Goal: Book appointment/travel/reservation

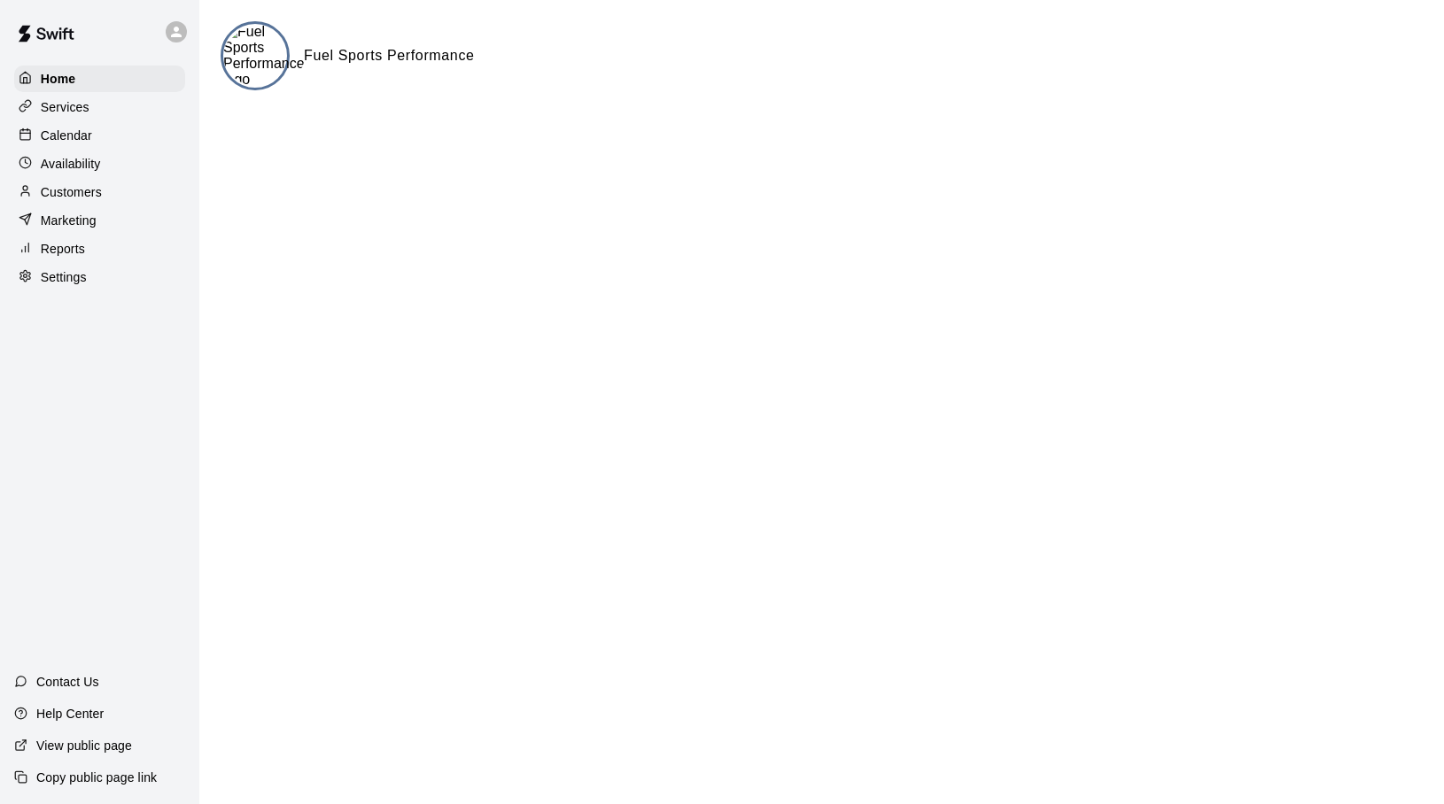
click at [52, 282] on p "Settings" at bounding box center [64, 277] width 46 height 18
select select "**"
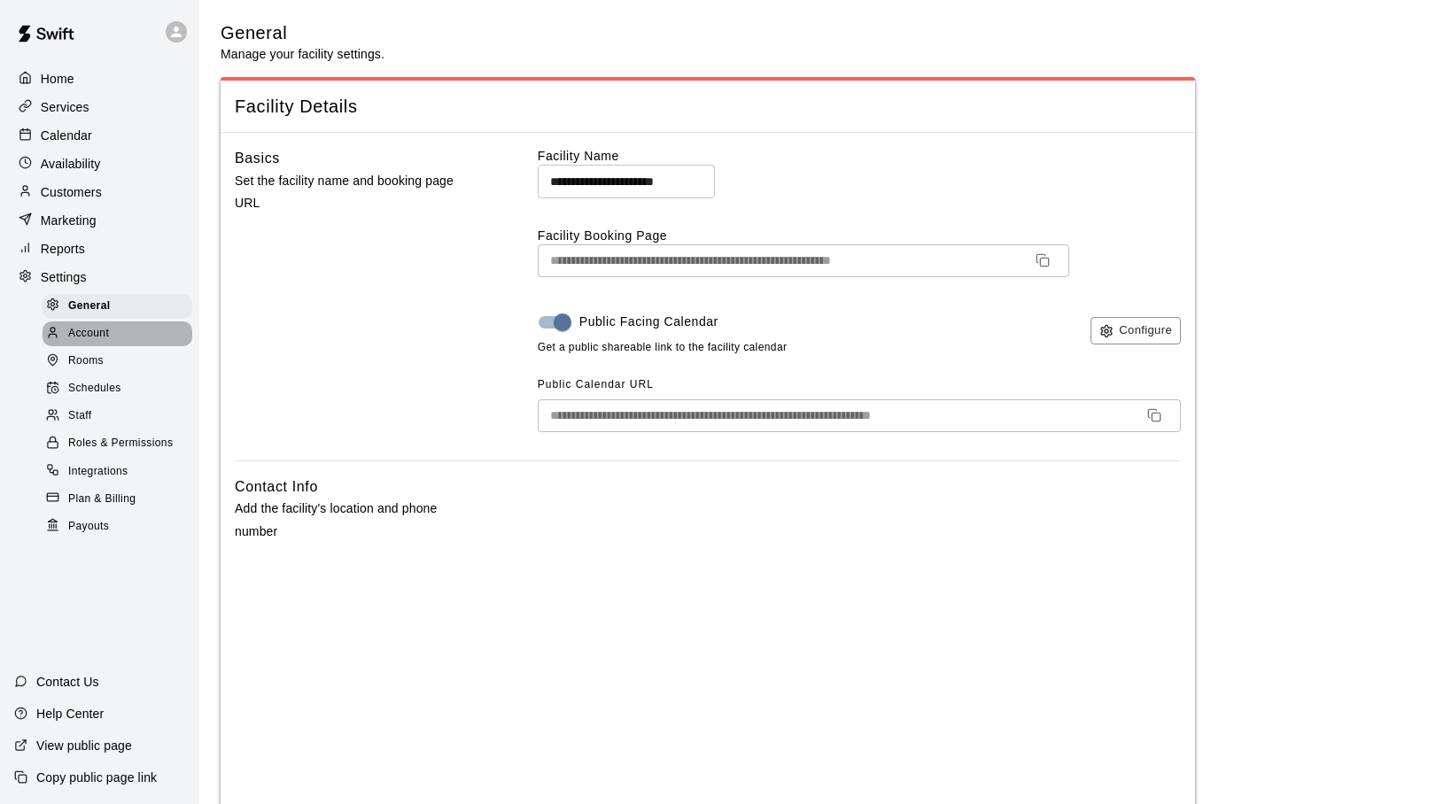
click at [107, 331] on span "Account" at bounding box center [88, 334] width 41 height 18
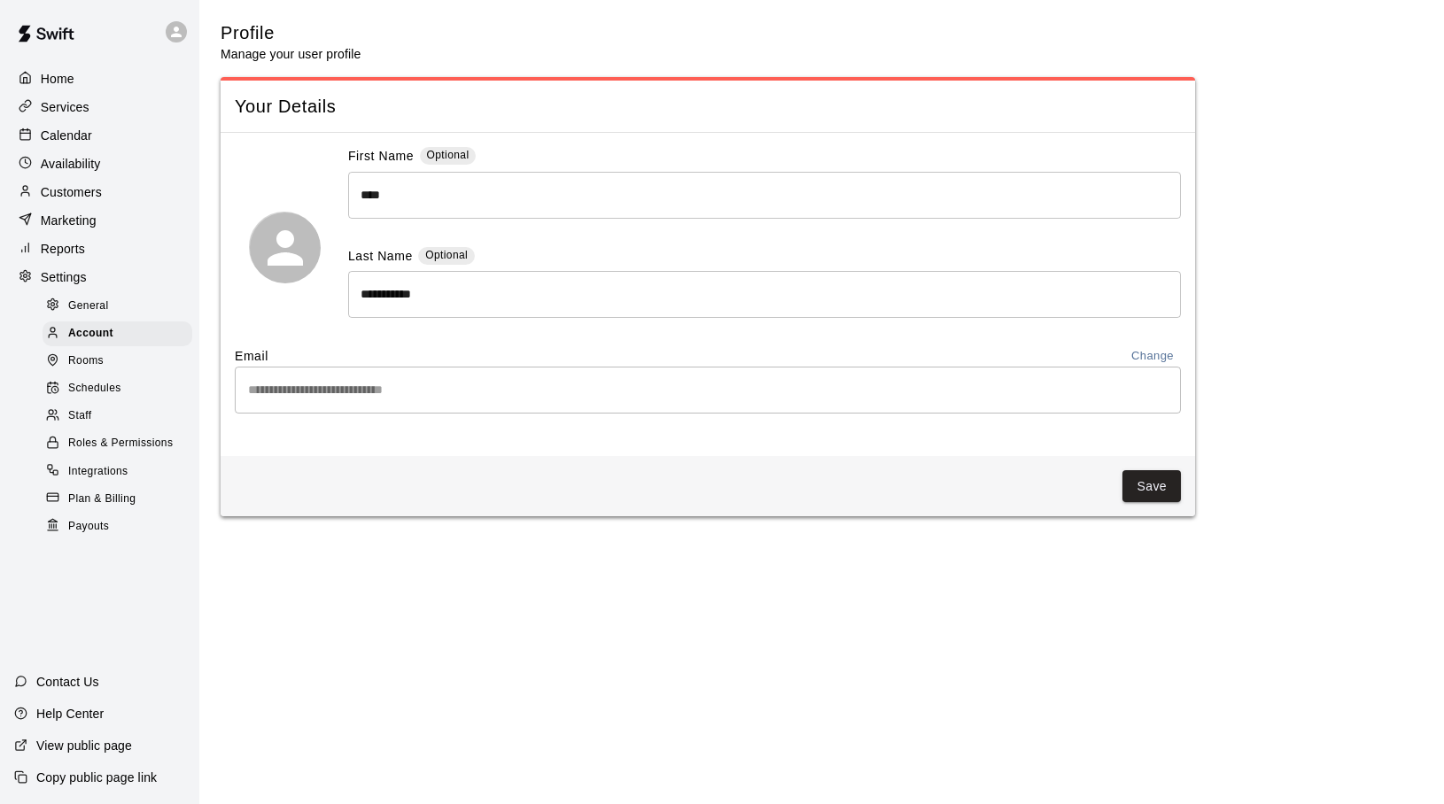
click at [119, 366] on div "Rooms" at bounding box center [118, 361] width 150 height 25
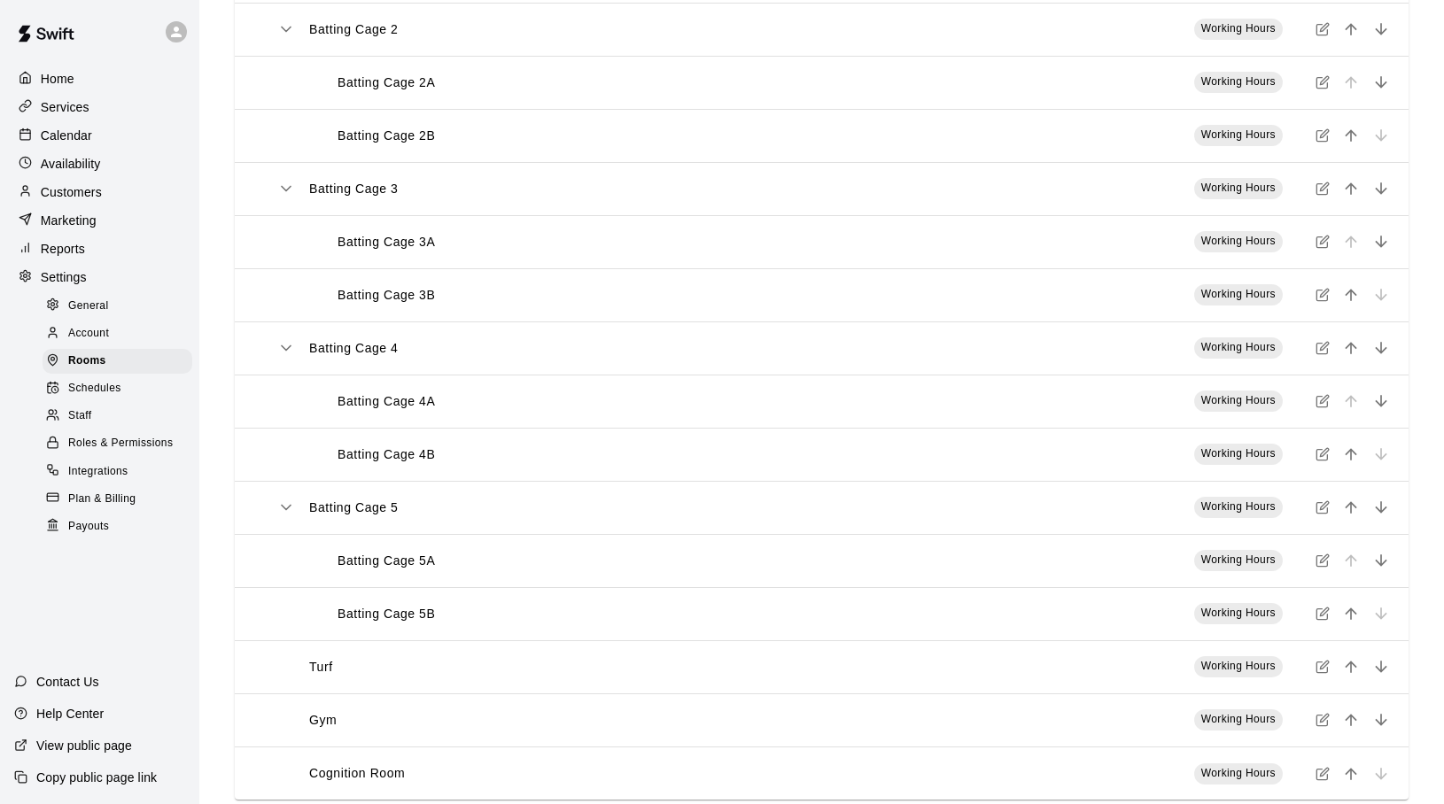
scroll to position [418, 0]
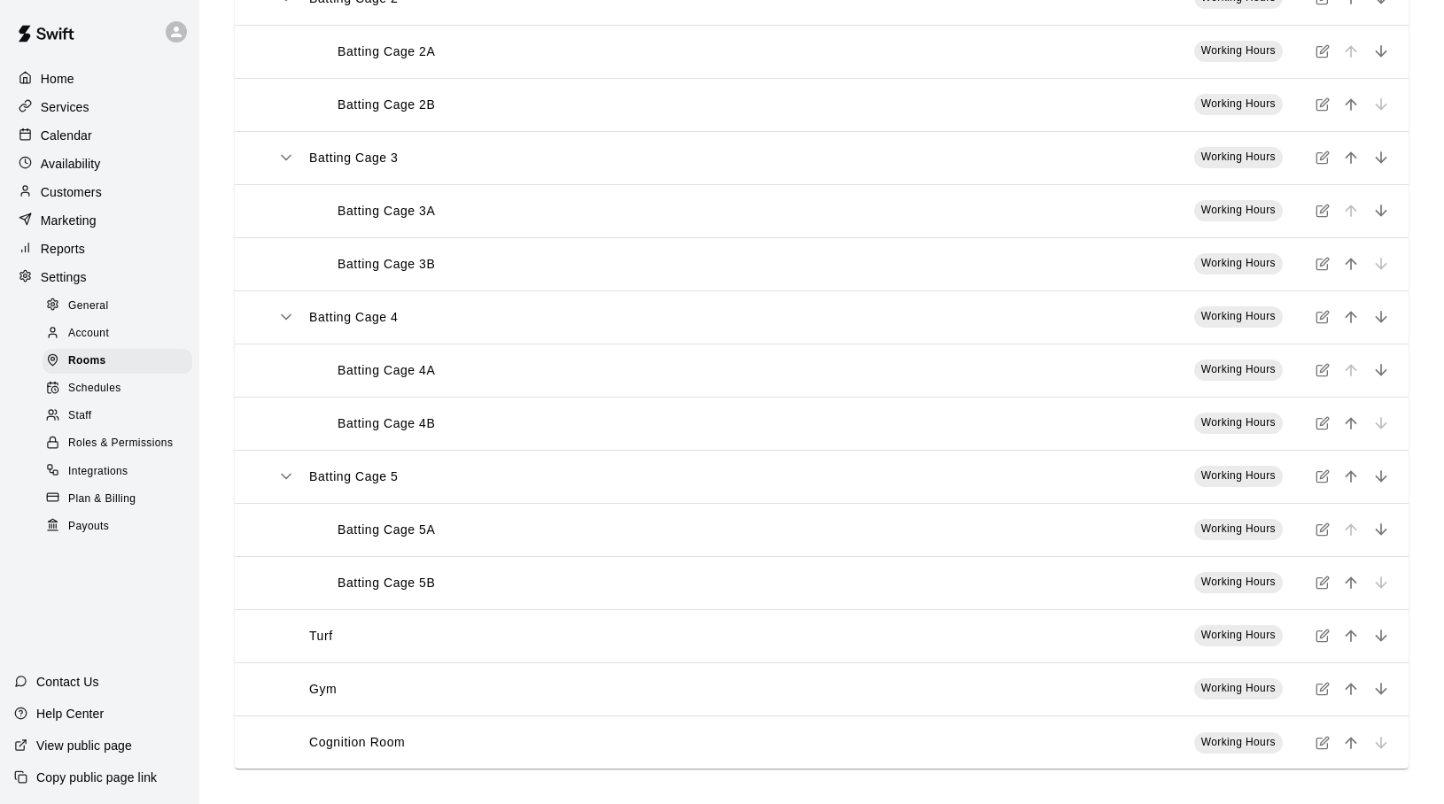
click at [89, 384] on span "Schedules" at bounding box center [94, 389] width 53 height 18
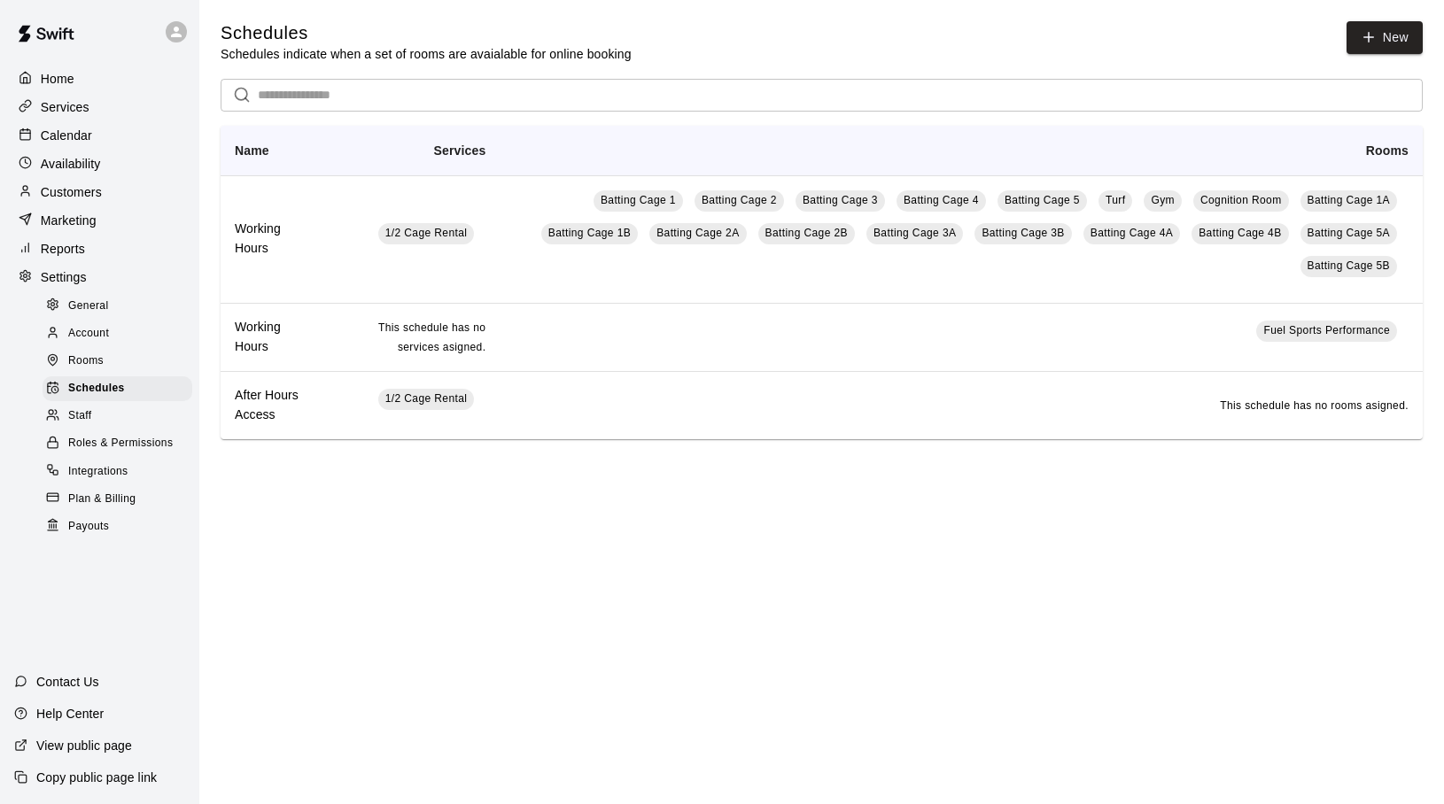
click at [94, 413] on div "Staff" at bounding box center [118, 416] width 150 height 25
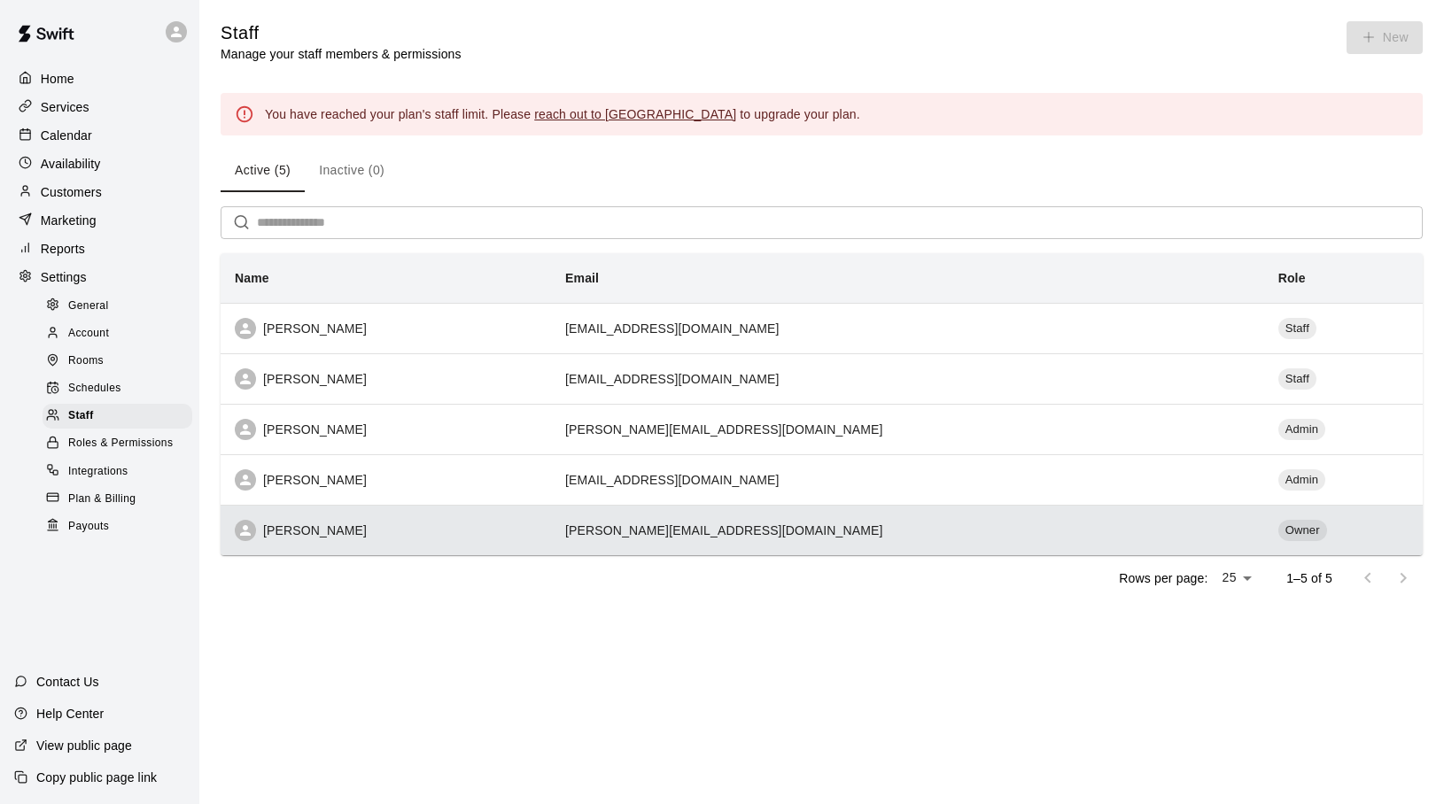
click at [345, 531] on div "[PERSON_NAME]" at bounding box center [386, 530] width 302 height 21
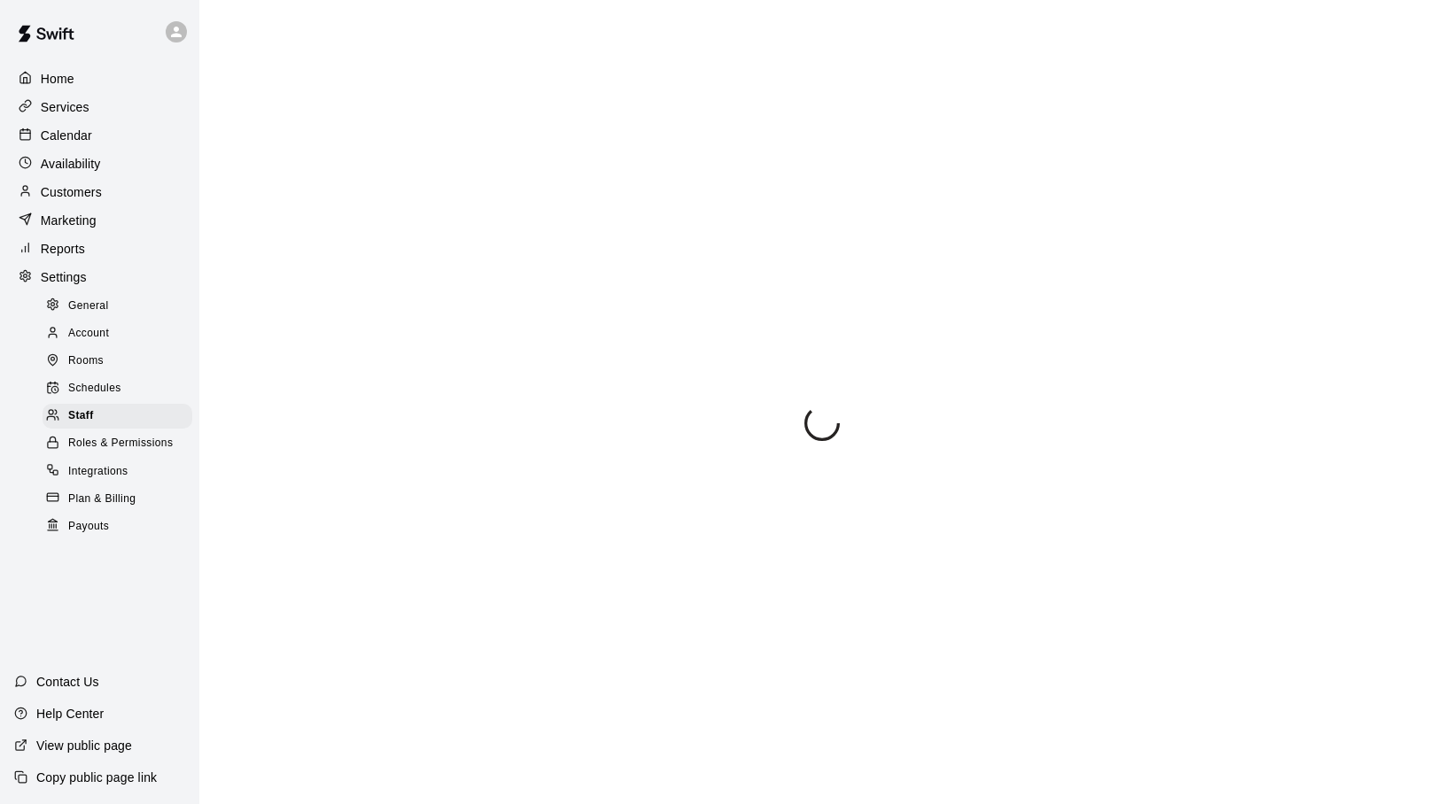
select select "**"
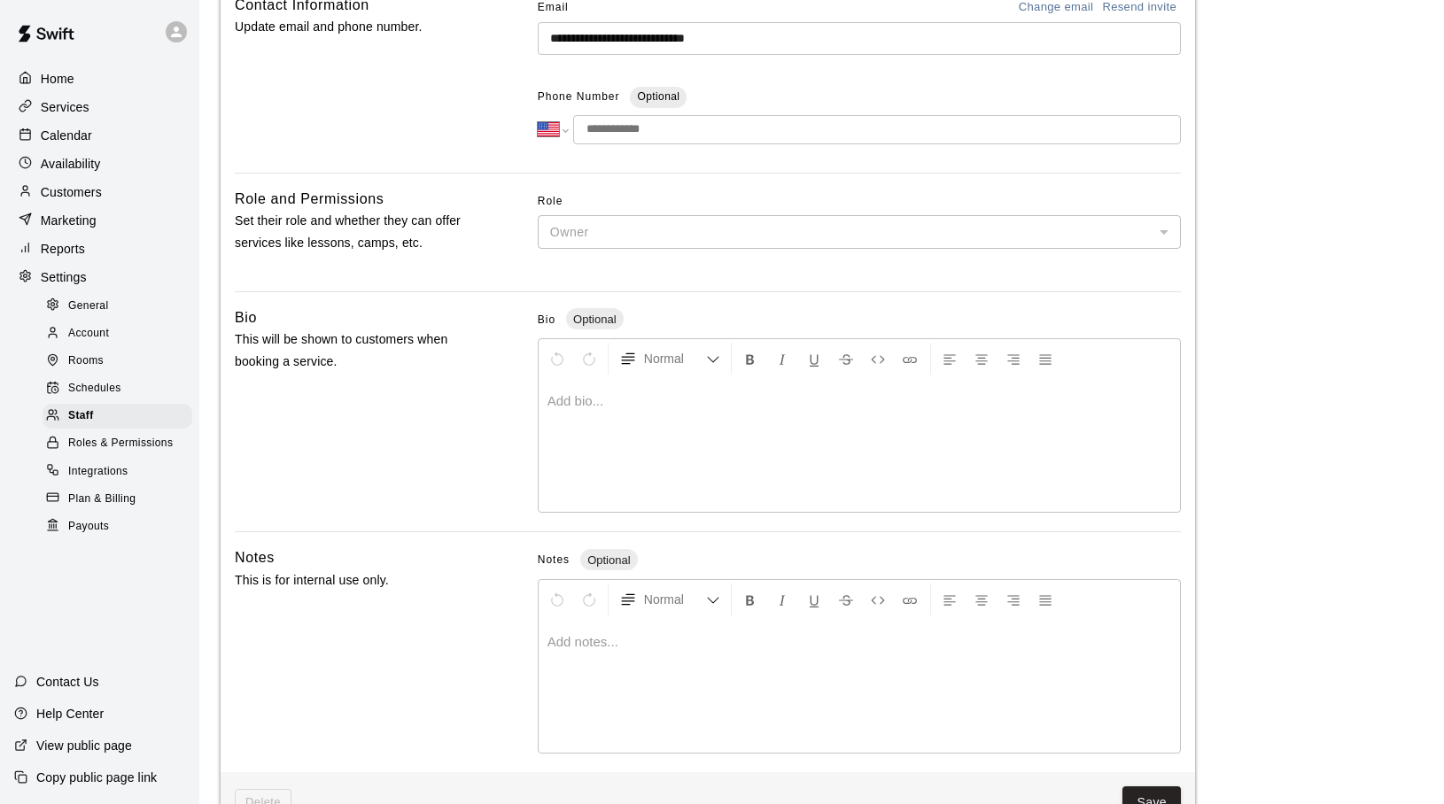
scroll to position [362, 0]
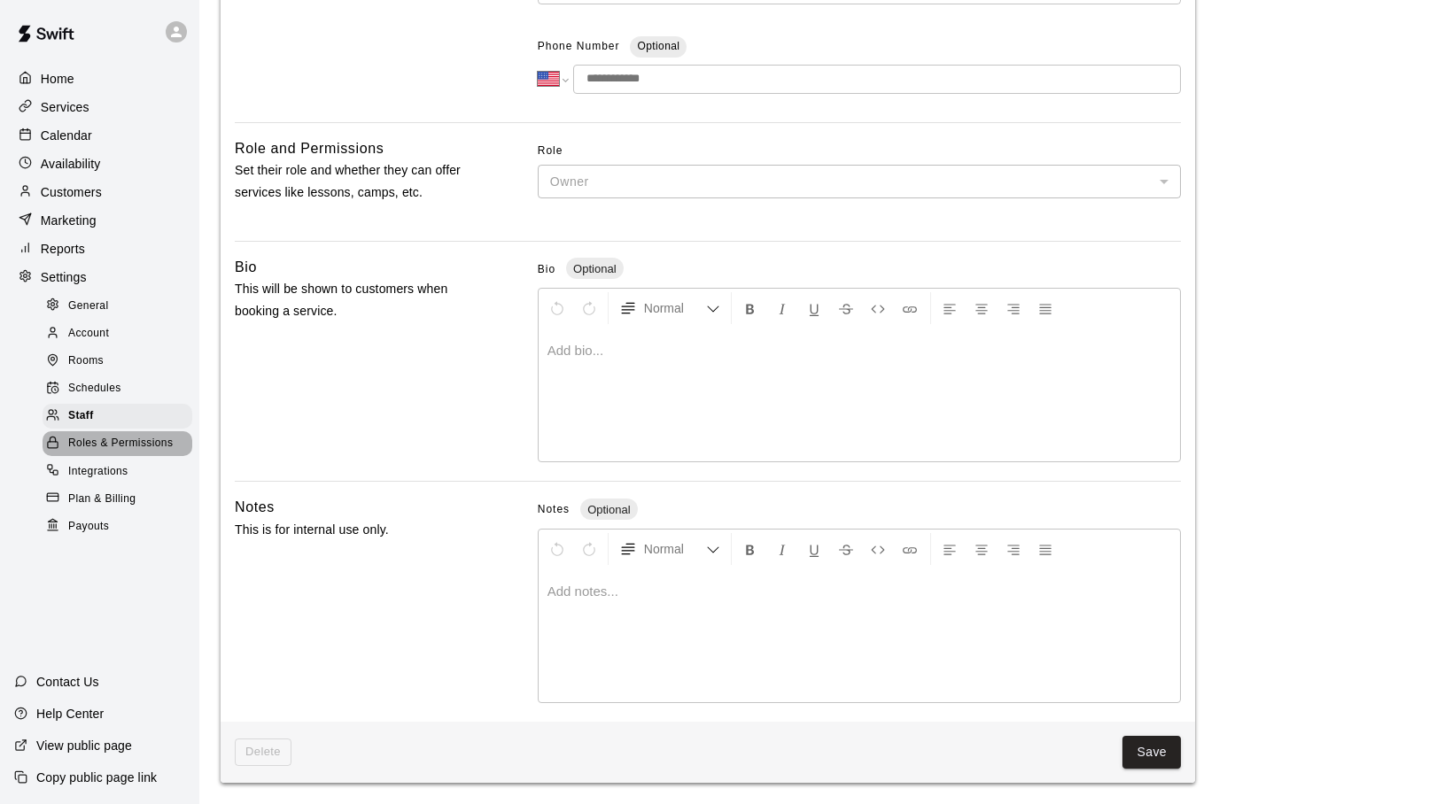
click at [144, 444] on span "Roles & Permissions" at bounding box center [120, 444] width 105 height 18
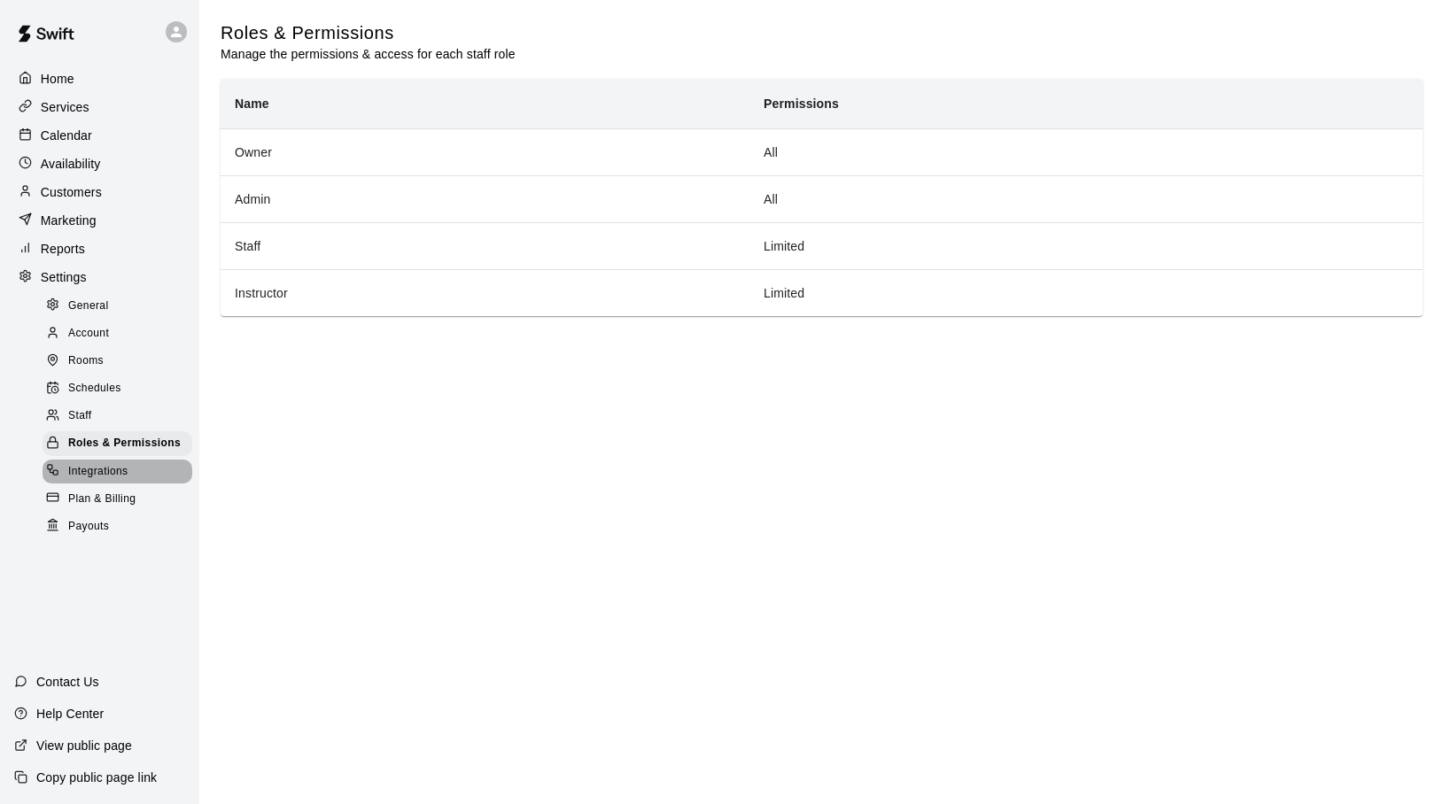
click at [116, 468] on span "Integrations" at bounding box center [98, 472] width 60 height 18
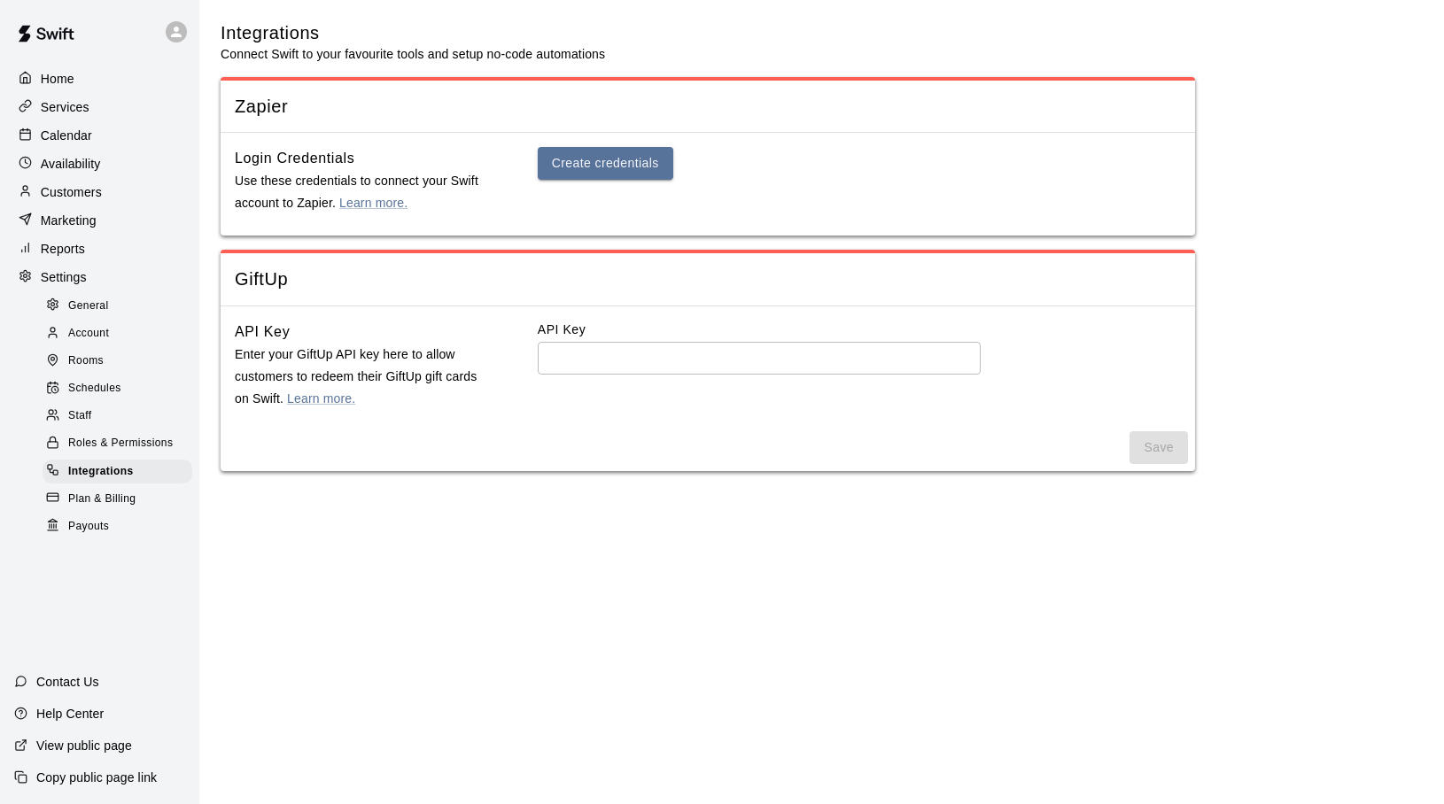
click at [111, 495] on span "Plan & Billing" at bounding box center [101, 500] width 67 height 18
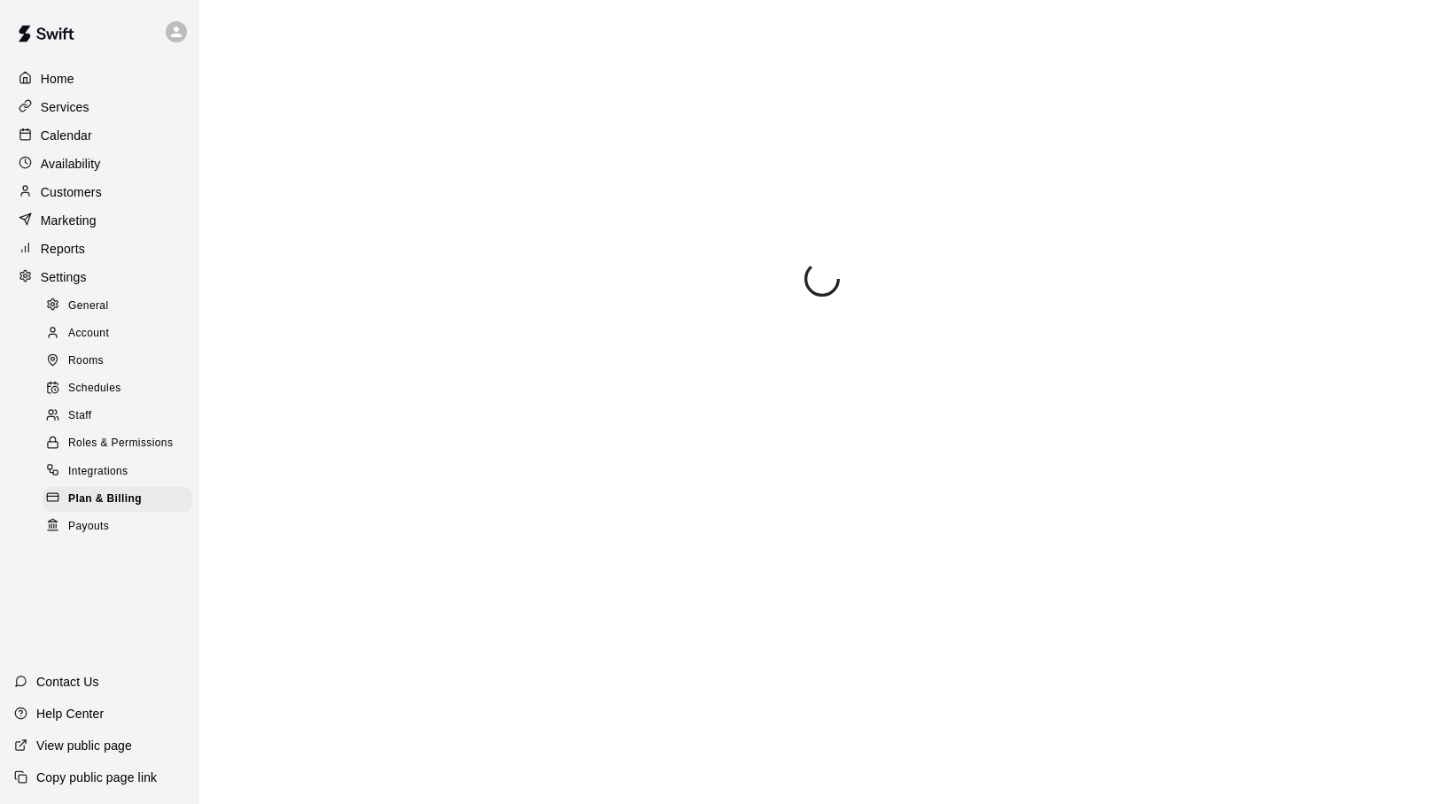
click at [98, 517] on div "Payouts" at bounding box center [118, 527] width 150 height 25
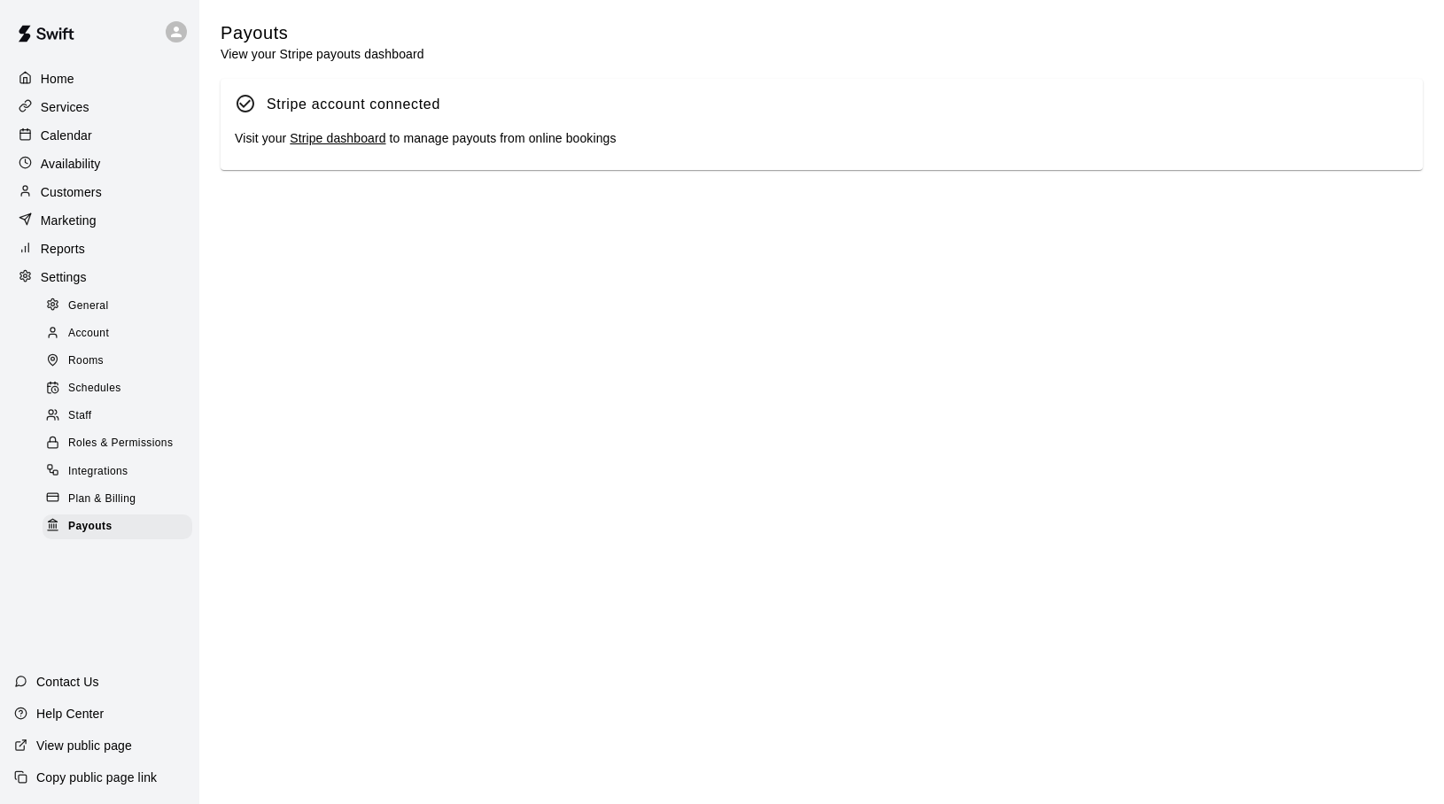
click at [89, 163] on p "Availability" at bounding box center [71, 164] width 60 height 18
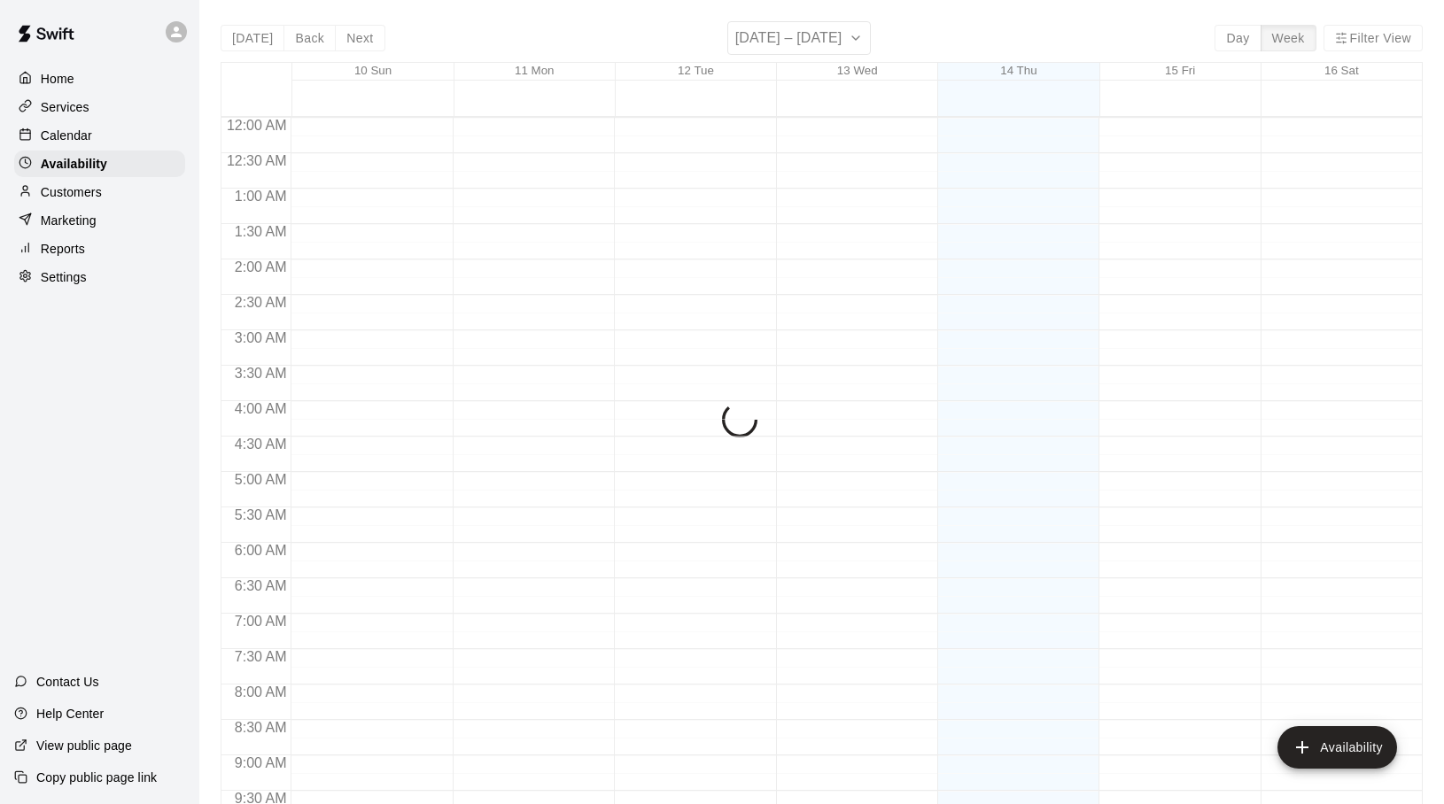
scroll to position [958, 0]
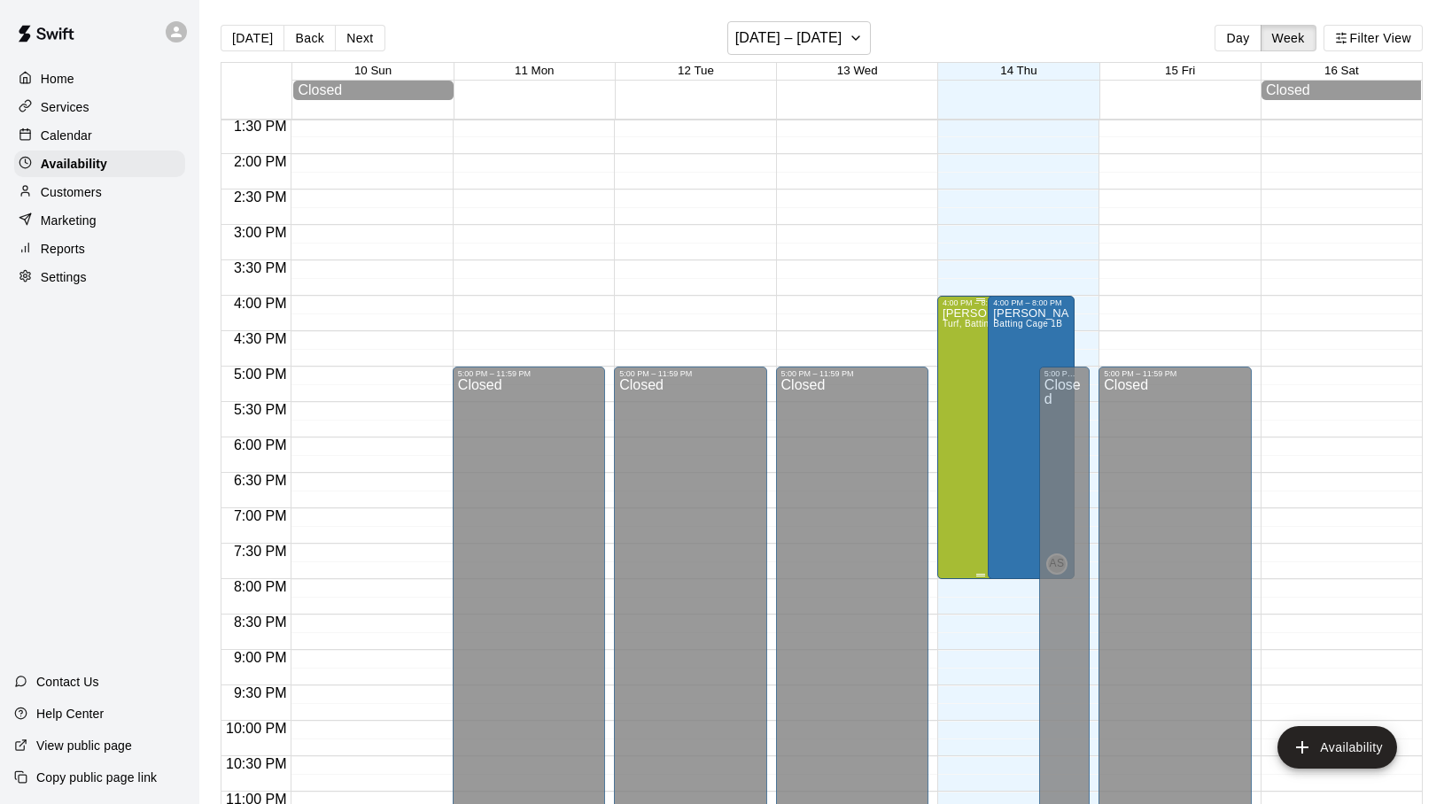
click at [966, 345] on div "[PERSON_NAME], Batting Cage 1A, Batting Cage 1B, Batting Cage 2A, Batting Cage …" at bounding box center [980, 709] width 76 height 804
click at [976, 430] on div at bounding box center [722, 402] width 1444 height 804
click at [51, 274] on p "Settings" at bounding box center [64, 277] width 46 height 18
select select "**"
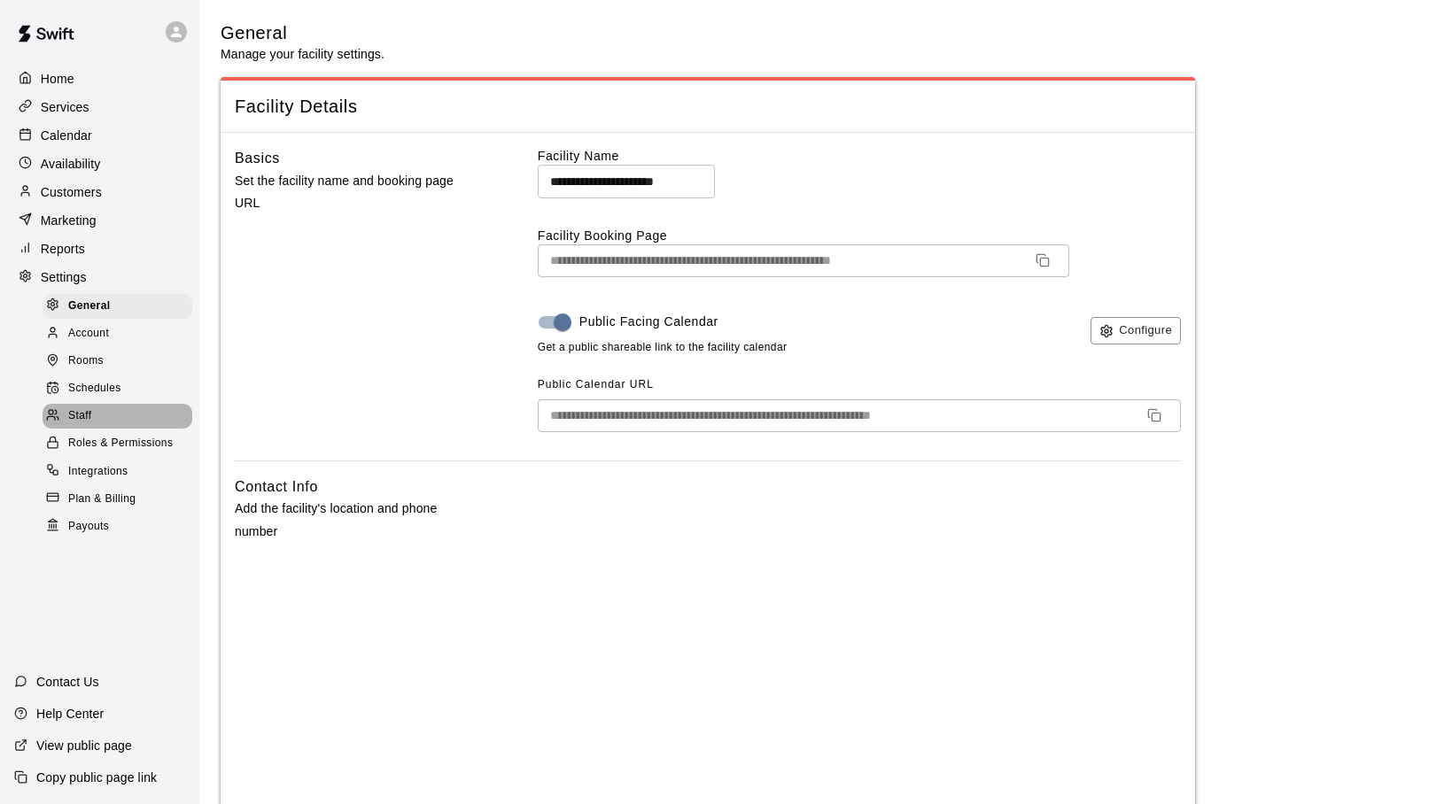
click at [85, 405] on div "Staff" at bounding box center [118, 416] width 150 height 25
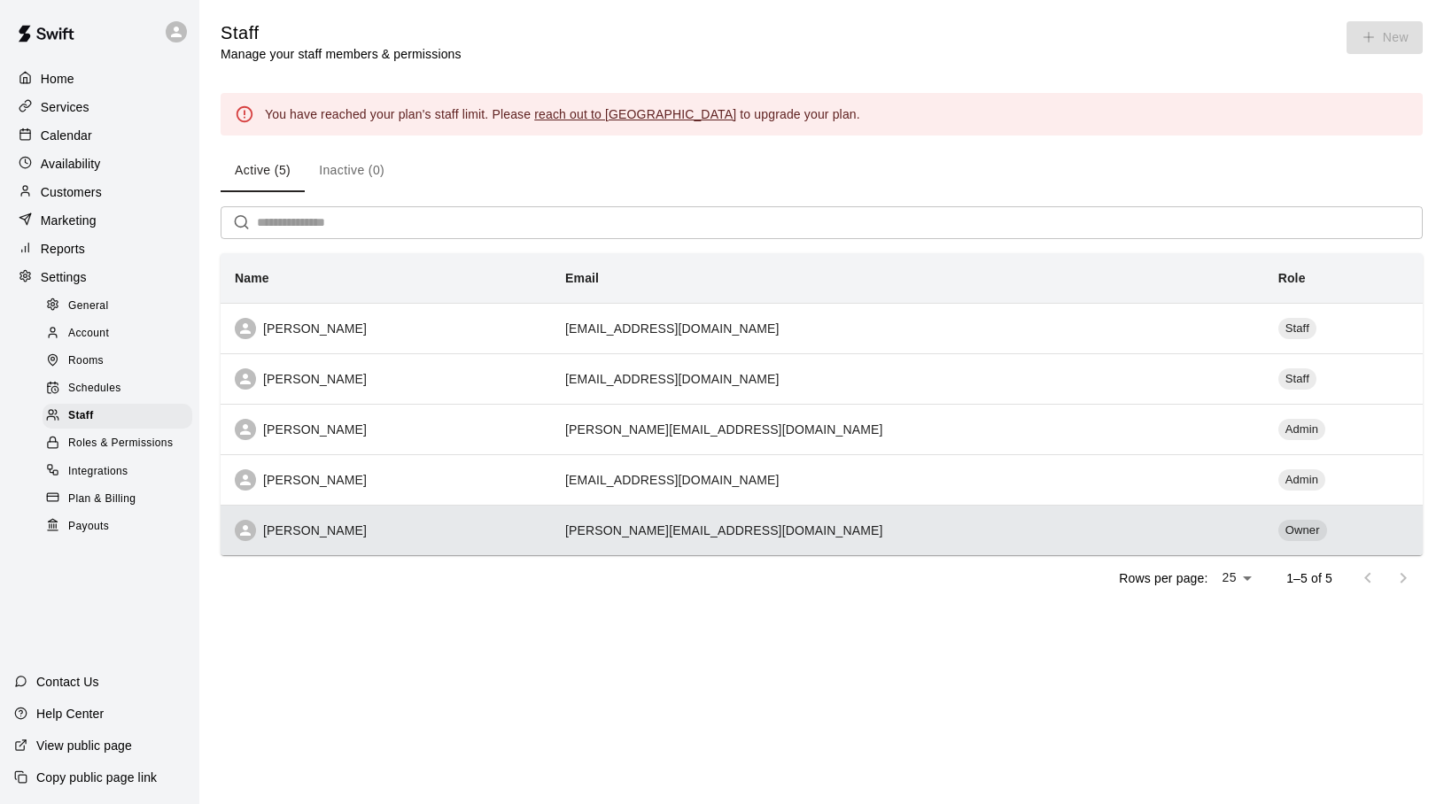
click at [280, 530] on div "[PERSON_NAME]" at bounding box center [386, 530] width 302 height 21
select select "**"
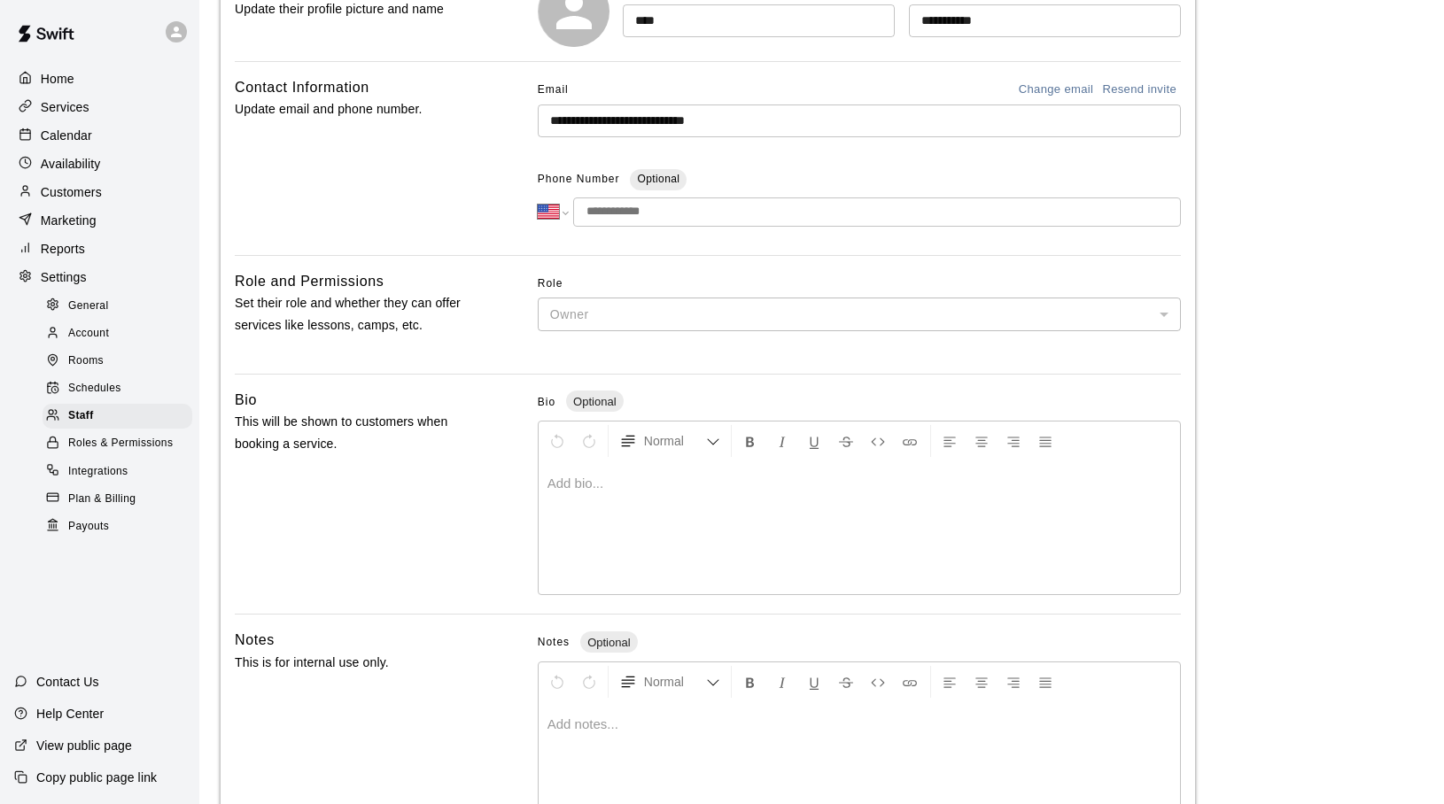
scroll to position [362, 0]
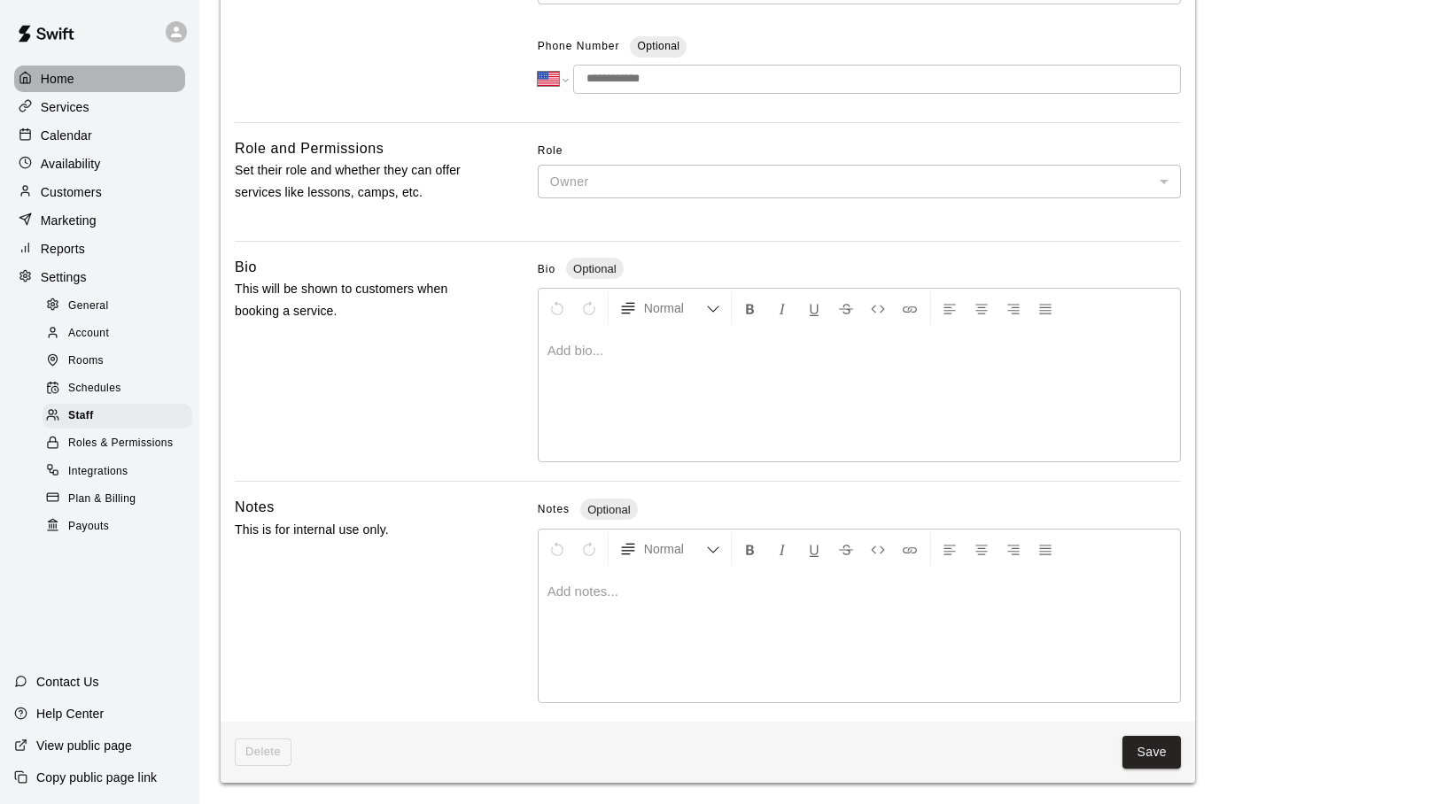
click at [57, 78] on p "Home" at bounding box center [58, 79] width 34 height 18
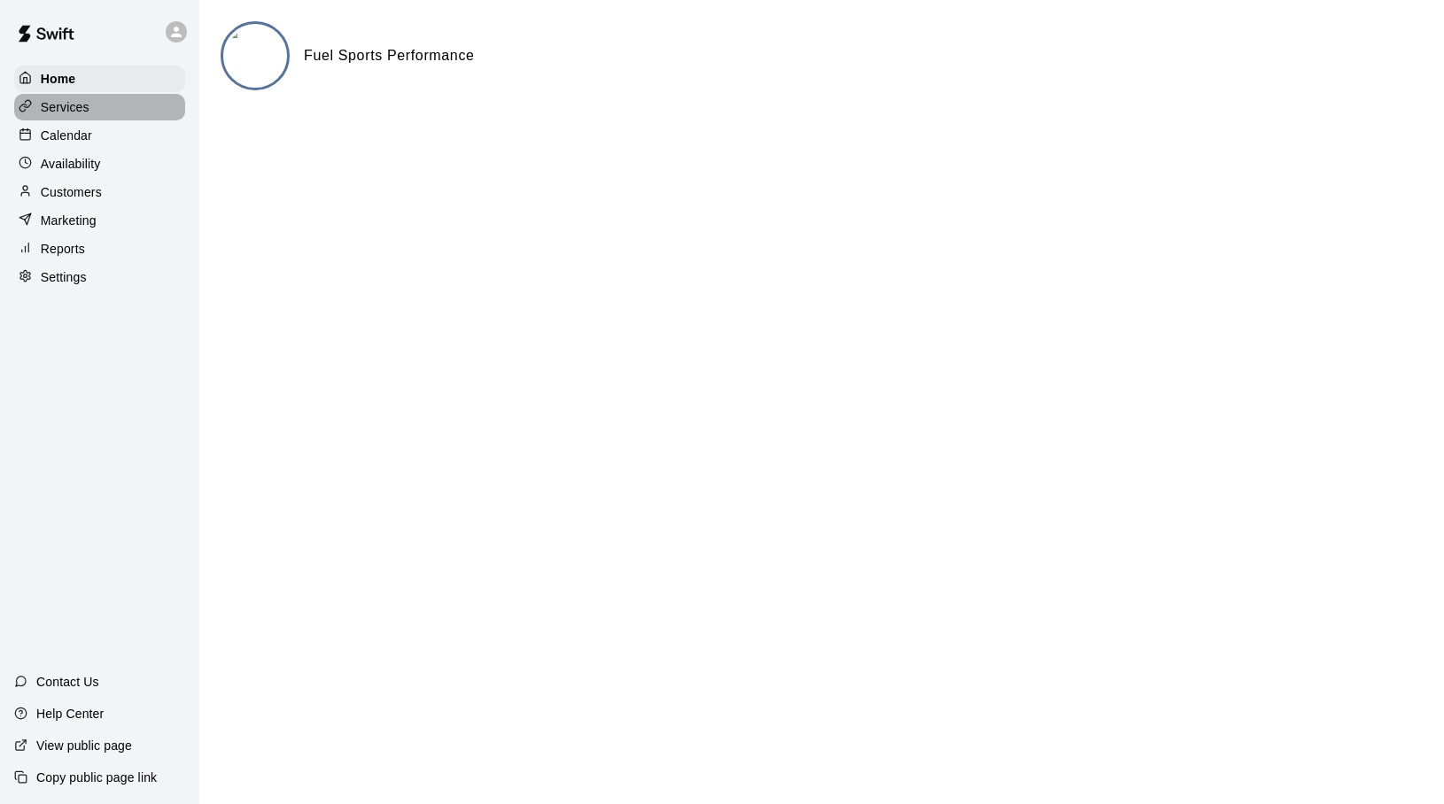
click at [58, 104] on p "Services" at bounding box center [65, 107] width 49 height 18
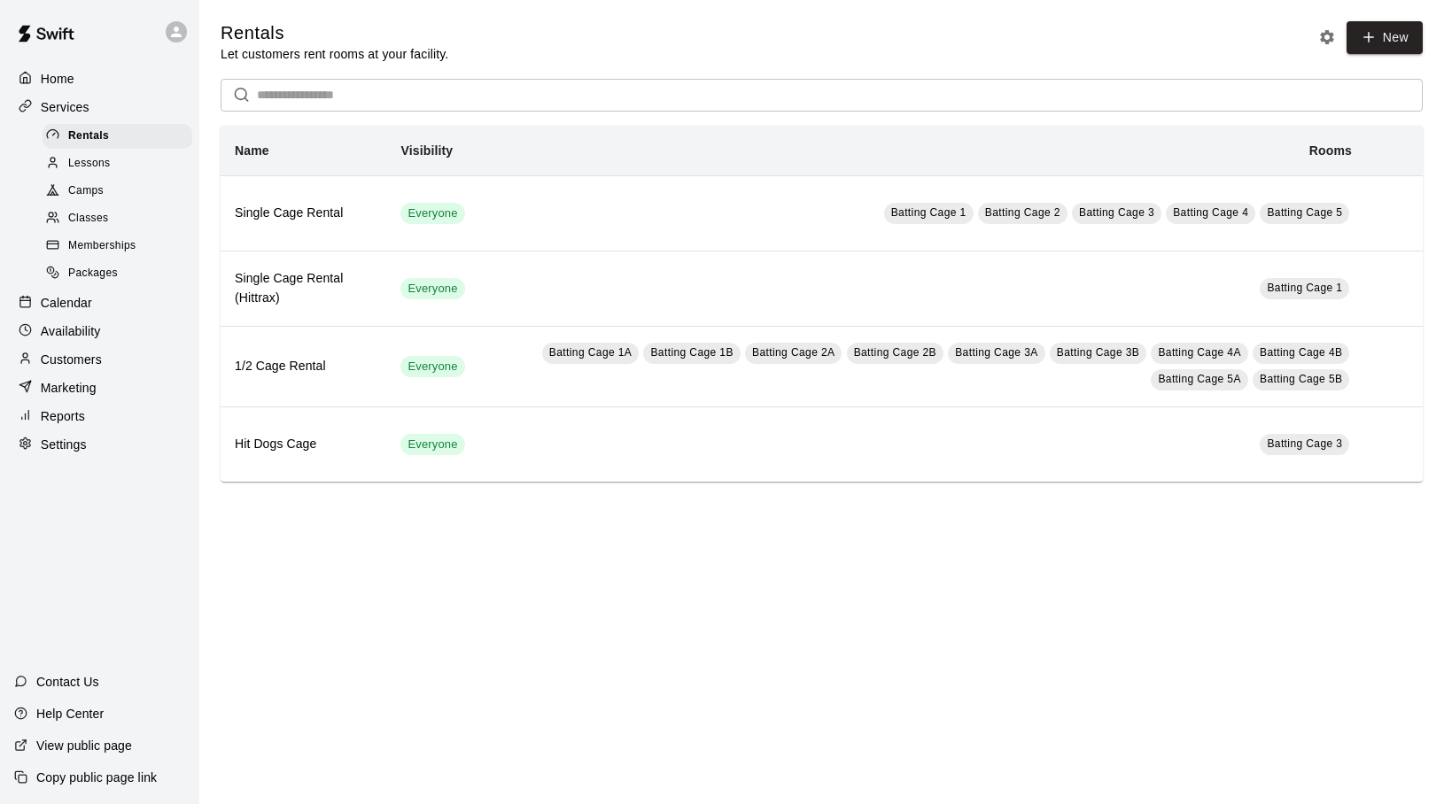
click at [86, 165] on span "Lessons" at bounding box center [89, 164] width 43 height 18
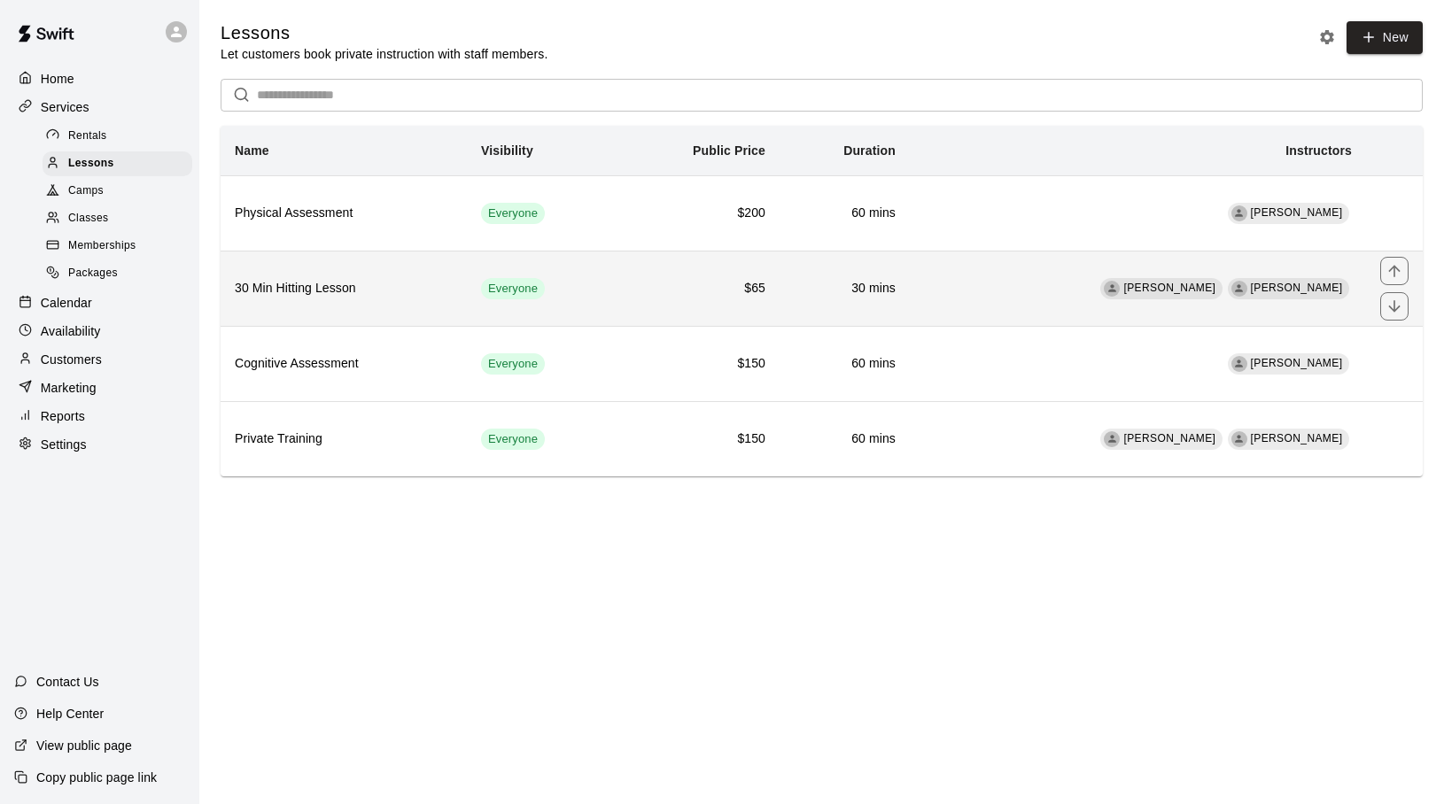
click at [1028, 306] on td "[PERSON_NAME] [PERSON_NAME]" at bounding box center [1138, 288] width 456 height 75
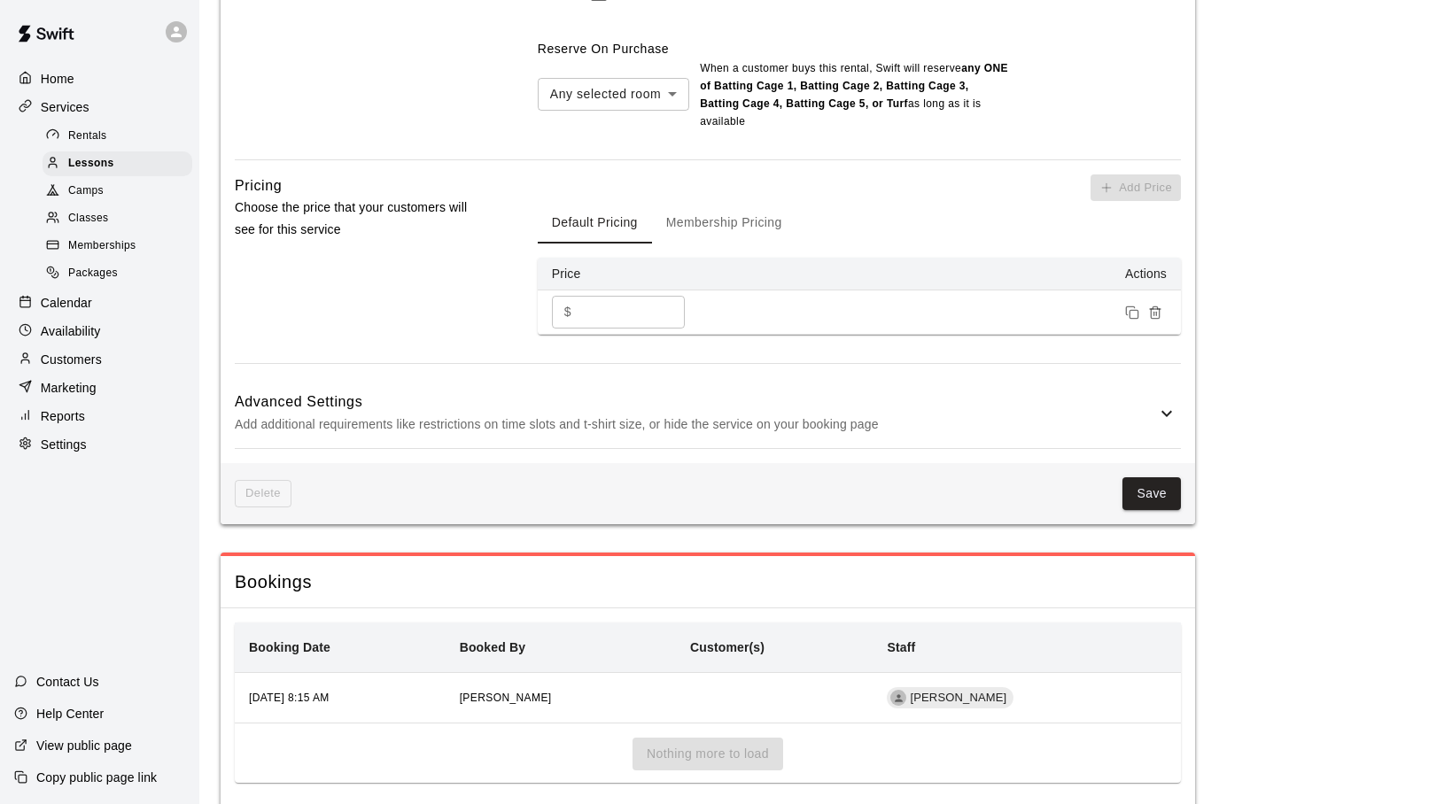
scroll to position [1551, 0]
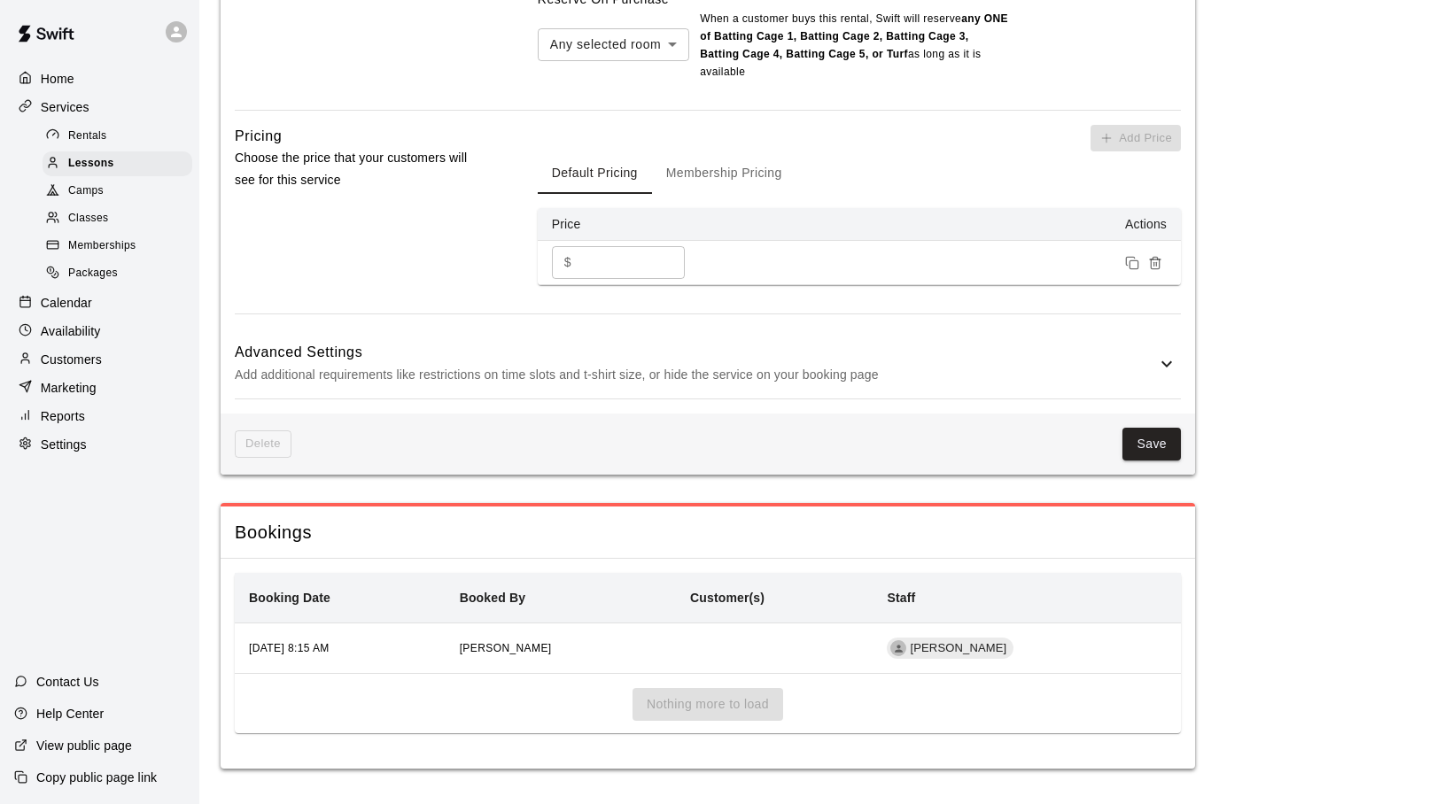
click at [748, 702] on div "Nothing more to load" at bounding box center [708, 710] width 946 height 45
click at [906, 650] on div at bounding box center [898, 648] width 16 height 16
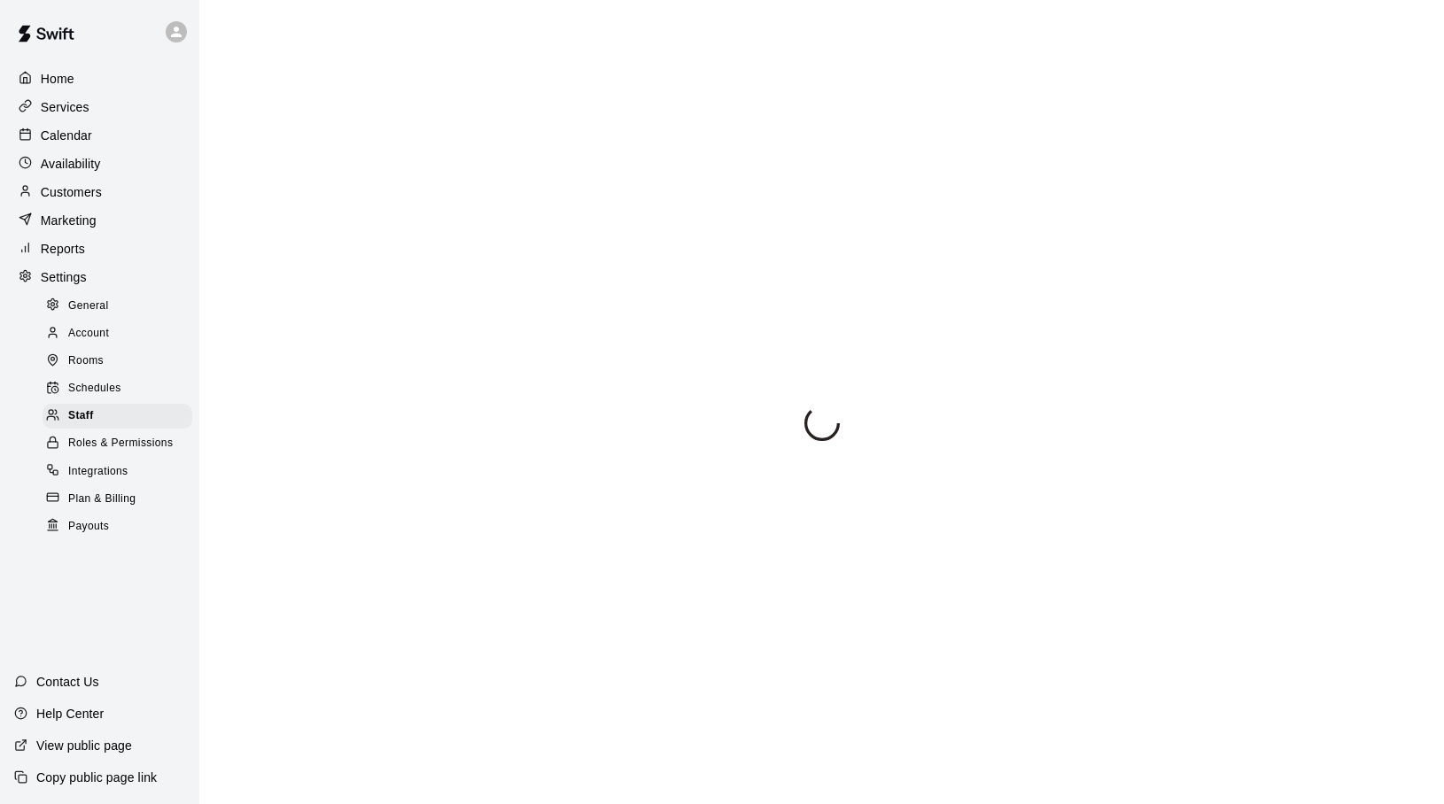
select select "**"
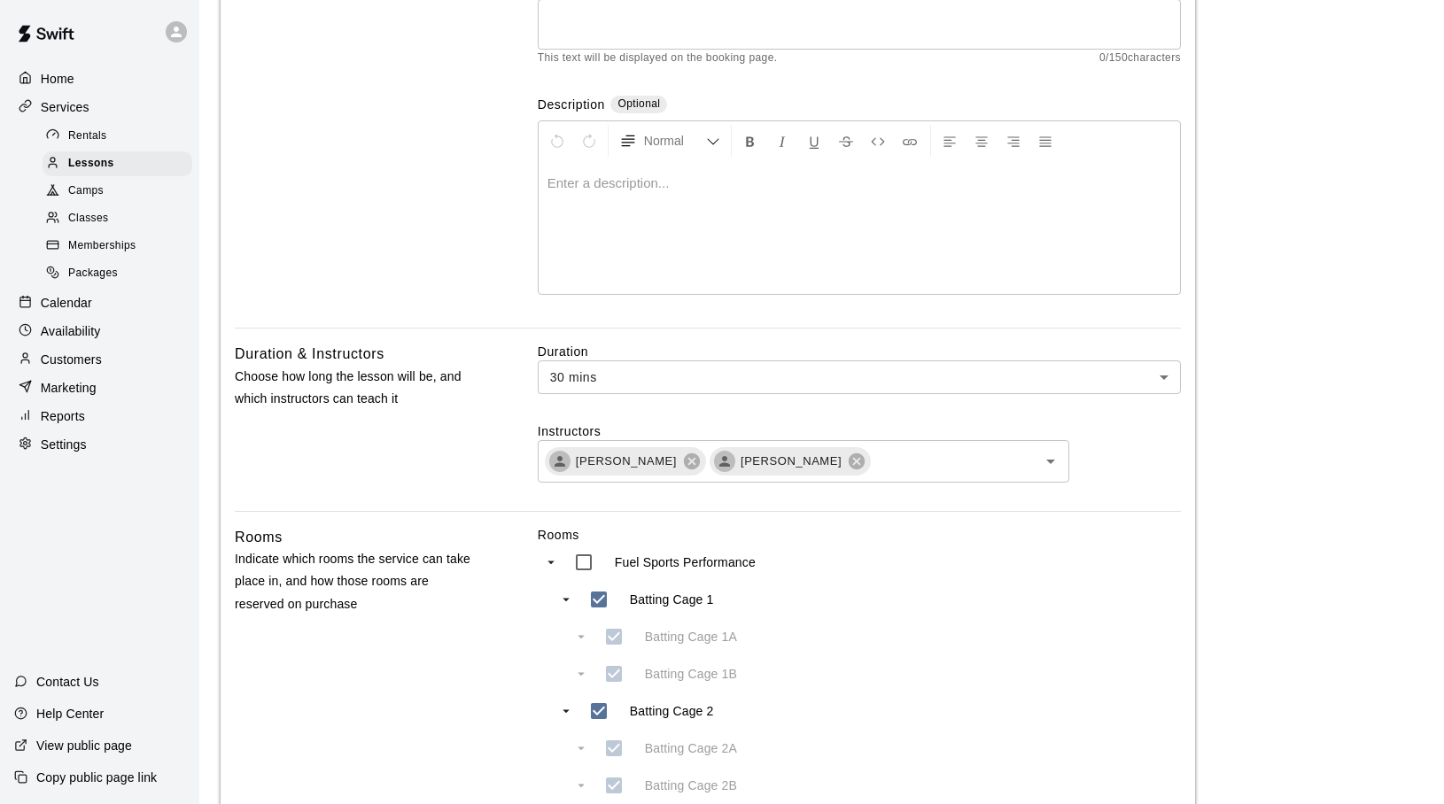
scroll to position [265, 0]
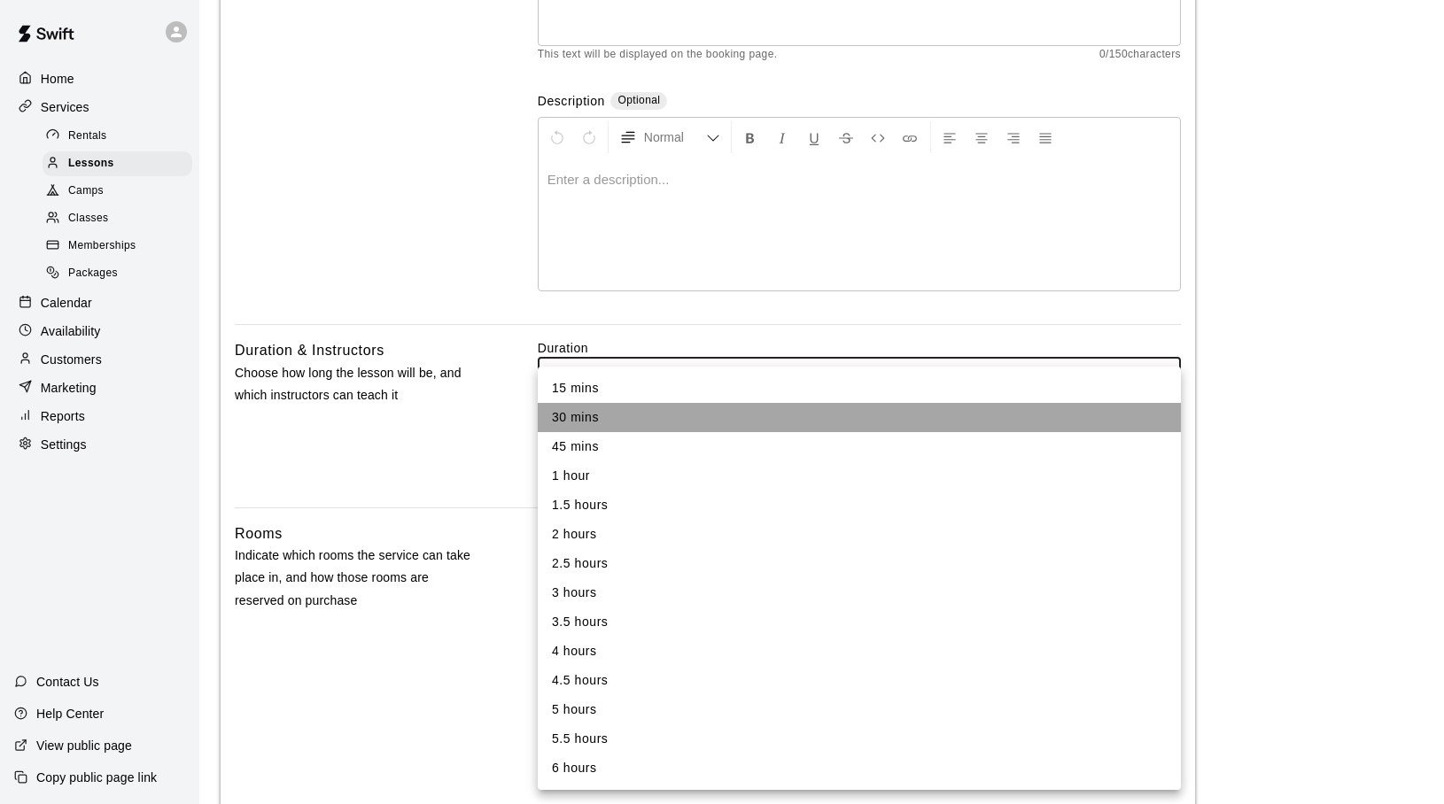
click at [605, 419] on li "30 mins" at bounding box center [859, 417] width 643 height 29
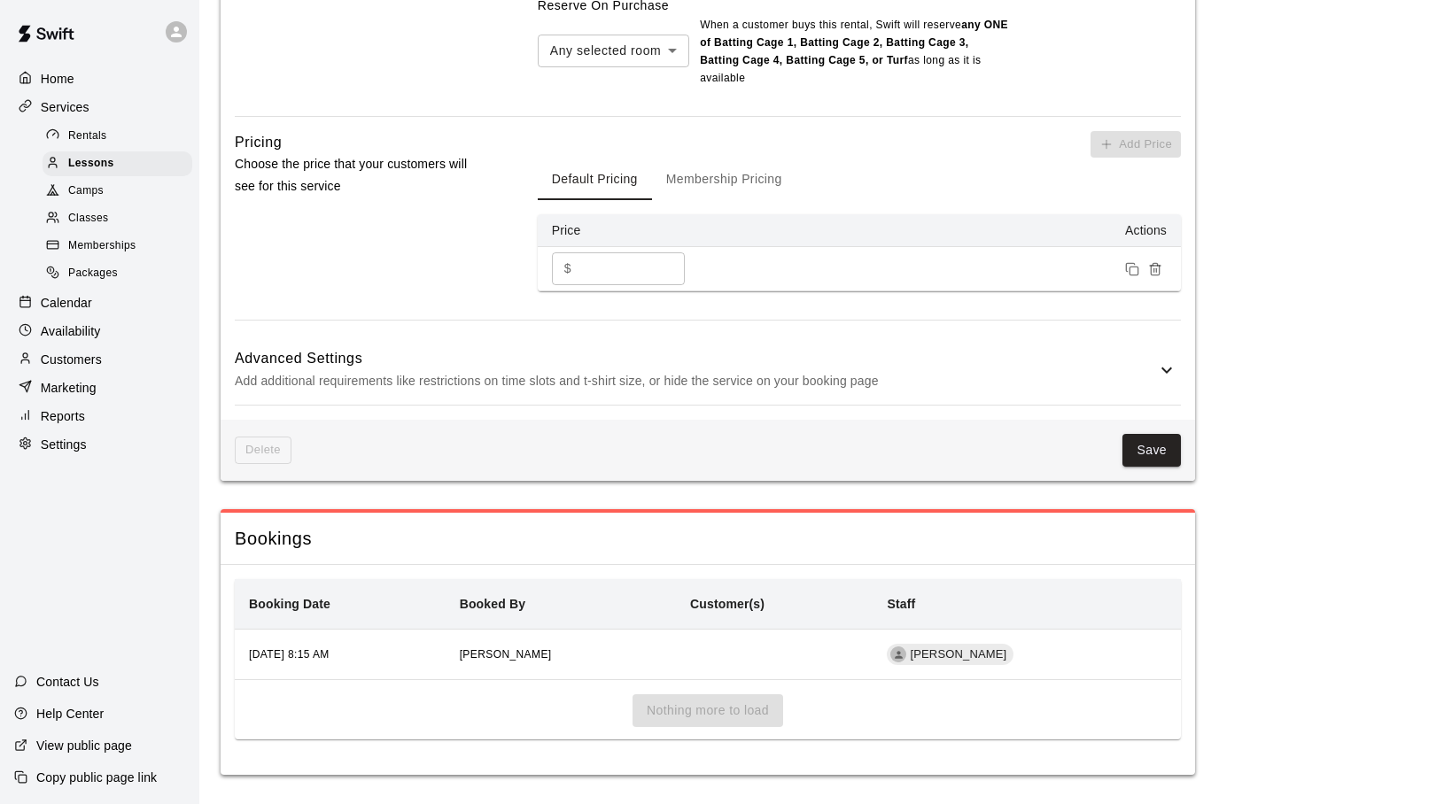
scroll to position [1551, 0]
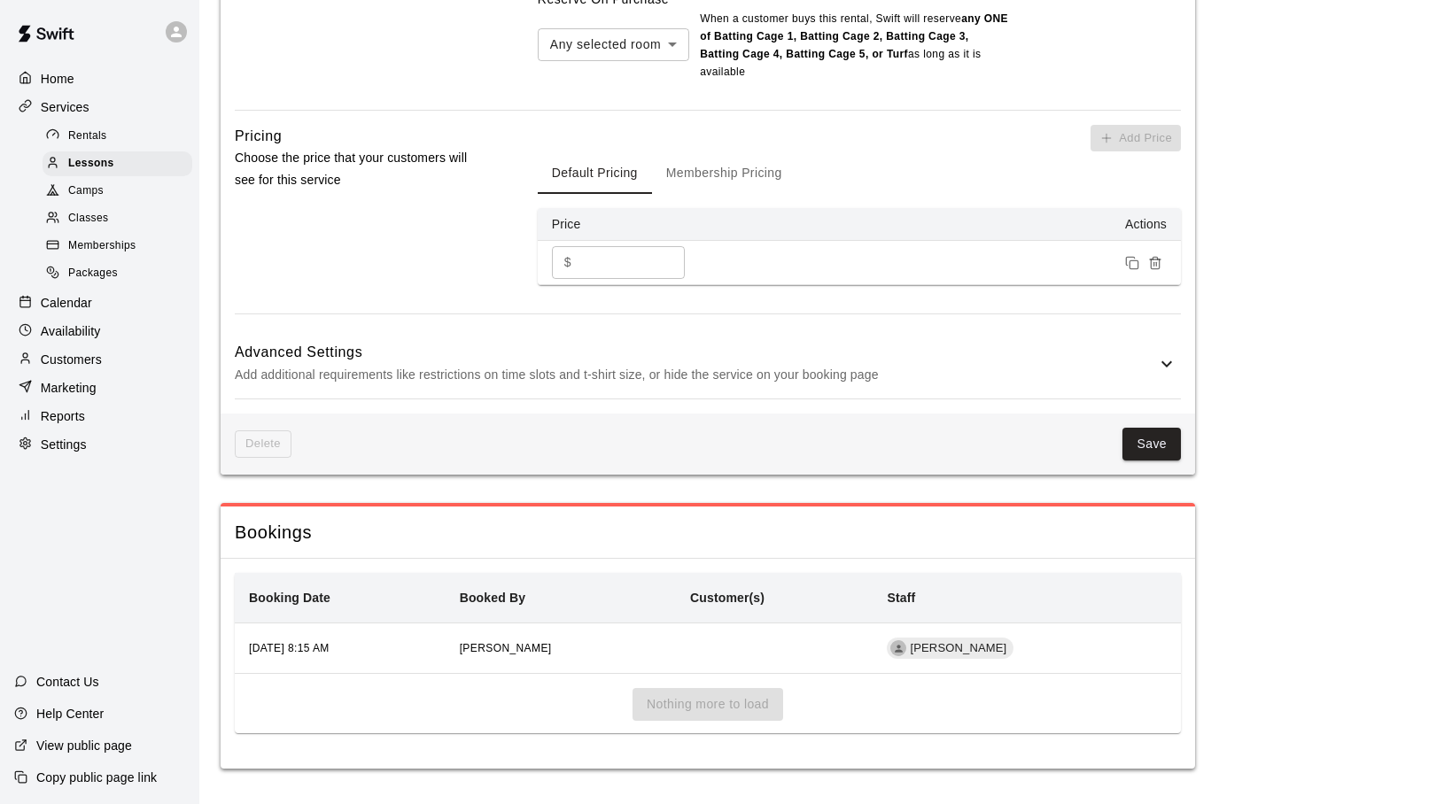
click at [1162, 361] on icon at bounding box center [1166, 364] width 11 height 6
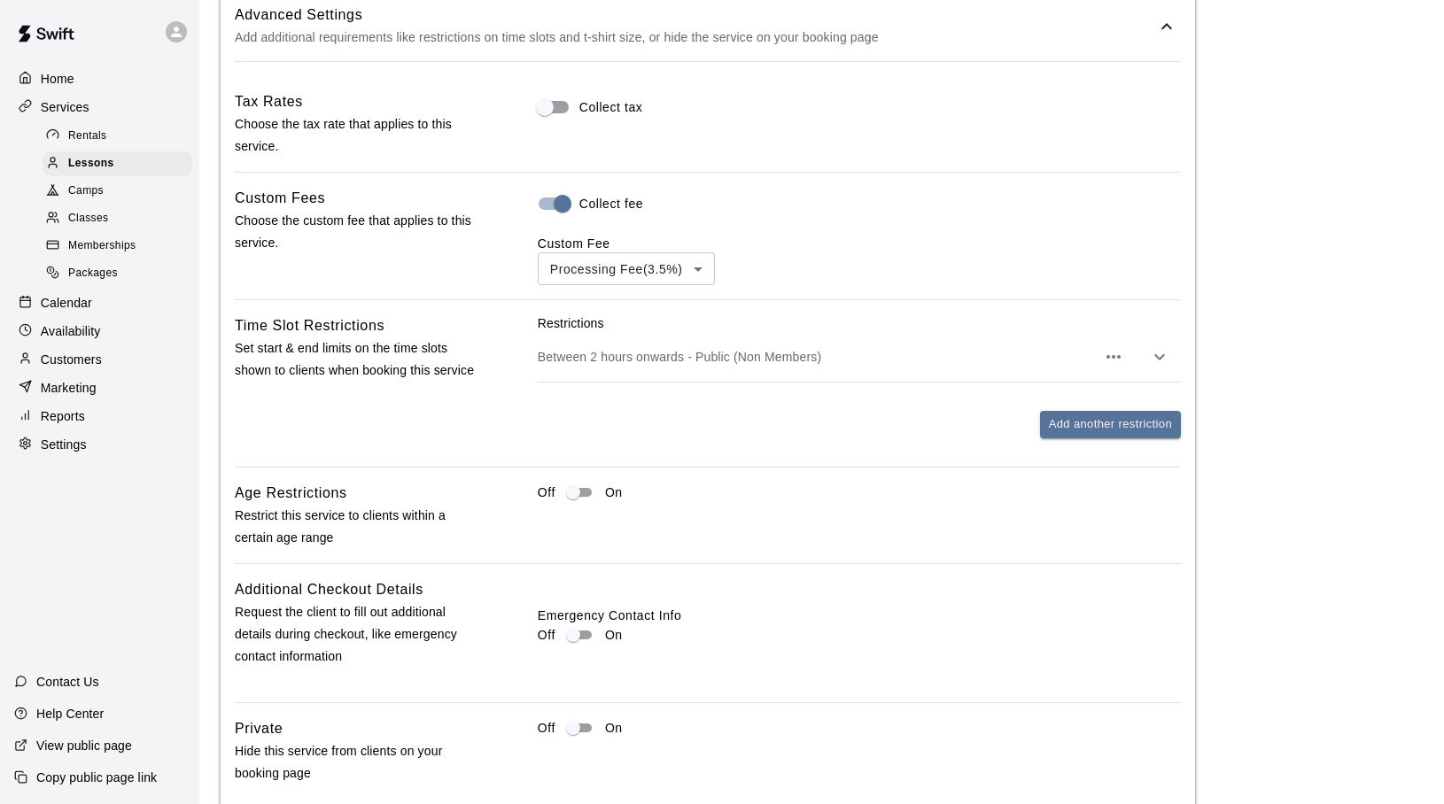
scroll to position [1899, 0]
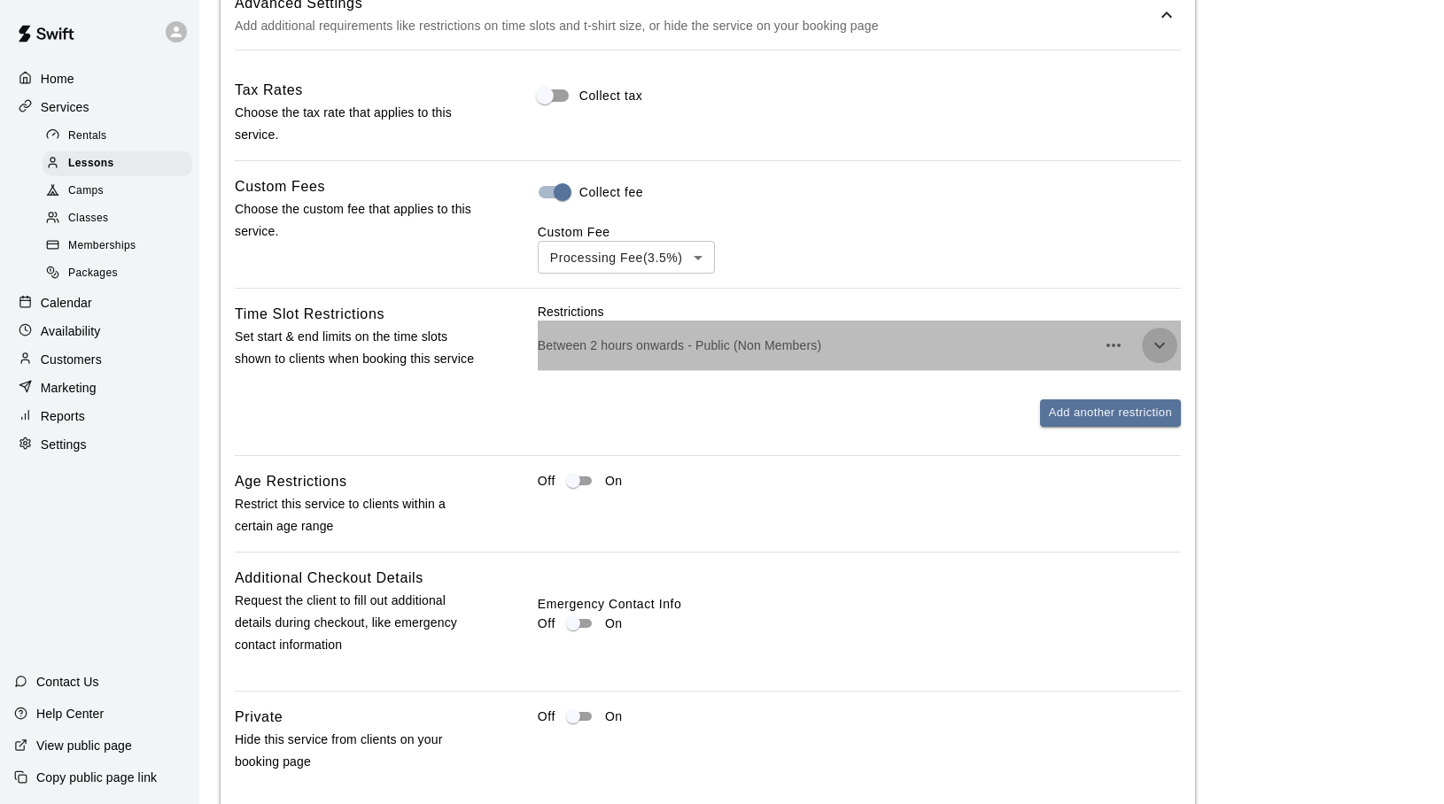
click at [1154, 345] on icon "button" at bounding box center [1159, 345] width 21 height 21
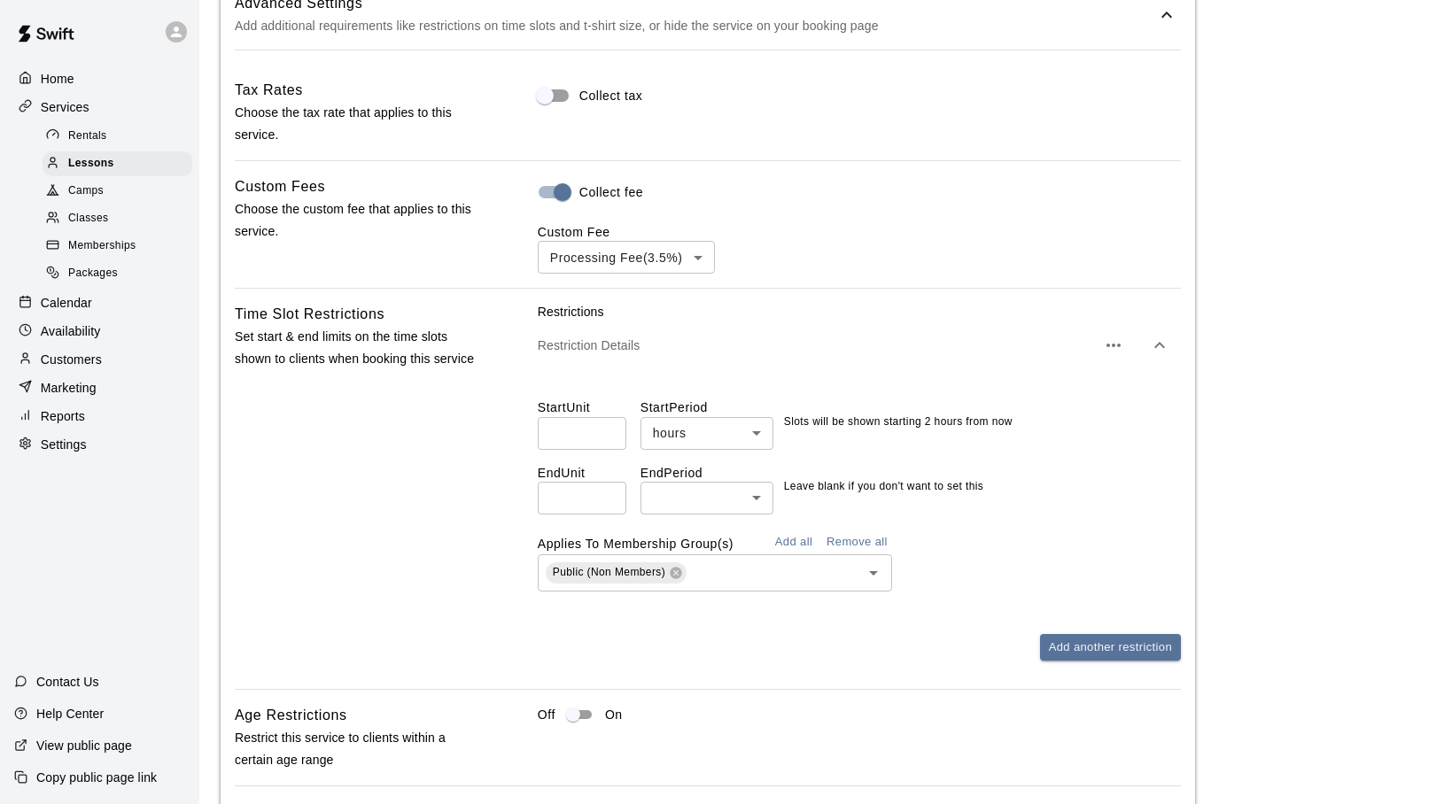
click at [607, 435] on input "*" at bounding box center [582, 433] width 89 height 33
click at [606, 441] on input "*" at bounding box center [582, 433] width 89 height 33
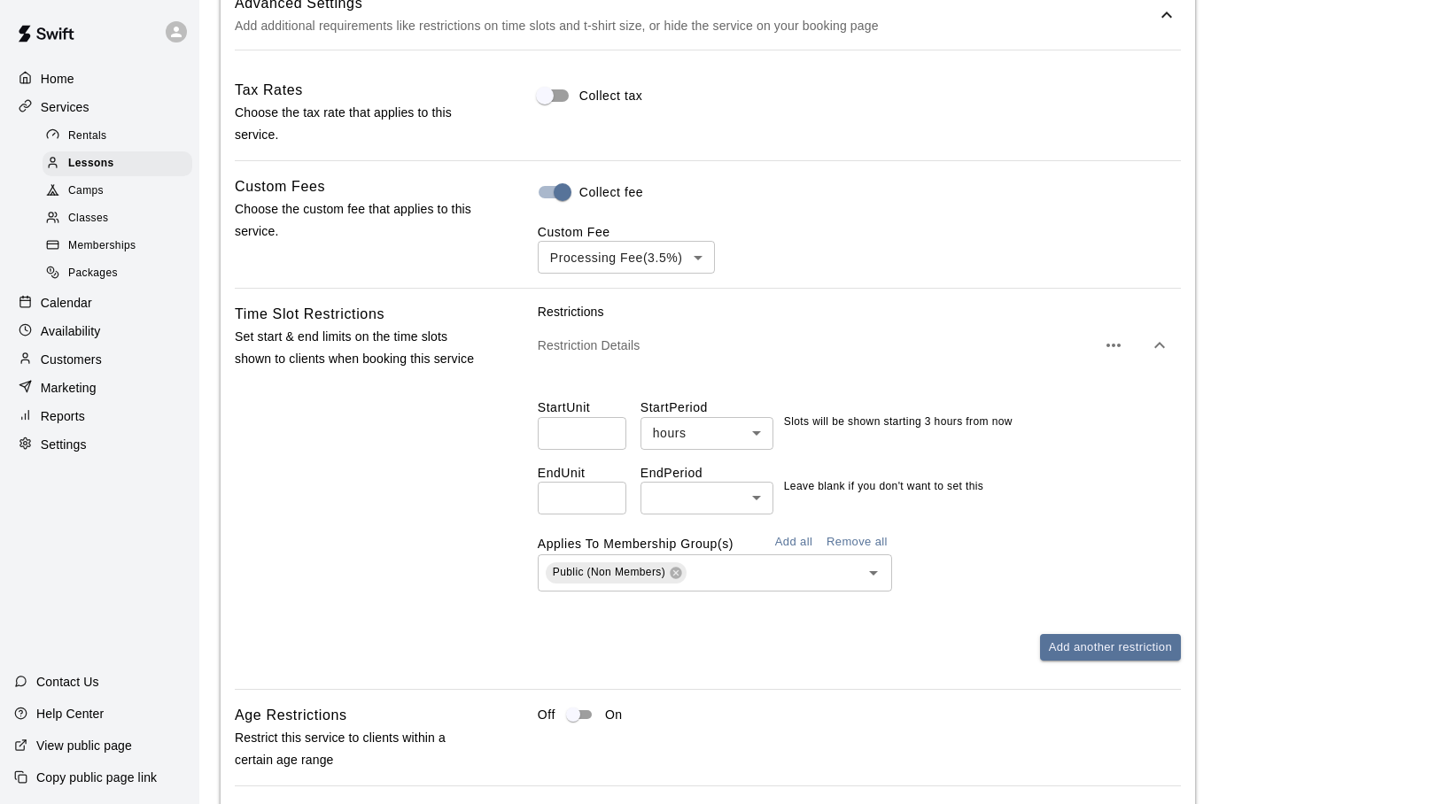
click at [606, 441] on input "*" at bounding box center [582, 433] width 89 height 33
drag, startPoint x: 562, startPoint y: 438, endPoint x: 544, endPoint y: 438, distance: 17.7
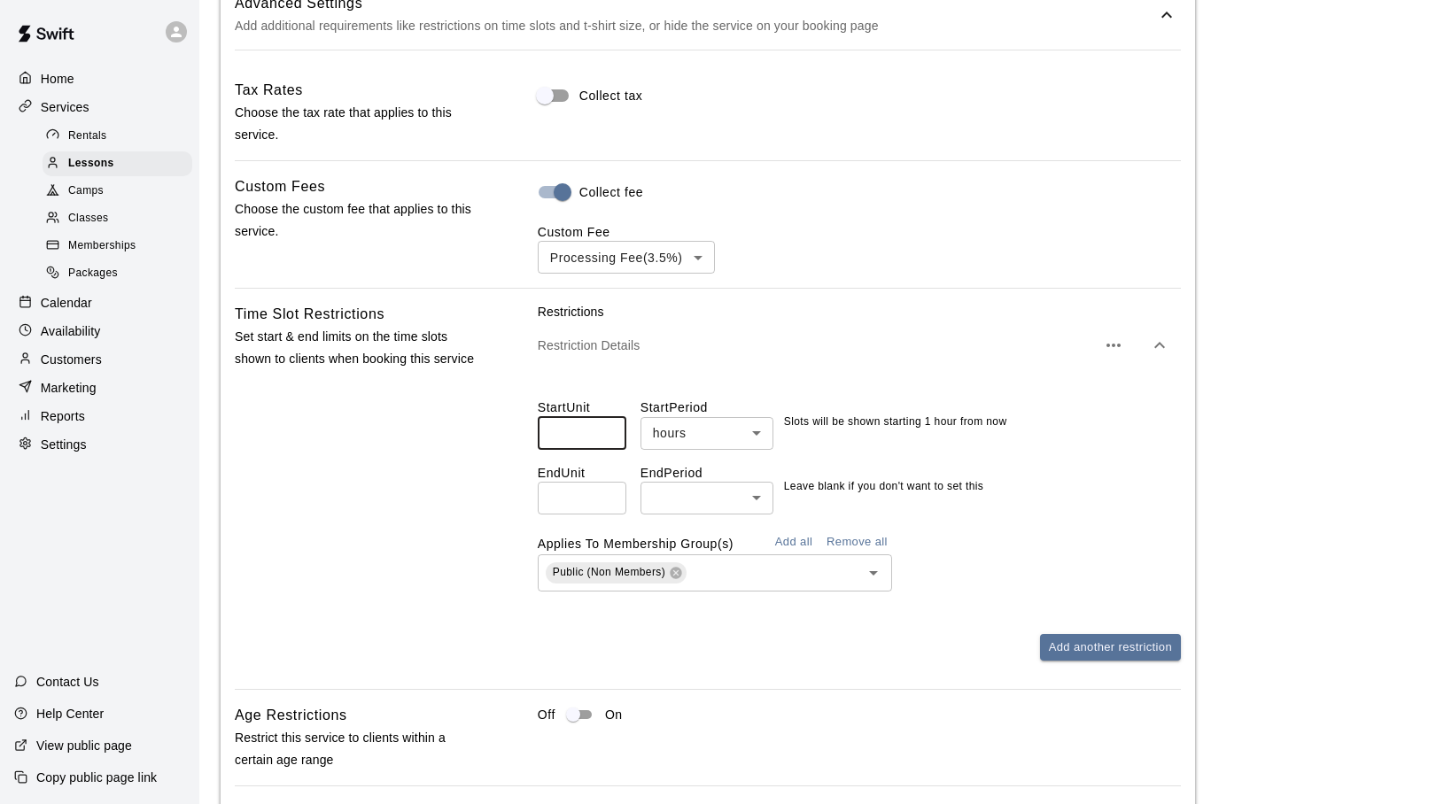
click at [544, 438] on input "*" at bounding box center [582, 433] width 89 height 33
type input "*"
click at [1113, 671] on div "Restrictions Restriction Details Start Unit * ​ Start Period hours ***** ​ Slot…" at bounding box center [859, 496] width 643 height 386
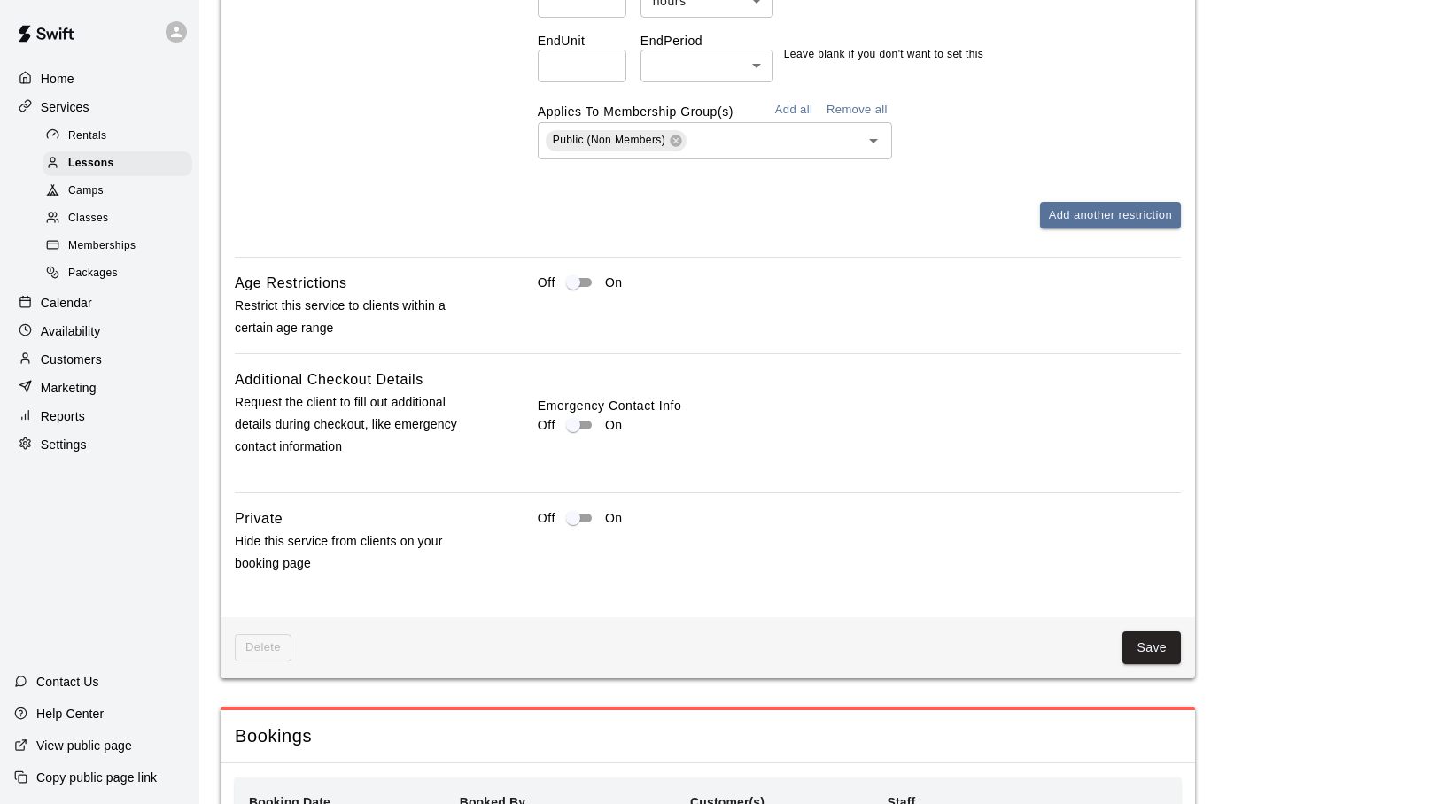
scroll to position [2372, 0]
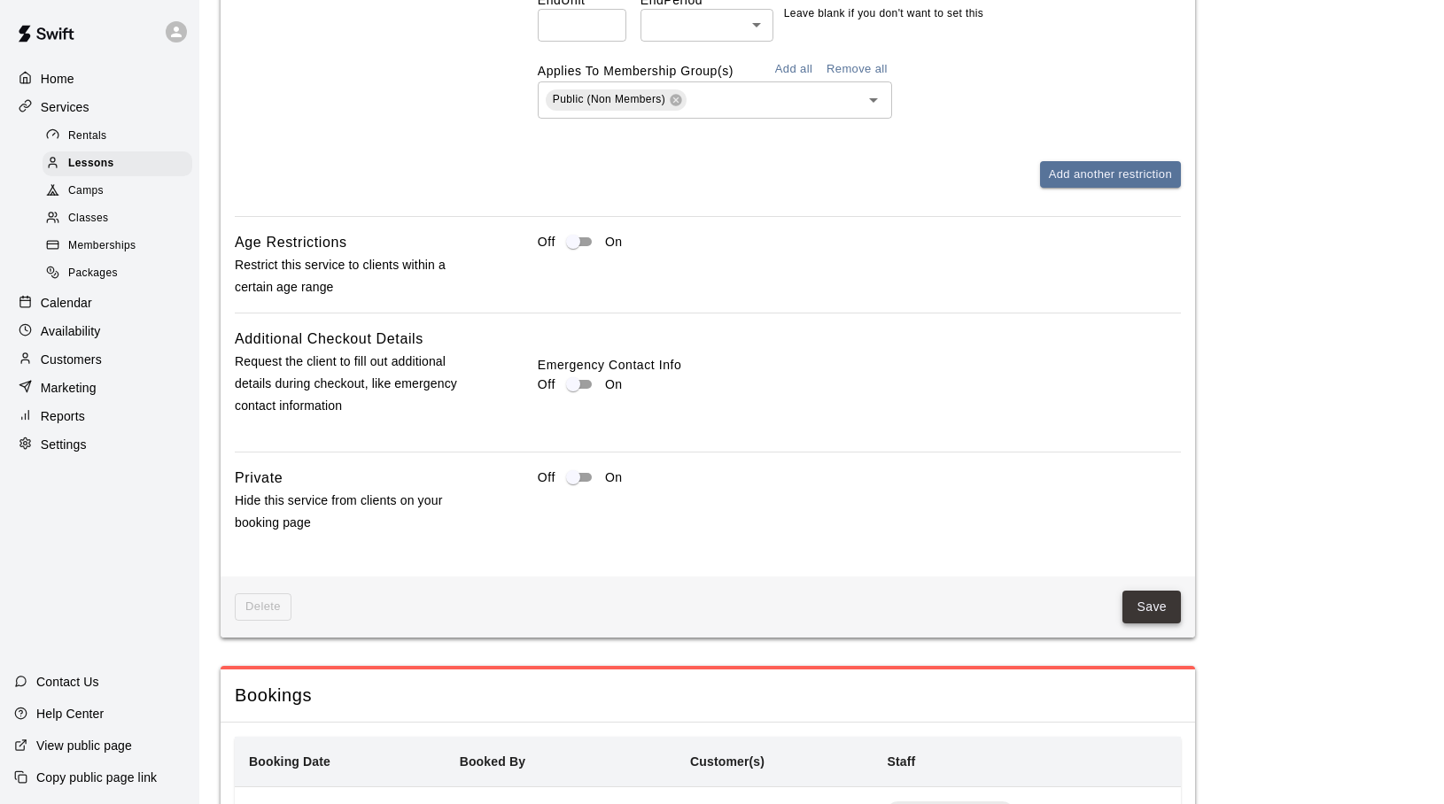
click at [1162, 619] on button "Save" at bounding box center [1151, 607] width 58 height 33
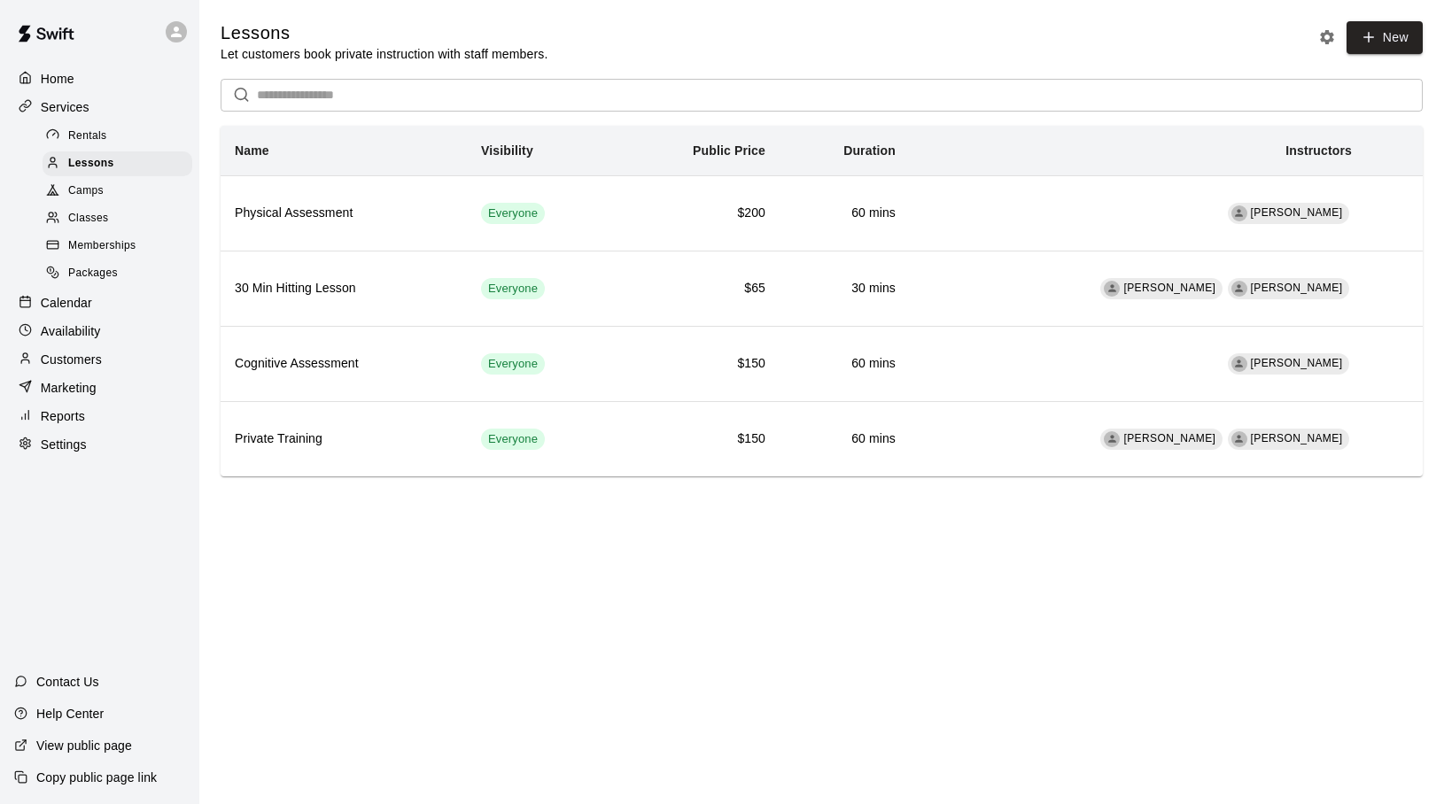
click at [75, 295] on p "Calendar" at bounding box center [66, 303] width 51 height 18
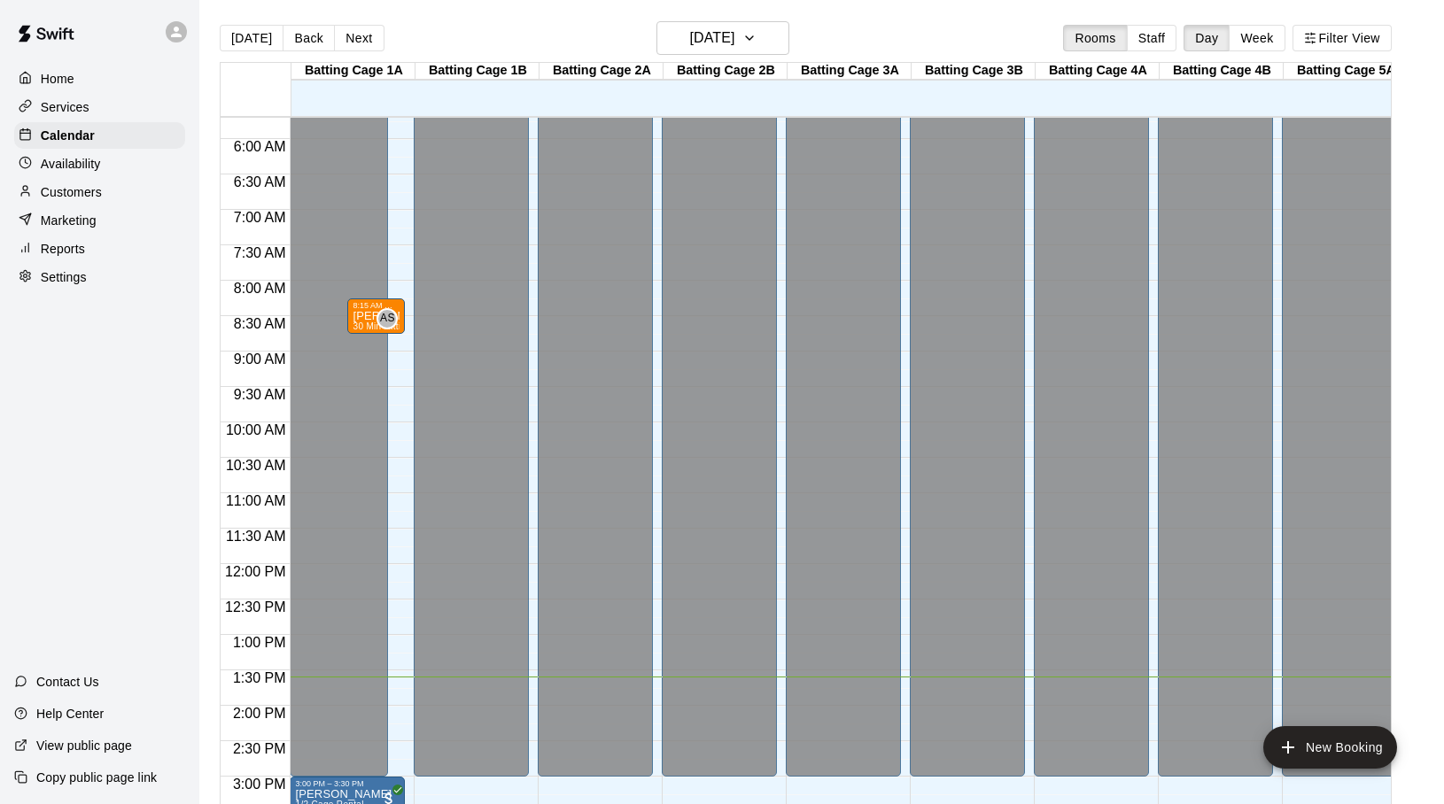
scroll to position [391, 0]
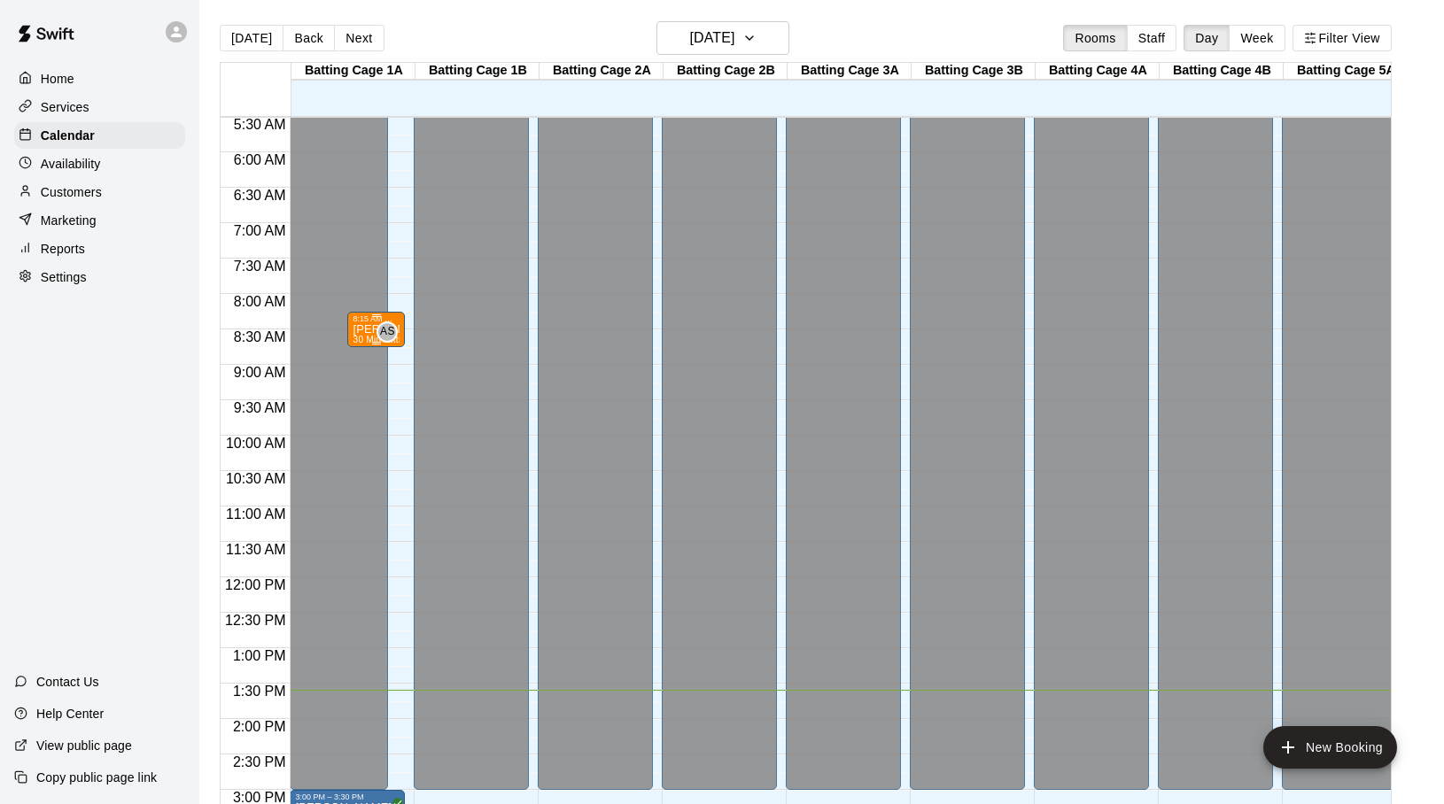
click at [370, 330] on p "[PERSON_NAME]" at bounding box center [376, 330] width 47 height 0
click at [366, 343] on icon "edit" at bounding box center [371, 347] width 21 height 21
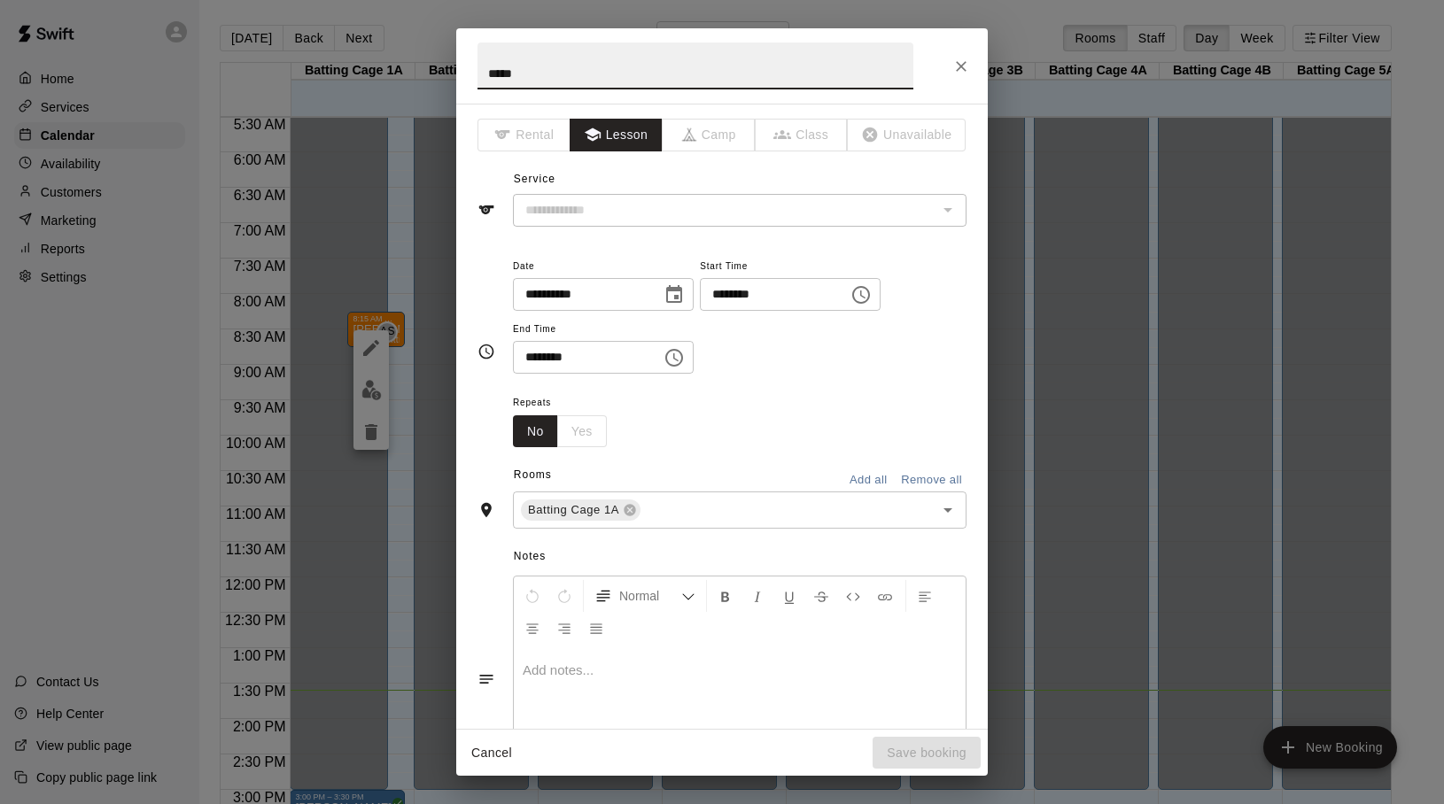
type input "**********"
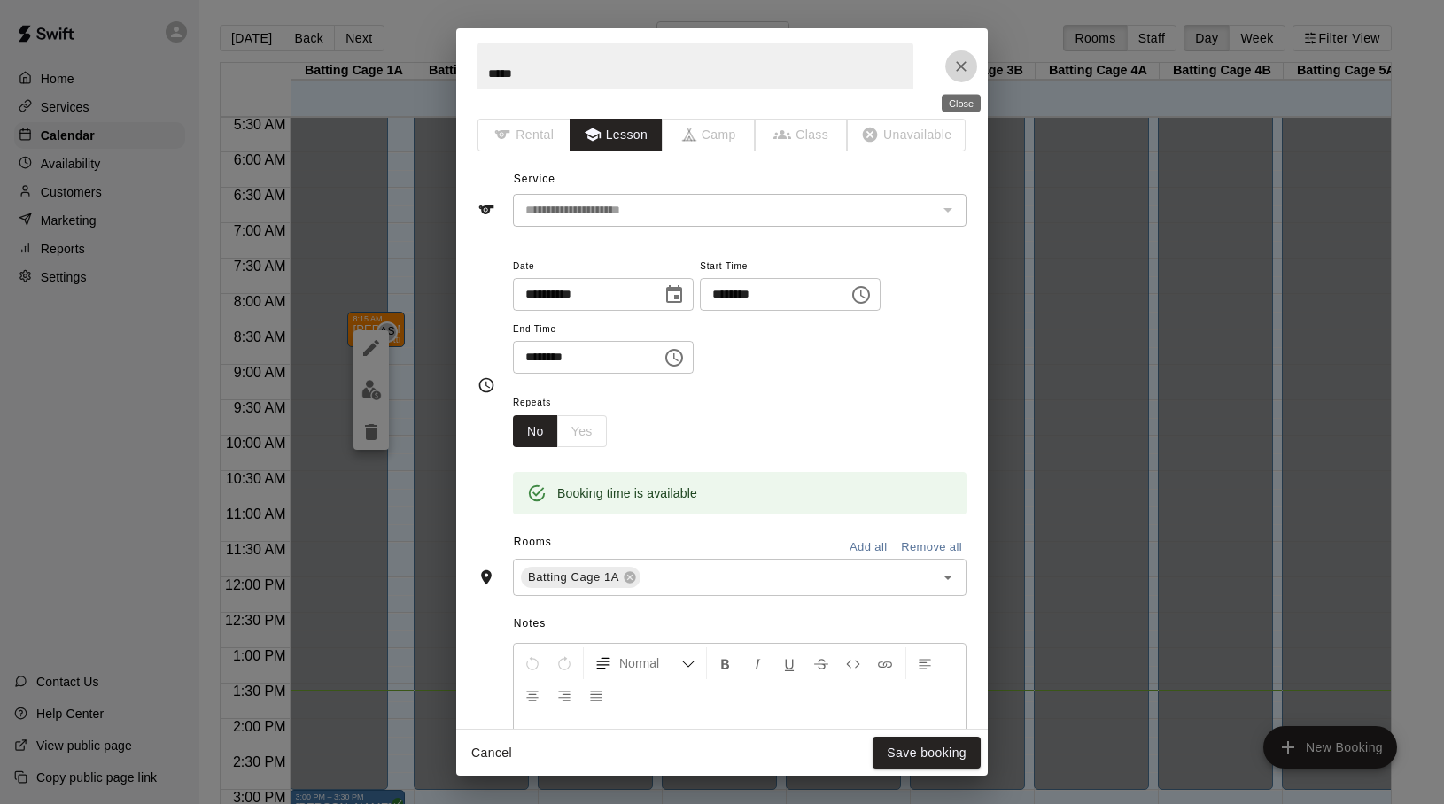
click at [963, 60] on icon "Close" at bounding box center [961, 67] width 18 height 18
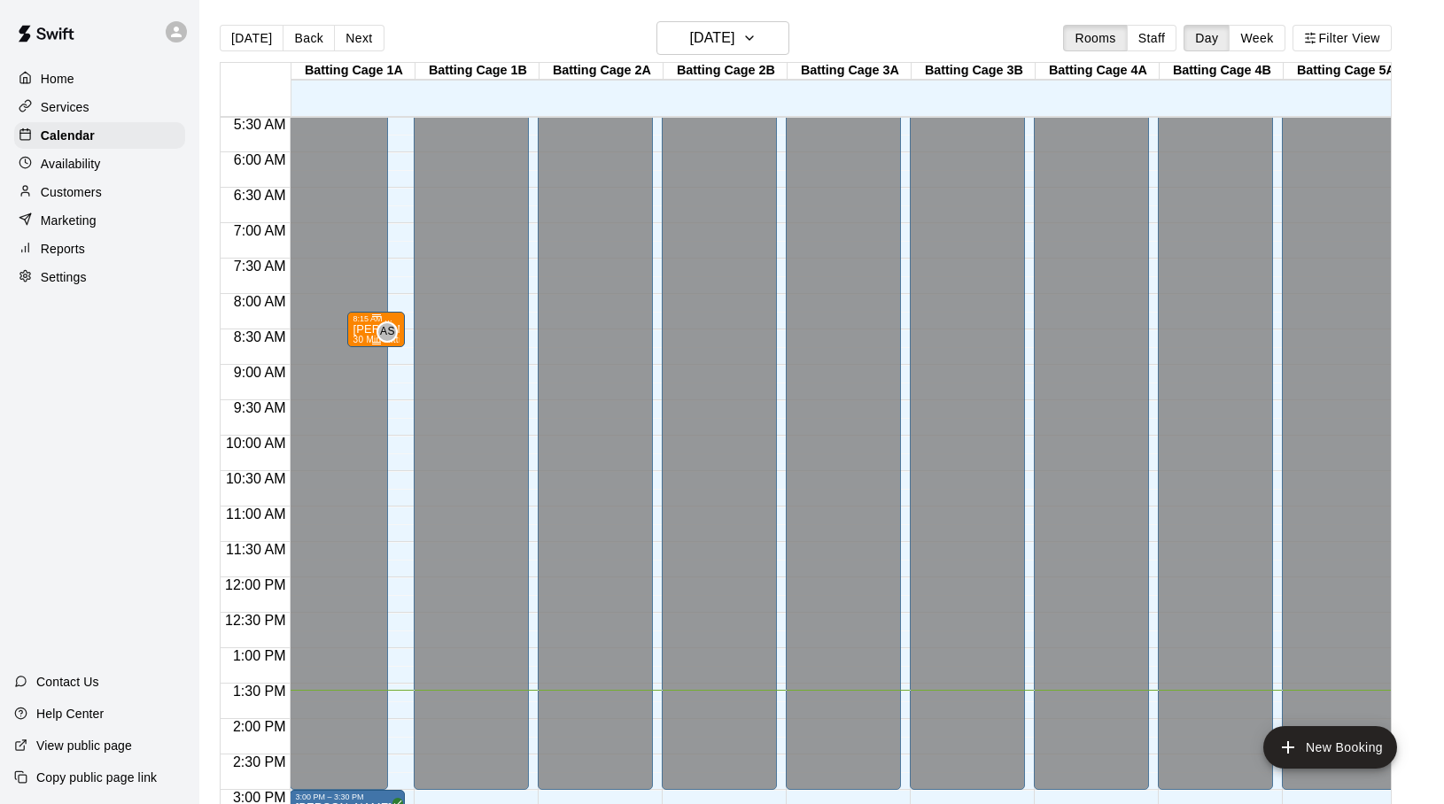
click at [376, 328] on div "AS 0" at bounding box center [383, 332] width 28 height 21
click at [383, 420] on icon "delete" at bounding box center [387, 424] width 21 height 21
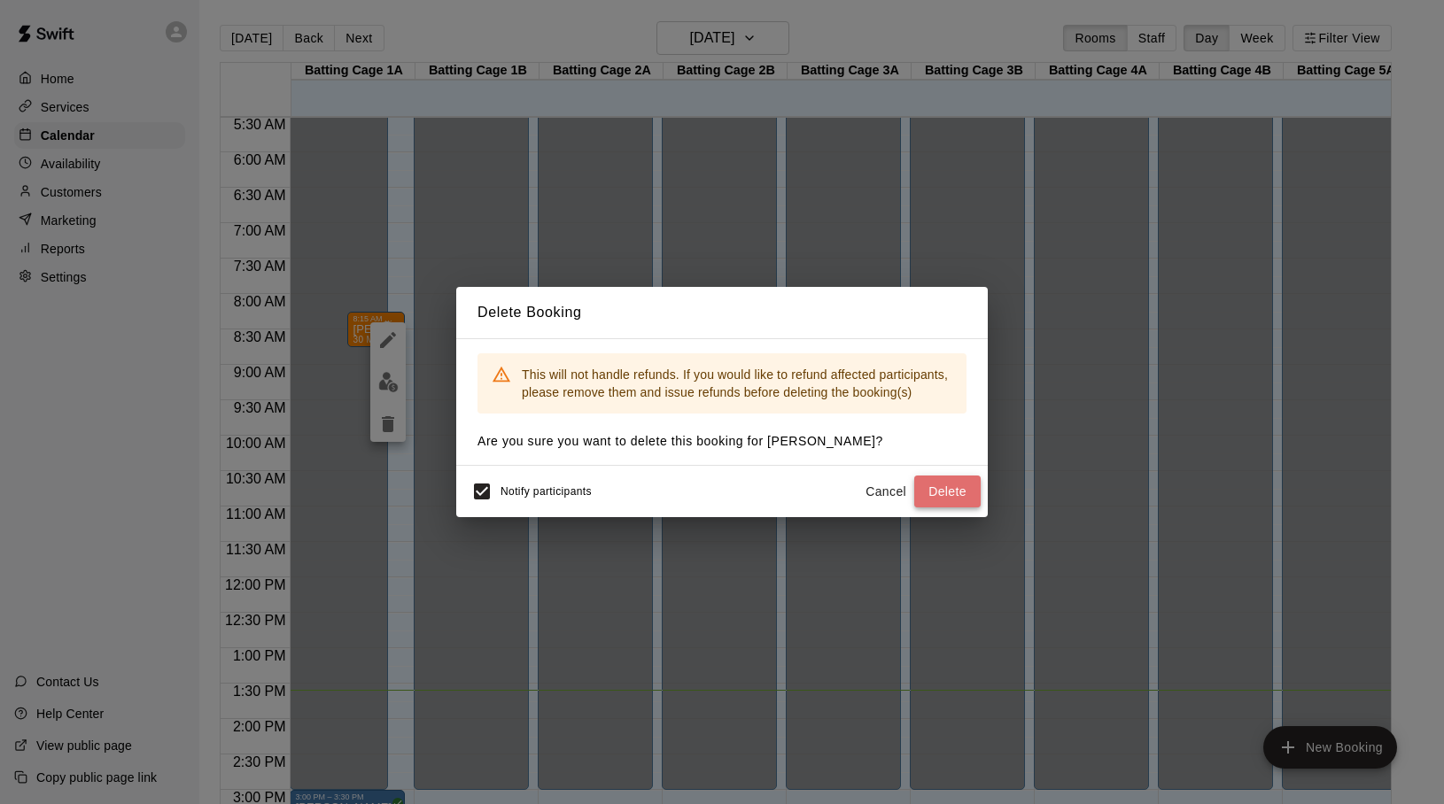
click at [933, 493] on button "Delete" at bounding box center [947, 492] width 66 height 33
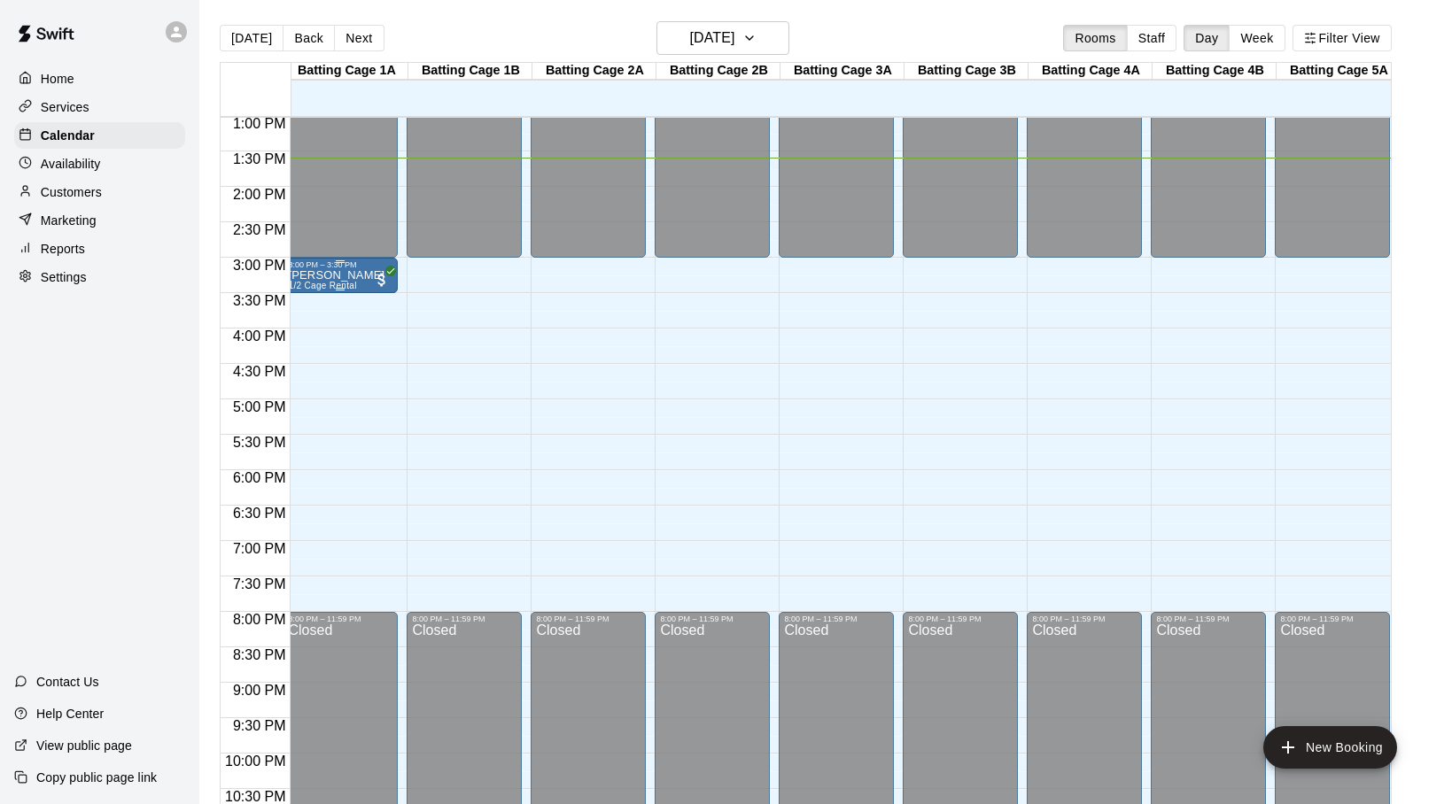
scroll to position [0, 0]
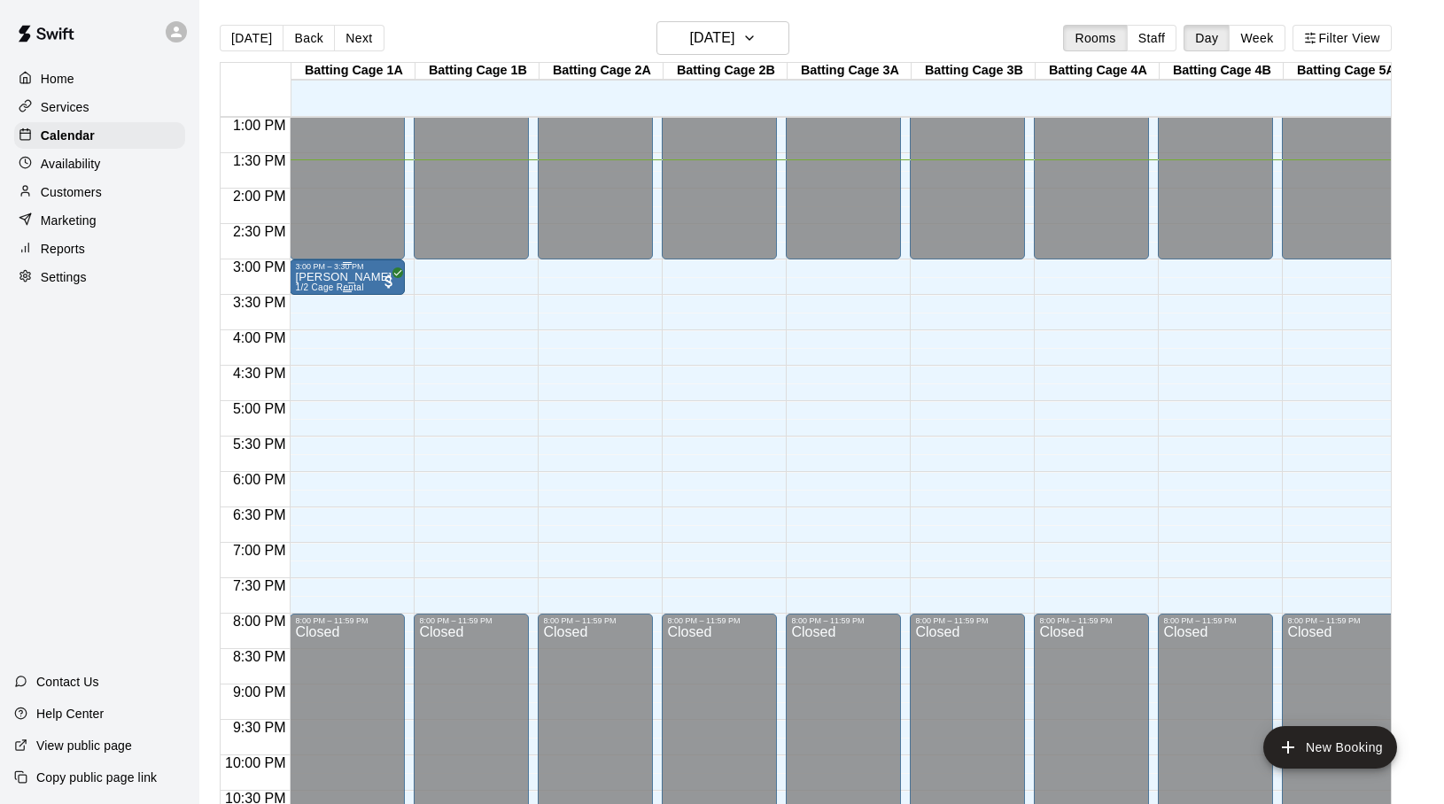
click at [371, 278] on div "[PERSON_NAME] 1/2 Cage Rental" at bounding box center [347, 673] width 105 height 804
click at [306, 385] on icon "delete" at bounding box center [313, 374] width 21 height 21
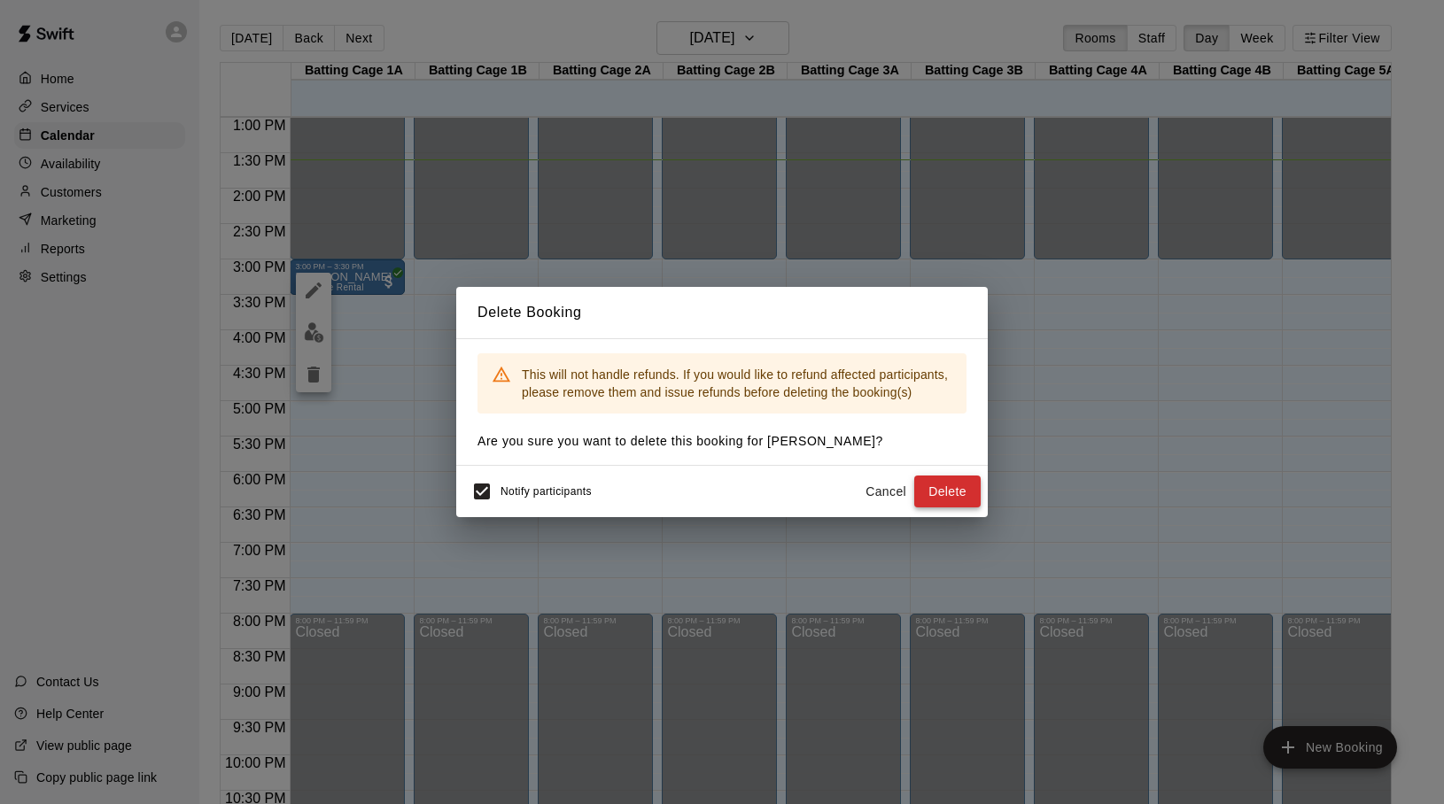
click at [940, 498] on button "Delete" at bounding box center [947, 492] width 66 height 33
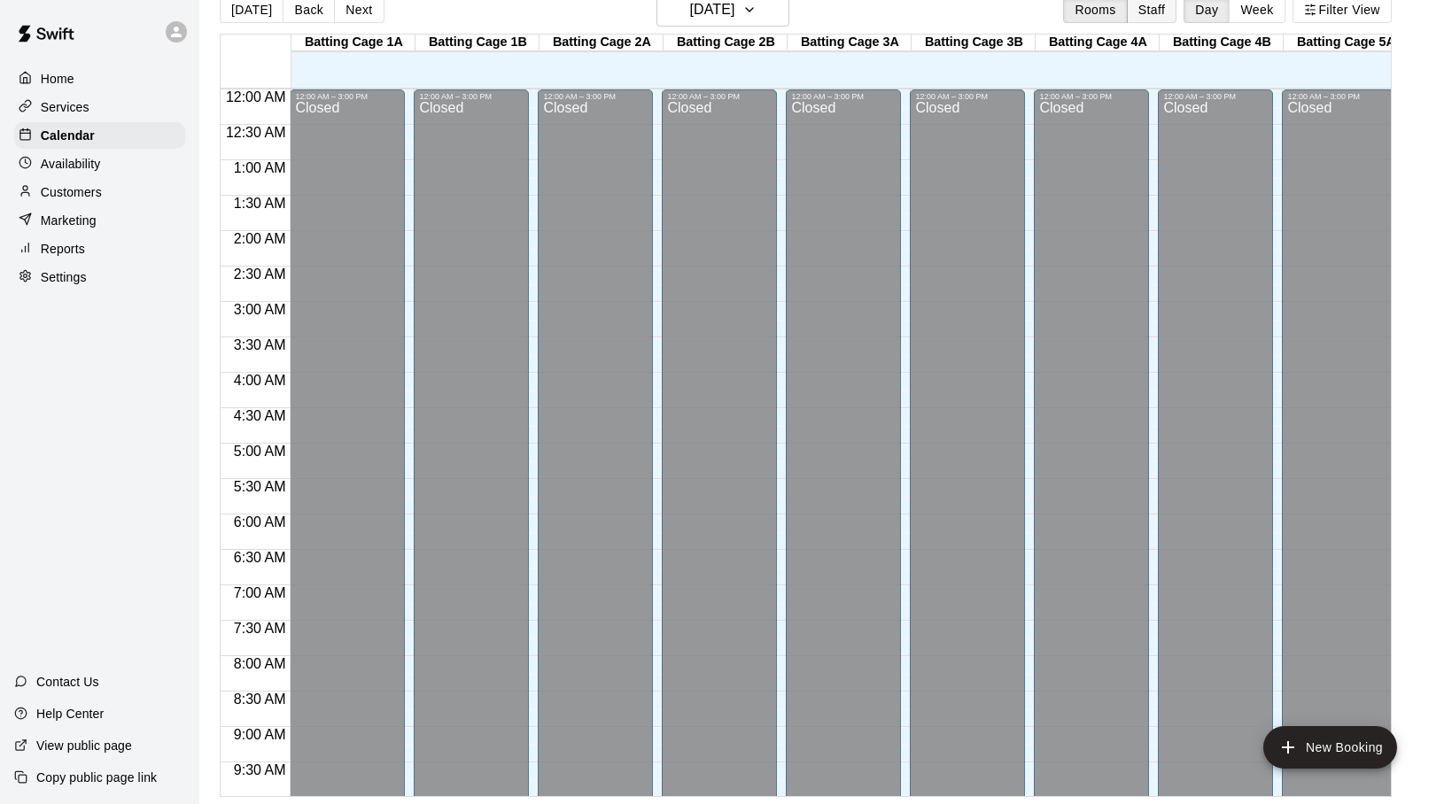
click at [1148, 13] on button "Staff" at bounding box center [1152, 9] width 50 height 27
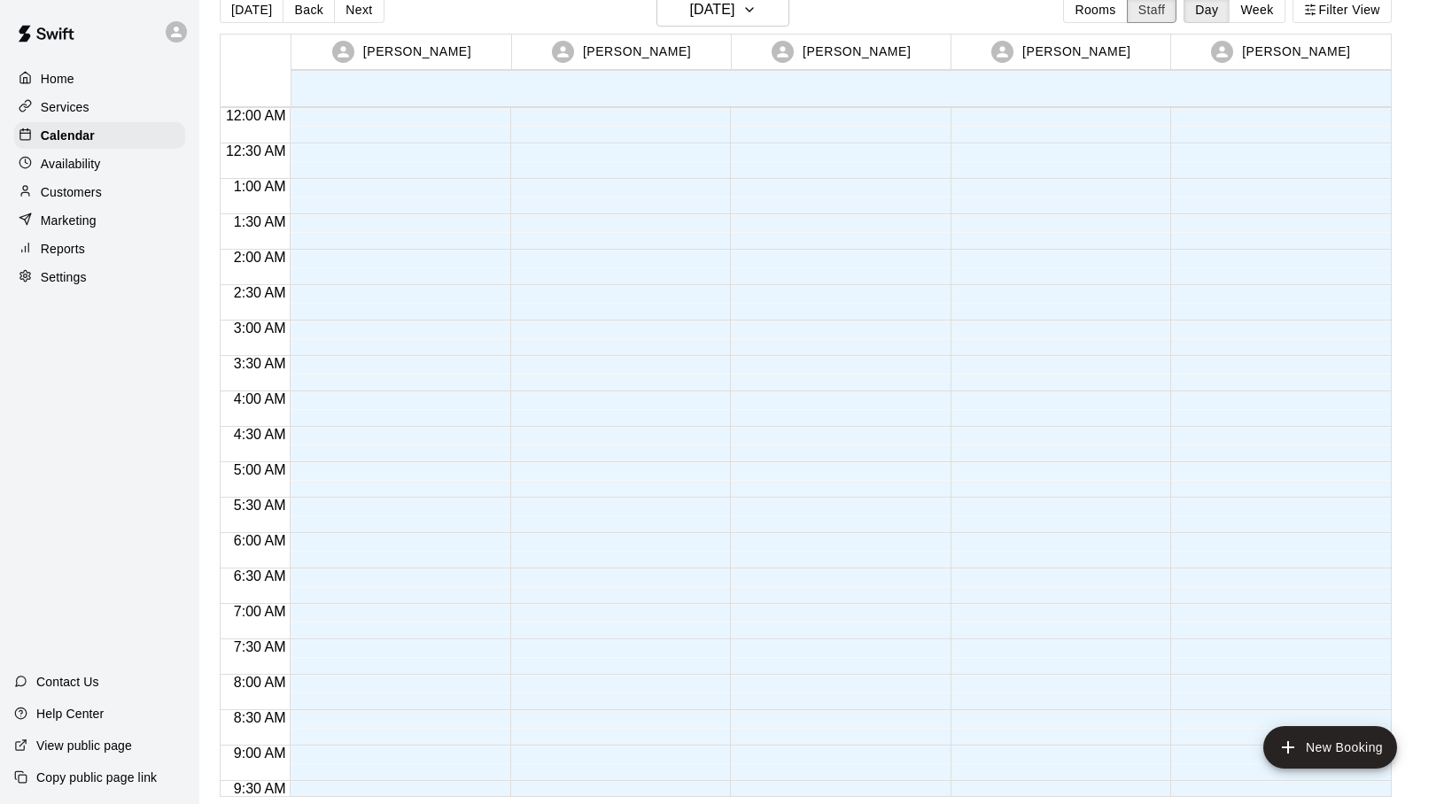
scroll to position [25, 0]
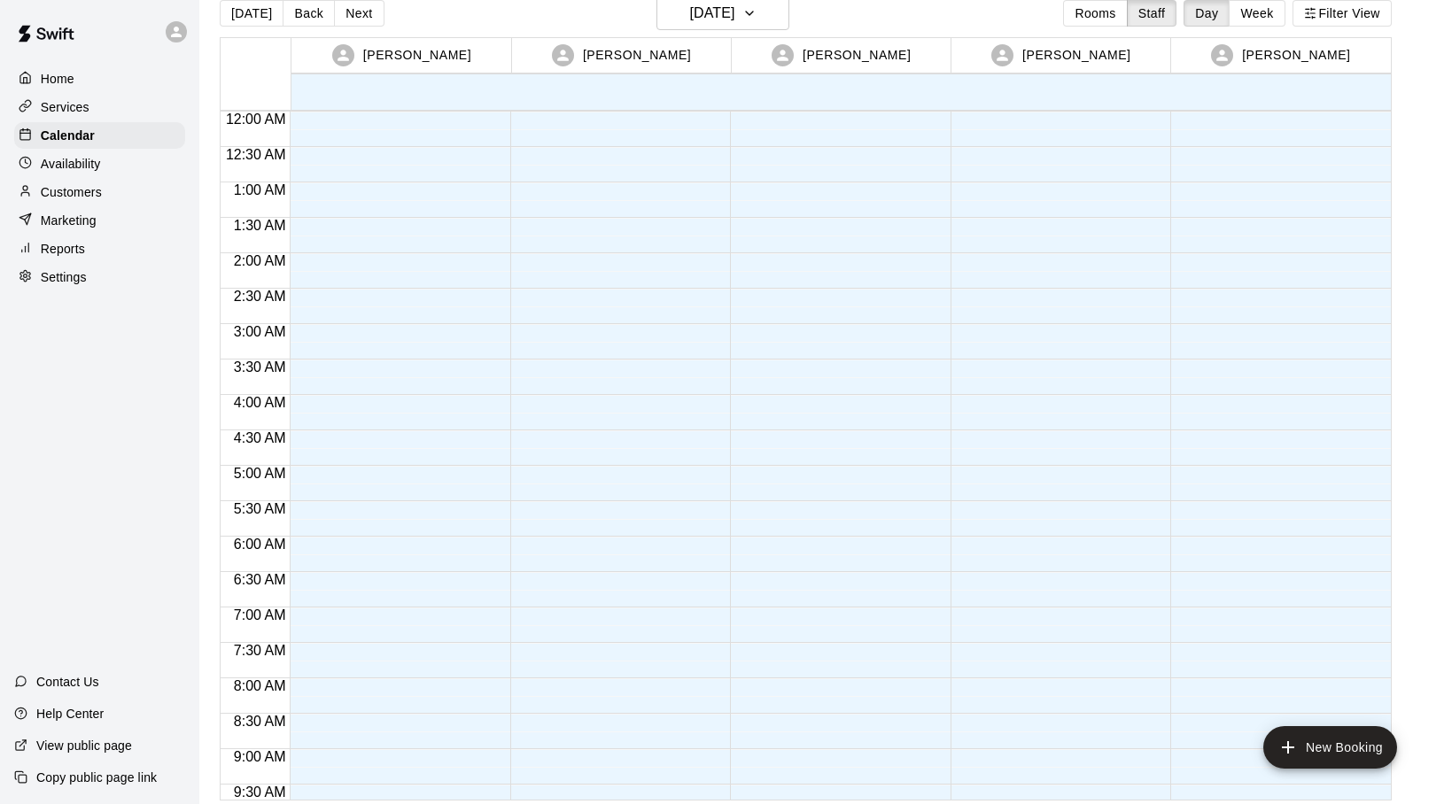
click at [451, 47] on div "[PERSON_NAME]" at bounding box center [401, 55] width 214 height 35
click at [404, 65] on p "[PERSON_NAME]" at bounding box center [417, 55] width 108 height 19
click at [640, 67] on div "[PERSON_NAME]" at bounding box center [622, 55] width 214 height 35
click at [799, 68] on div "[PERSON_NAME]" at bounding box center [841, 55] width 214 height 35
click at [1070, 66] on div "[PERSON_NAME]" at bounding box center [1061, 55] width 214 height 35
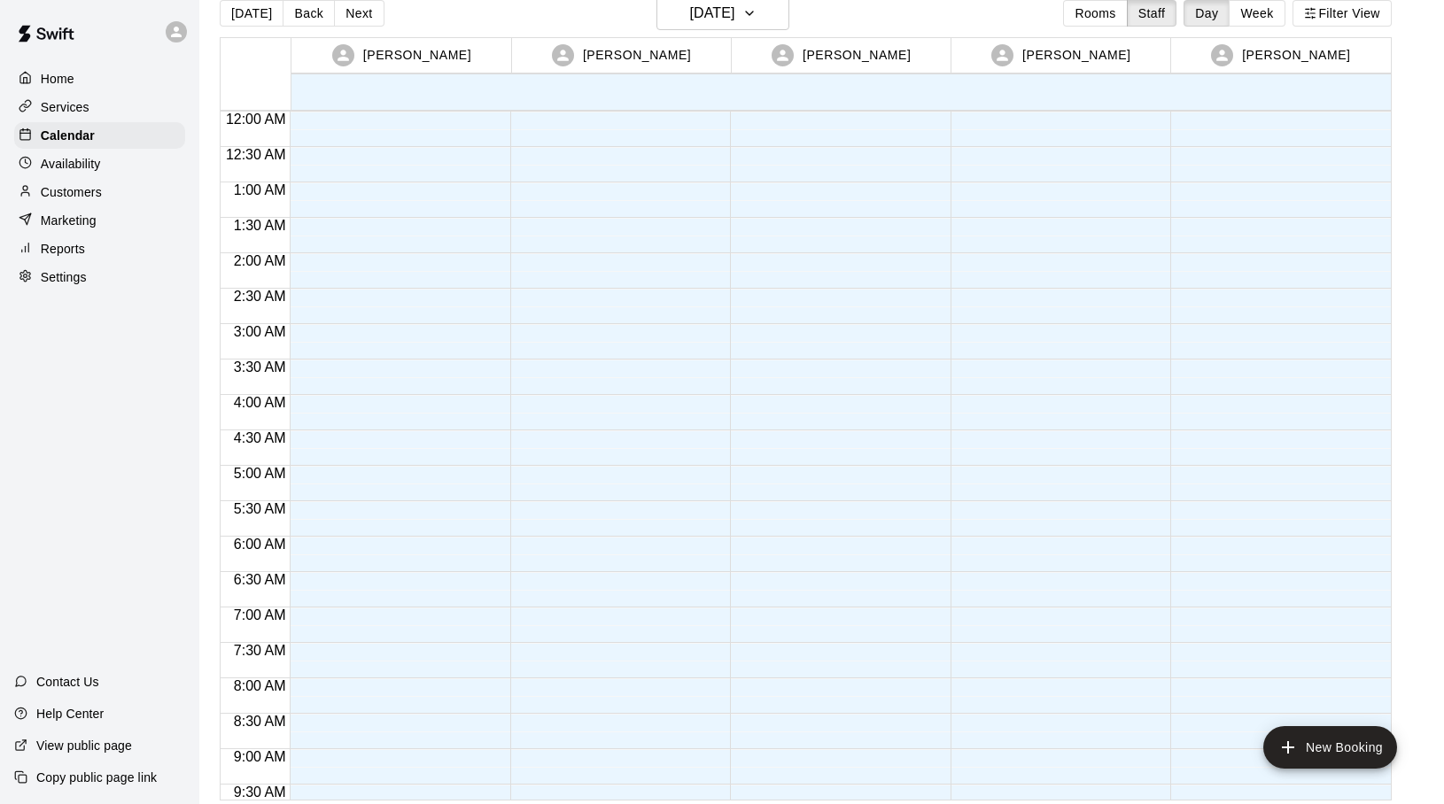
click at [1228, 56] on icon at bounding box center [1222, 55] width 17 height 17
click at [1096, 19] on button "Rooms" at bounding box center [1095, 13] width 64 height 27
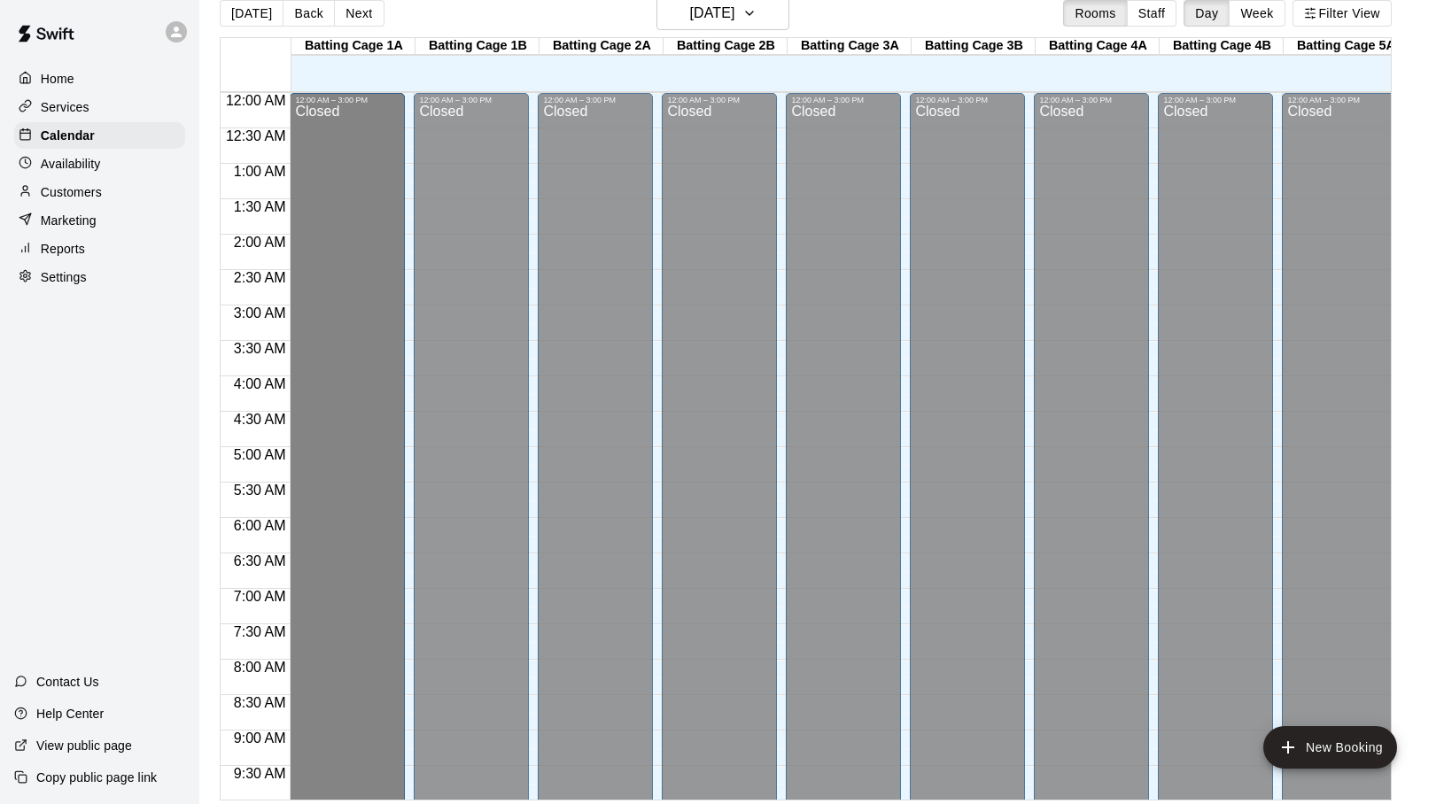
scroll to position [355, 0]
drag, startPoint x: 332, startPoint y: 262, endPoint x: 386, endPoint y: 153, distance: 121.6
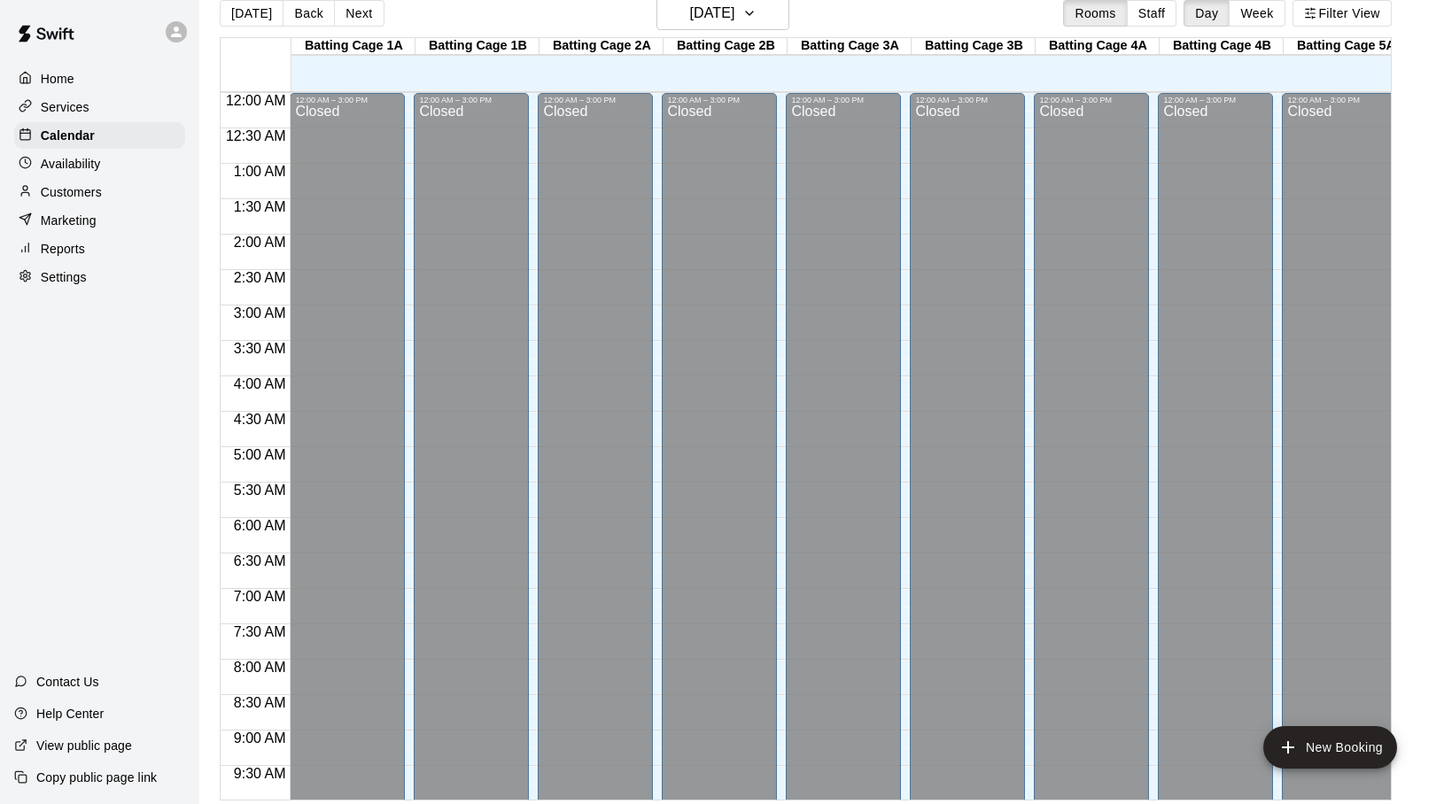
scroll to position [0, 0]
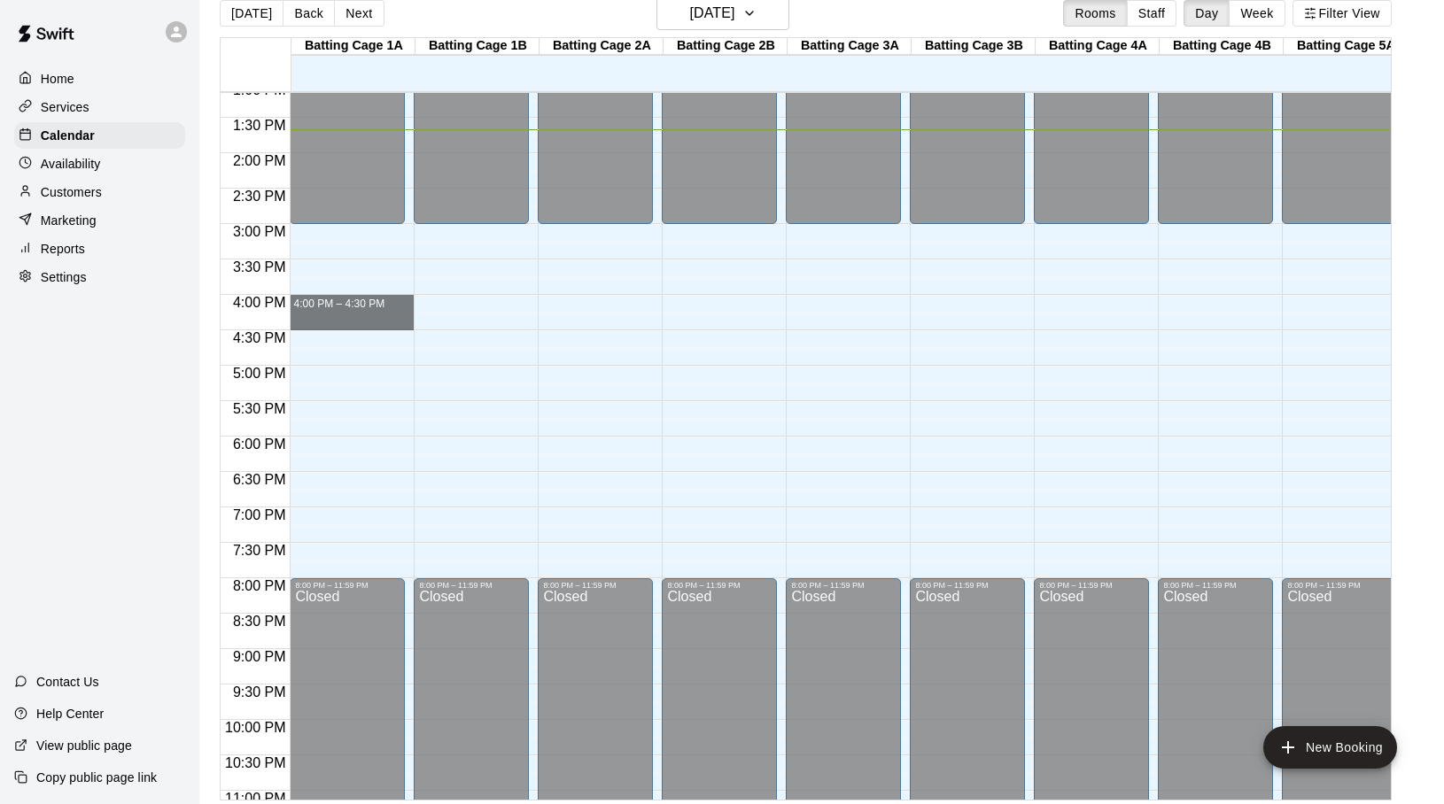
drag, startPoint x: 353, startPoint y: 305, endPoint x: 433, endPoint y: 321, distance: 81.3
click at [433, 321] on div "12:00 AM 12:30 AM 1:00 AM 1:30 AM 2:00 AM 2:30 AM 3:00 AM 3:30 AM 4:00 AM 4:30 …" at bounding box center [806, 445] width 1170 height 709
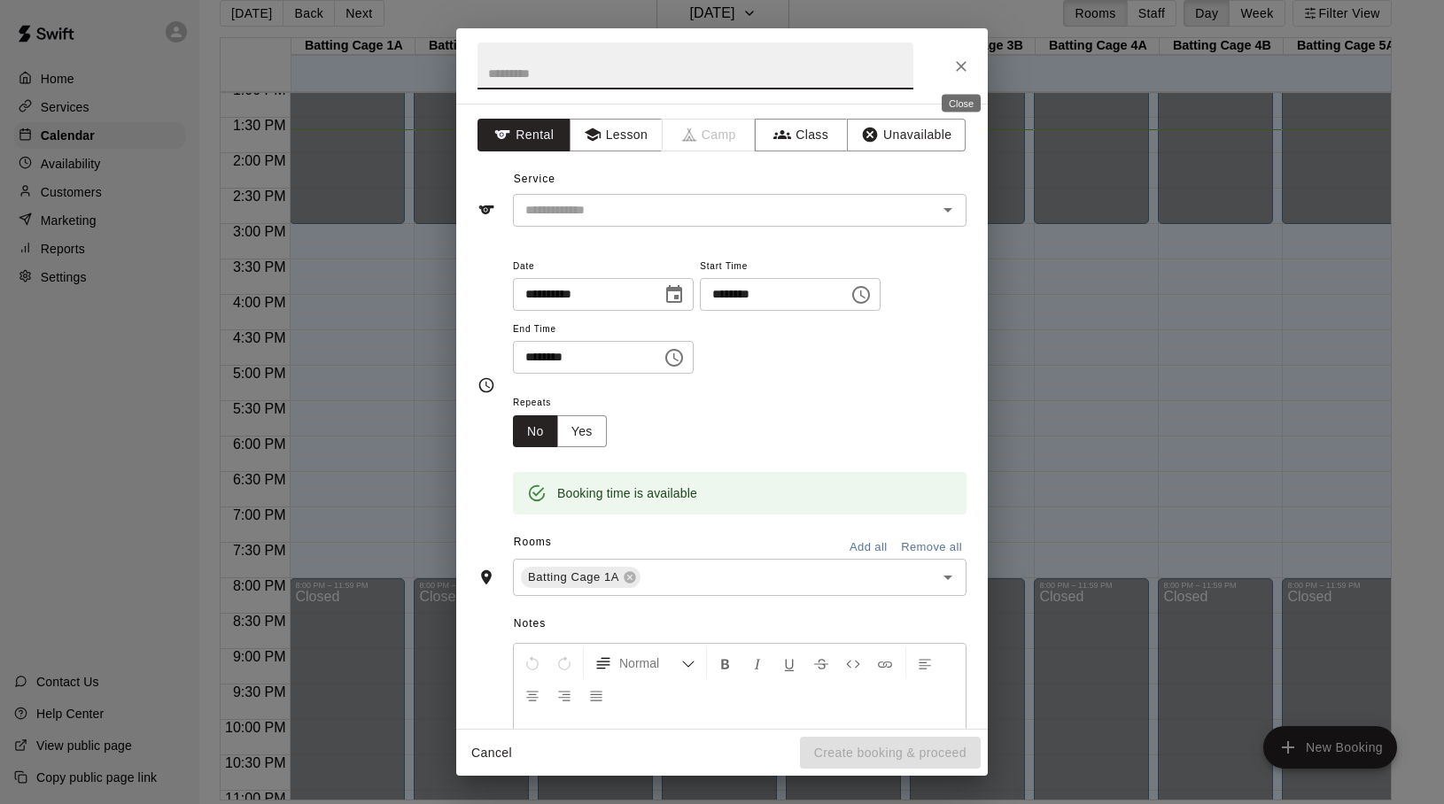
click at [957, 67] on icon "Close" at bounding box center [961, 67] width 18 height 18
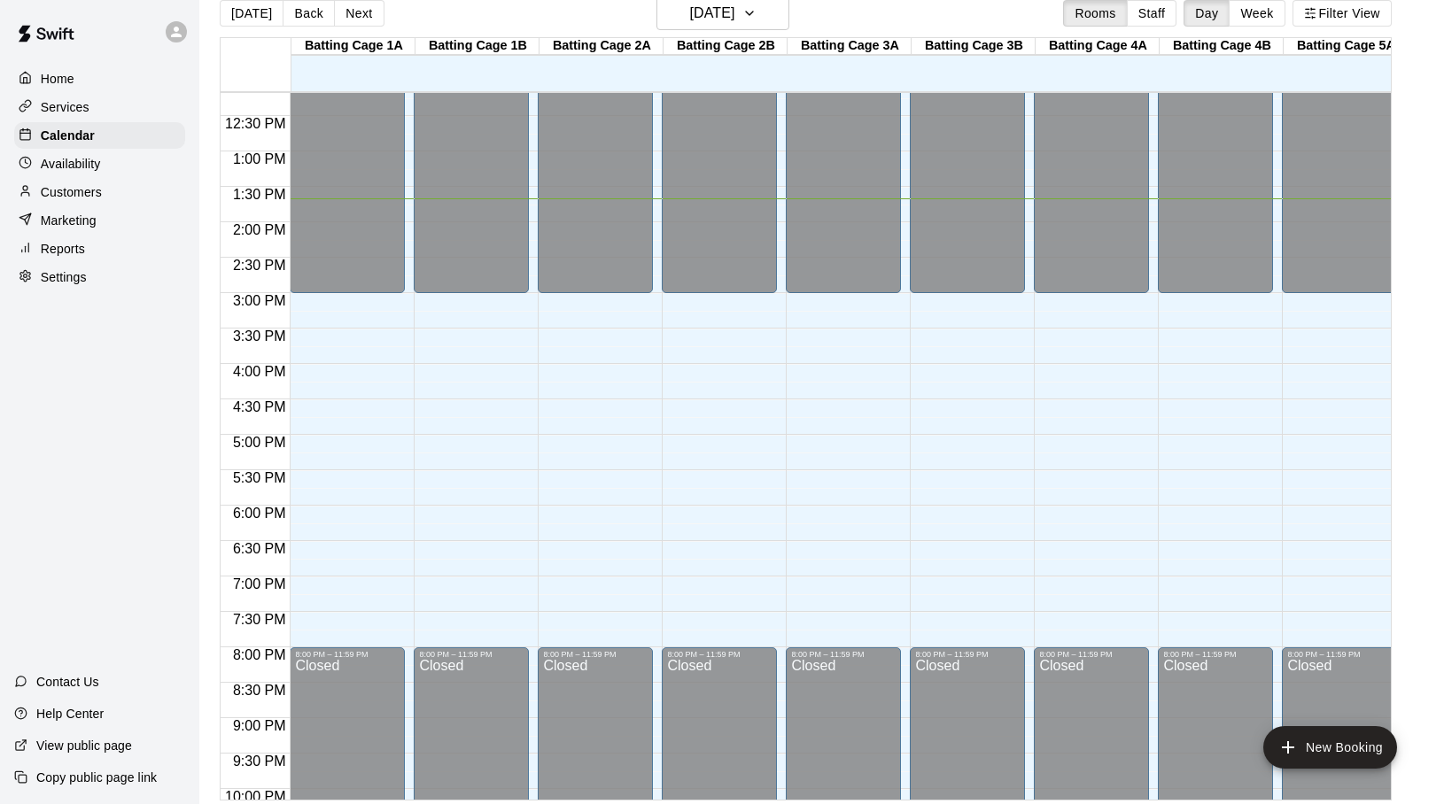
scroll to position [881, 0]
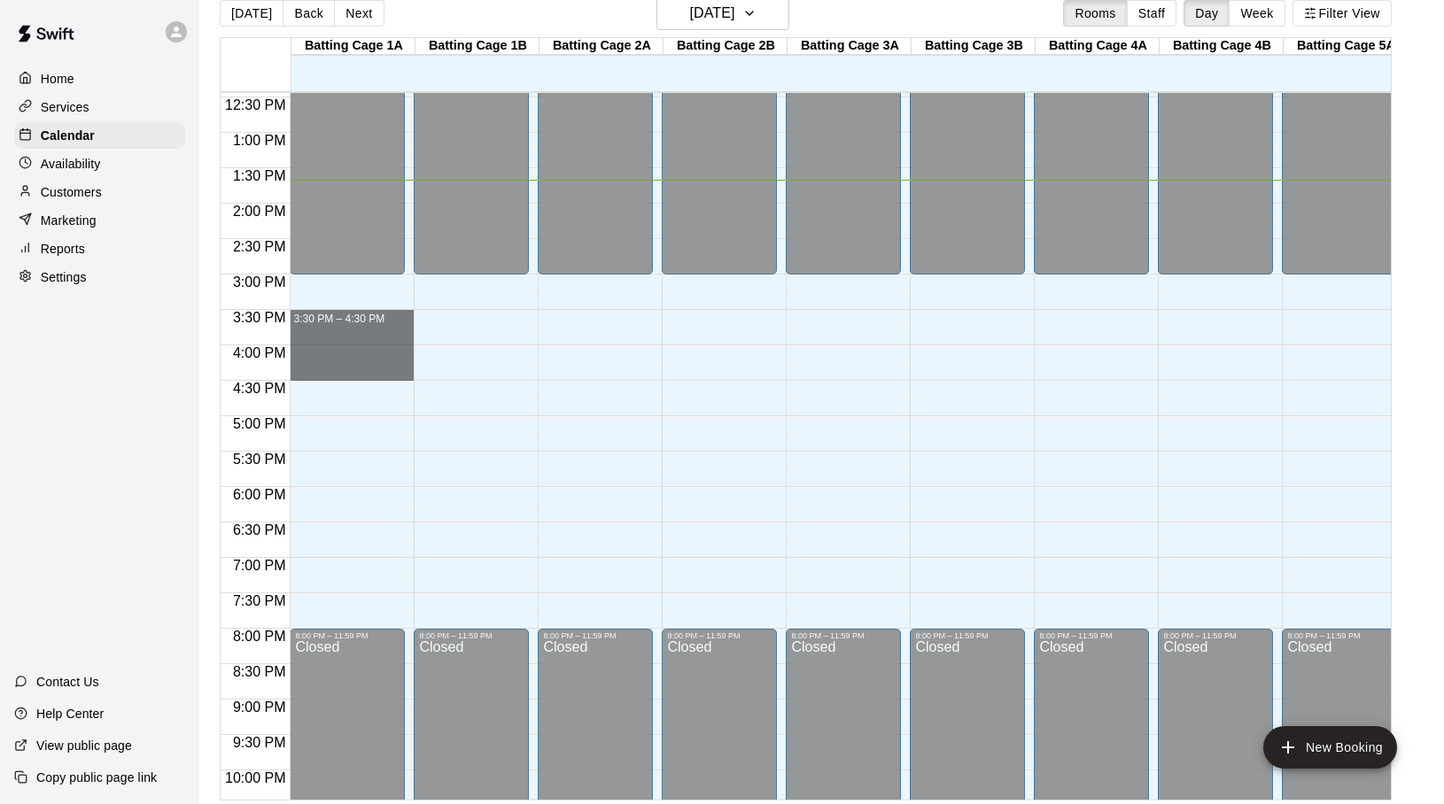
drag, startPoint x: 309, startPoint y: 322, endPoint x: 316, endPoint y: 366, distance: 44.9
click at [316, 366] on div "12:00 AM – 3:00 PM Closed 8:00 PM – 11:59 PM Closed 3:30 PM – 4:30 PM" at bounding box center [352, 62] width 124 height 1701
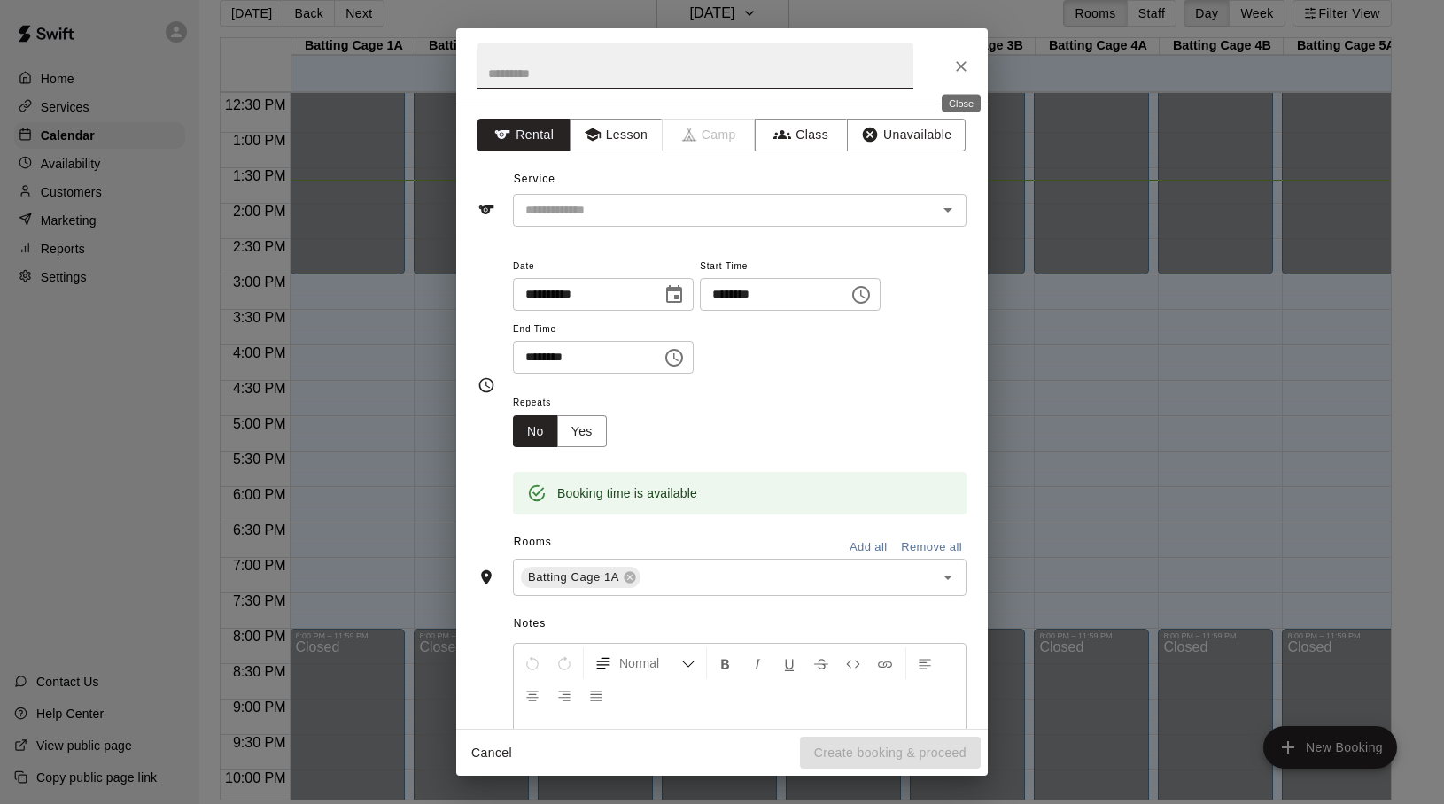
click at [959, 72] on icon "Close" at bounding box center [961, 67] width 18 height 18
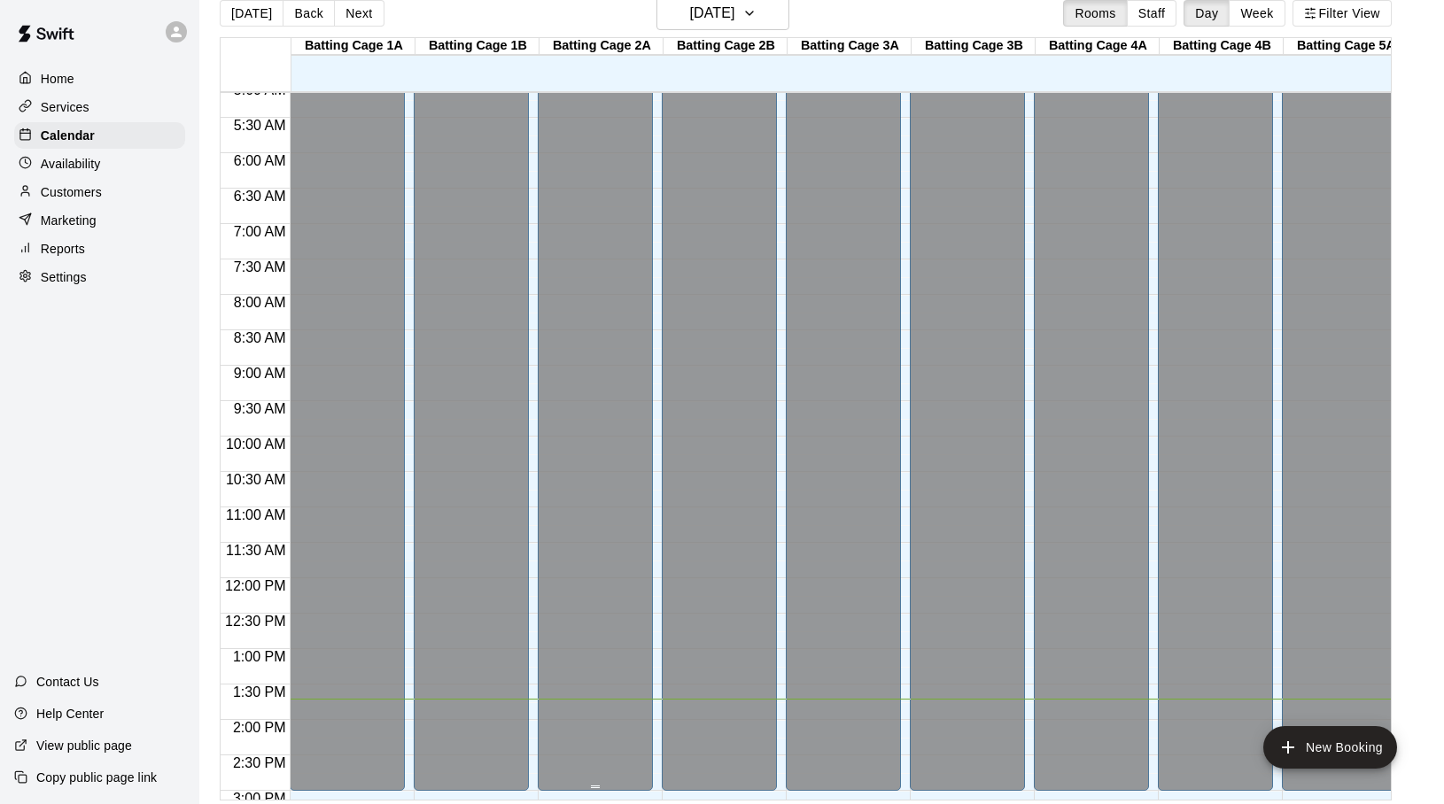
scroll to position [325, 0]
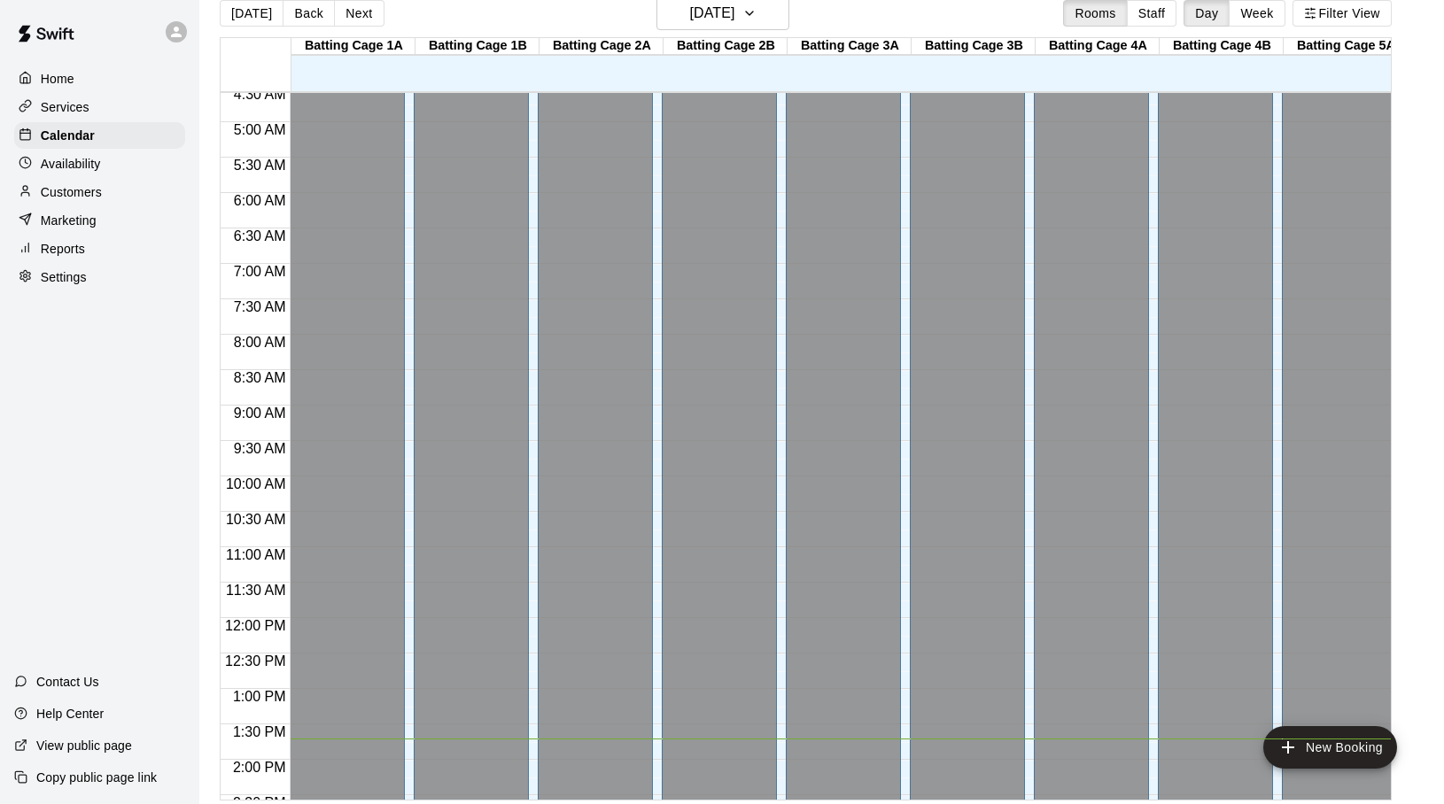
click at [62, 81] on p "Home" at bounding box center [58, 79] width 34 height 18
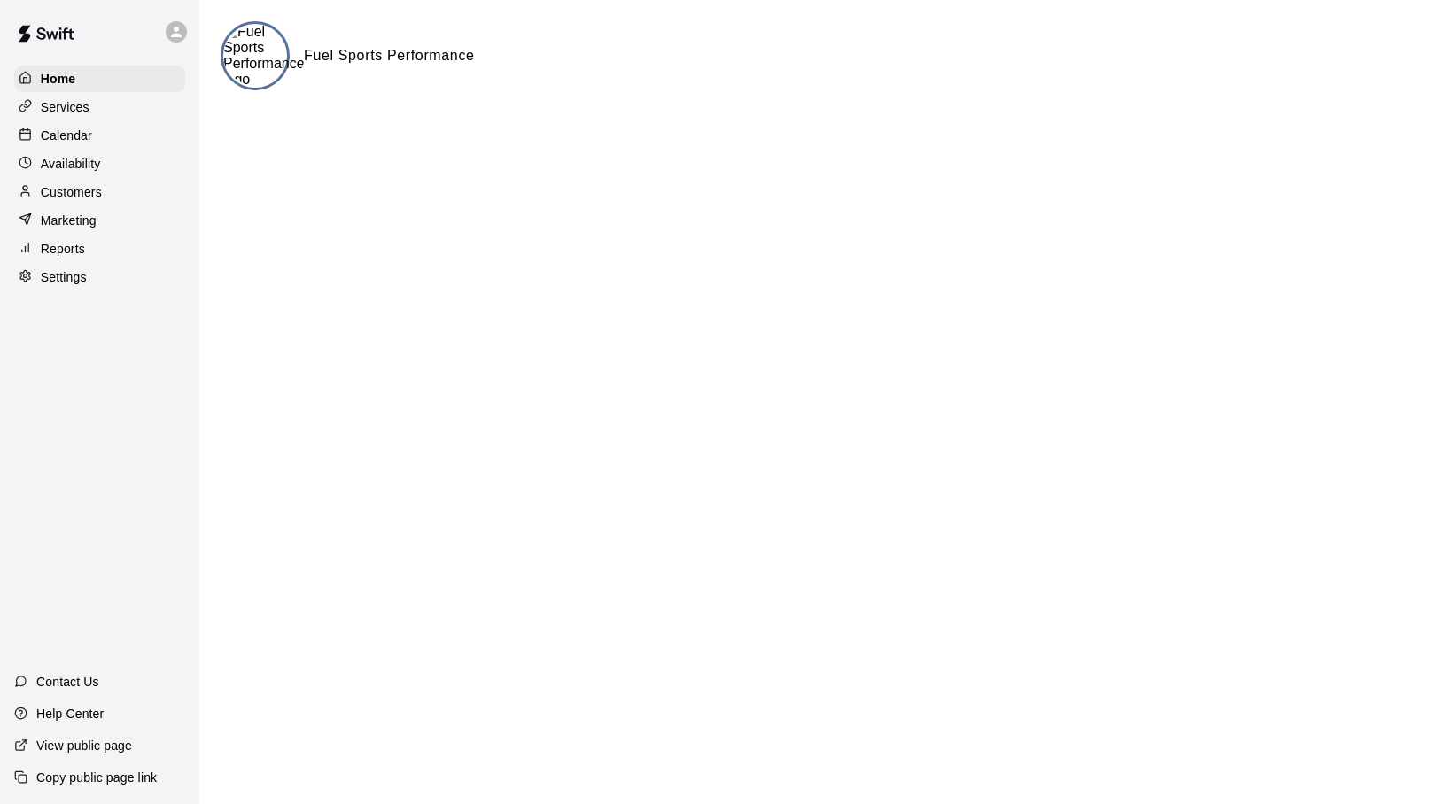
click at [69, 189] on p "Customers" at bounding box center [71, 192] width 61 height 18
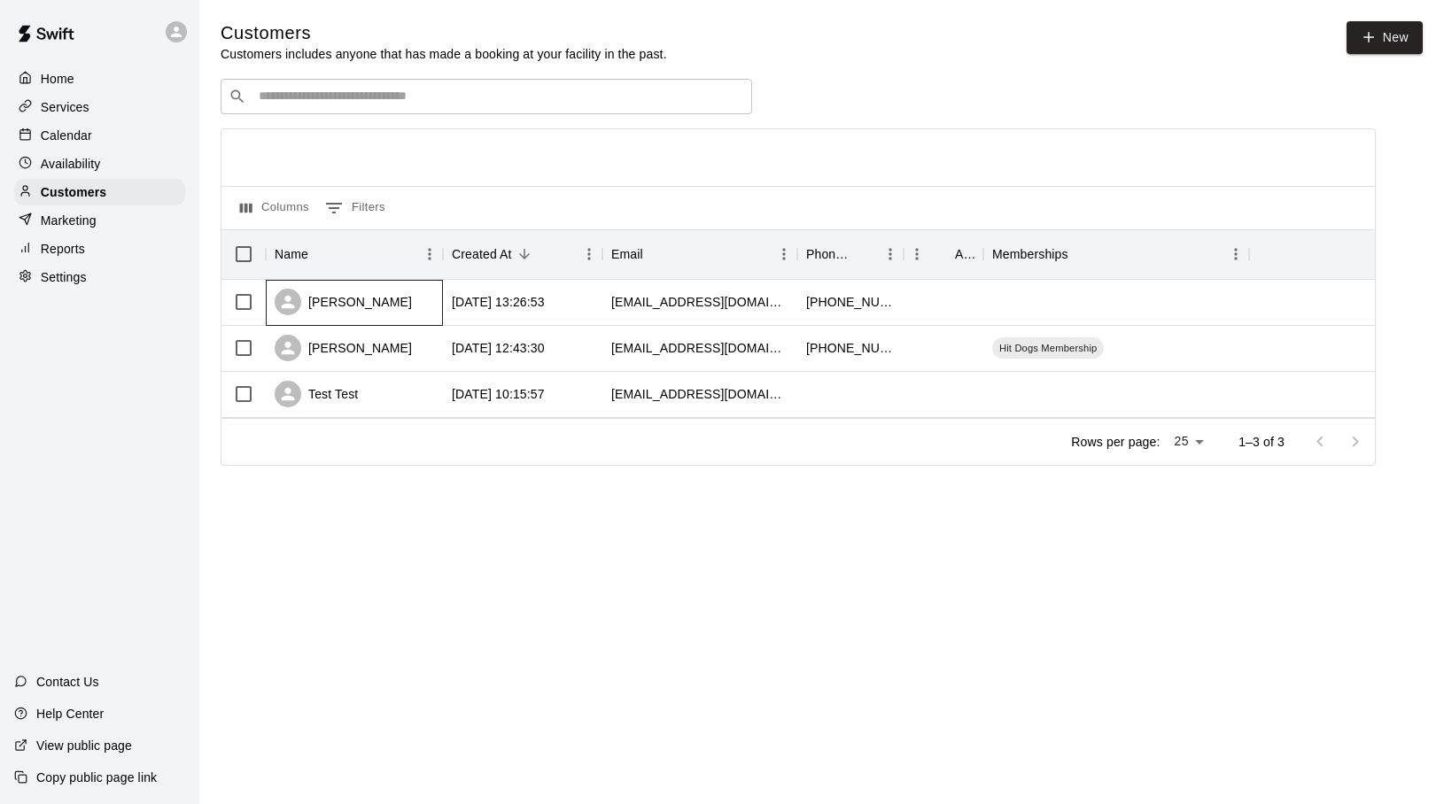
click at [329, 306] on div "[PERSON_NAME]" at bounding box center [343, 302] width 137 height 27
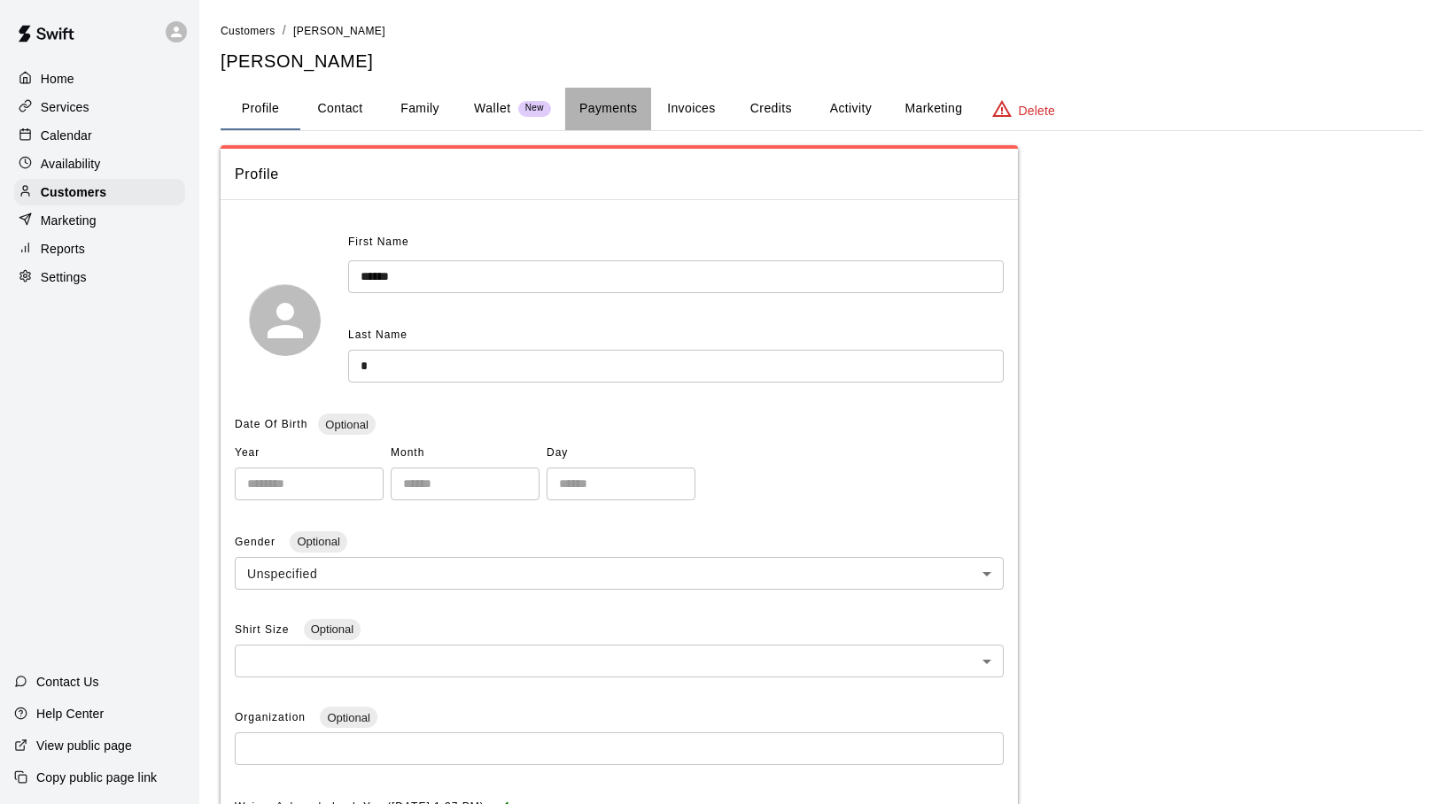
click at [611, 112] on button "Payments" at bounding box center [608, 109] width 86 height 43
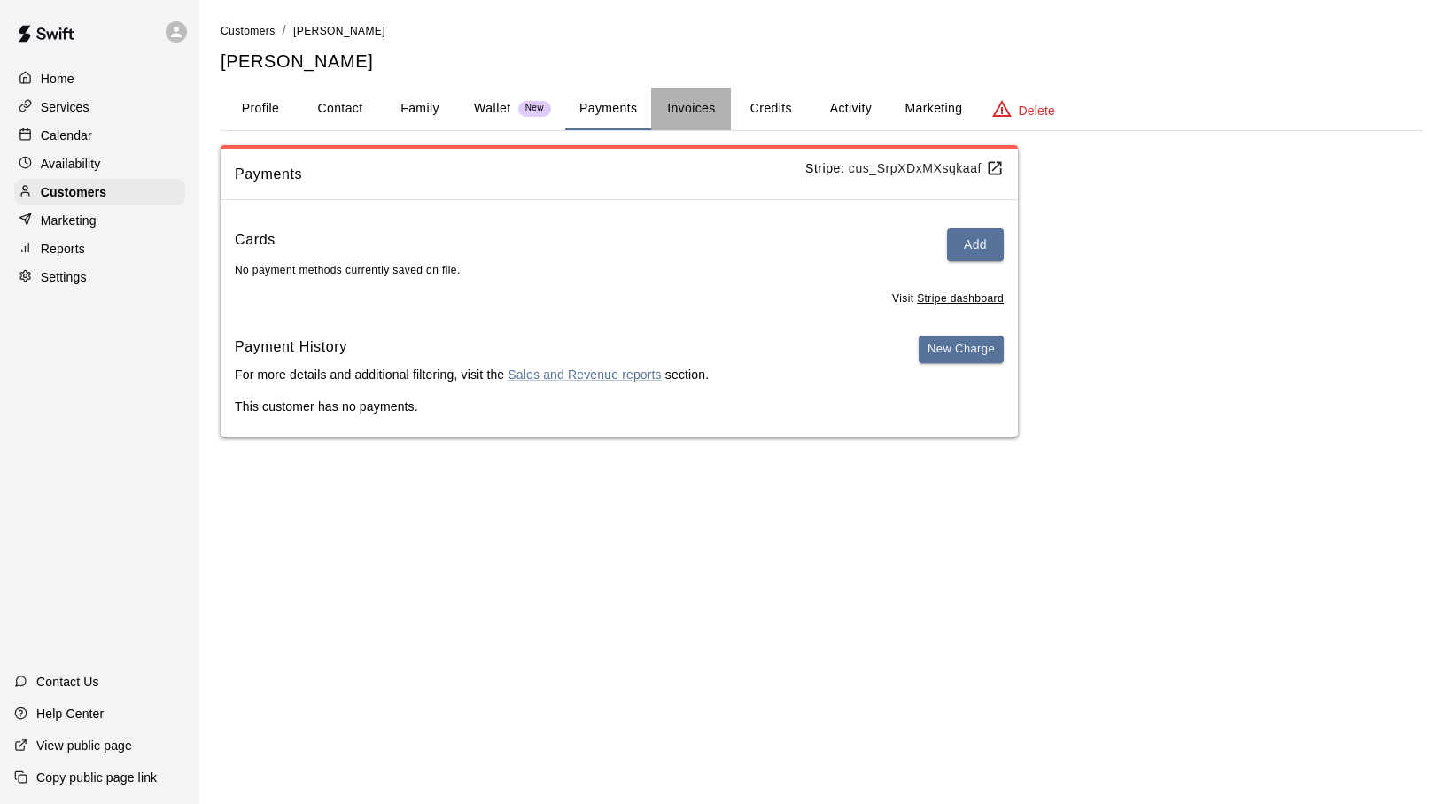
click at [698, 111] on button "Invoices" at bounding box center [691, 109] width 80 height 43
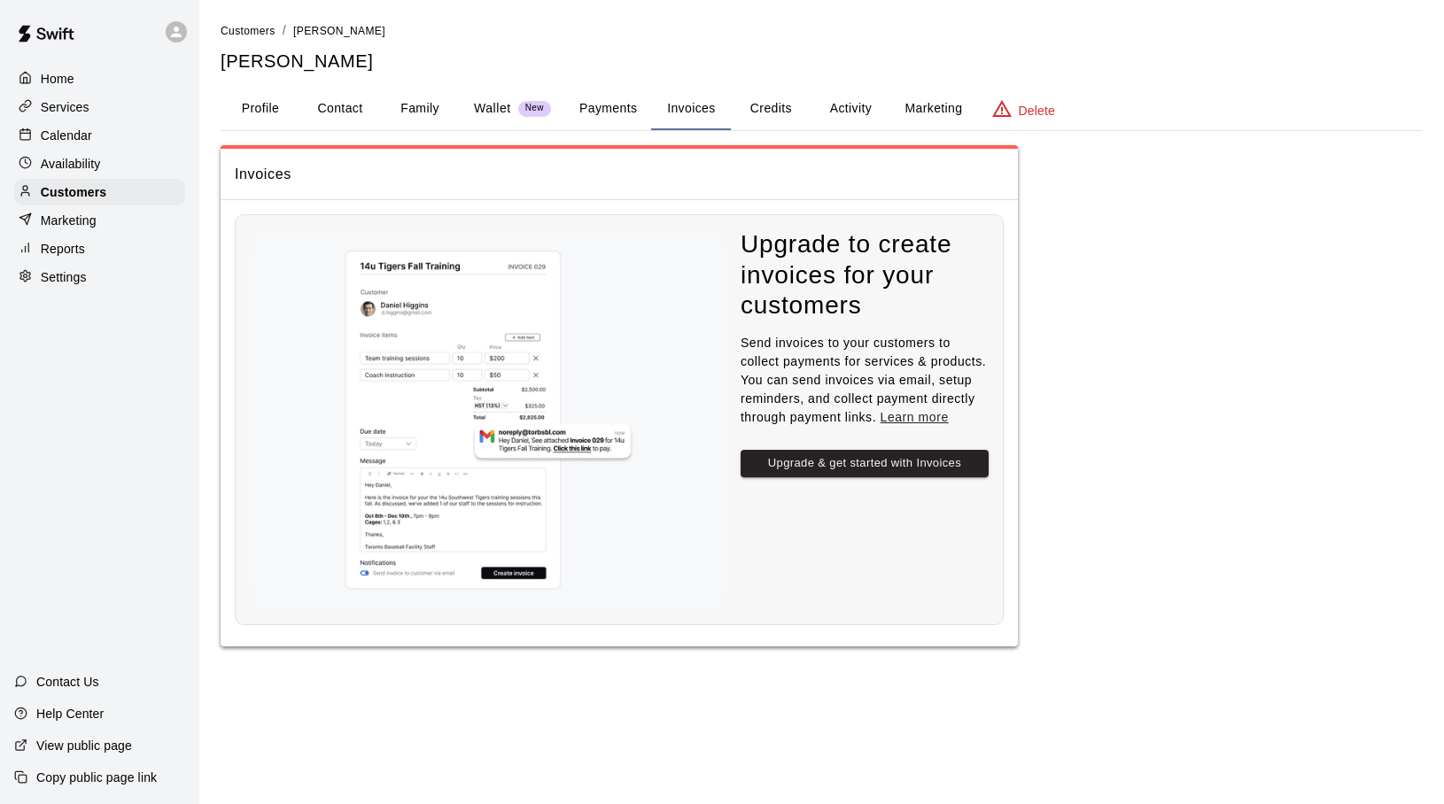
click at [765, 112] on button "Credits" at bounding box center [771, 109] width 80 height 43
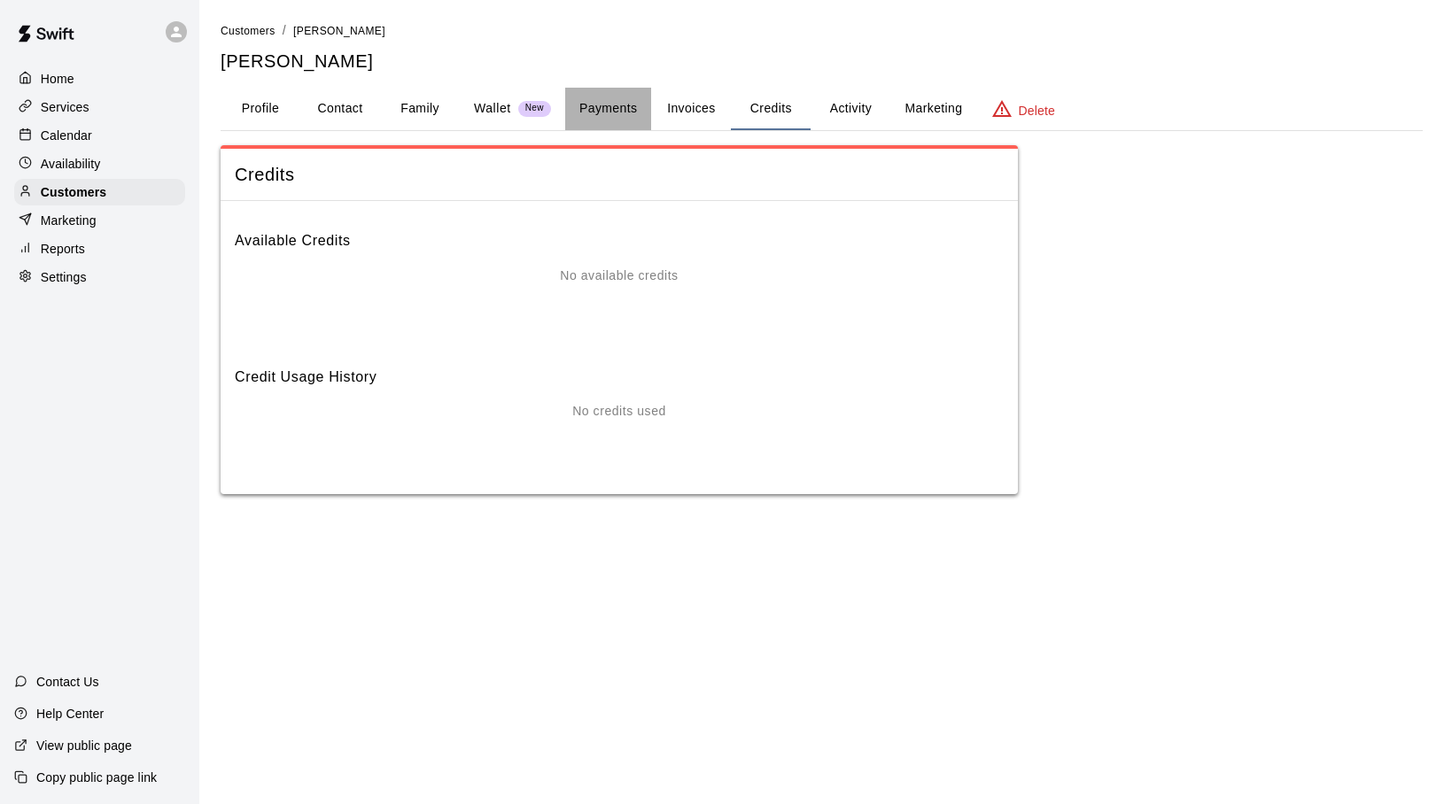
click at [625, 111] on button "Payments" at bounding box center [608, 109] width 86 height 43
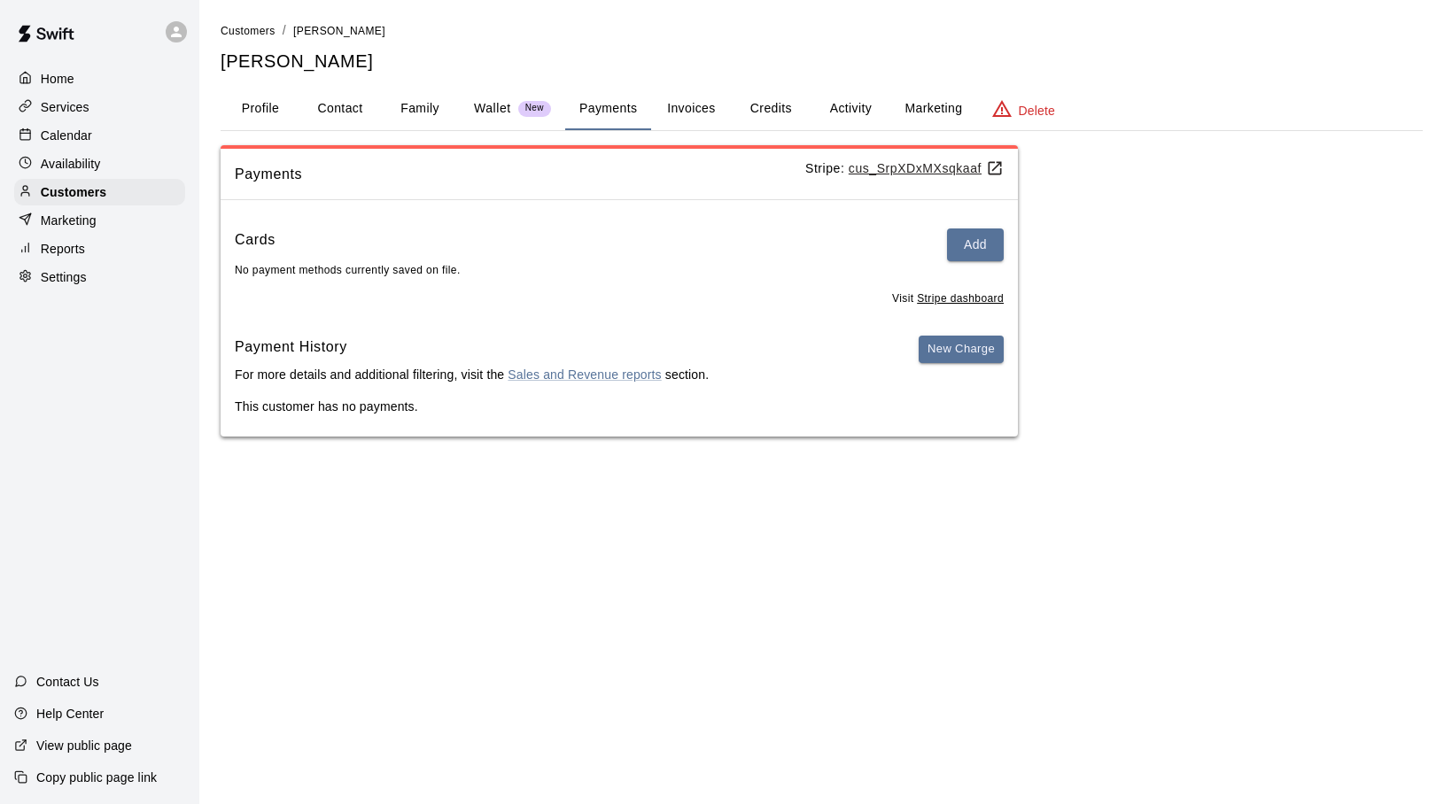
click at [709, 112] on button "Invoices" at bounding box center [691, 109] width 80 height 43
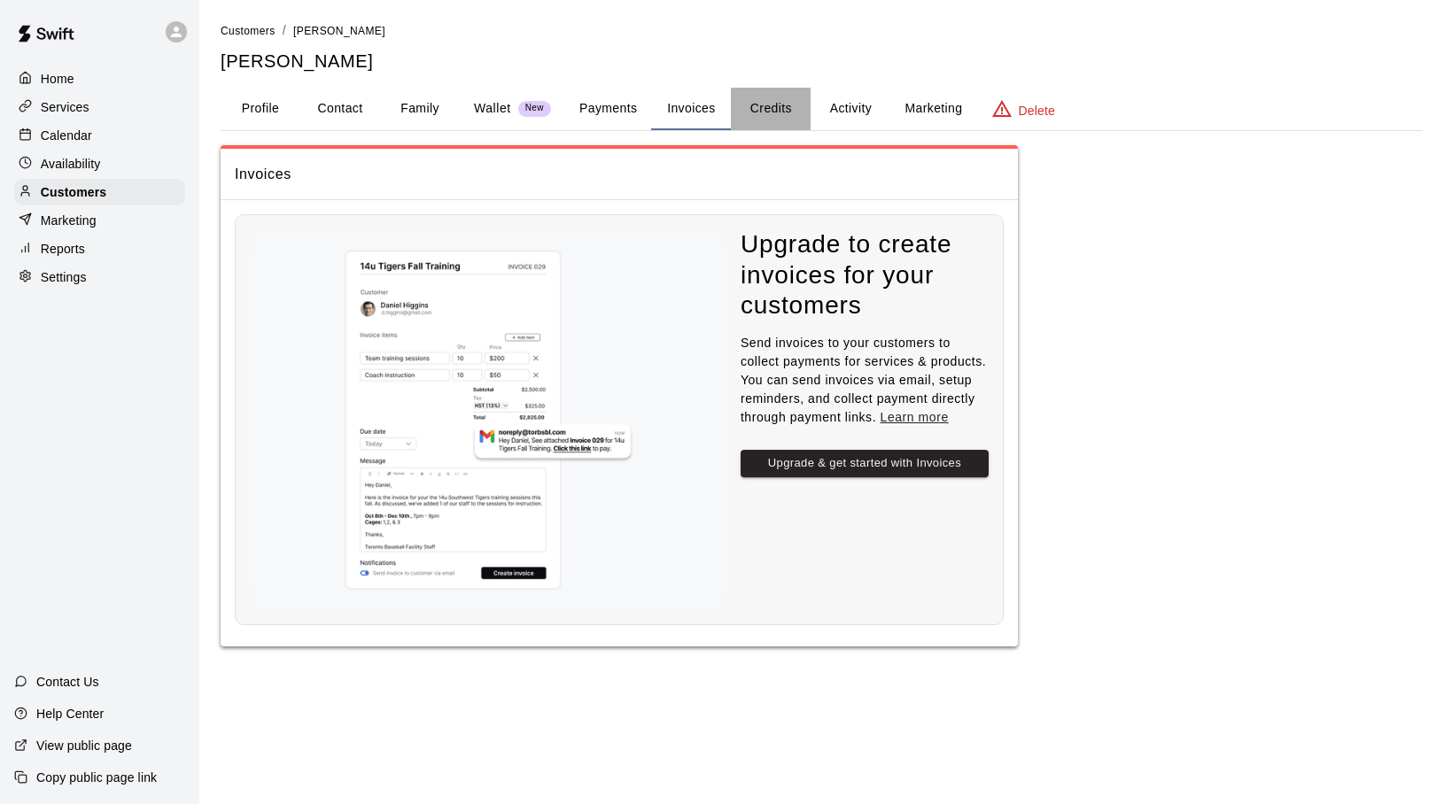
click at [760, 112] on button "Credits" at bounding box center [771, 109] width 80 height 43
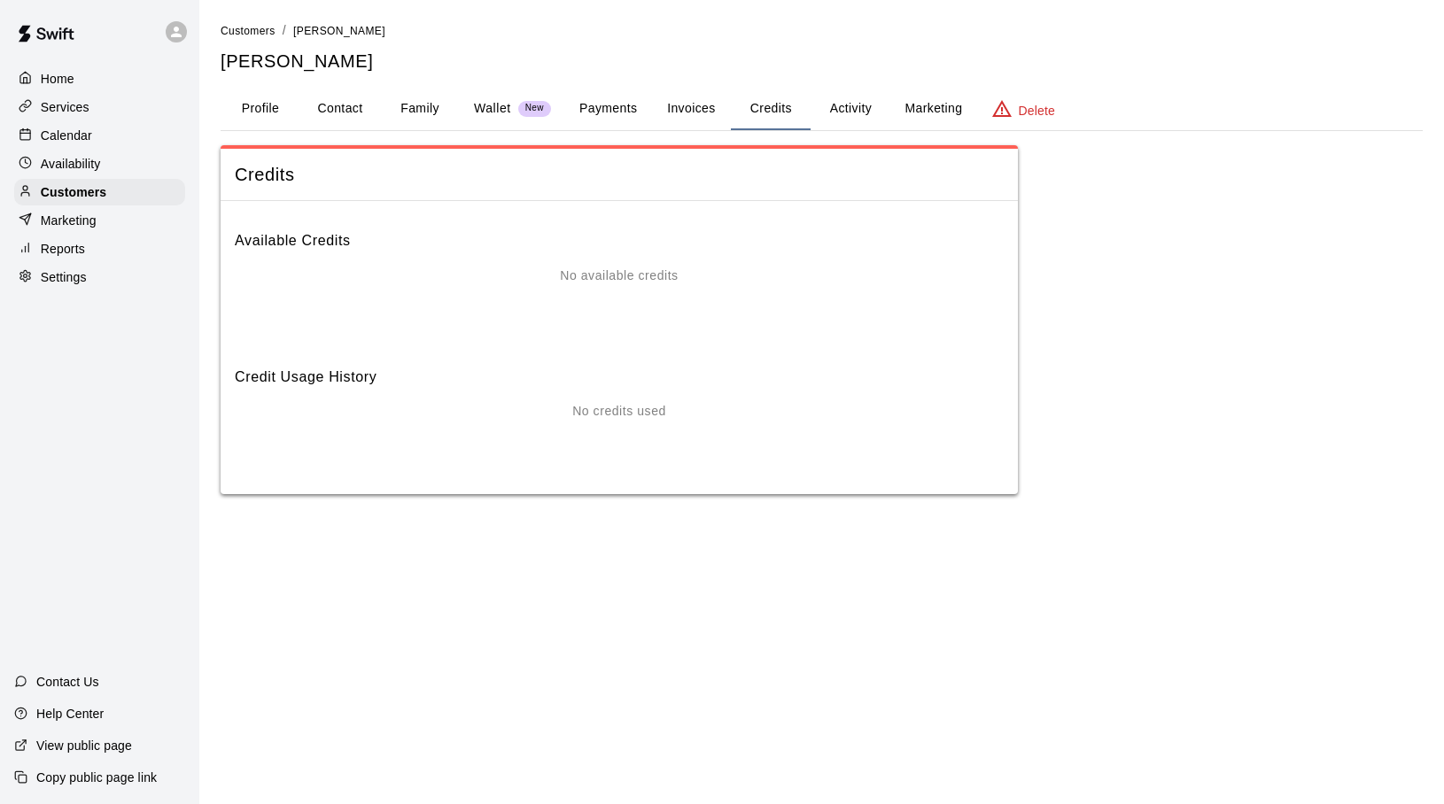
click at [828, 110] on button "Activity" at bounding box center [851, 109] width 80 height 43
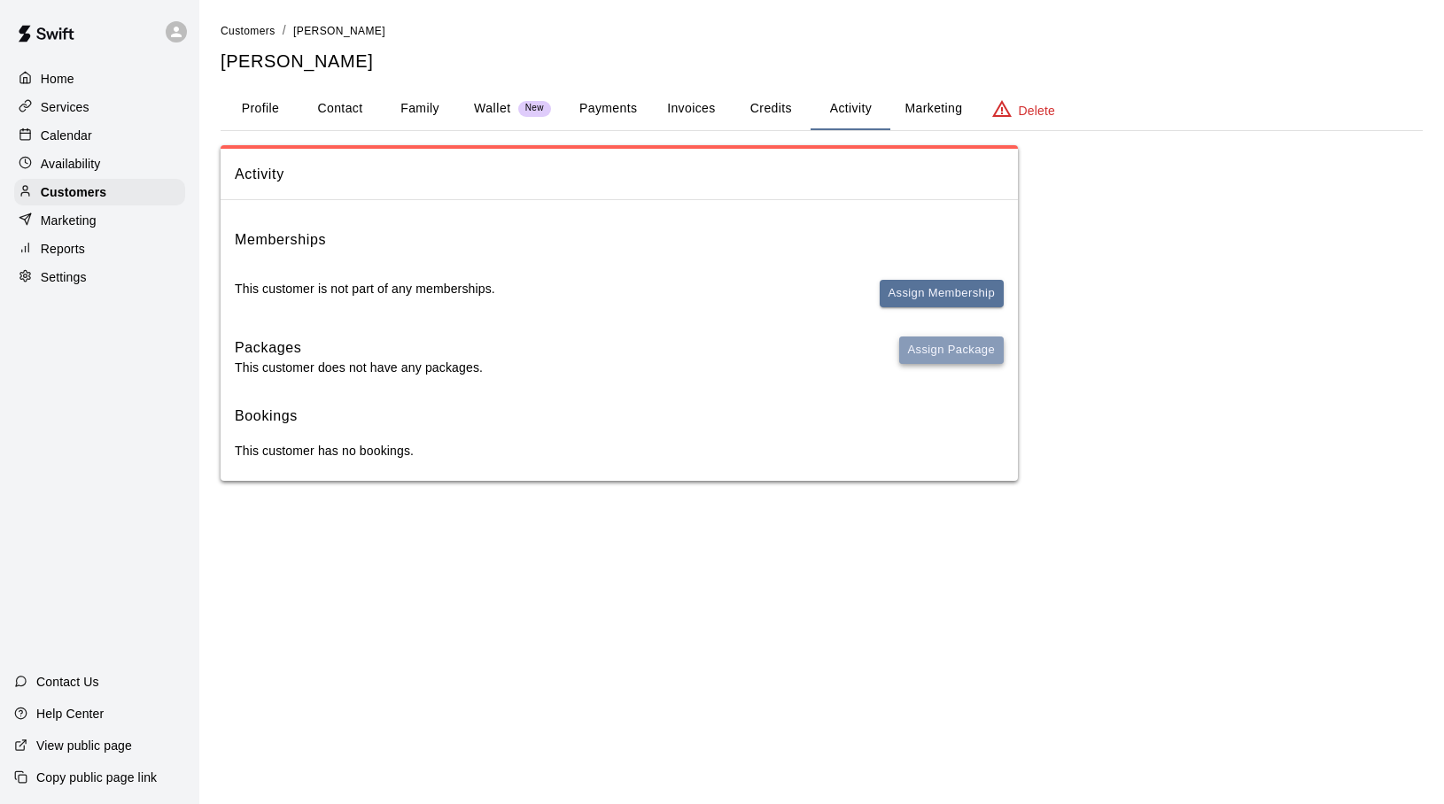
click at [942, 353] on button "Assign Package" at bounding box center [951, 350] width 105 height 27
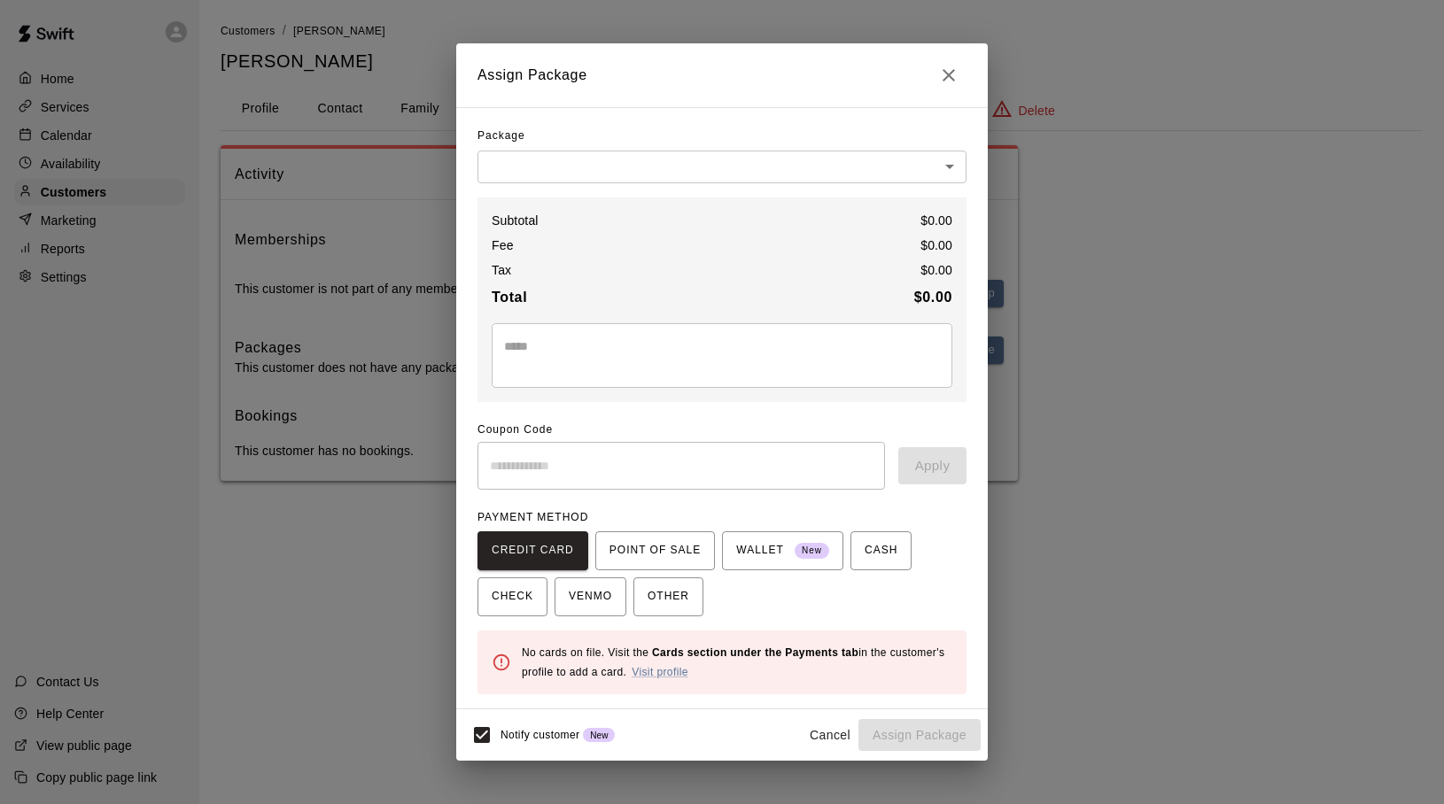
click at [947, 169] on body "Home Services Calendar Availability Customers Marketing Reports Settings Contac…" at bounding box center [722, 258] width 1444 height 516
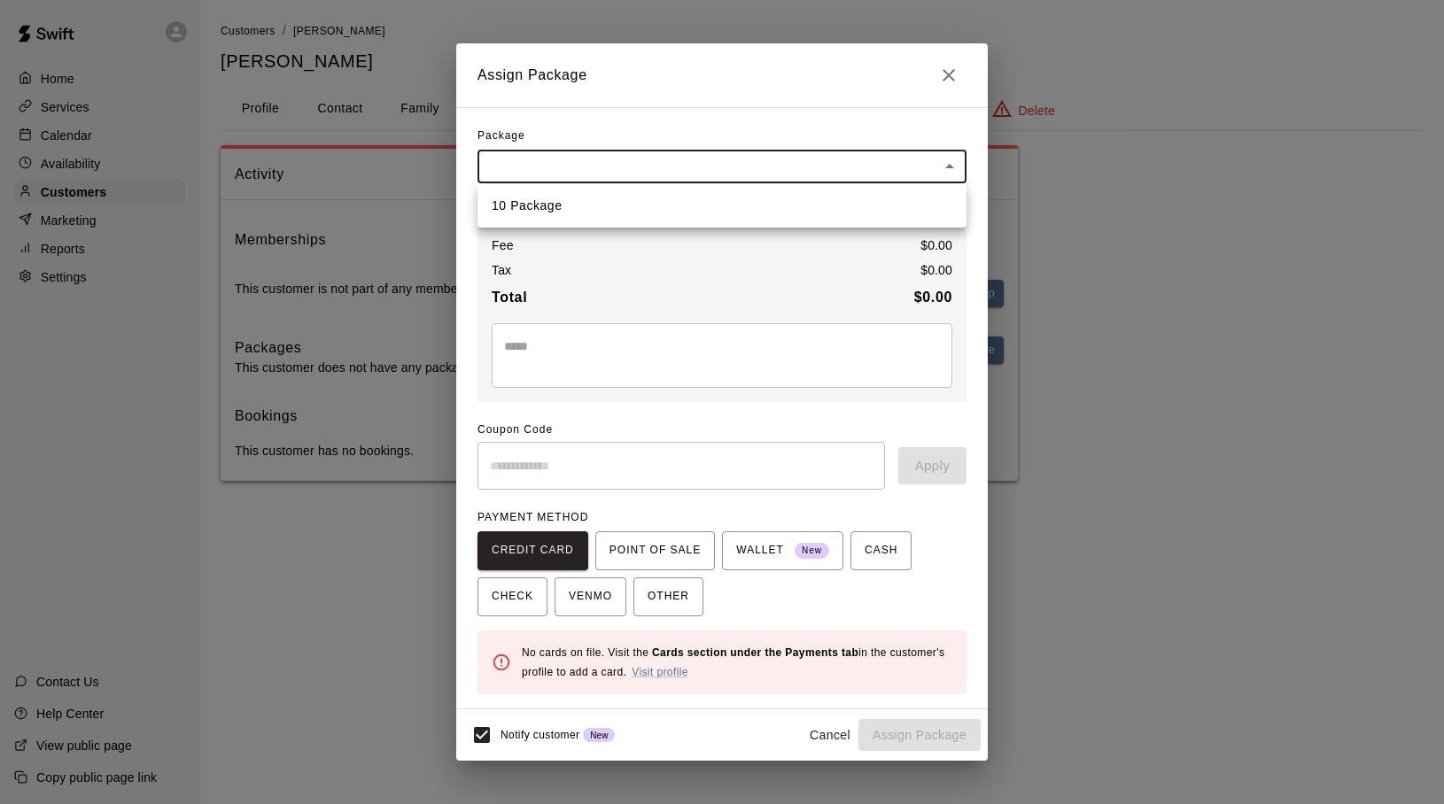
click at [578, 211] on li "10 Package" at bounding box center [721, 205] width 489 height 29
type input "**********"
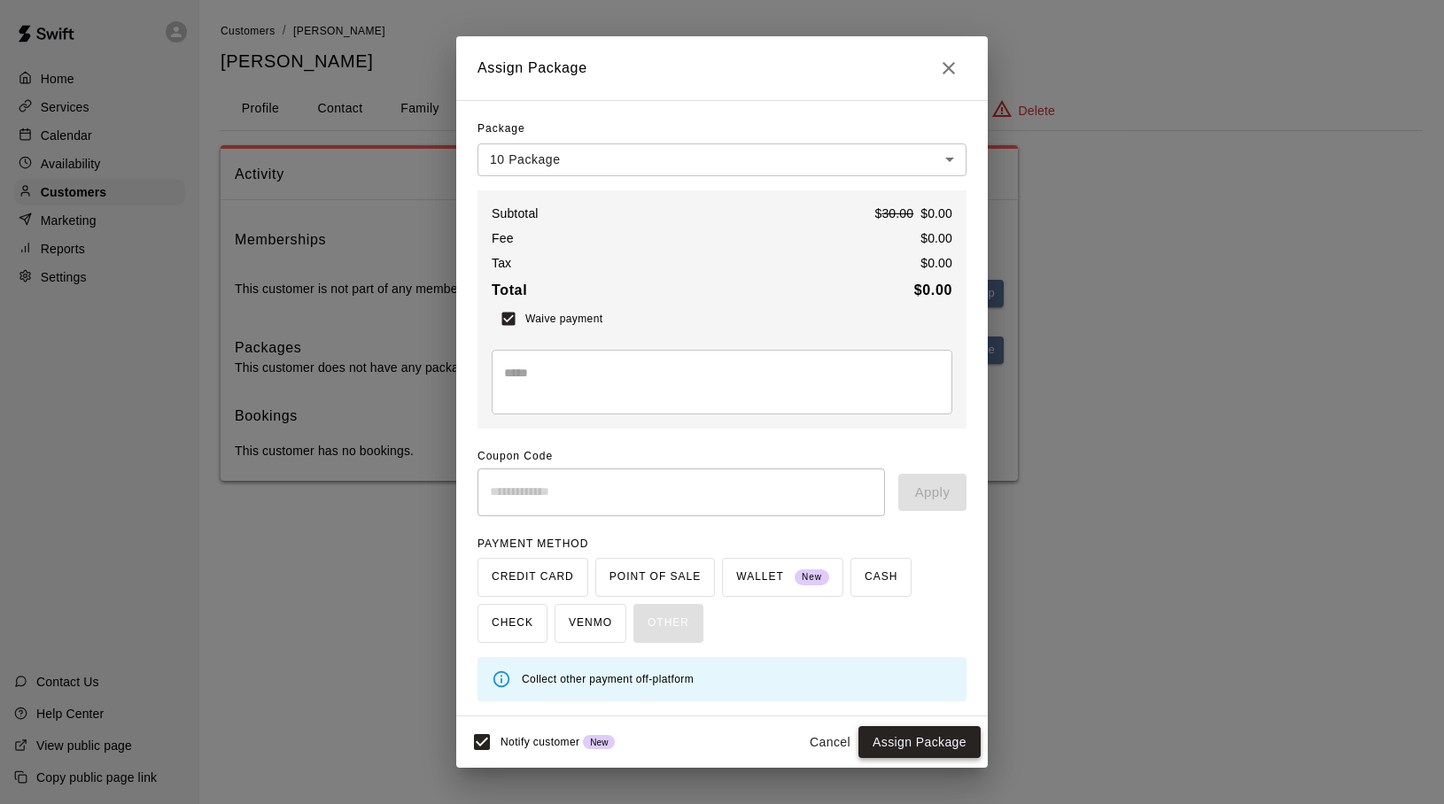
click at [915, 742] on button "Assign Package" at bounding box center [919, 742] width 122 height 33
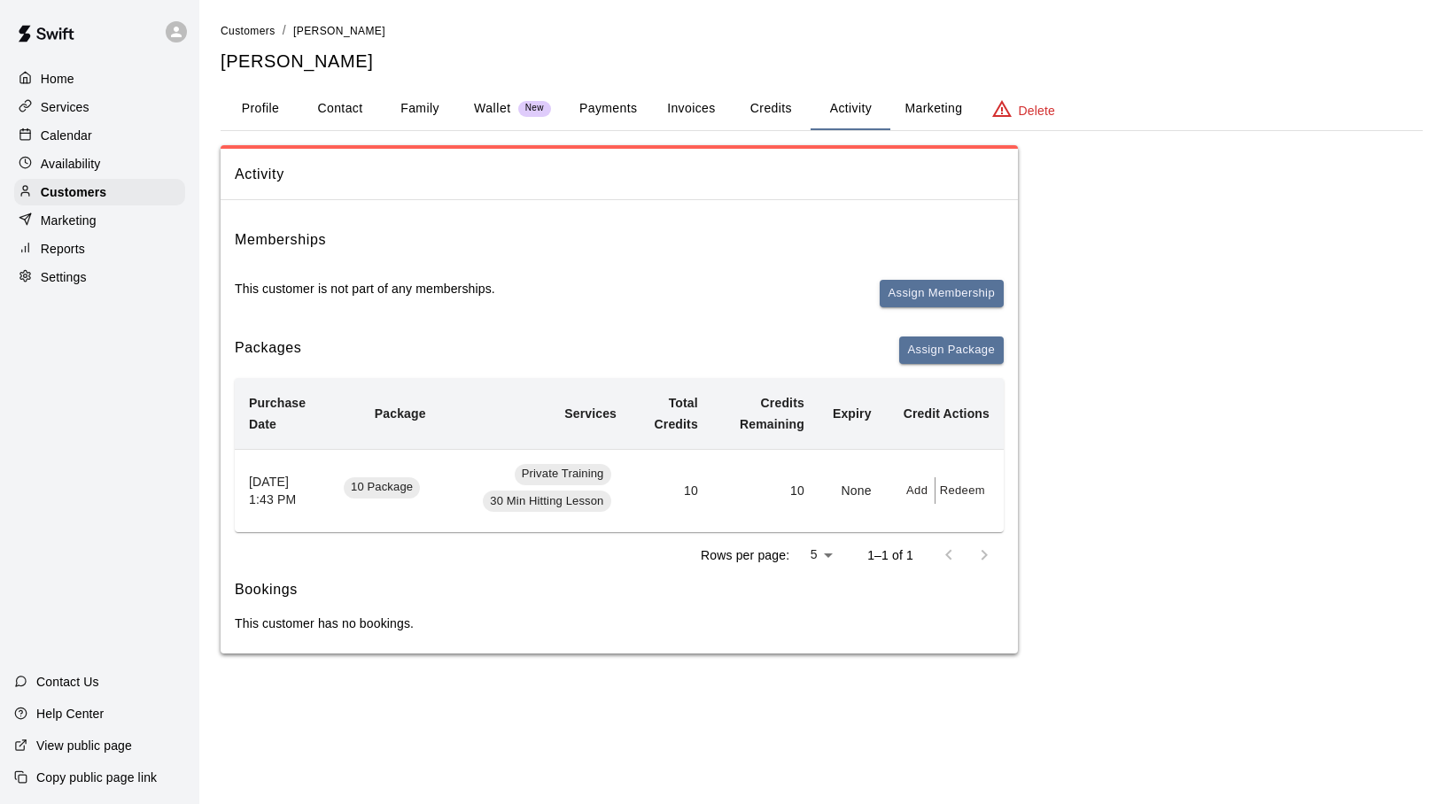
click at [58, 270] on p "Settings" at bounding box center [64, 277] width 46 height 18
select select "**"
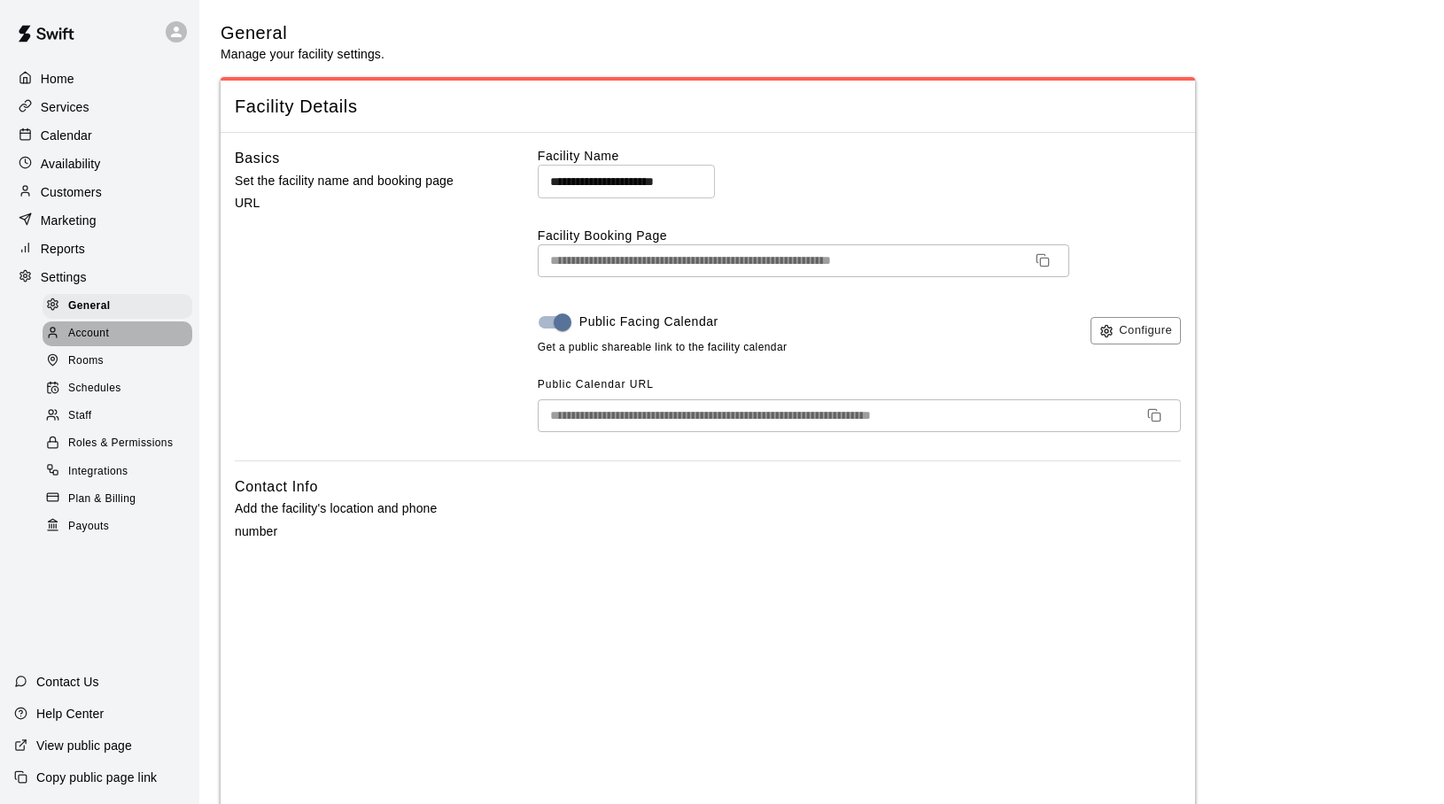
click at [105, 336] on span "Account" at bounding box center [88, 334] width 41 height 18
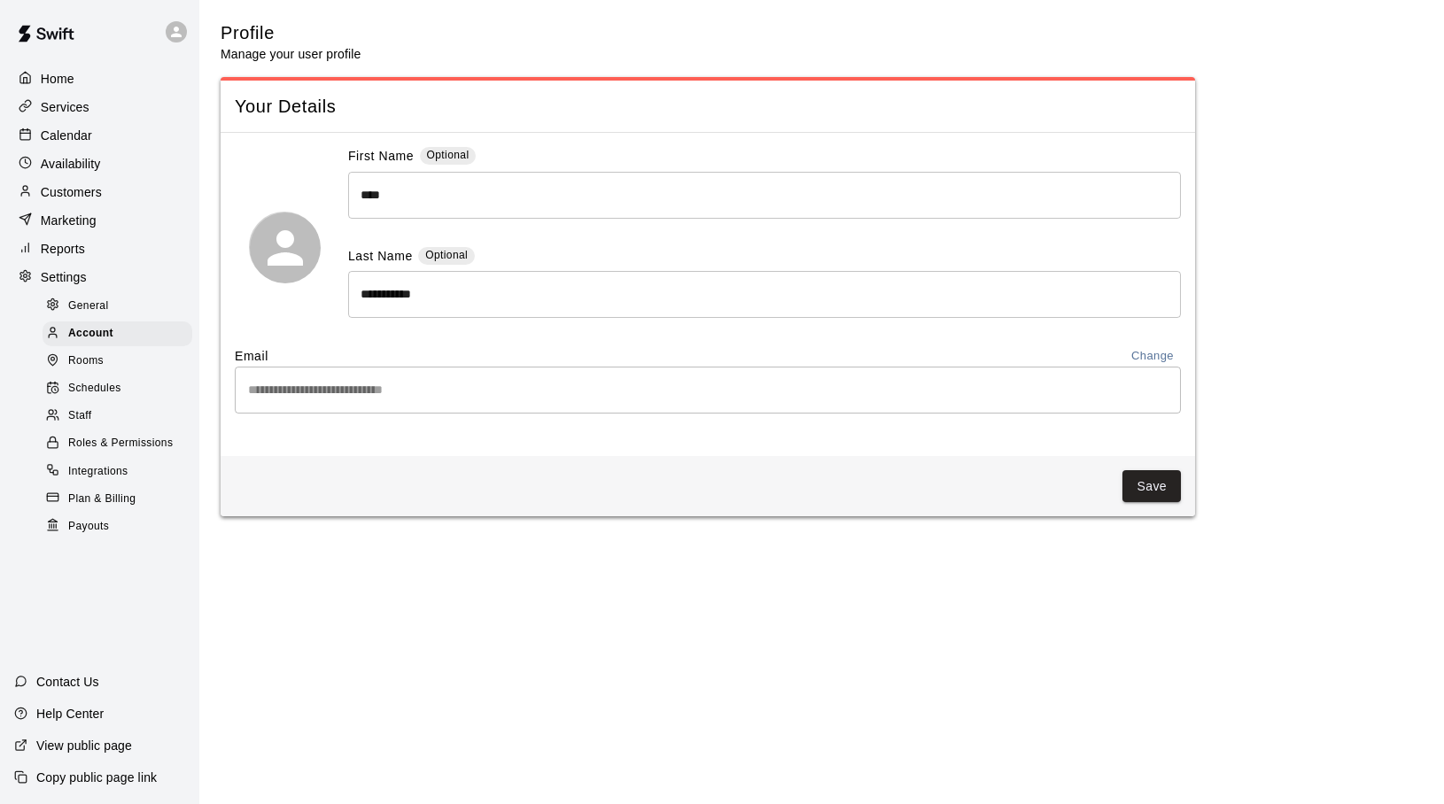
click at [60, 136] on p "Calendar" at bounding box center [66, 136] width 51 height 18
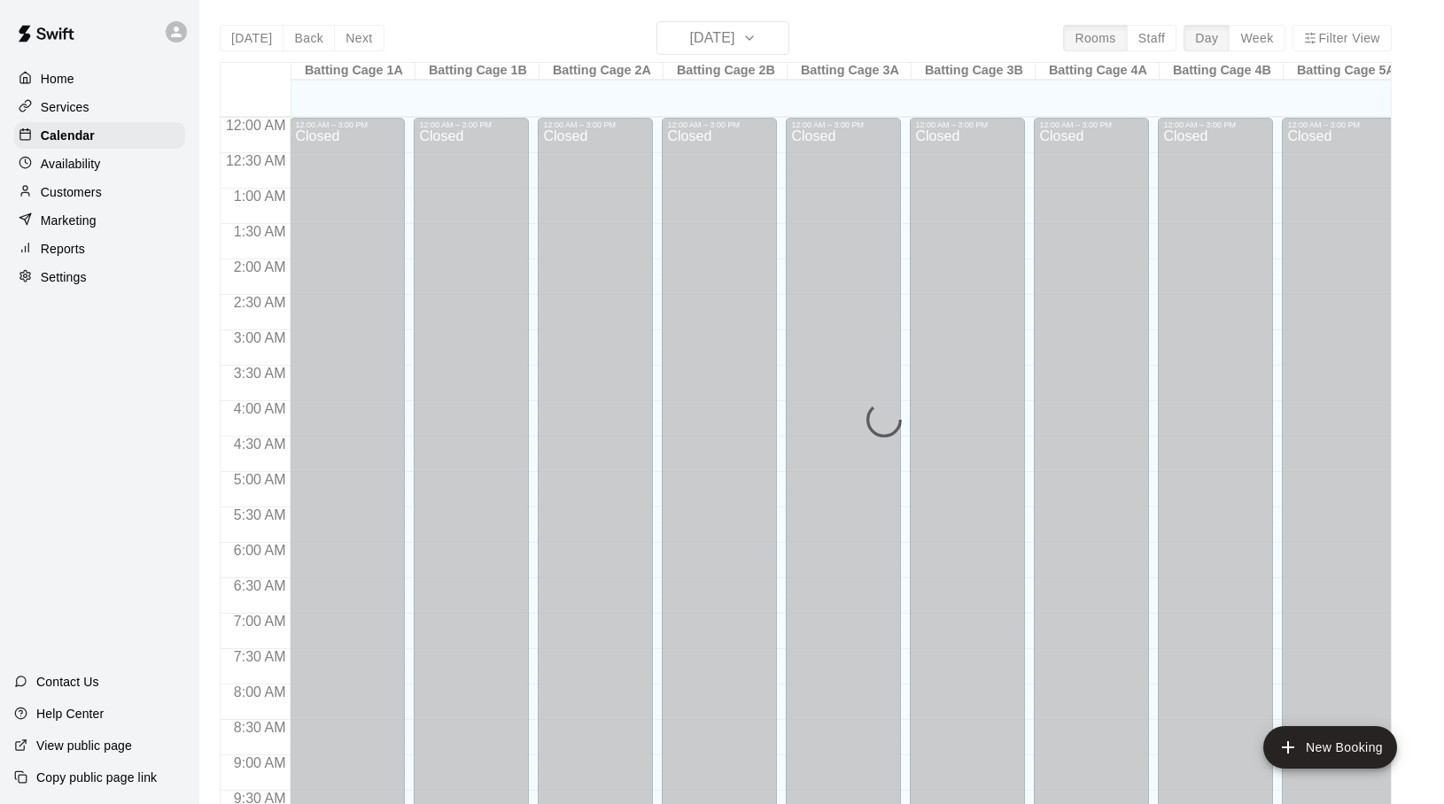
scroll to position [942, 0]
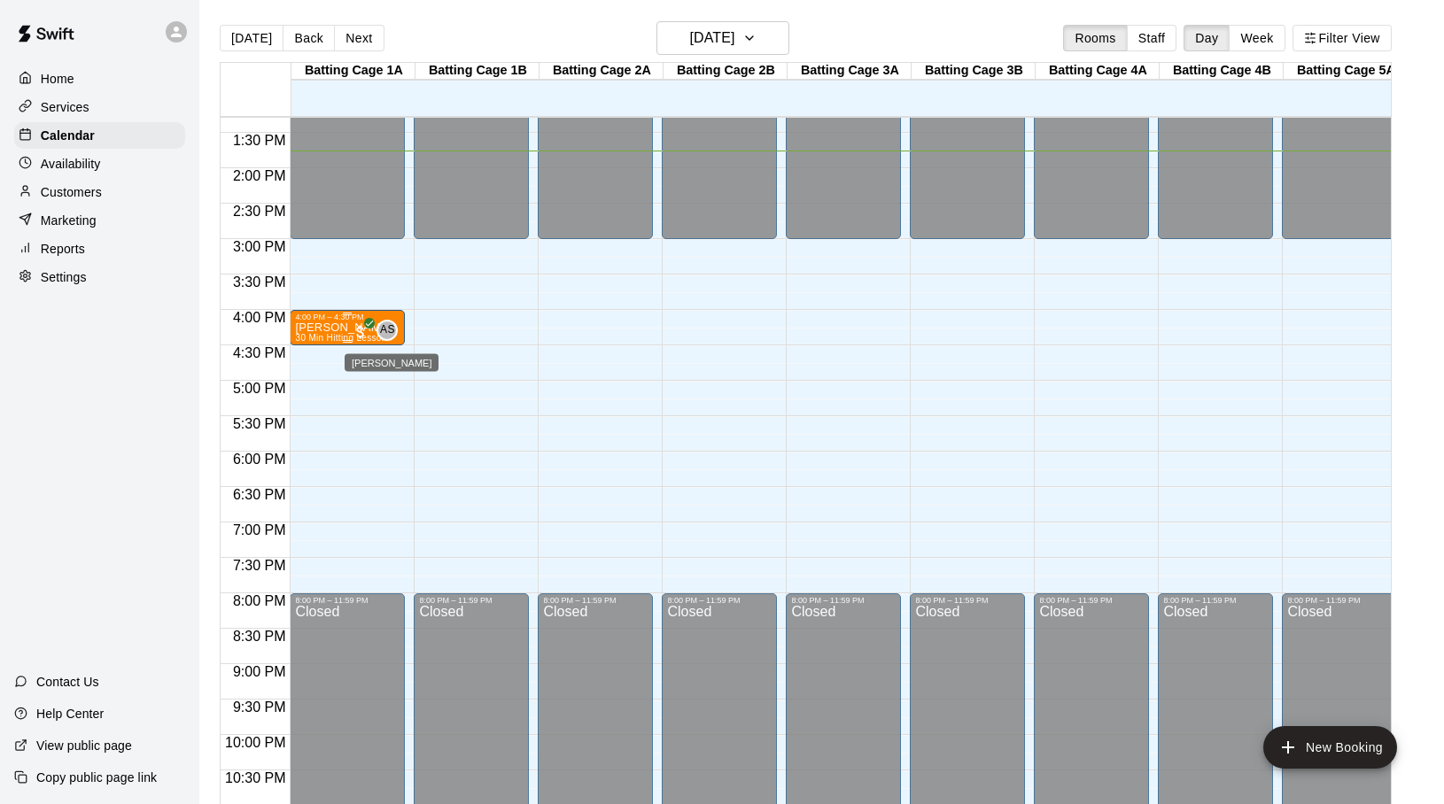
click at [383, 328] on span "AS" at bounding box center [387, 331] width 15 height 18
click at [391, 420] on icon "delete" at bounding box center [398, 424] width 21 height 21
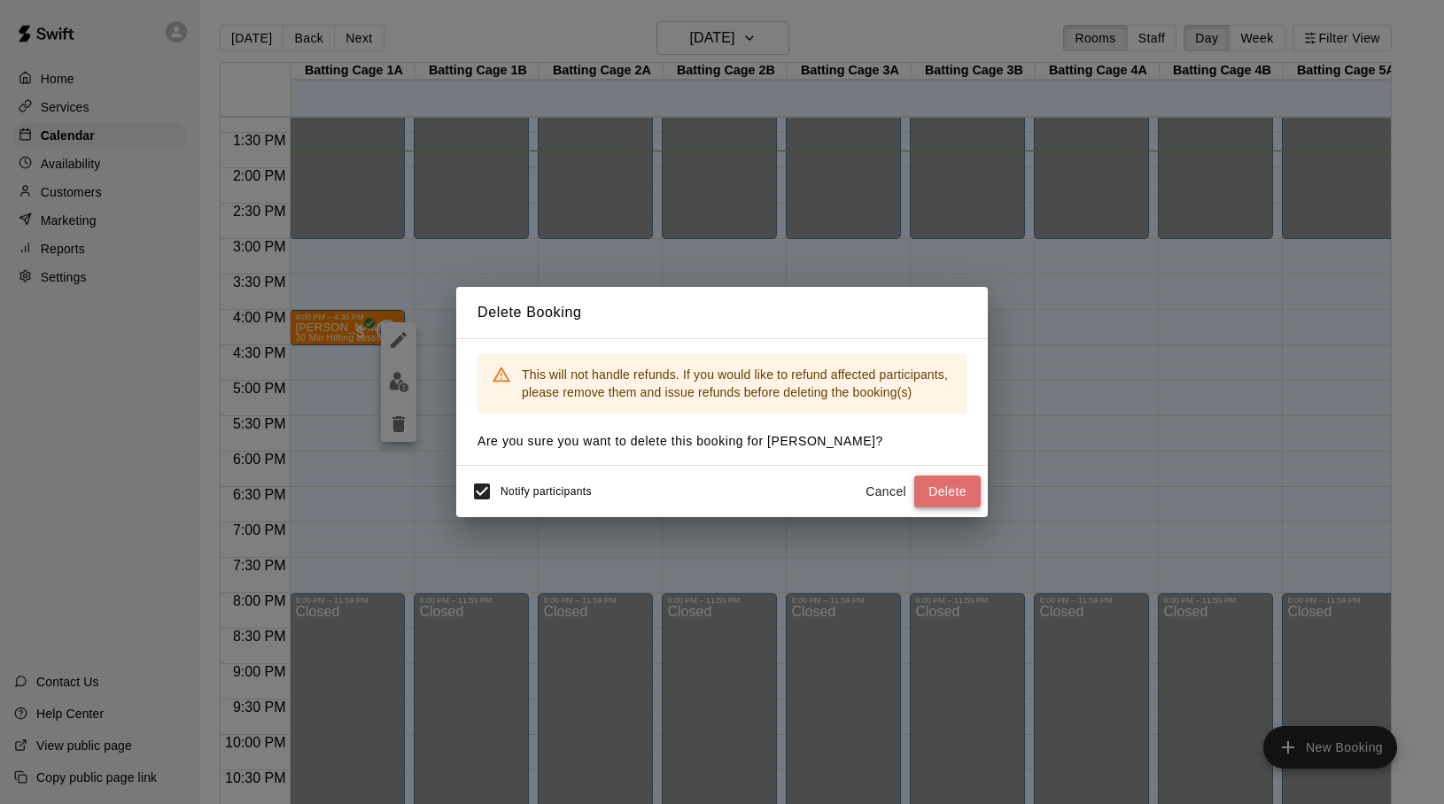
click at [944, 497] on button "Delete" at bounding box center [947, 492] width 66 height 33
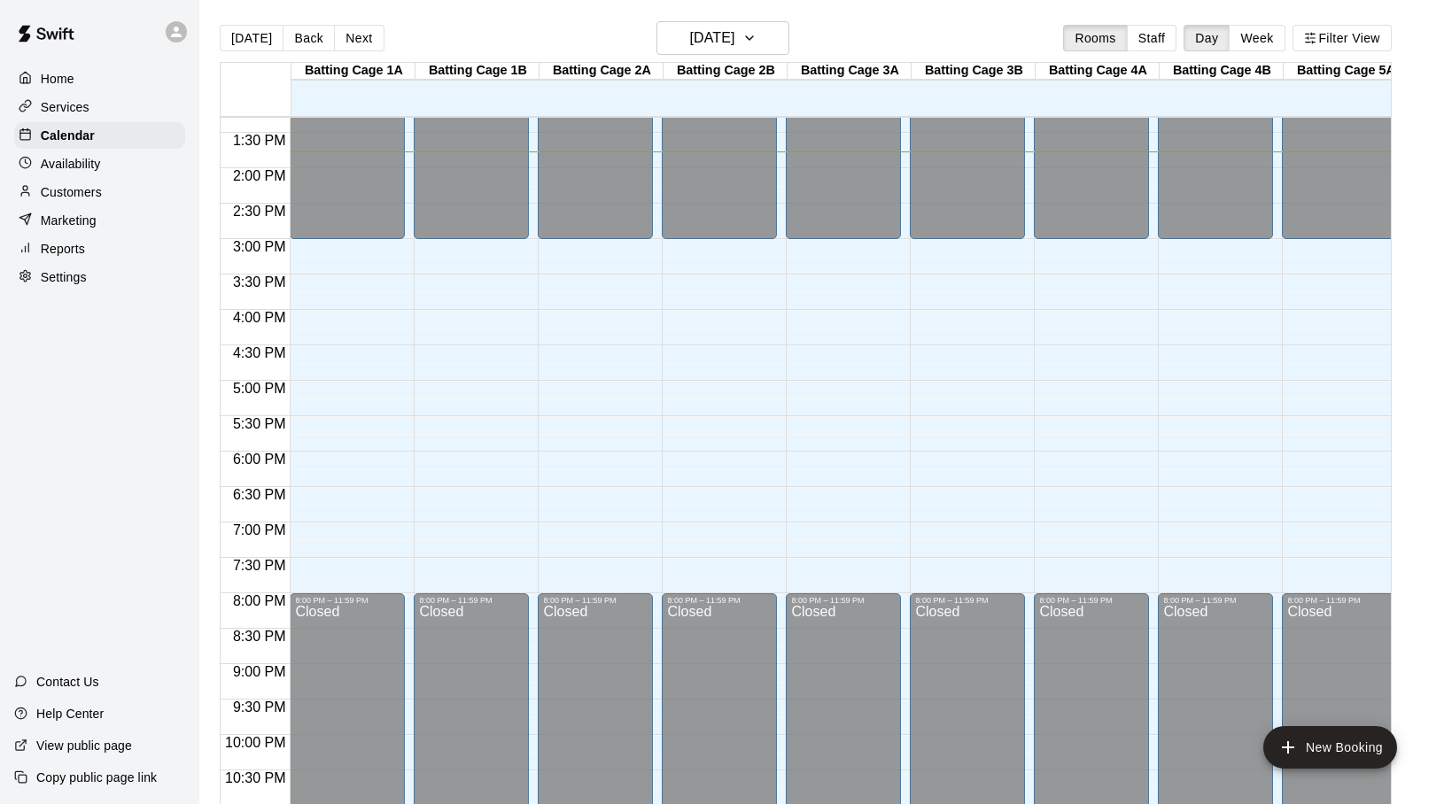
click at [95, 281] on div "Settings" at bounding box center [99, 277] width 171 height 27
select select "**"
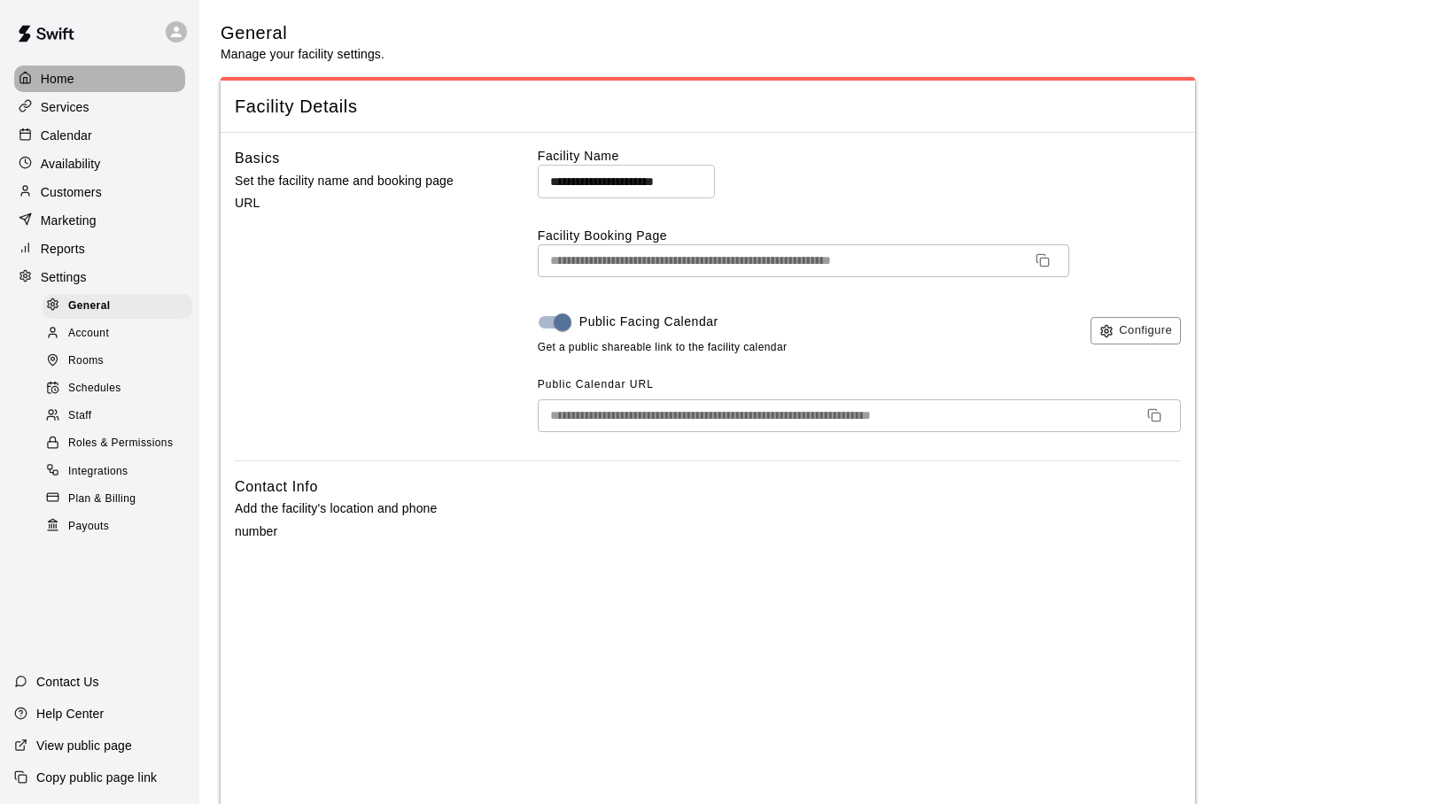
click at [91, 79] on div "Home" at bounding box center [99, 79] width 171 height 27
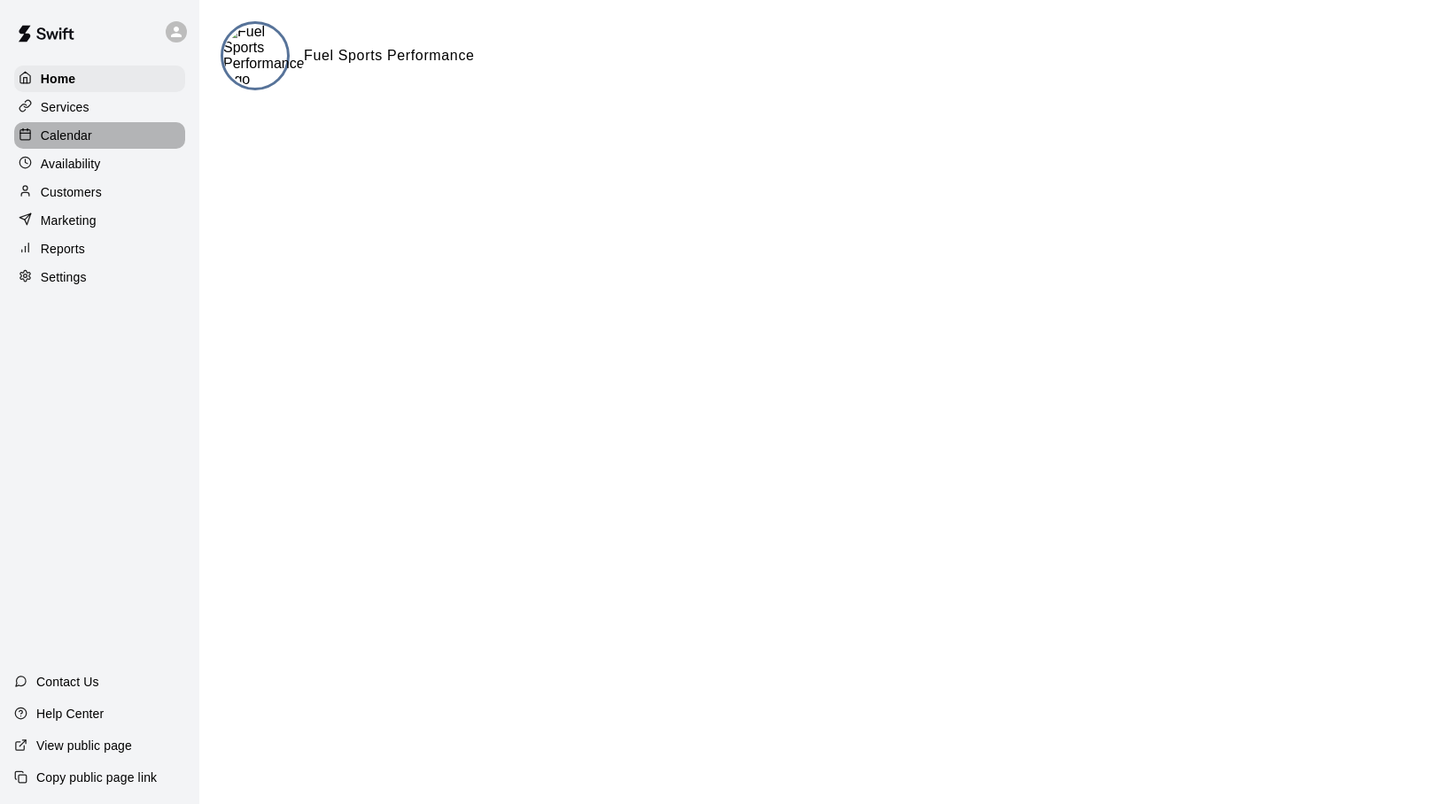
click at [65, 141] on p "Calendar" at bounding box center [66, 136] width 51 height 18
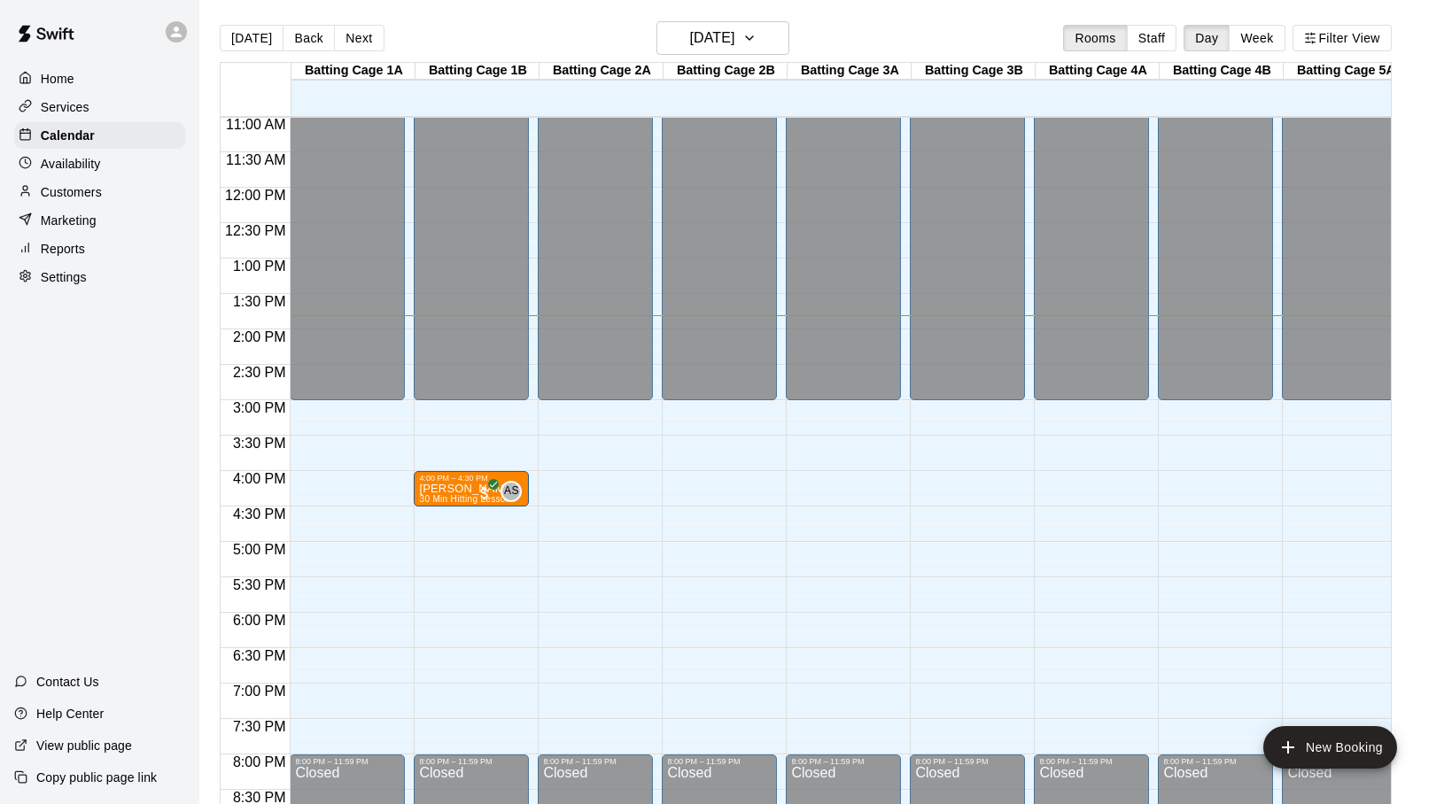
scroll to position [786, 0]
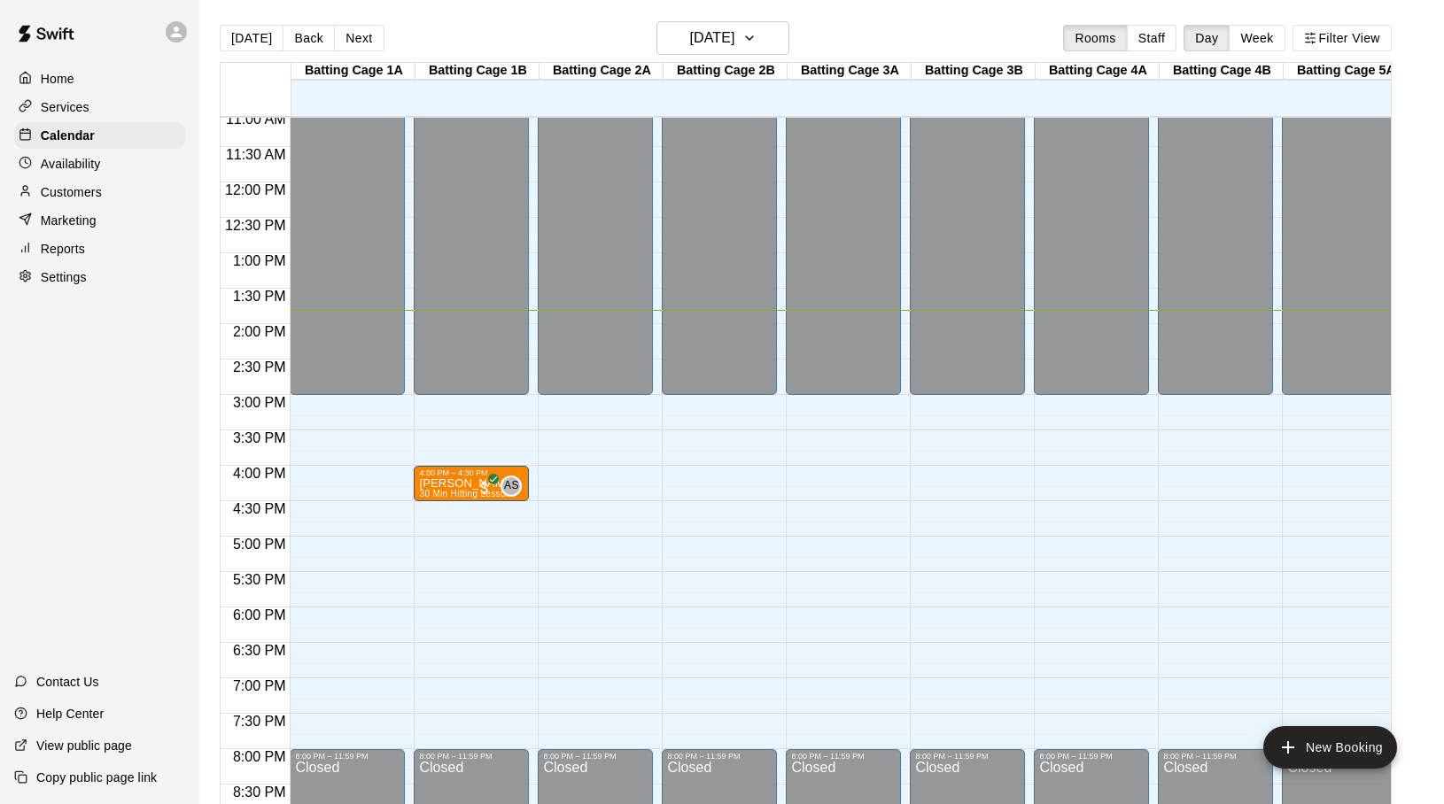
click at [85, 157] on p "Availability" at bounding box center [71, 164] width 60 height 18
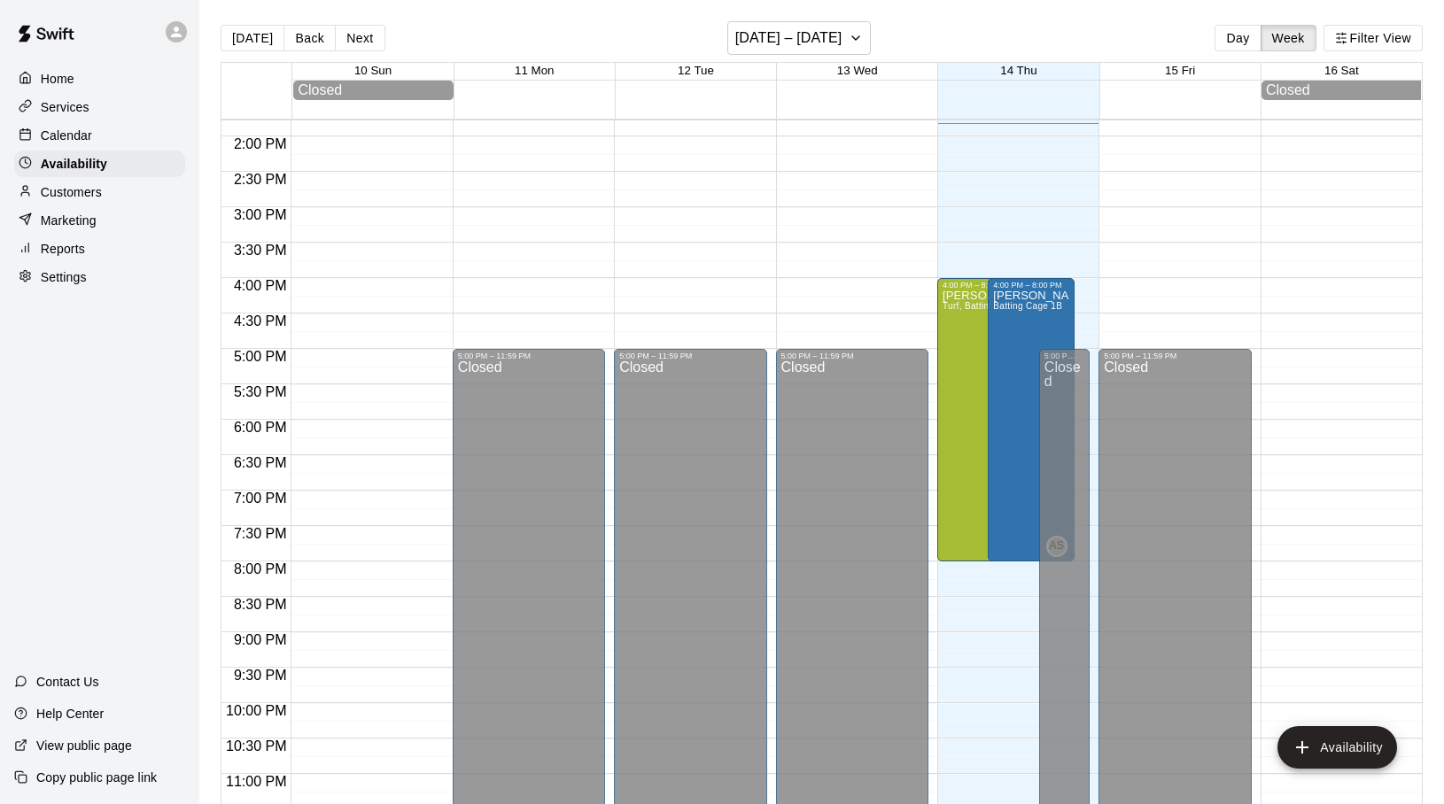
scroll to position [998, 0]
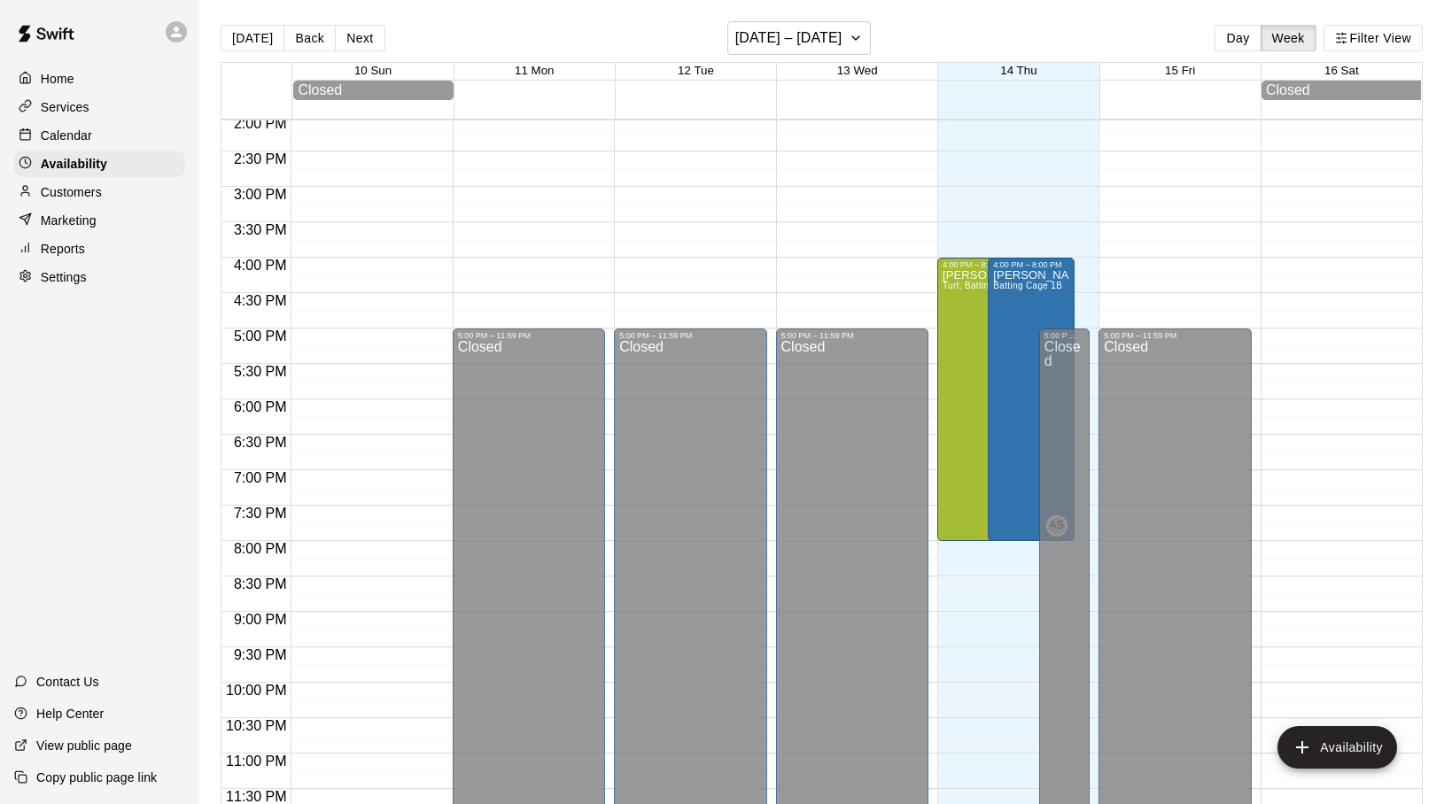
click at [74, 130] on p "Calendar" at bounding box center [66, 136] width 51 height 18
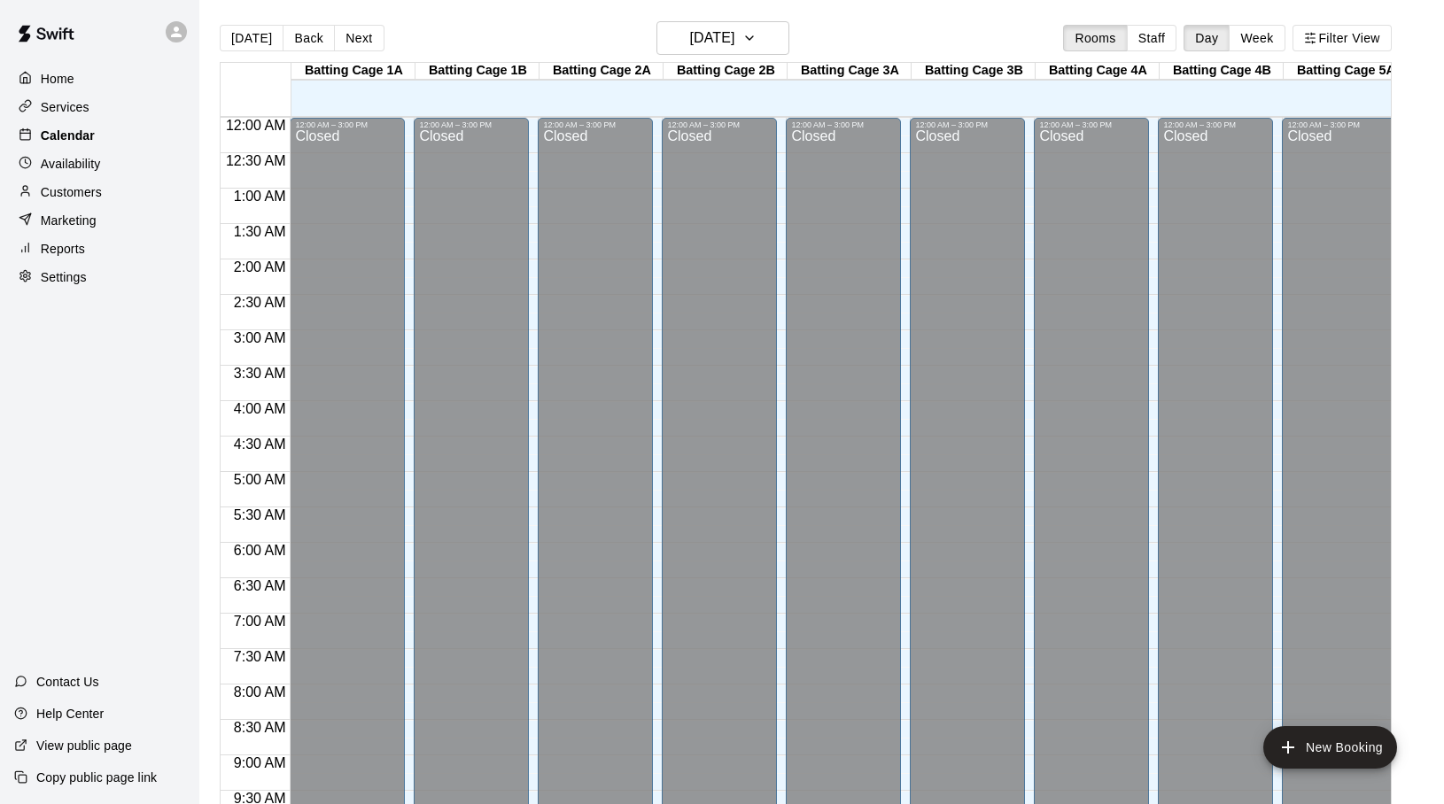
scroll to position [942, 0]
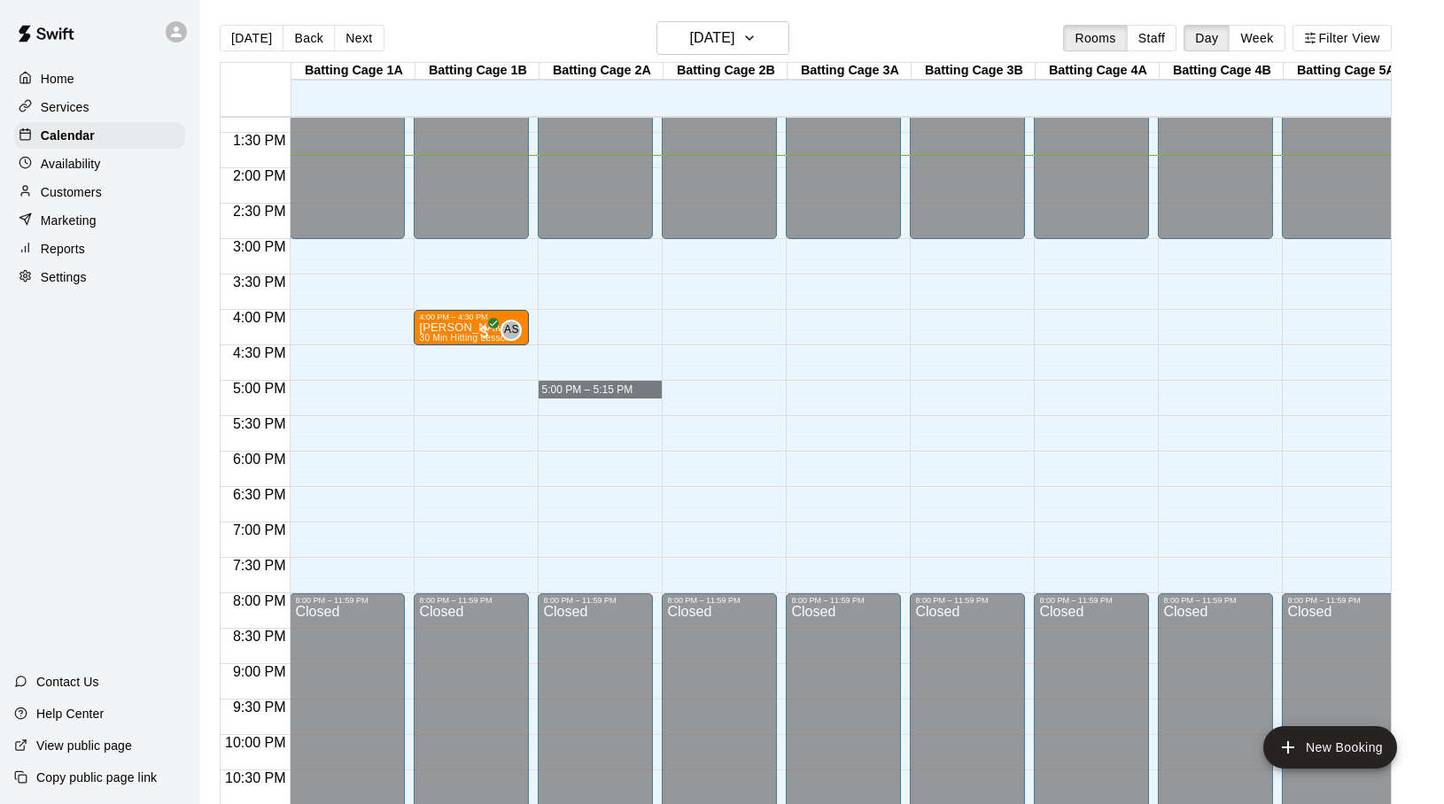
drag, startPoint x: 544, startPoint y: 383, endPoint x: 607, endPoint y: 385, distance: 62.9
click at [607, 385] on div "12:00 AM – 3:00 PM Closed 8:00 PM – 11:59 PM Closed 5:00 PM – 5:15 PM" at bounding box center [600, 26] width 124 height 1701
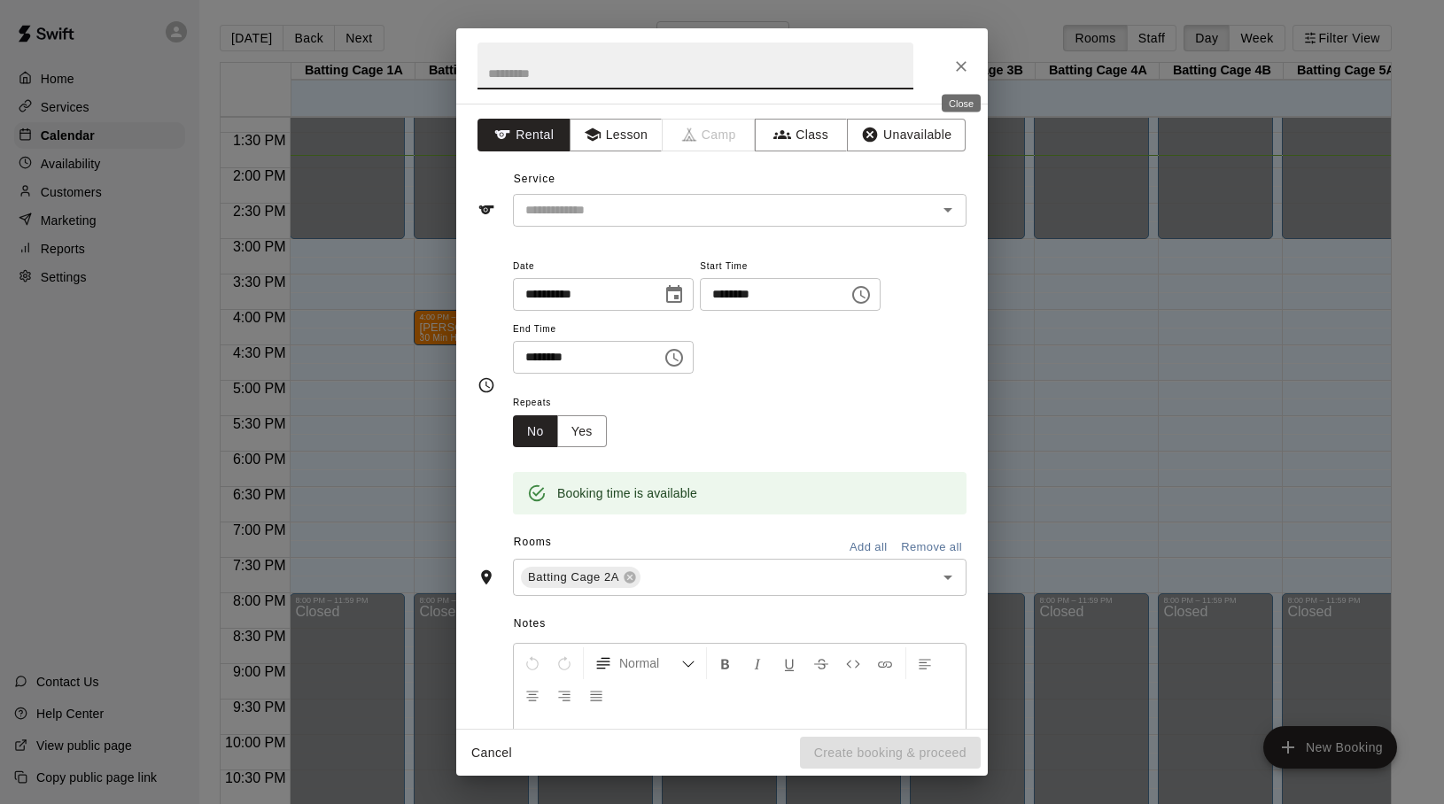
click at [964, 66] on icon "Close" at bounding box center [961, 67] width 18 height 18
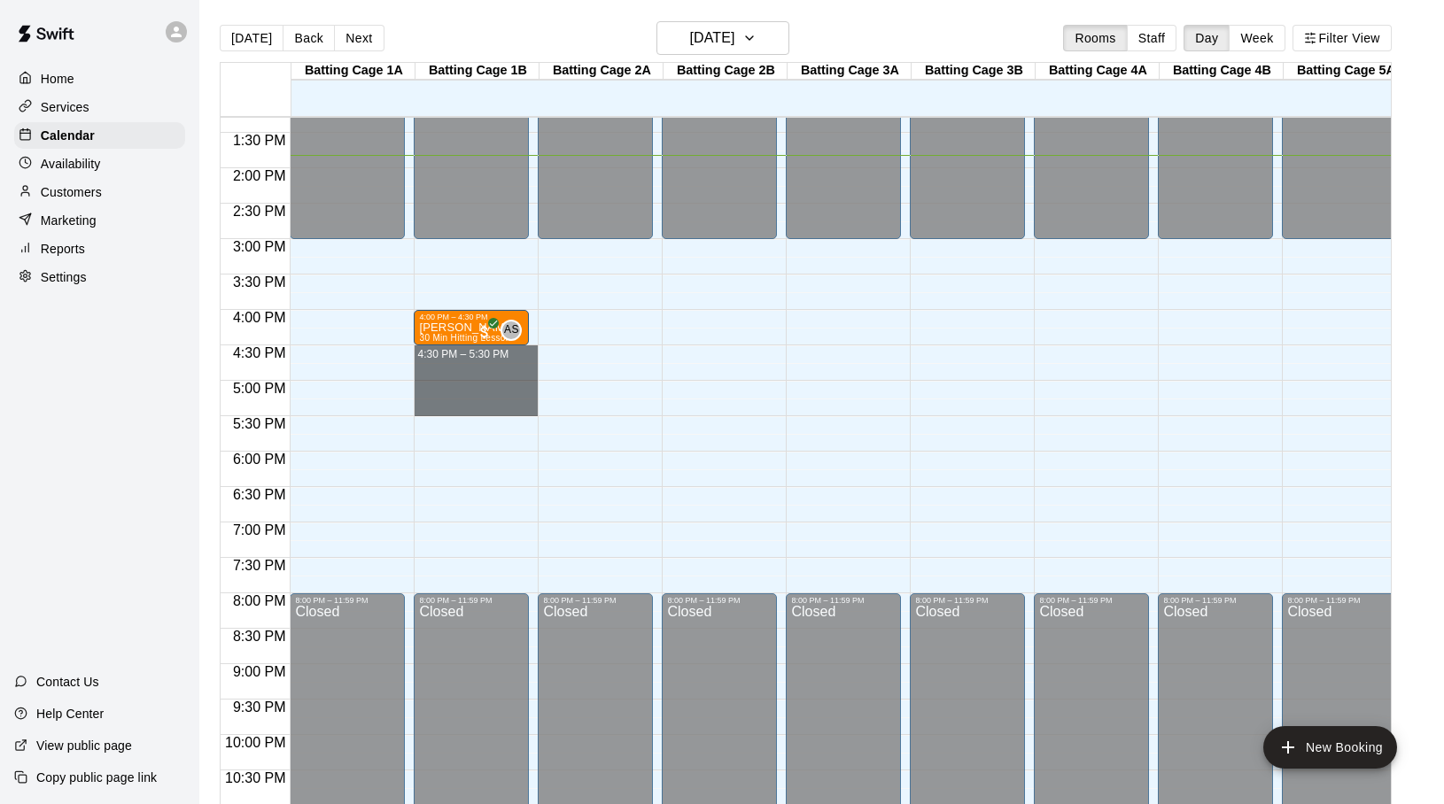
drag, startPoint x: 417, startPoint y: 350, endPoint x: 424, endPoint y: 410, distance: 60.7
click at [424, 410] on div "12:00 AM – 3:00 PM Closed 4:00 PM – 4:30 PM [PERSON_NAME] 30 Min Hitting Lesson…" at bounding box center [476, 26] width 124 height 1701
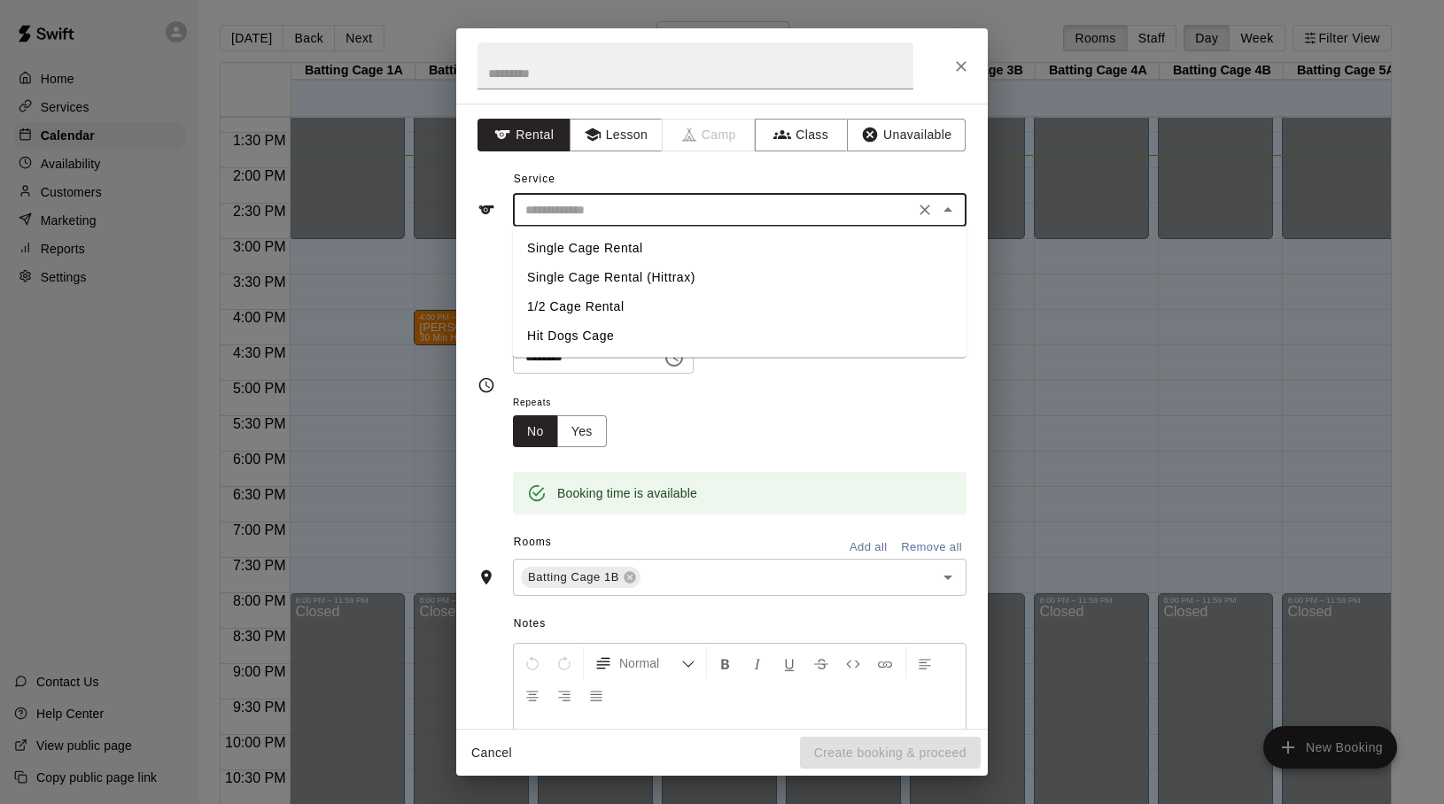
click at [761, 218] on input "text" at bounding box center [713, 210] width 391 height 22
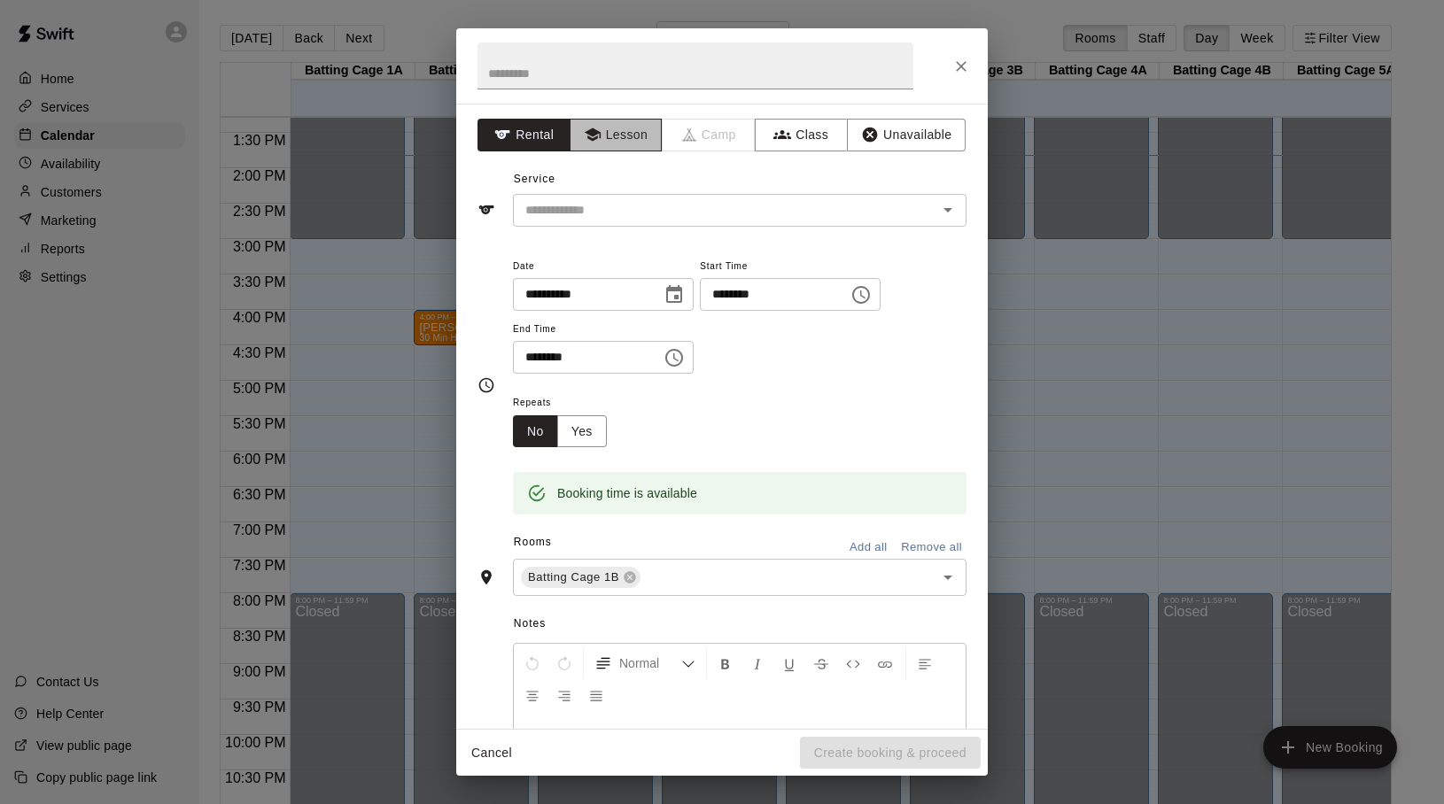
click at [629, 138] on button "Lesson" at bounding box center [616, 135] width 93 height 33
click at [947, 211] on icon "Open" at bounding box center [947, 210] width 9 height 4
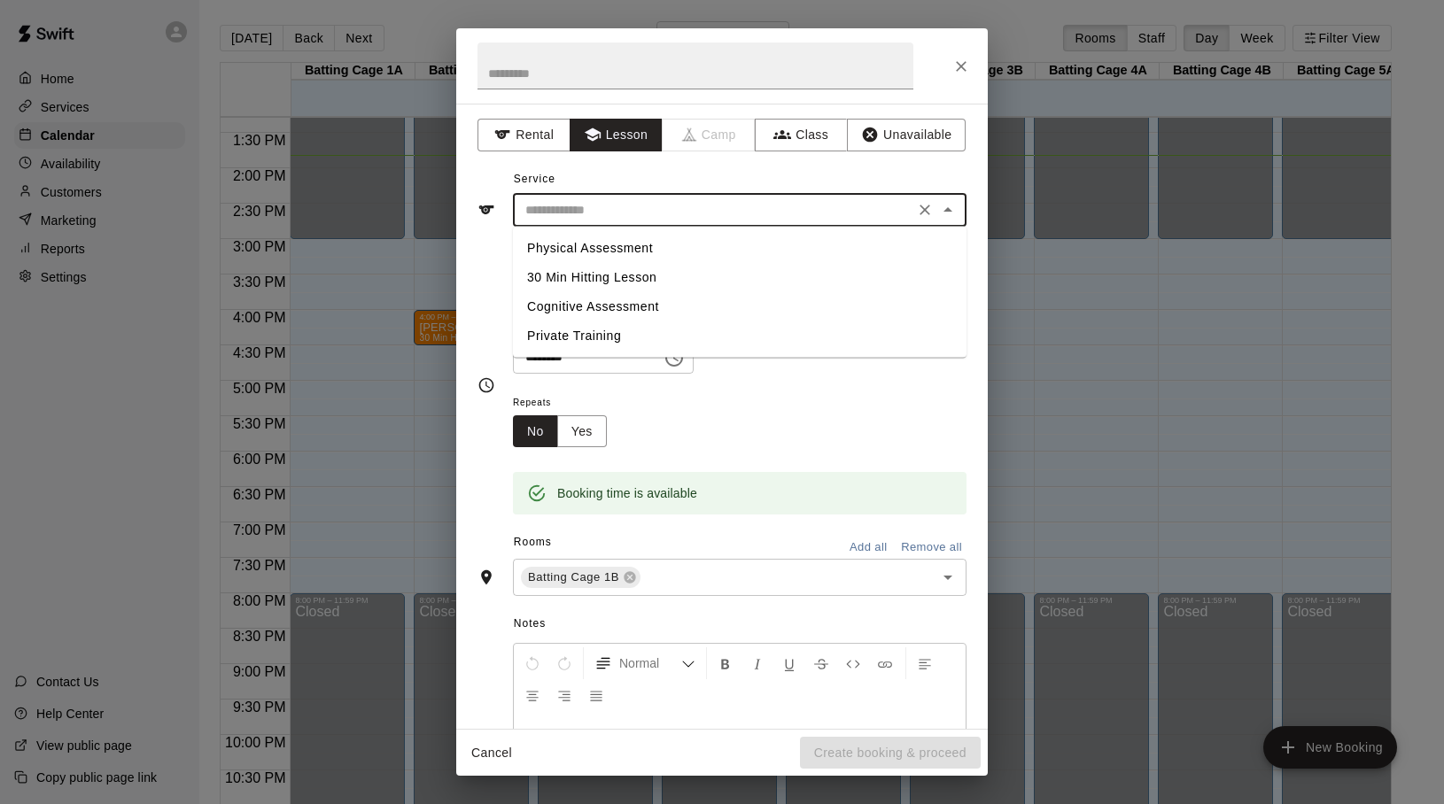
click at [606, 269] on li "30 Min Hitting Lesson" at bounding box center [740, 277] width 454 height 29
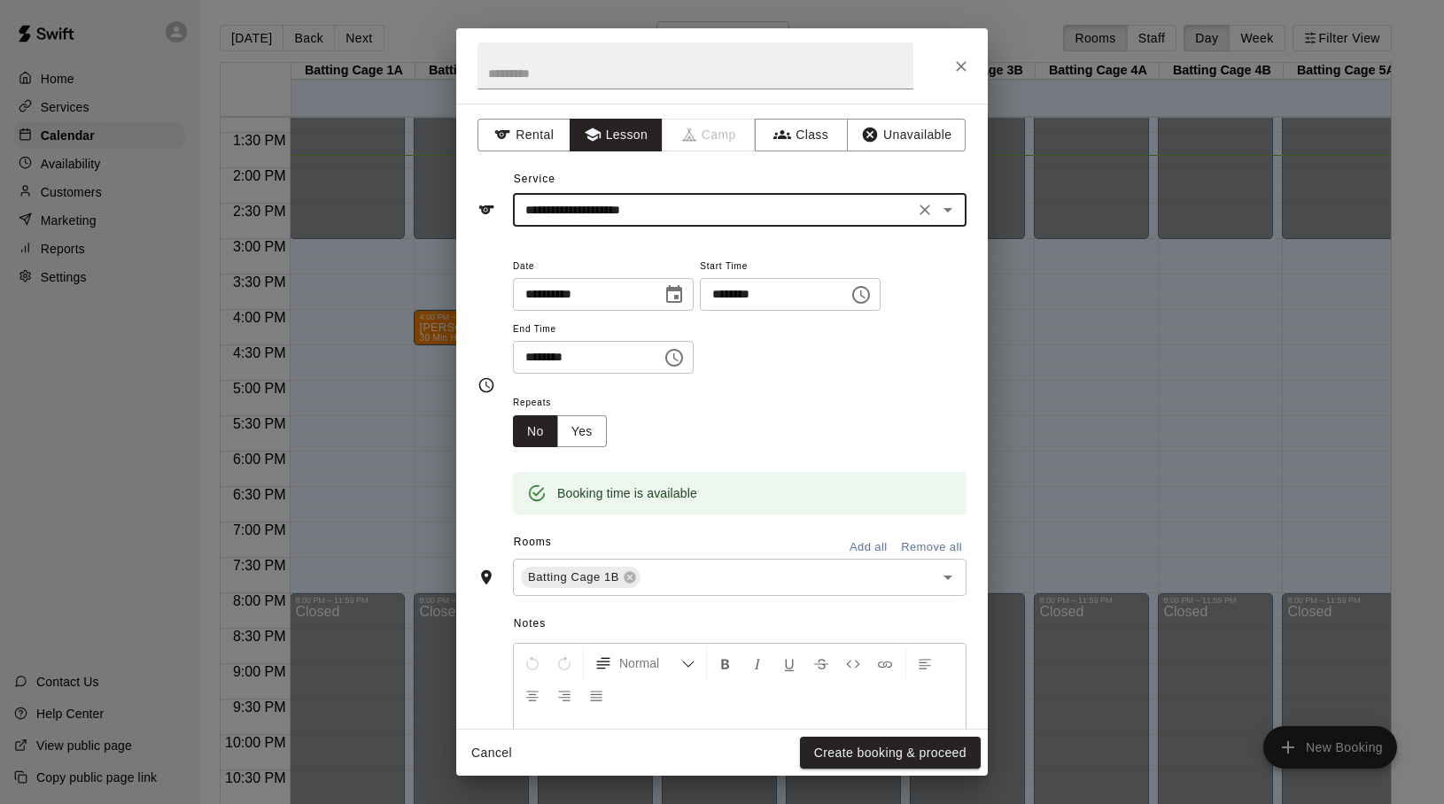
type input "**********"
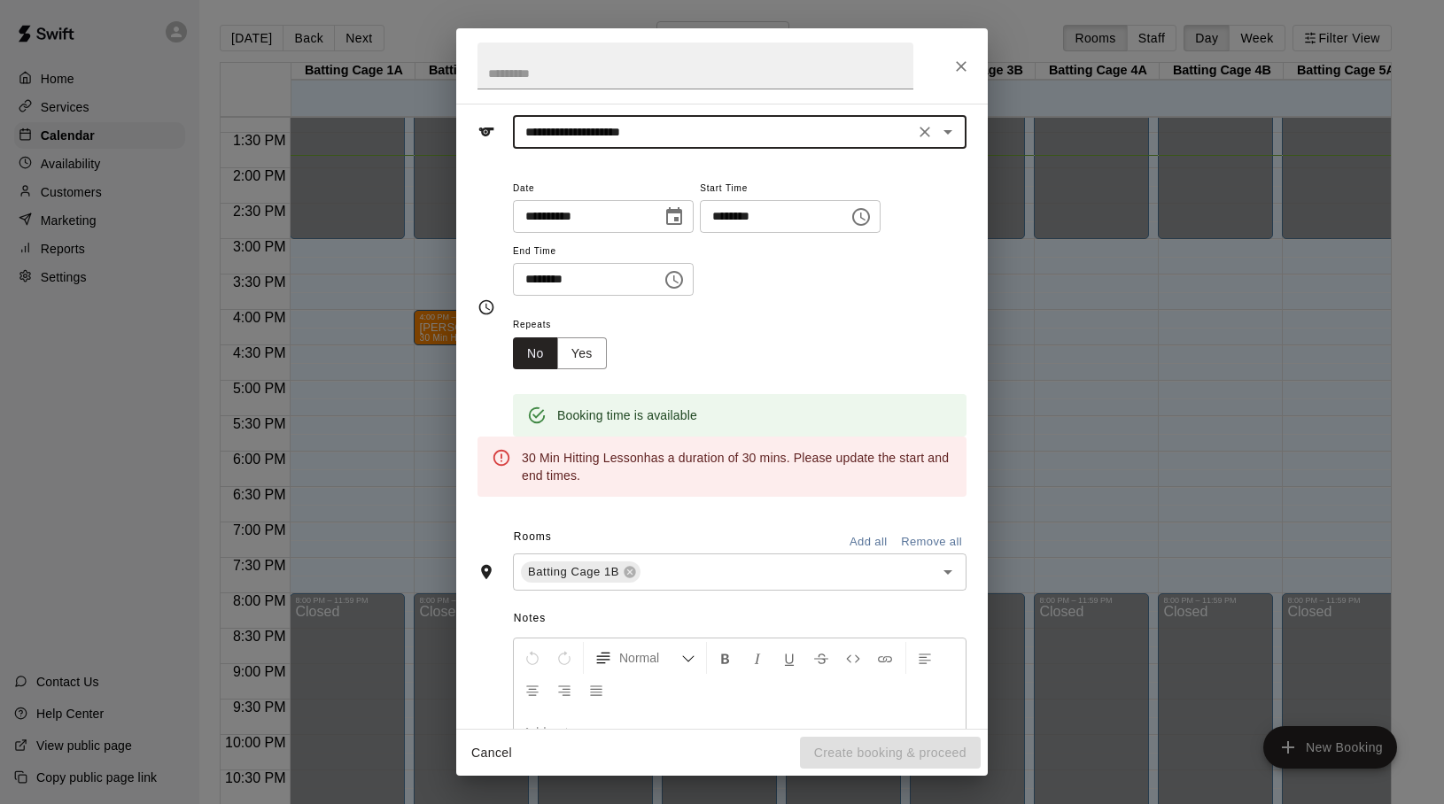
scroll to position [79, 0]
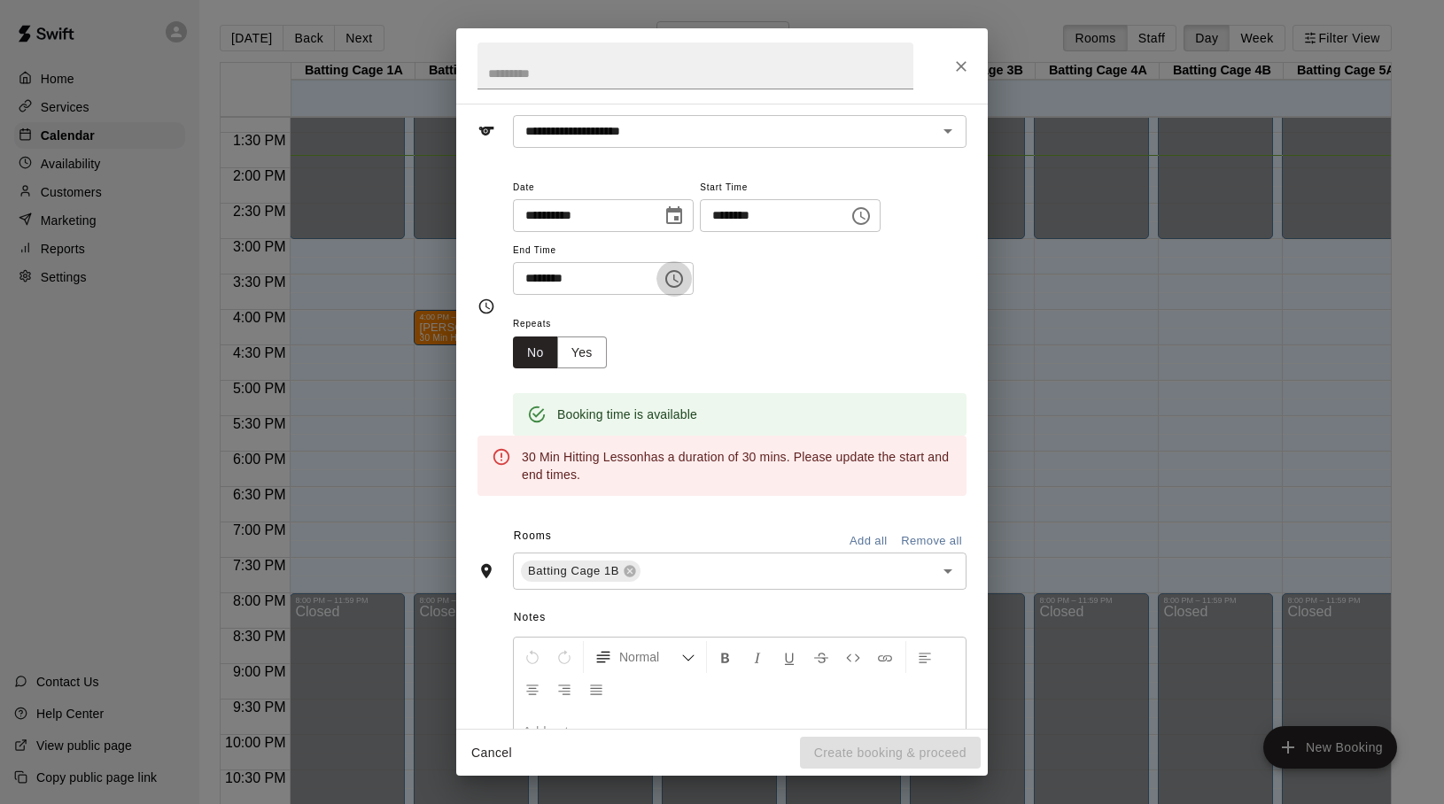
click at [685, 283] on icon "Choose time, selected time is 5:30 PM" at bounding box center [673, 278] width 21 height 21
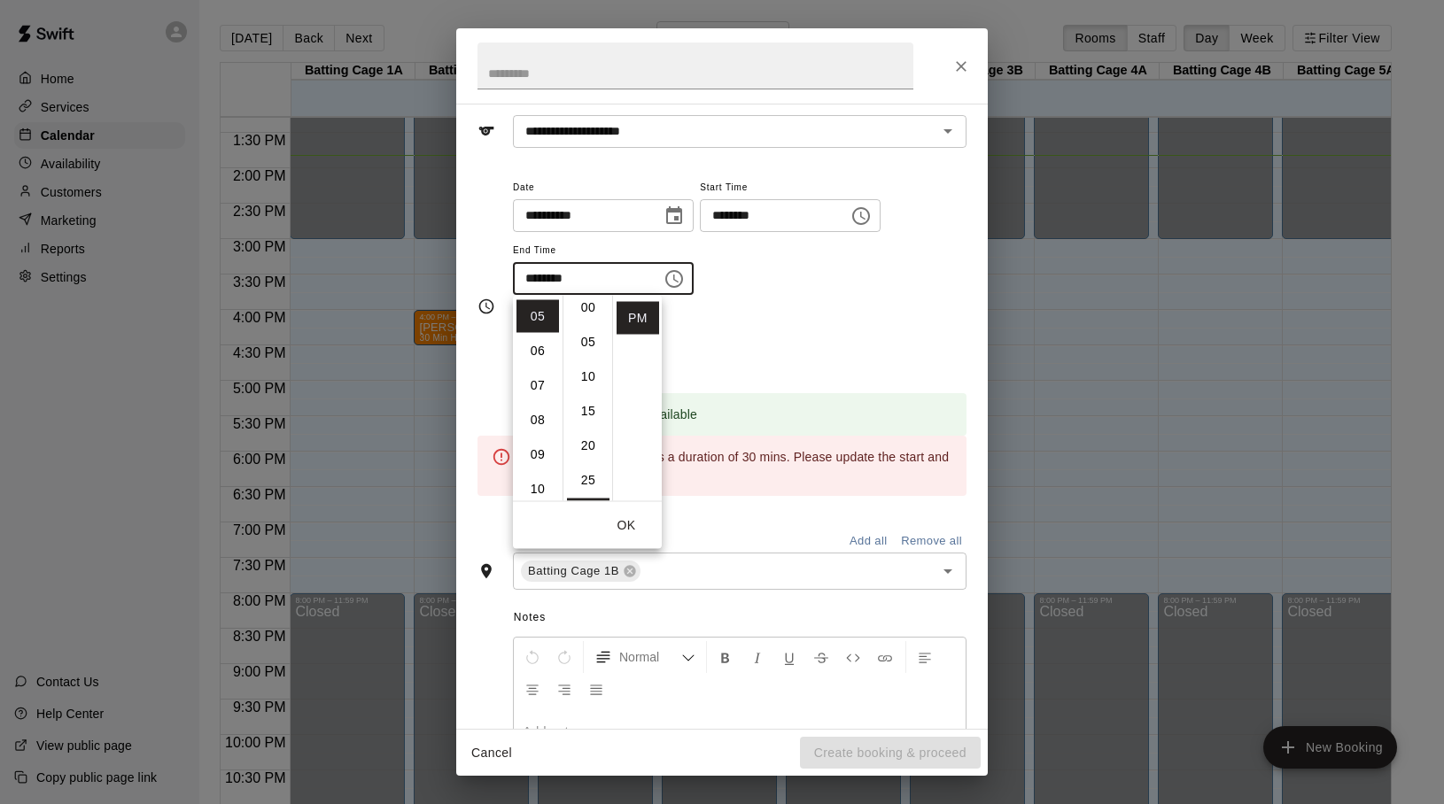
scroll to position [0, 0]
click at [584, 314] on li "00" at bounding box center [588, 315] width 43 height 33
type input "********"
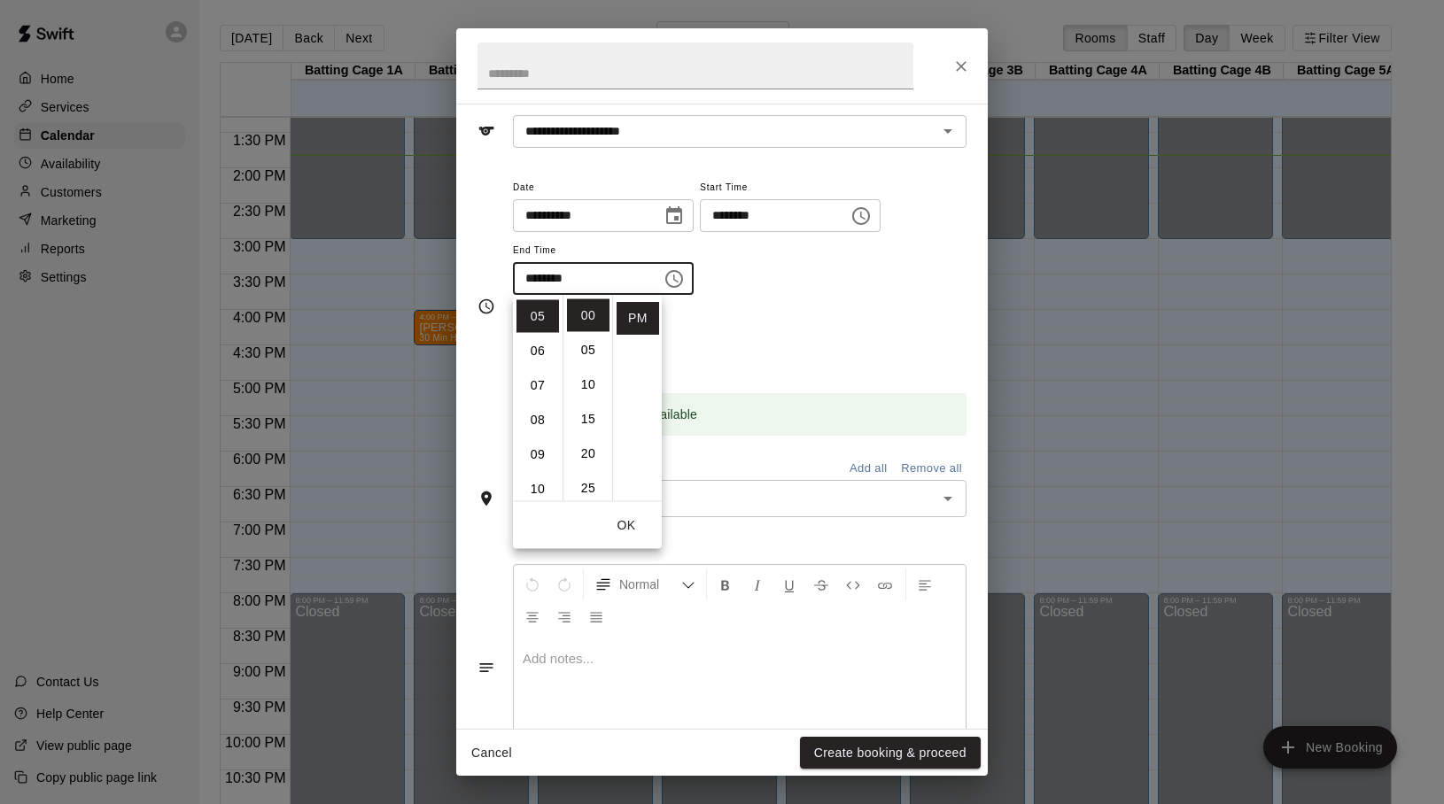
click at [833, 337] on div "Repeats No Yes" at bounding box center [740, 341] width 454 height 56
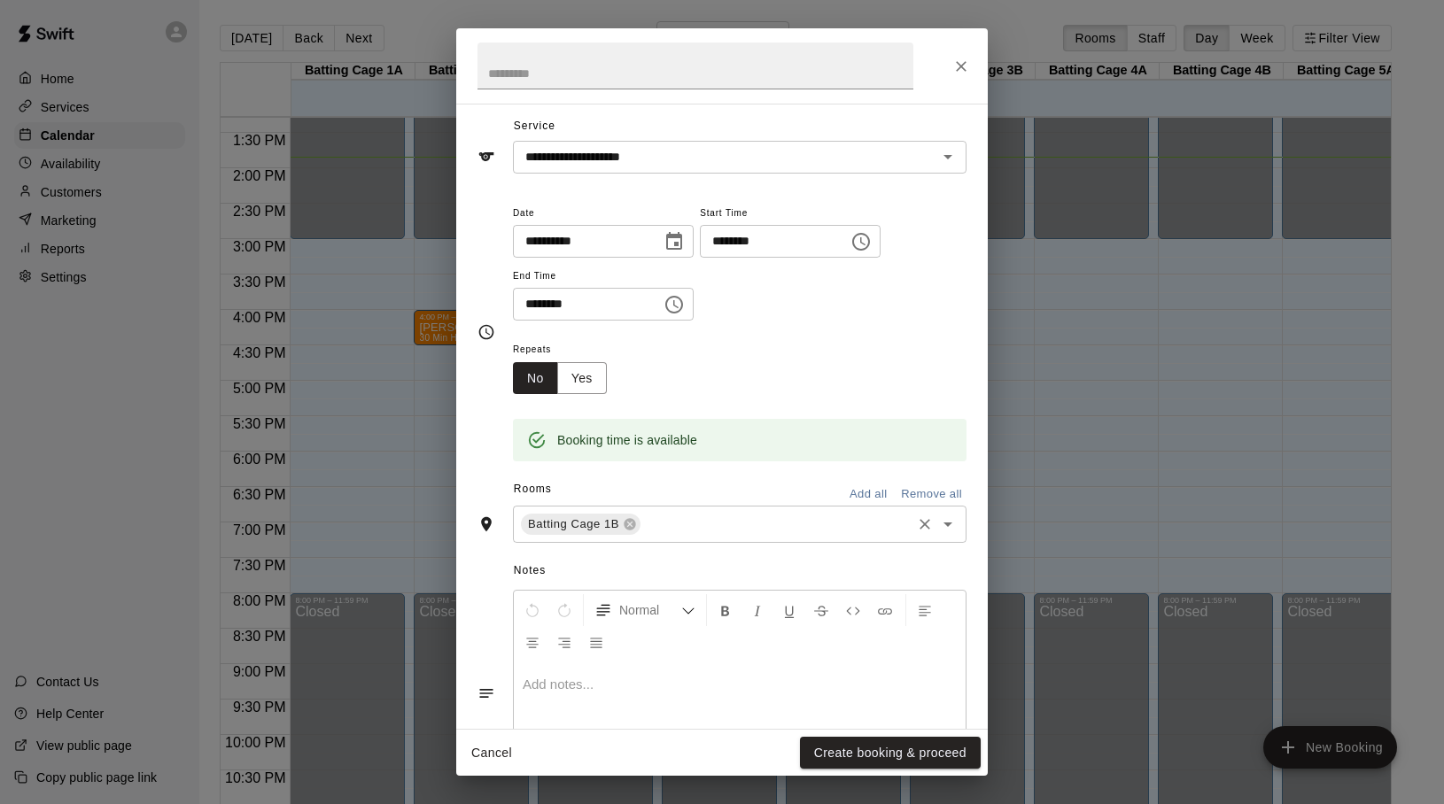
scroll to position [154, 0]
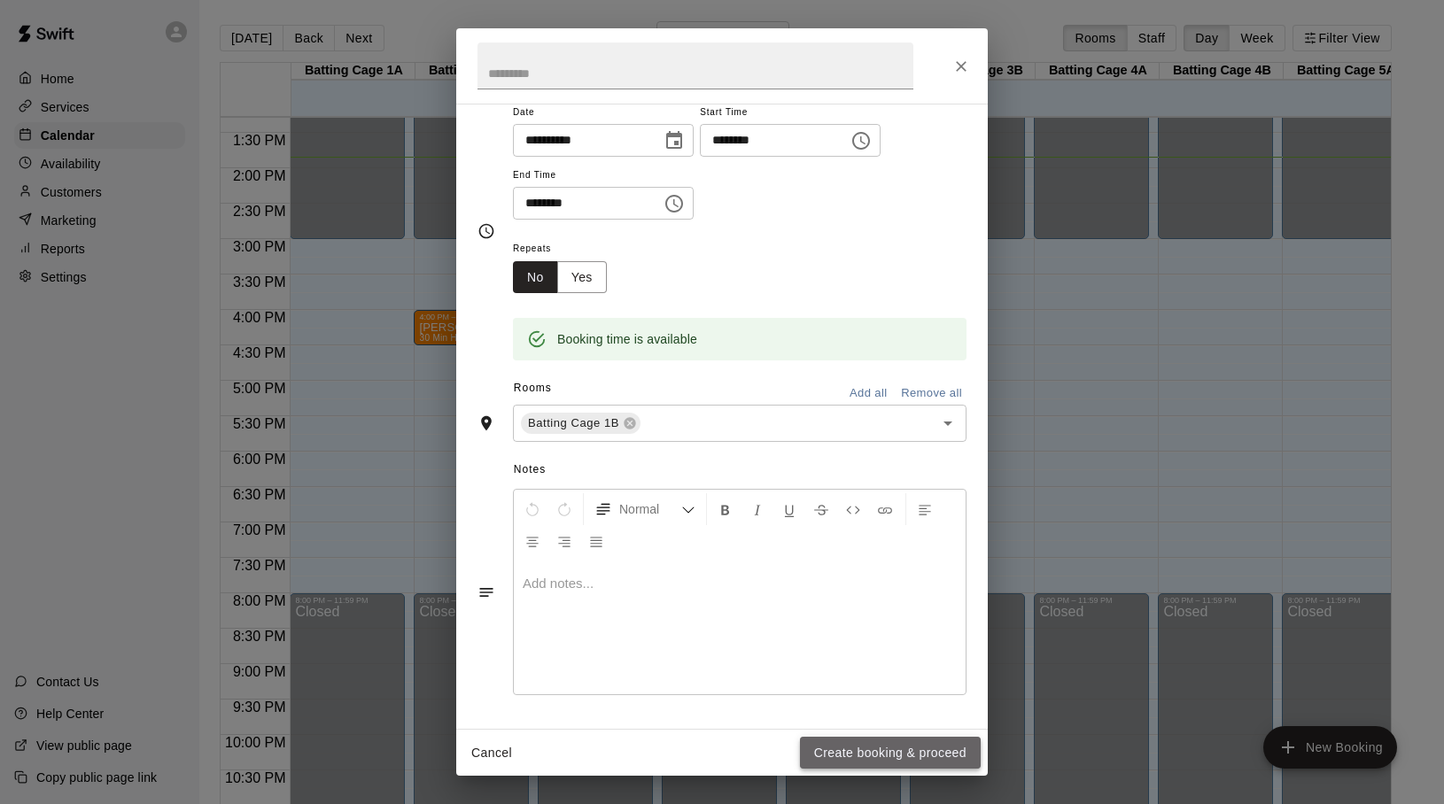
click at [856, 750] on button "Create booking & proceed" at bounding box center [890, 753] width 181 height 33
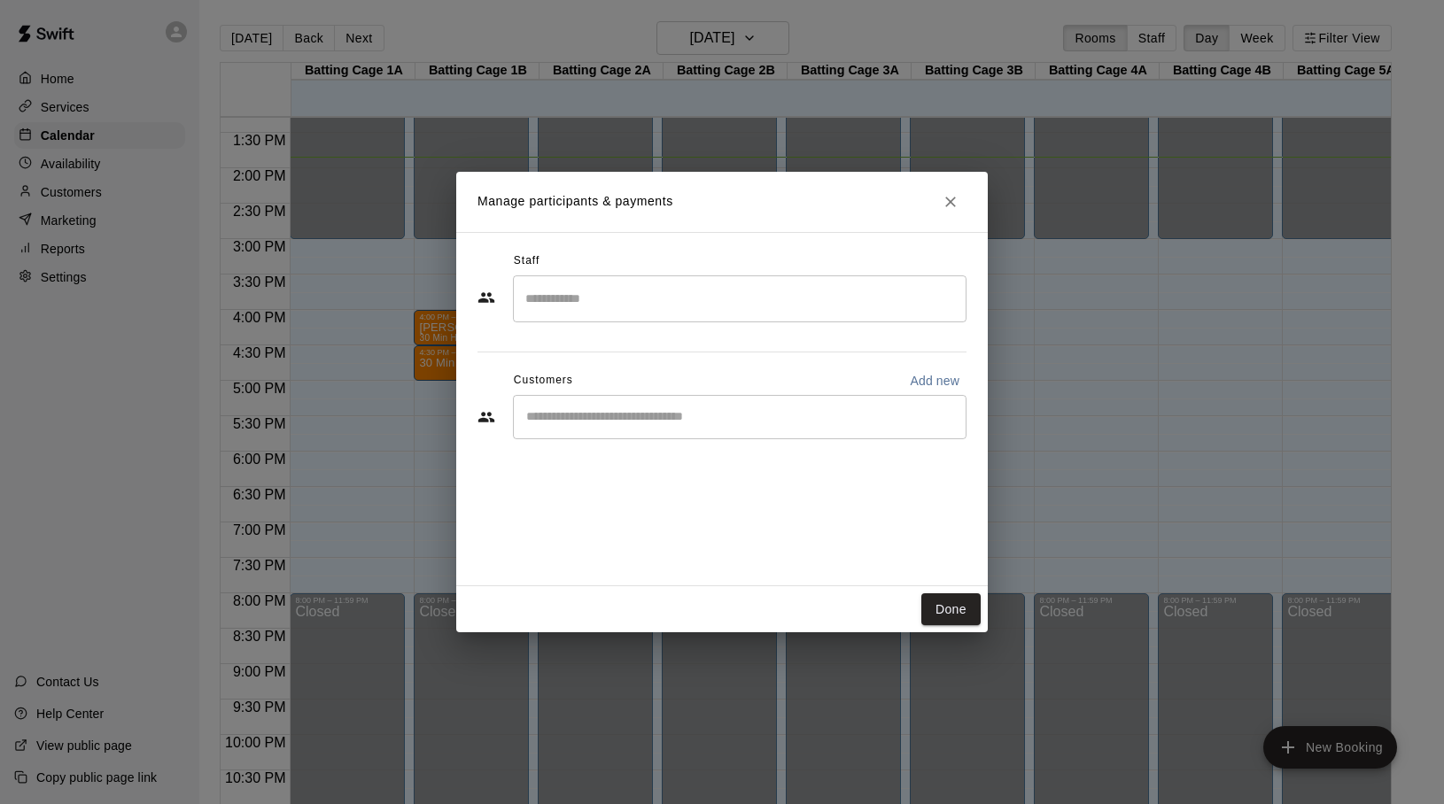
click at [896, 312] on input "Search staff" at bounding box center [740, 298] width 438 height 31
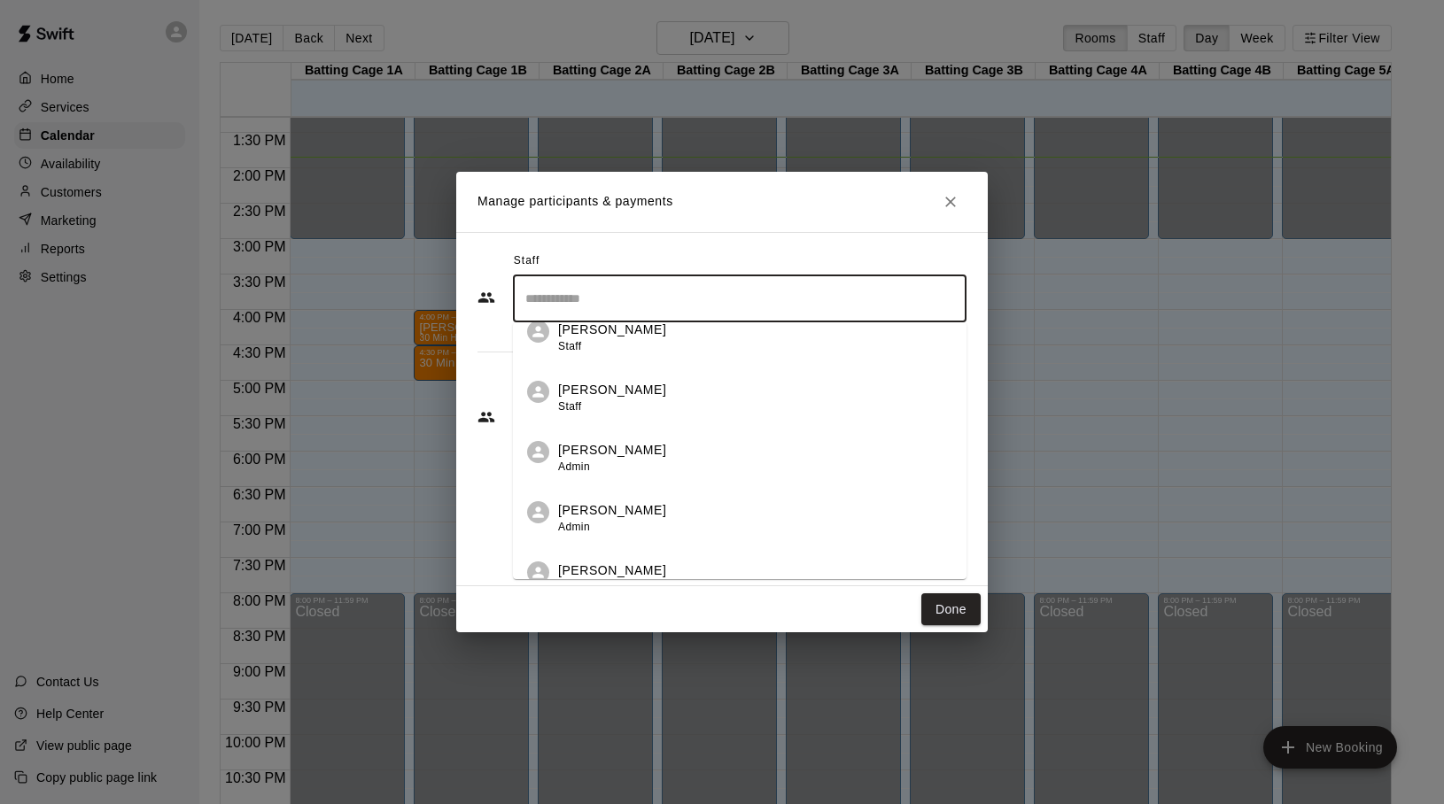
scroll to position [0, 0]
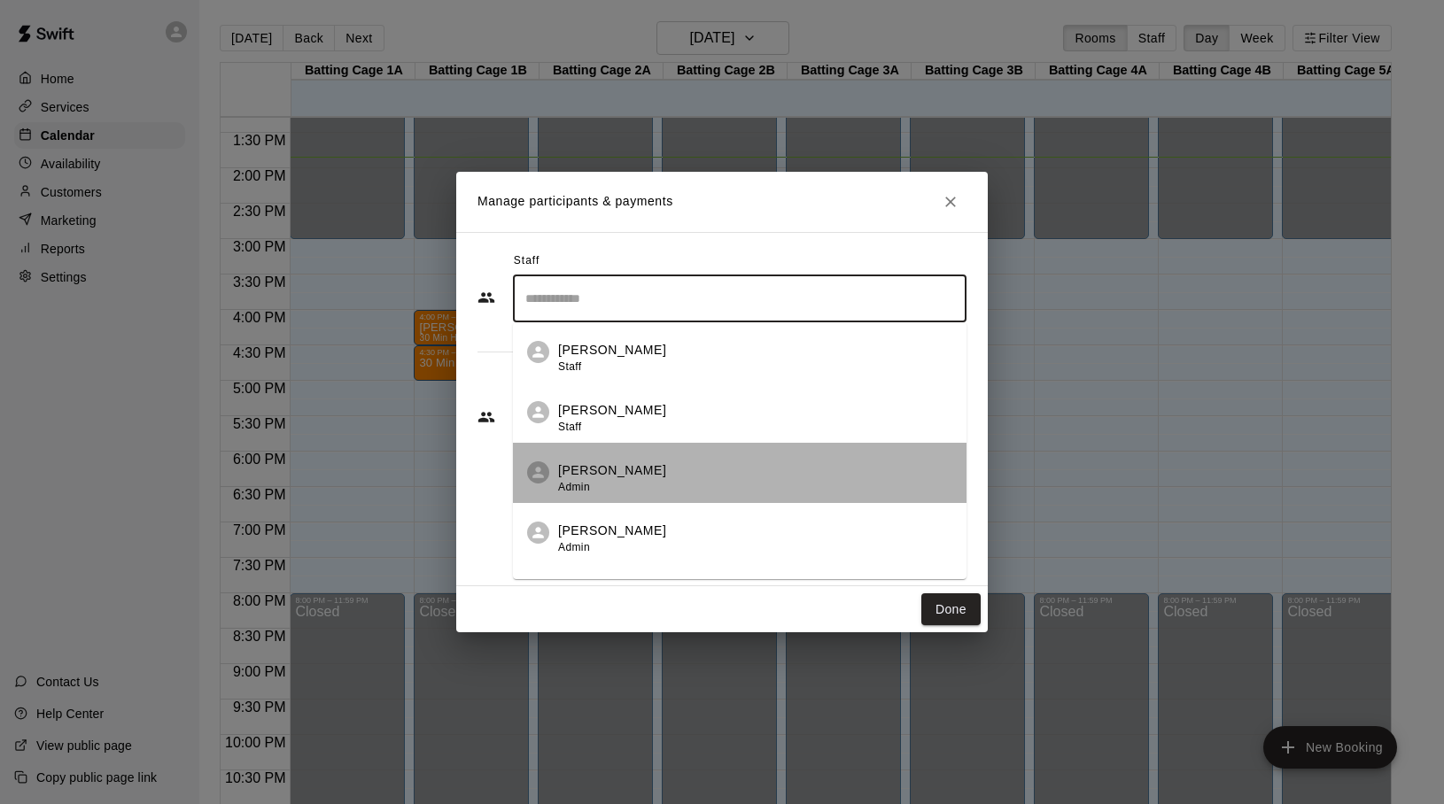
click at [624, 469] on p "[PERSON_NAME]" at bounding box center [612, 471] width 108 height 19
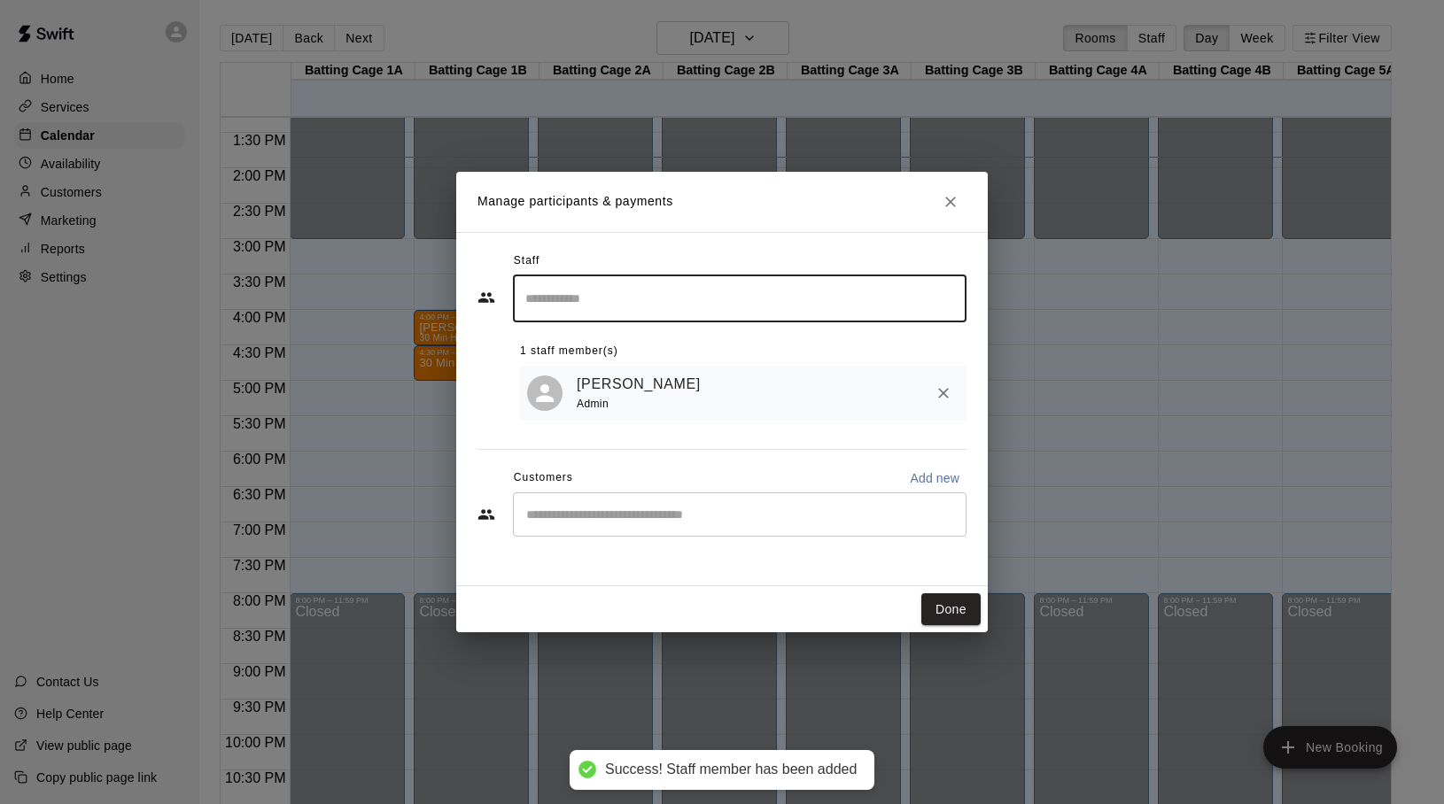
click at [910, 514] on input "Start typing to search customers..." at bounding box center [740, 515] width 438 height 18
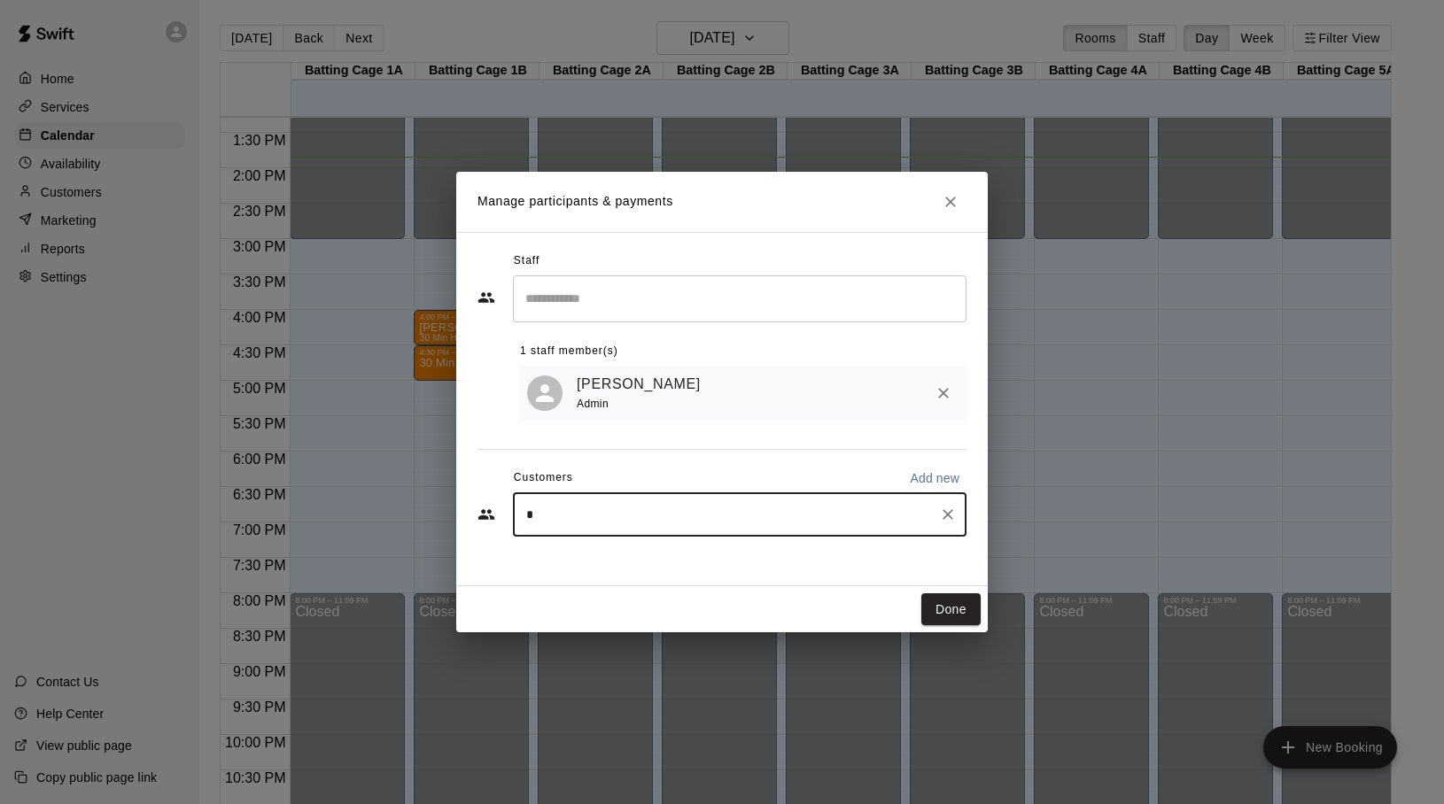
type input "**"
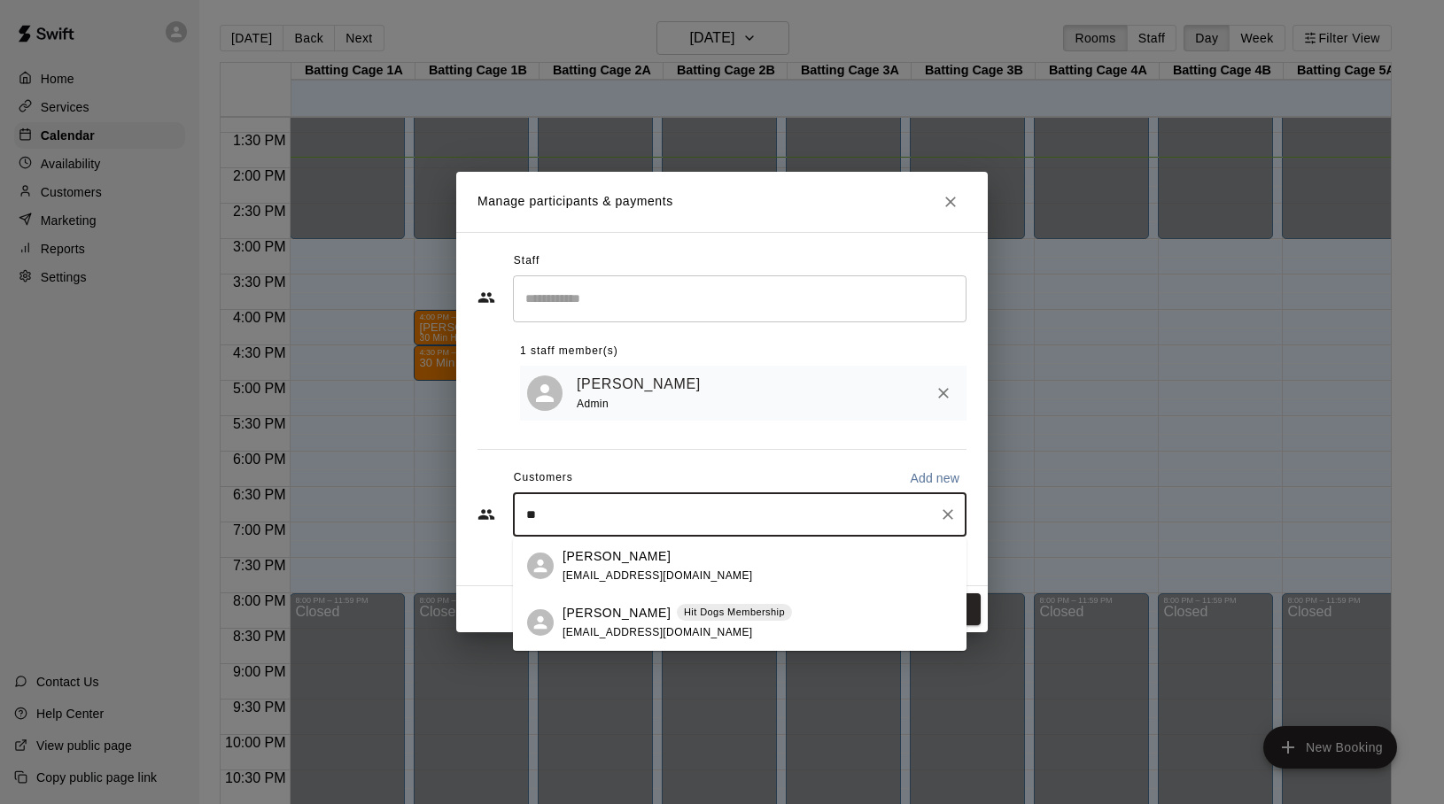
click at [605, 611] on p "[PERSON_NAME]" at bounding box center [616, 613] width 108 height 19
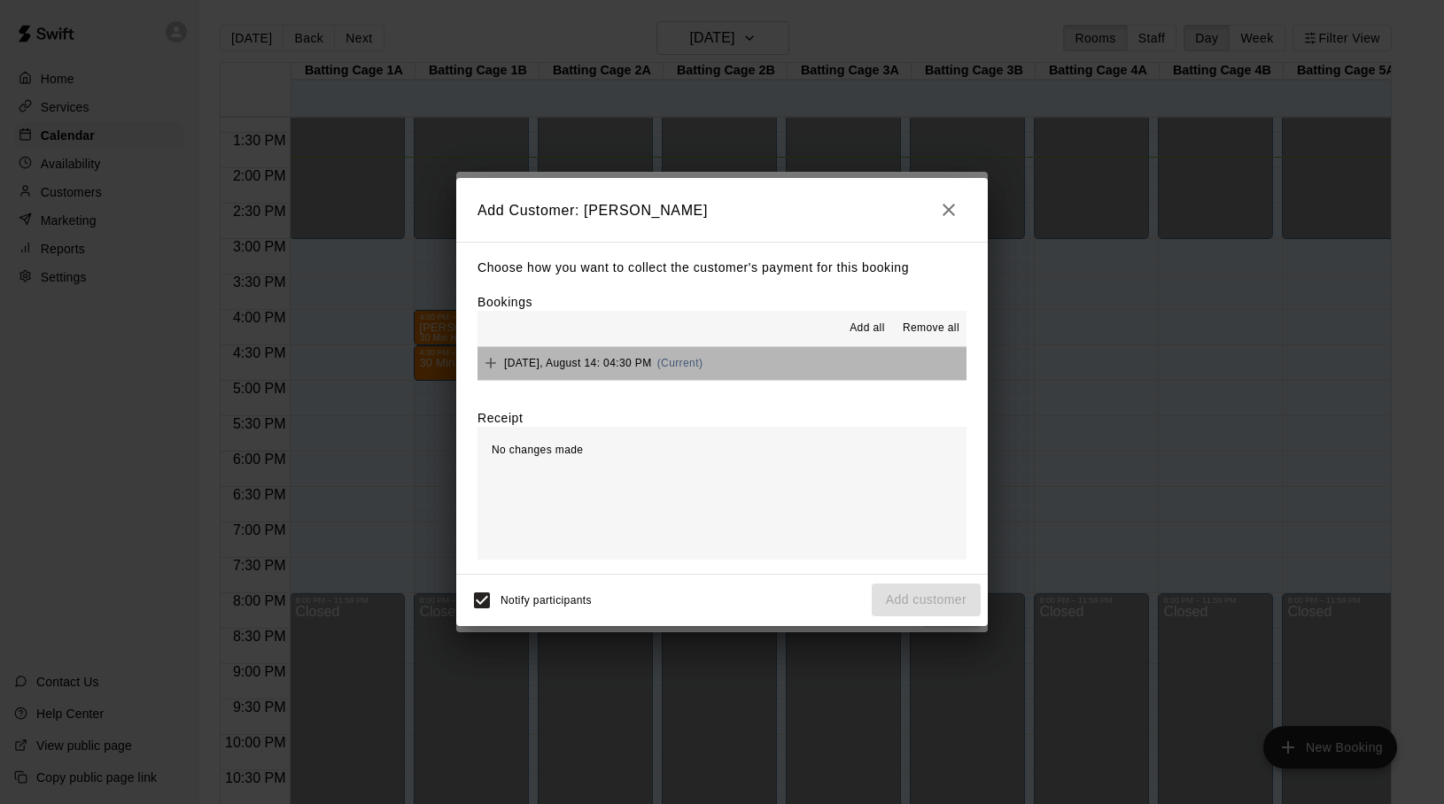
click at [532, 368] on span "[DATE], August 14: 04:30 PM" at bounding box center [578, 363] width 148 height 12
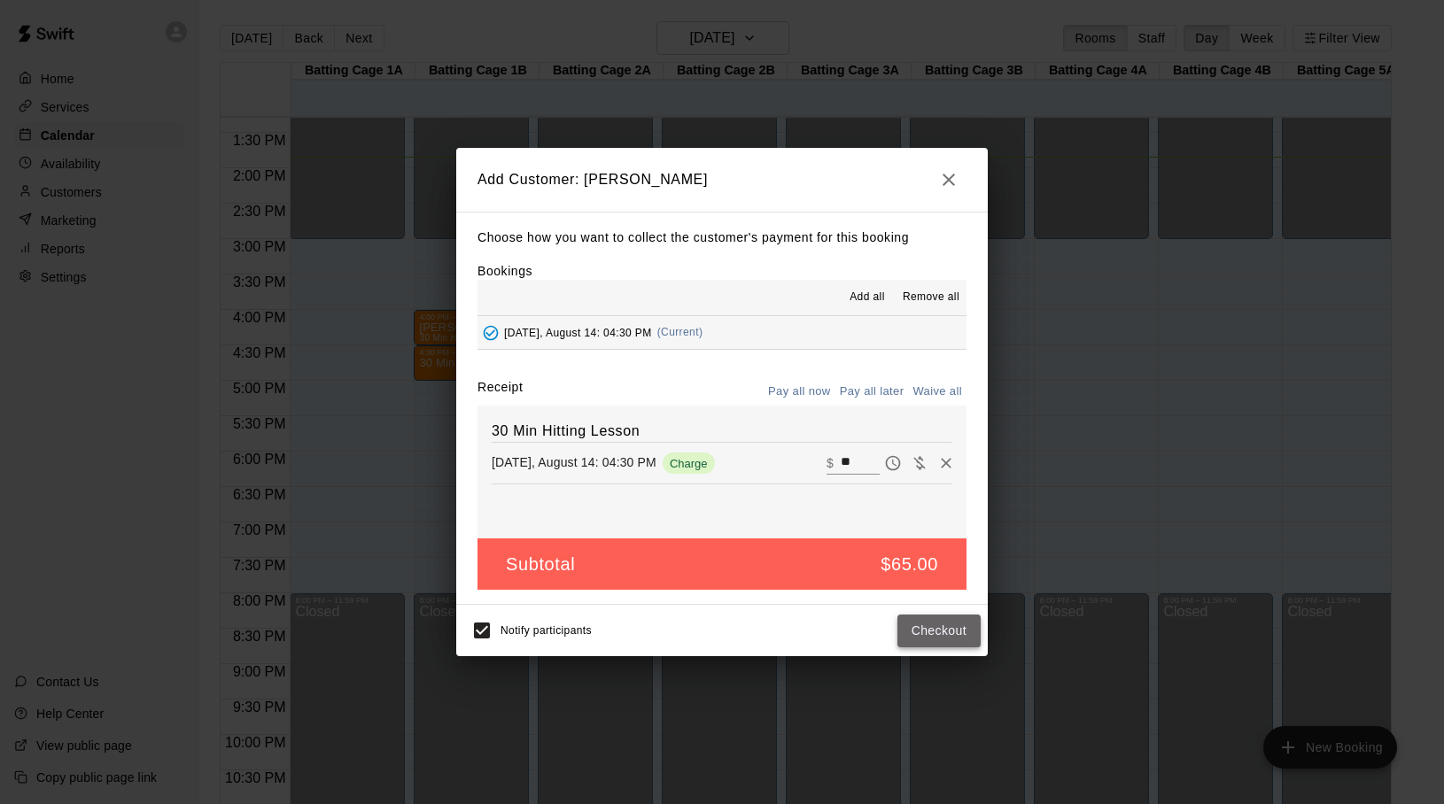
click at [911, 626] on button "Checkout" at bounding box center [938, 631] width 83 height 33
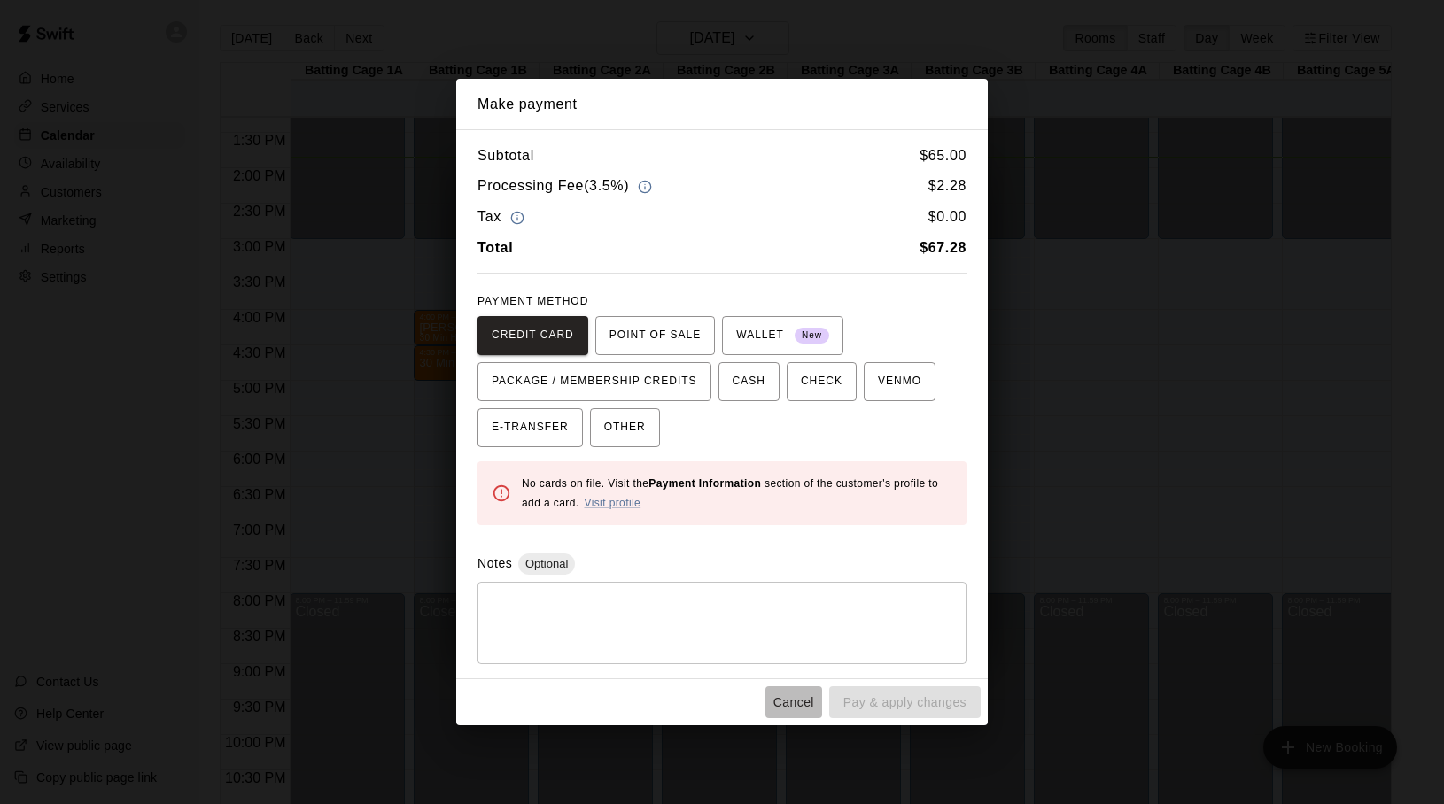
click at [776, 690] on button "Cancel" at bounding box center [793, 703] width 57 height 33
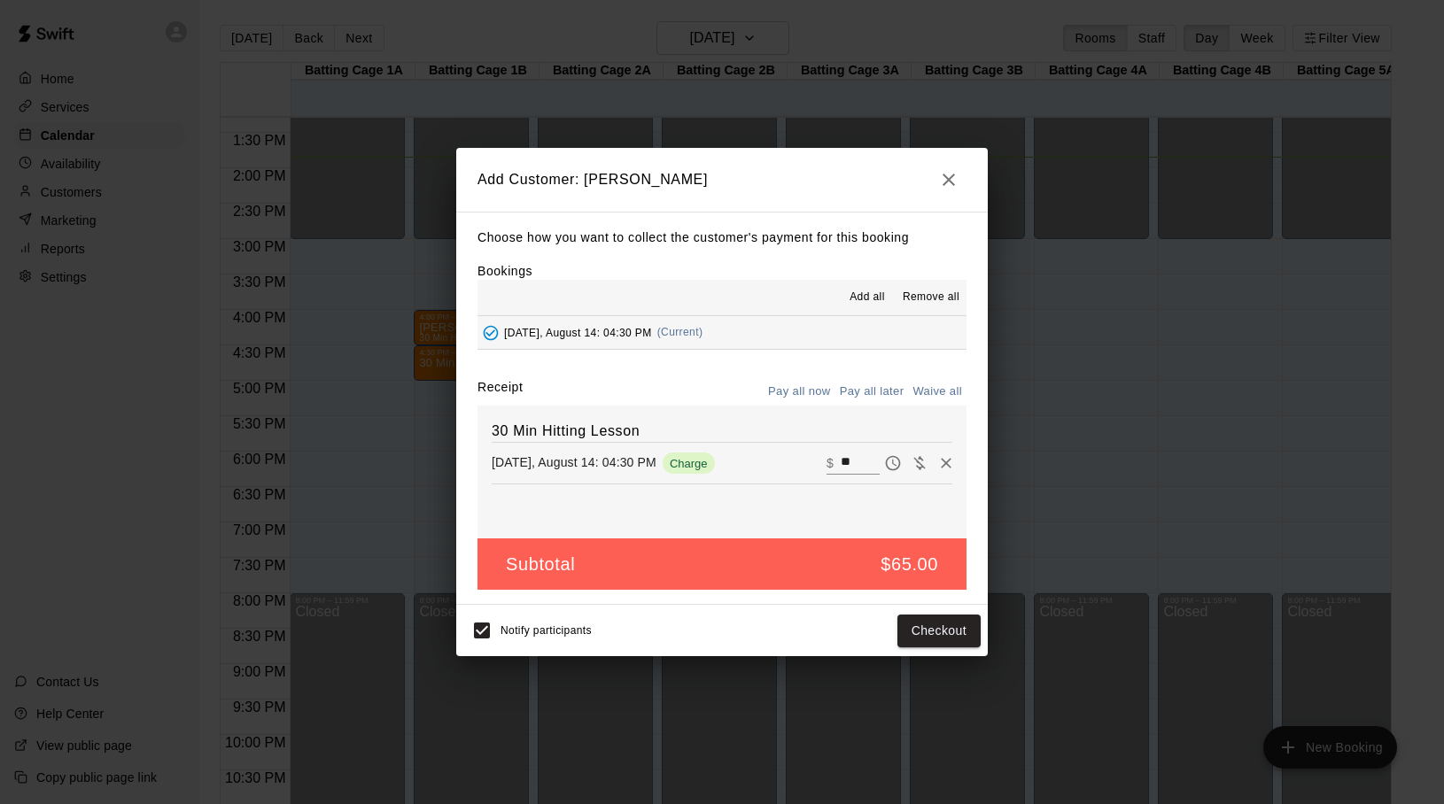
click at [951, 181] on icon "button" at bounding box center [948, 180] width 12 height 12
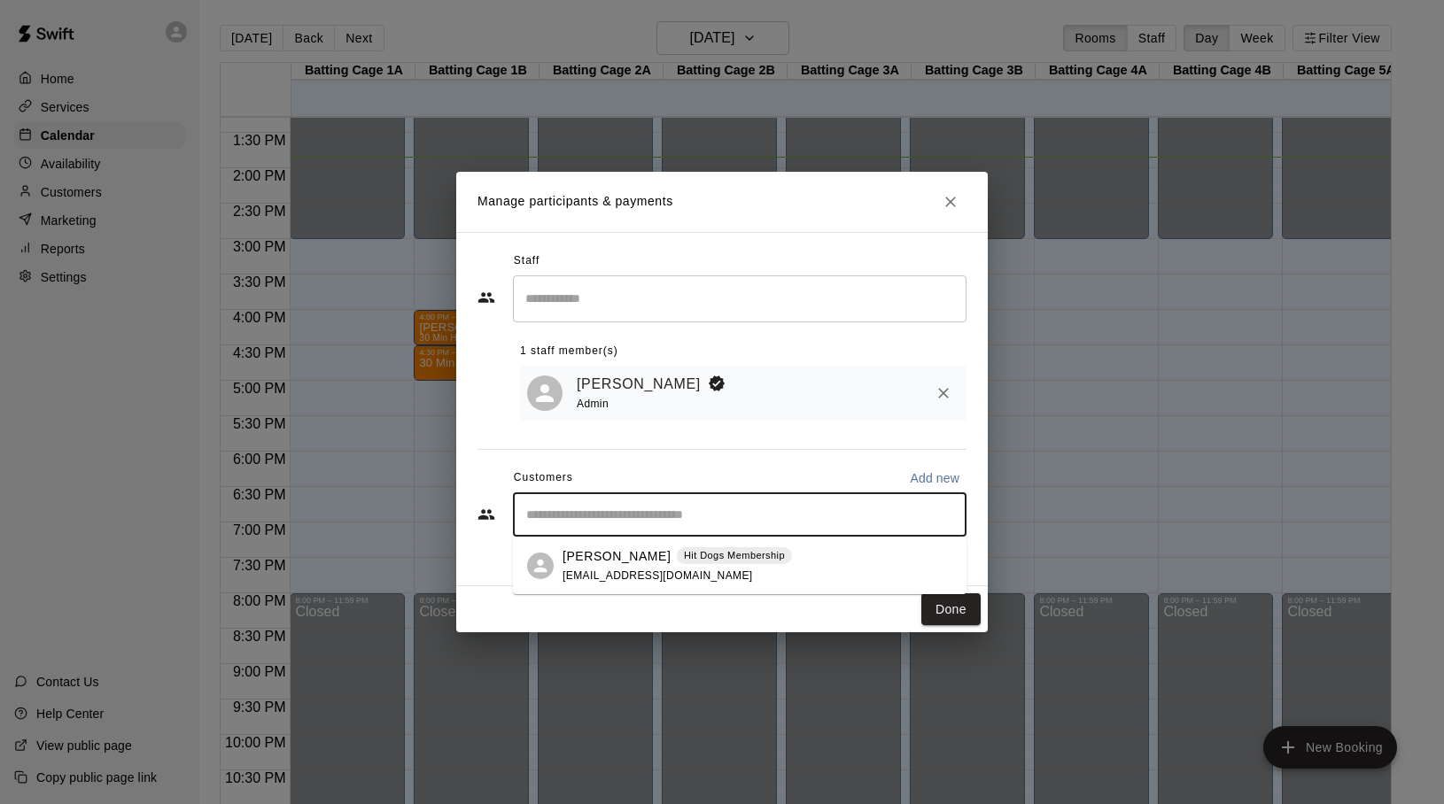
click at [650, 511] on input "Start typing to search customers..." at bounding box center [740, 515] width 438 height 18
type input "*"
click at [610, 295] on input "Search staff" at bounding box center [740, 298] width 438 height 31
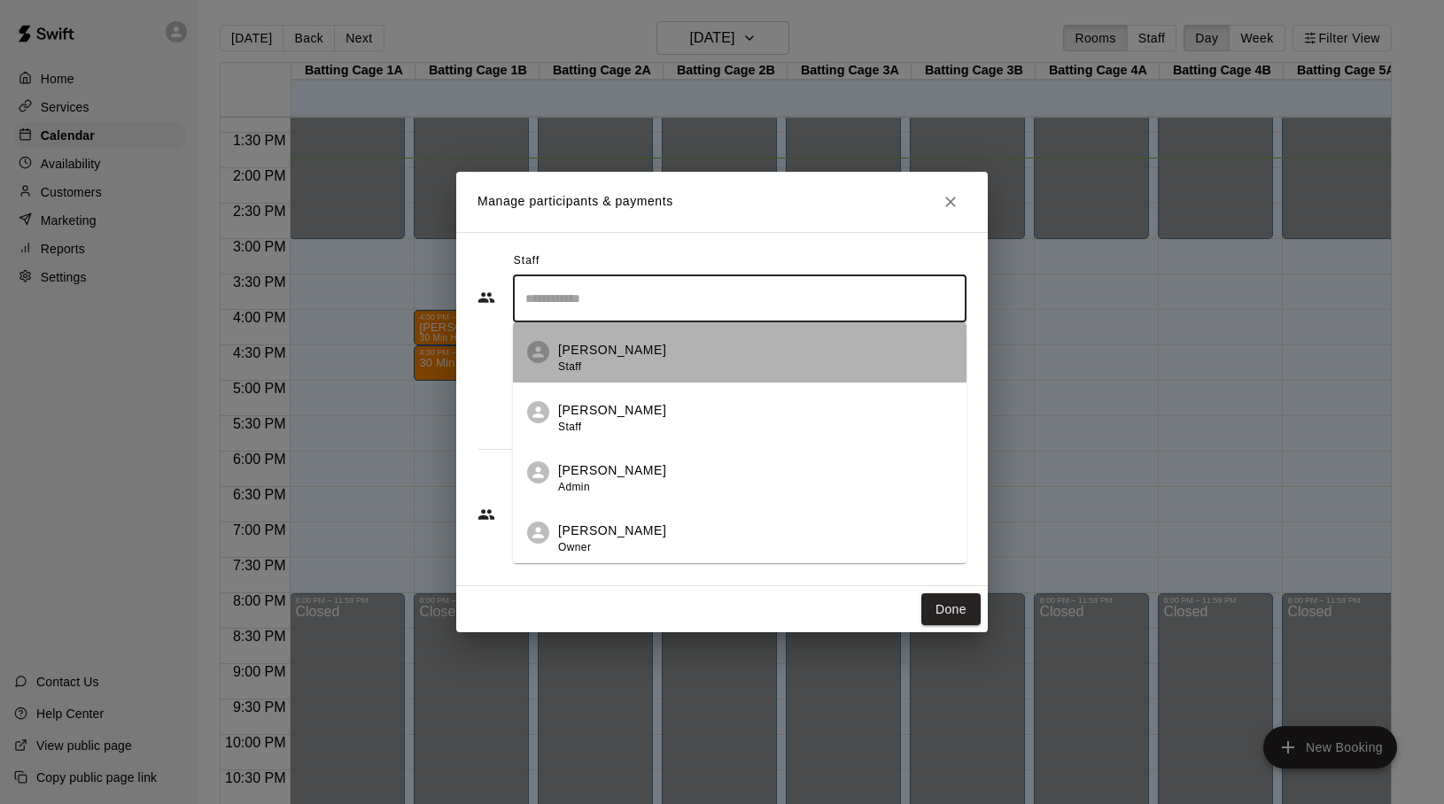
click at [583, 352] on p "[PERSON_NAME]" at bounding box center [612, 350] width 108 height 19
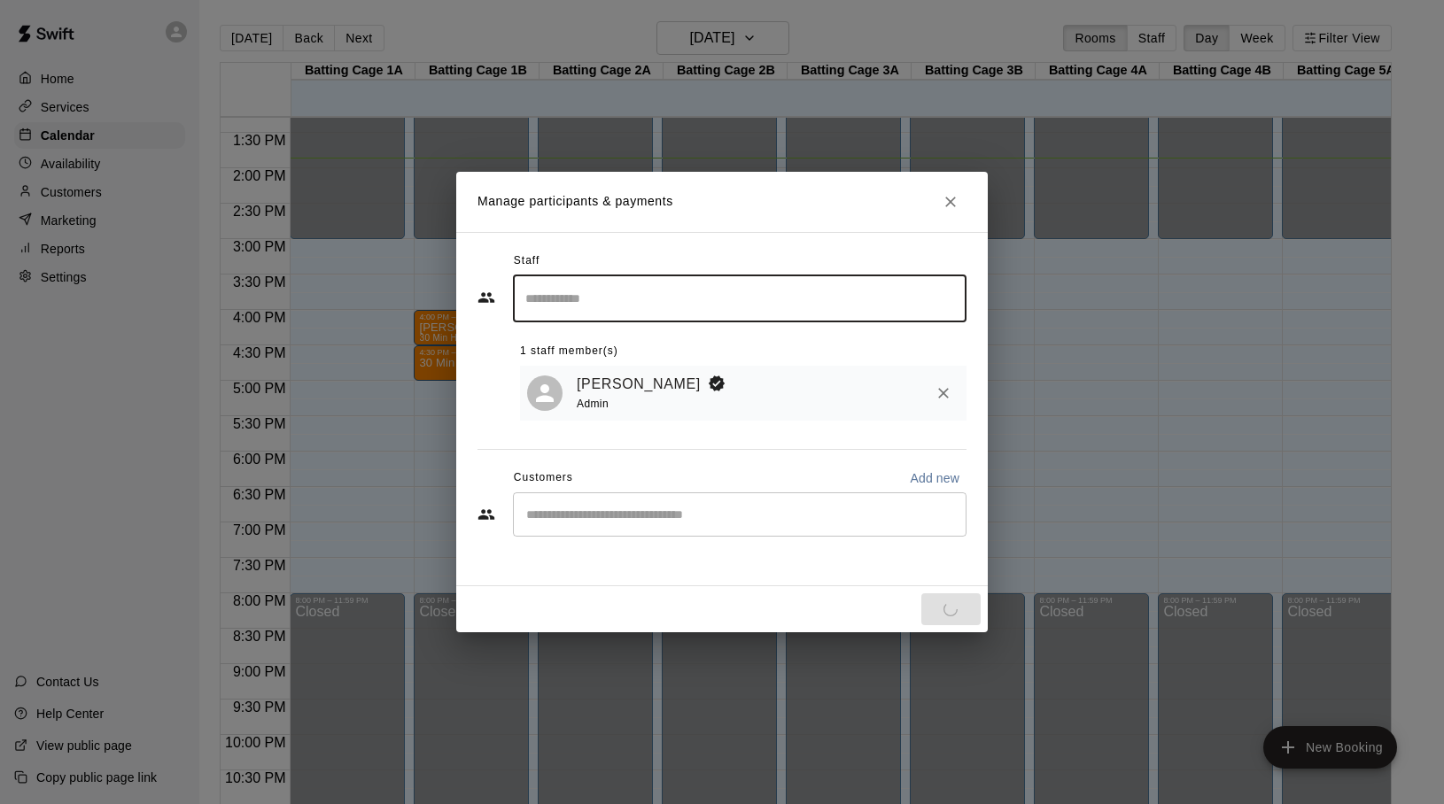
click at [553, 514] on input "Start typing to search customers..." at bounding box center [740, 515] width 438 height 18
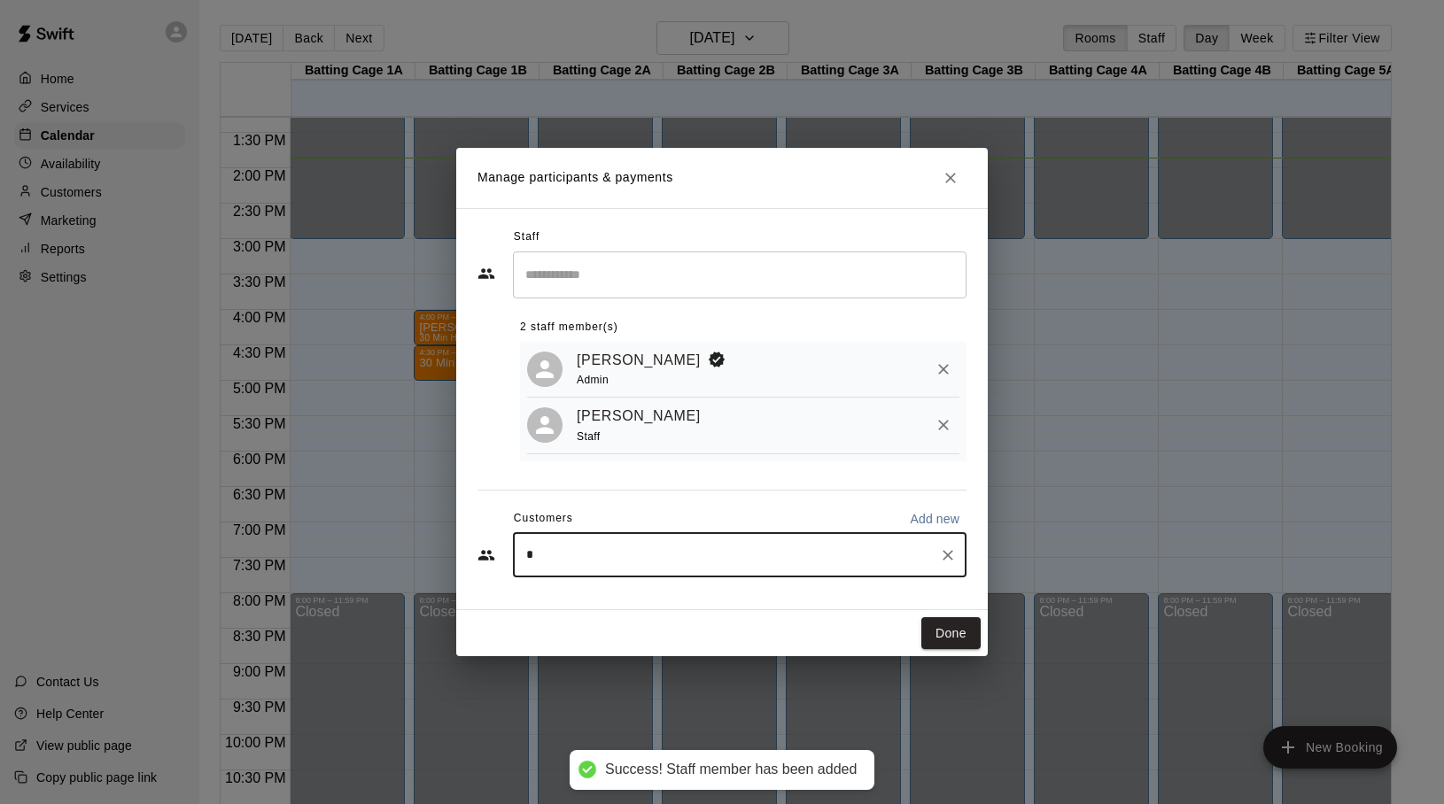
type input "**"
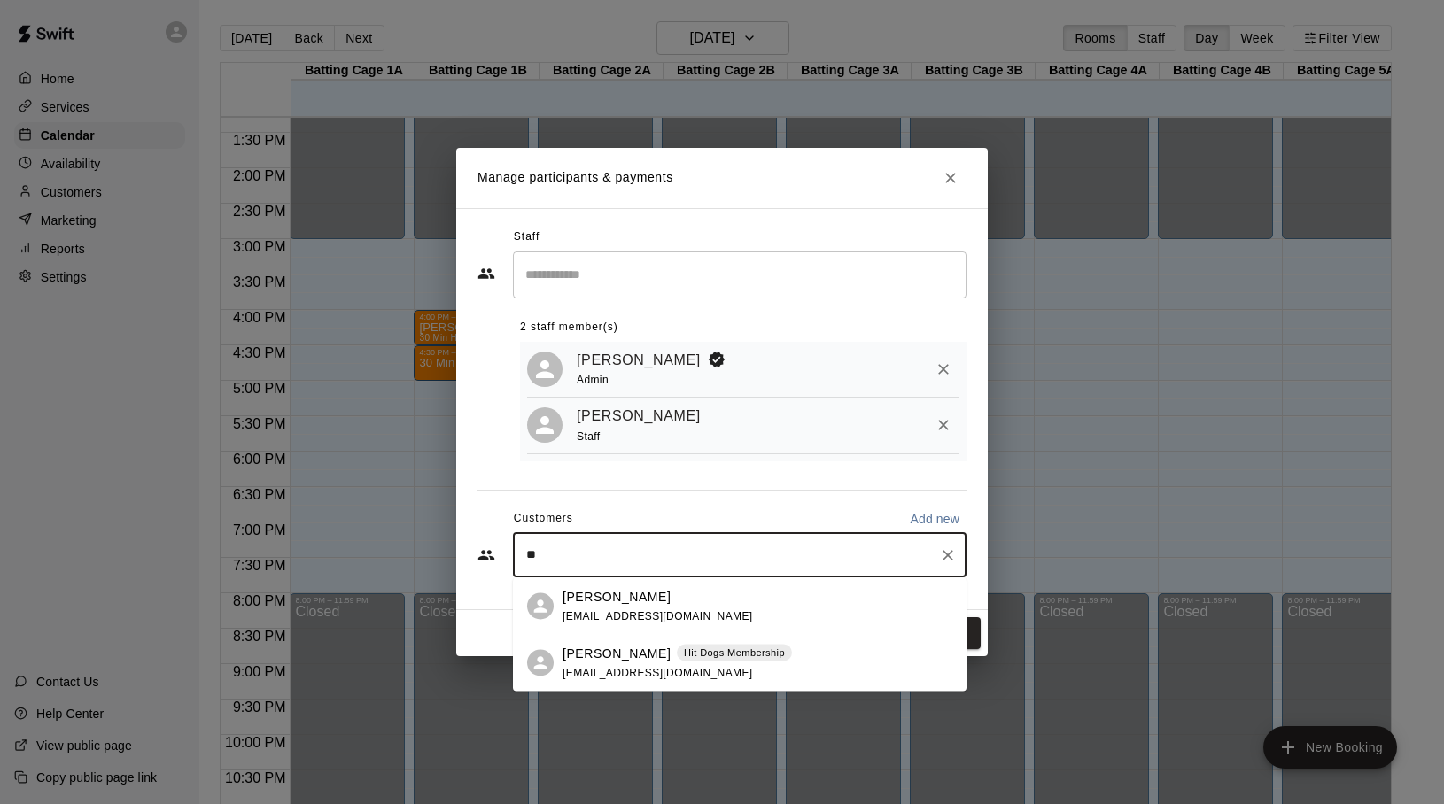
click at [586, 612] on span "[EMAIL_ADDRESS][DOMAIN_NAME]" at bounding box center [657, 615] width 190 height 12
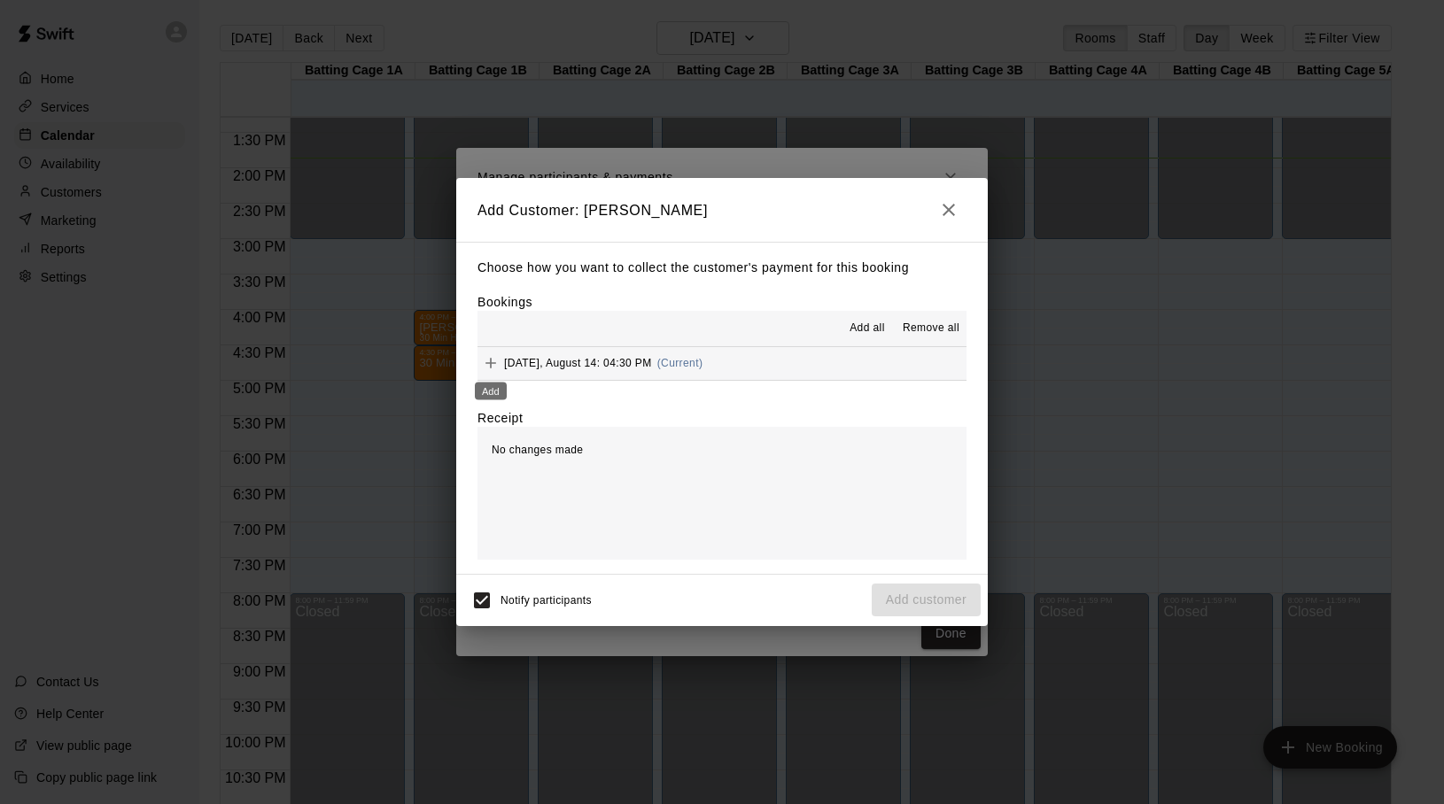
click at [500, 364] on button "Add" at bounding box center [490, 363] width 27 height 27
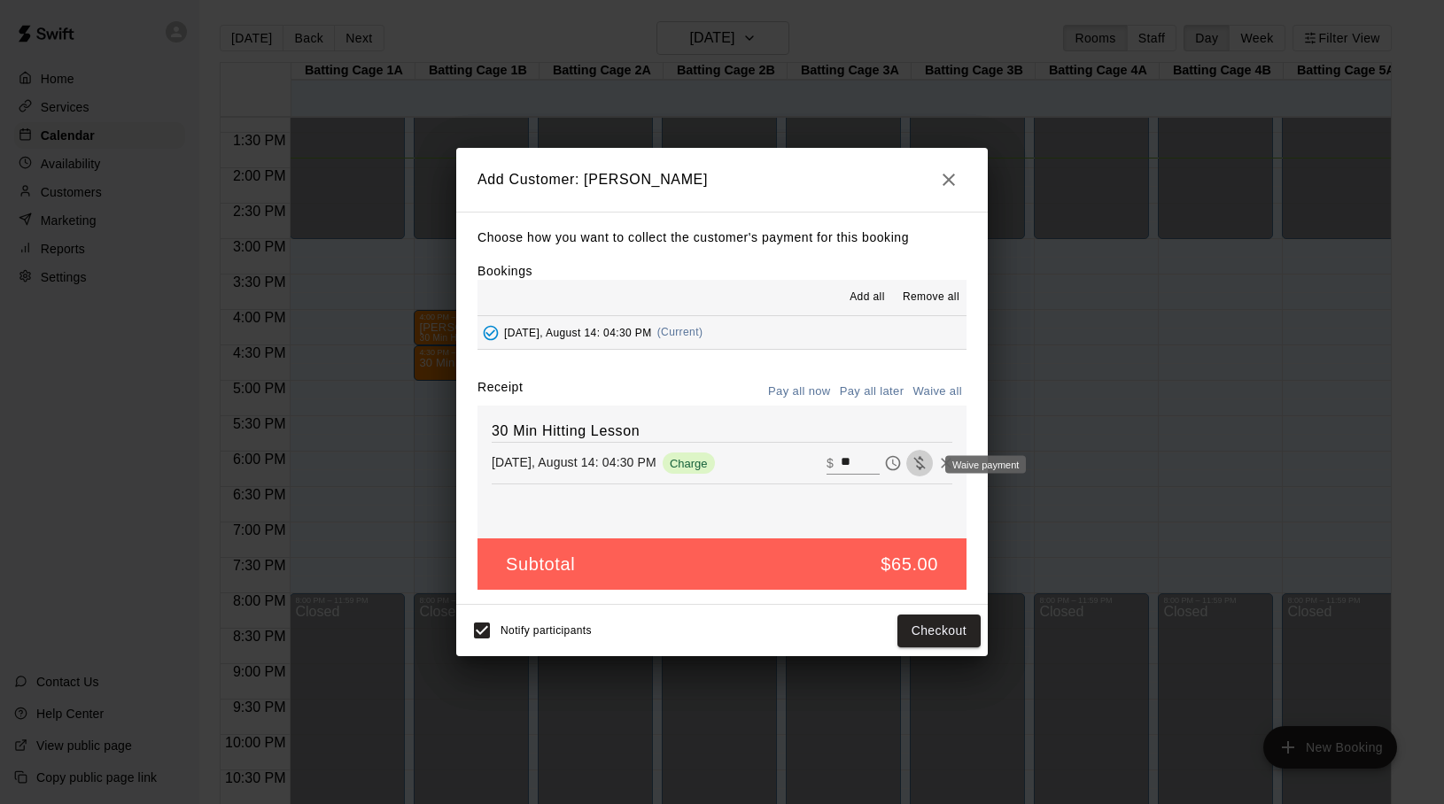
click at [917, 466] on icon "Waive payment" at bounding box center [920, 463] width 18 height 18
type input "*"
click at [933, 388] on button "Waive all" at bounding box center [937, 391] width 58 height 27
click at [923, 462] on span "Waive payment" at bounding box center [919, 461] width 27 height 15
click at [948, 460] on icon "Remove" at bounding box center [946, 463] width 18 height 18
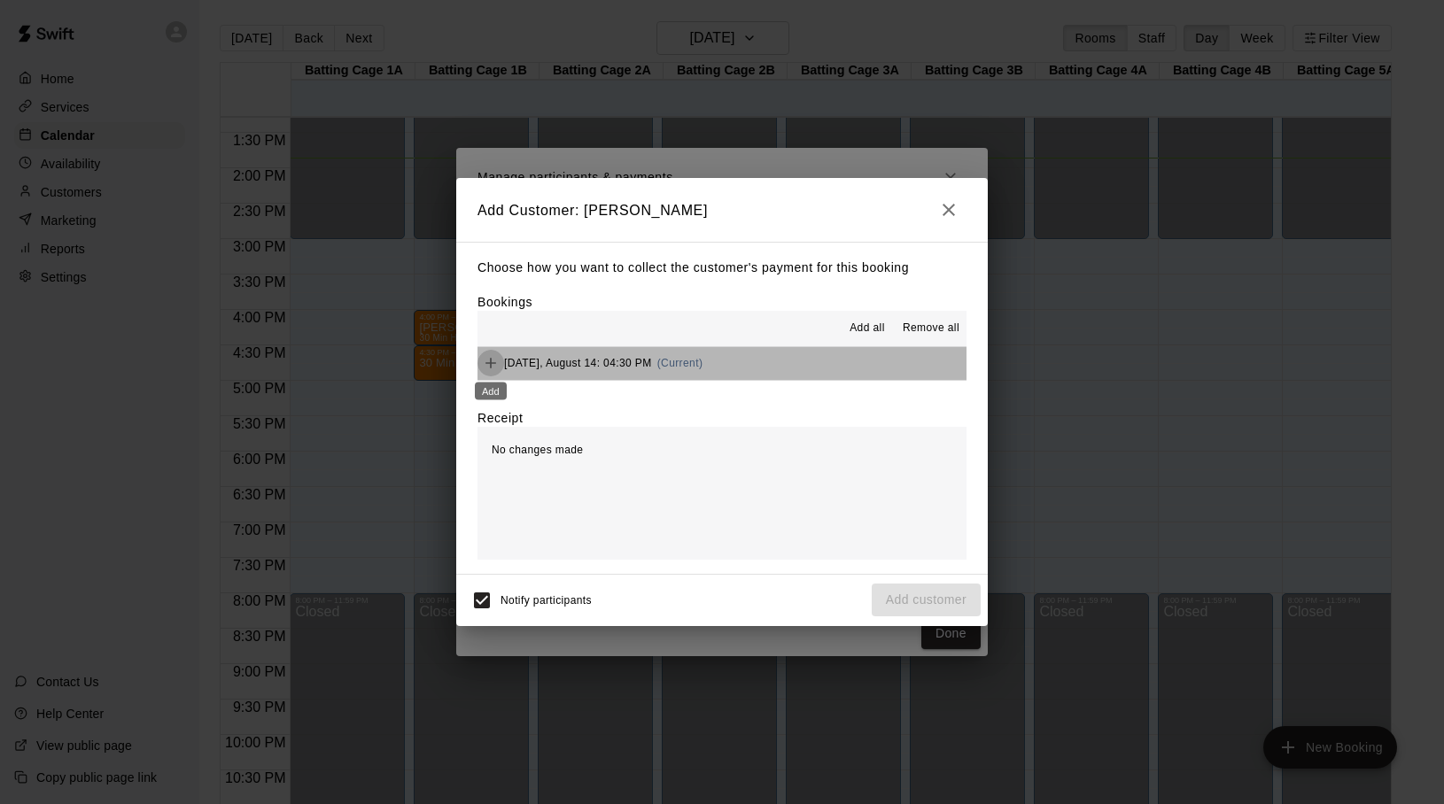
click at [496, 366] on icon "Add" at bounding box center [491, 363] width 18 height 18
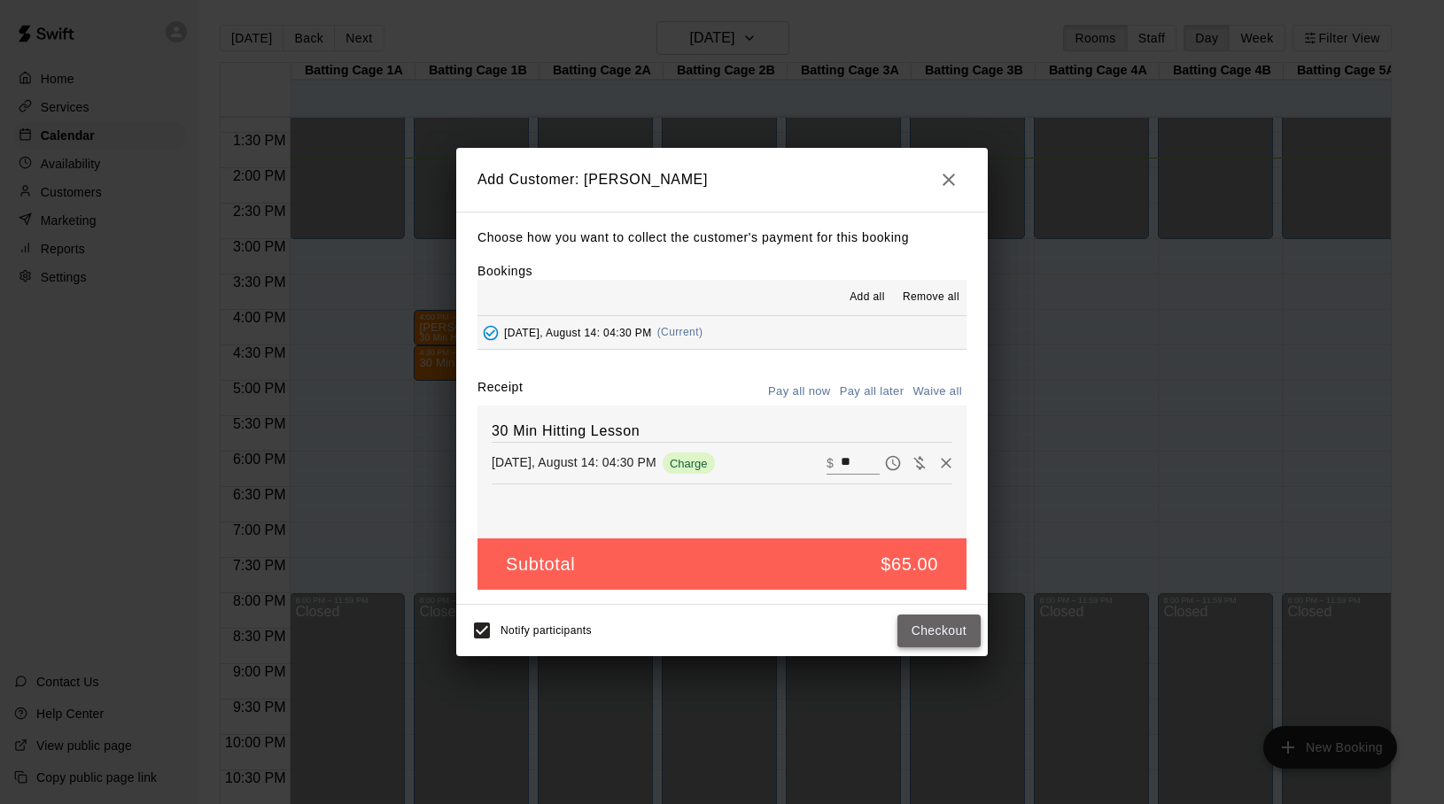
click at [933, 624] on button "Checkout" at bounding box center [938, 631] width 83 height 33
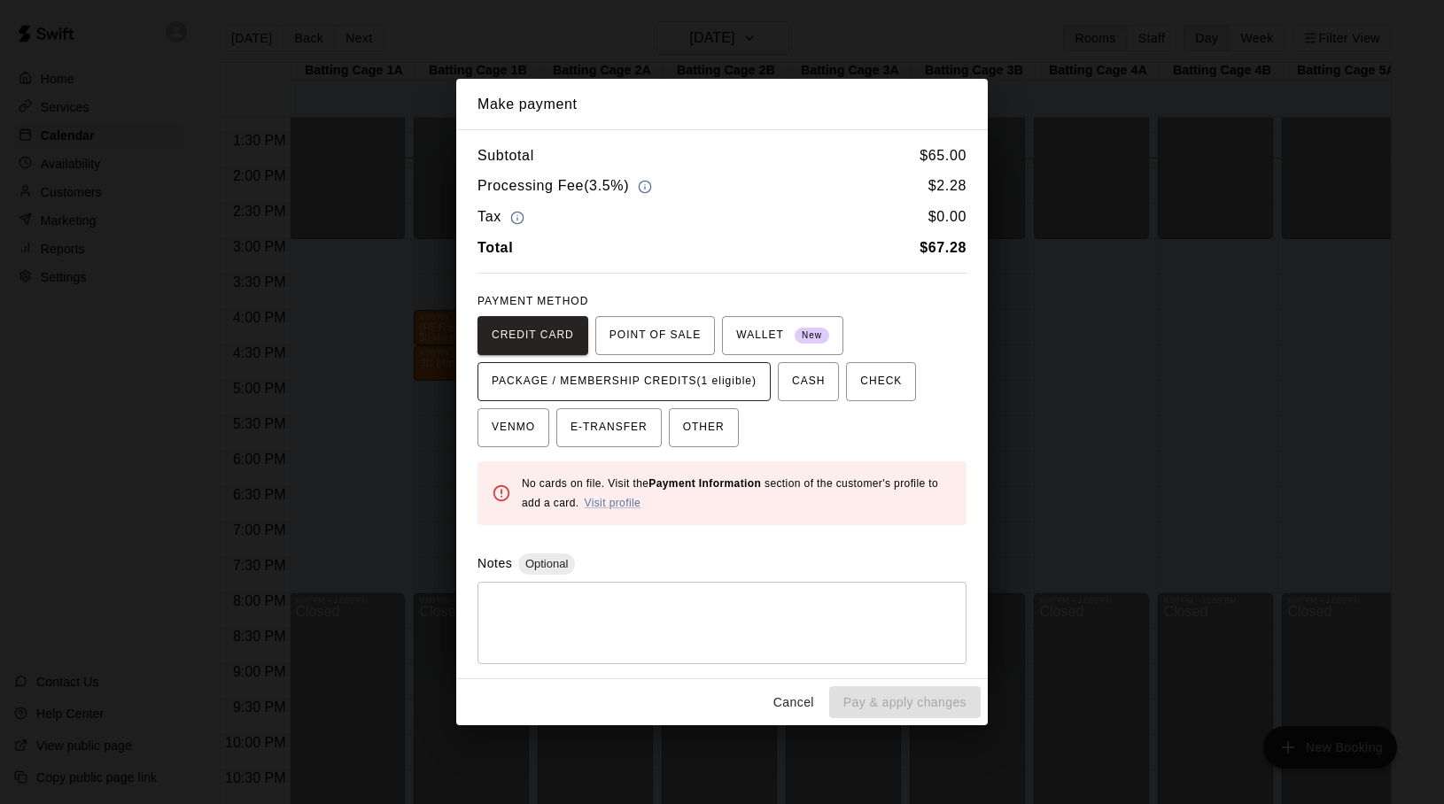
click at [623, 387] on span "PACKAGE / MEMBERSHIP CREDITS (1 eligible)" at bounding box center [624, 382] width 265 height 28
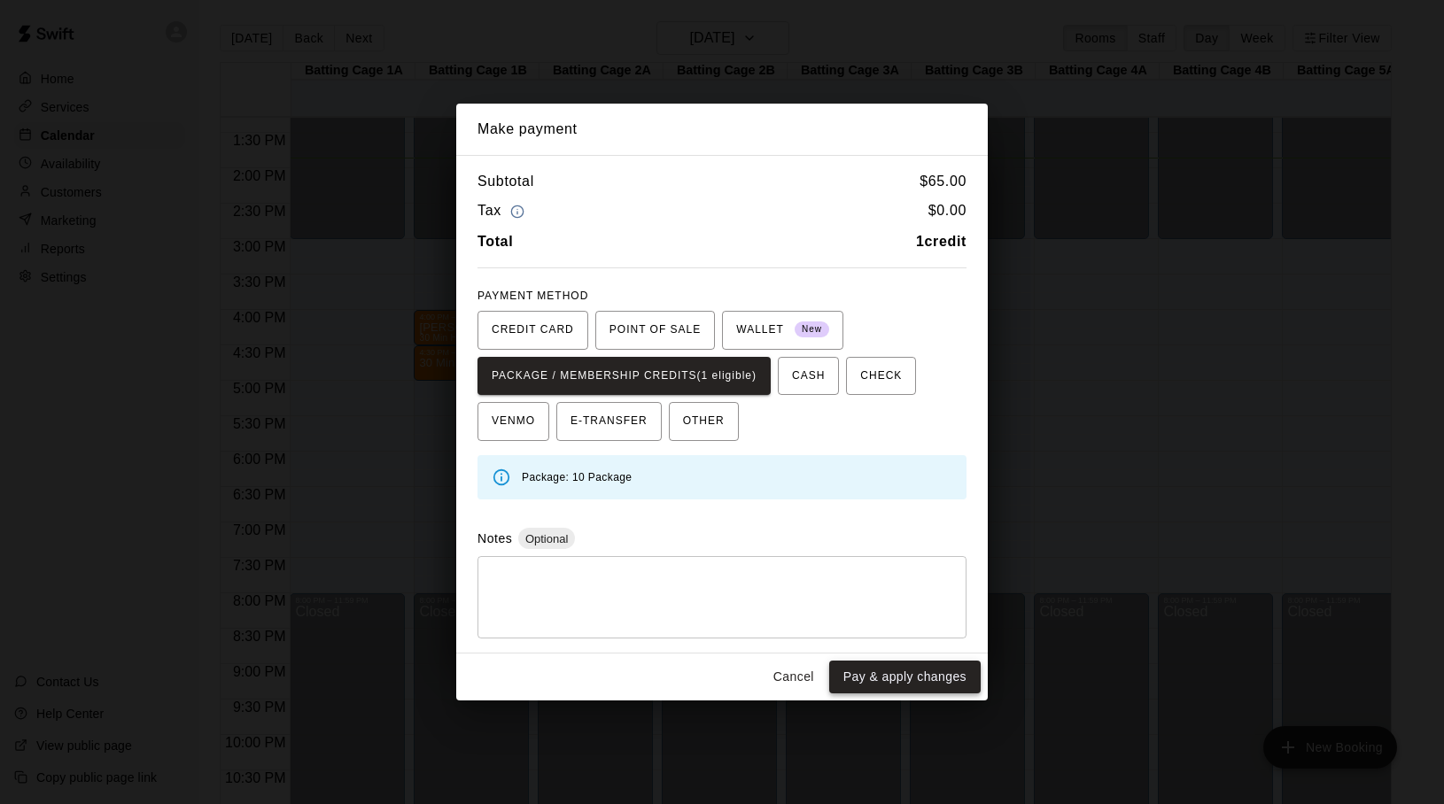
click at [864, 677] on button "Pay & apply changes" at bounding box center [904, 677] width 151 height 33
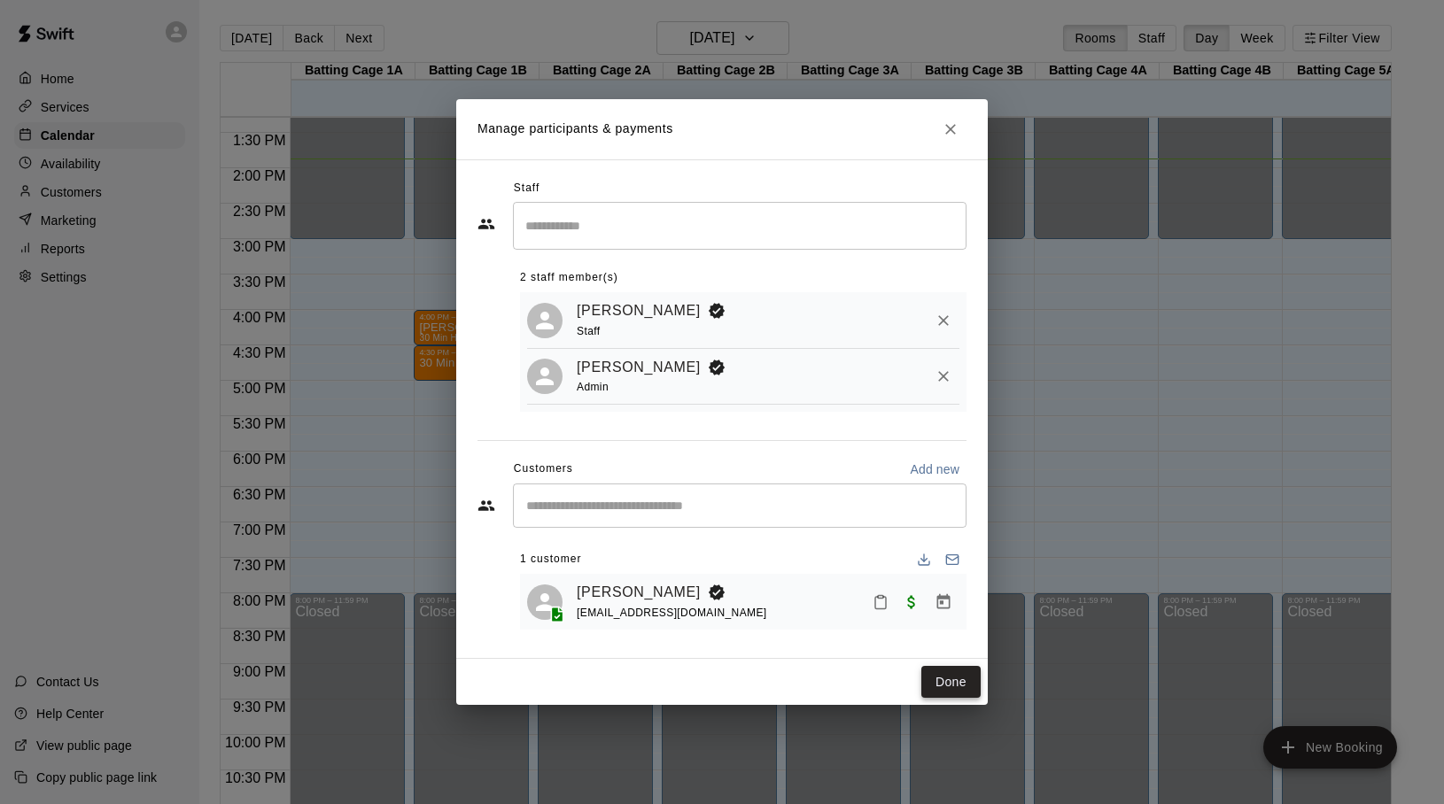
click at [952, 689] on button "Done" at bounding box center [950, 682] width 59 height 33
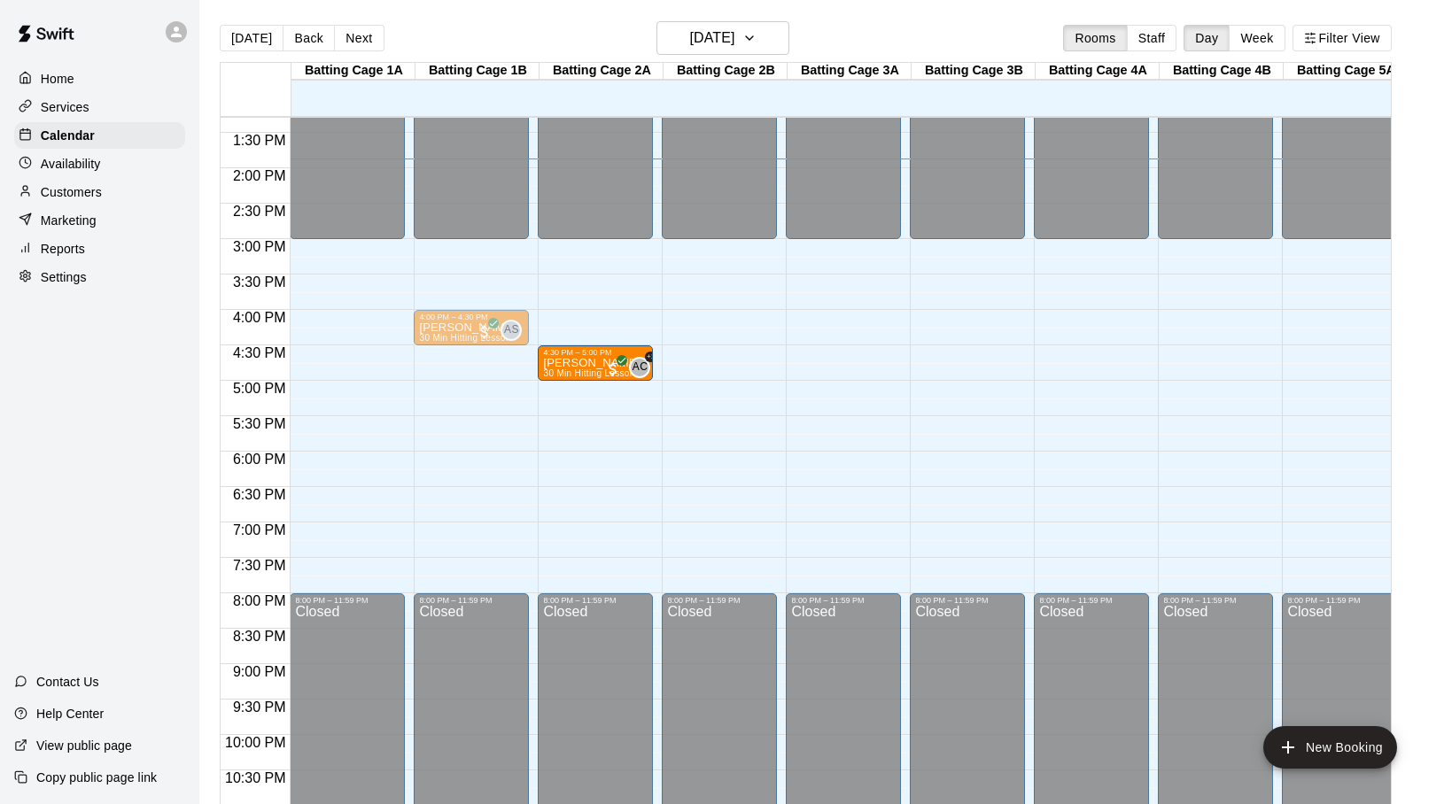
drag, startPoint x: 446, startPoint y: 361, endPoint x: 563, endPoint y: 361, distance: 117.8
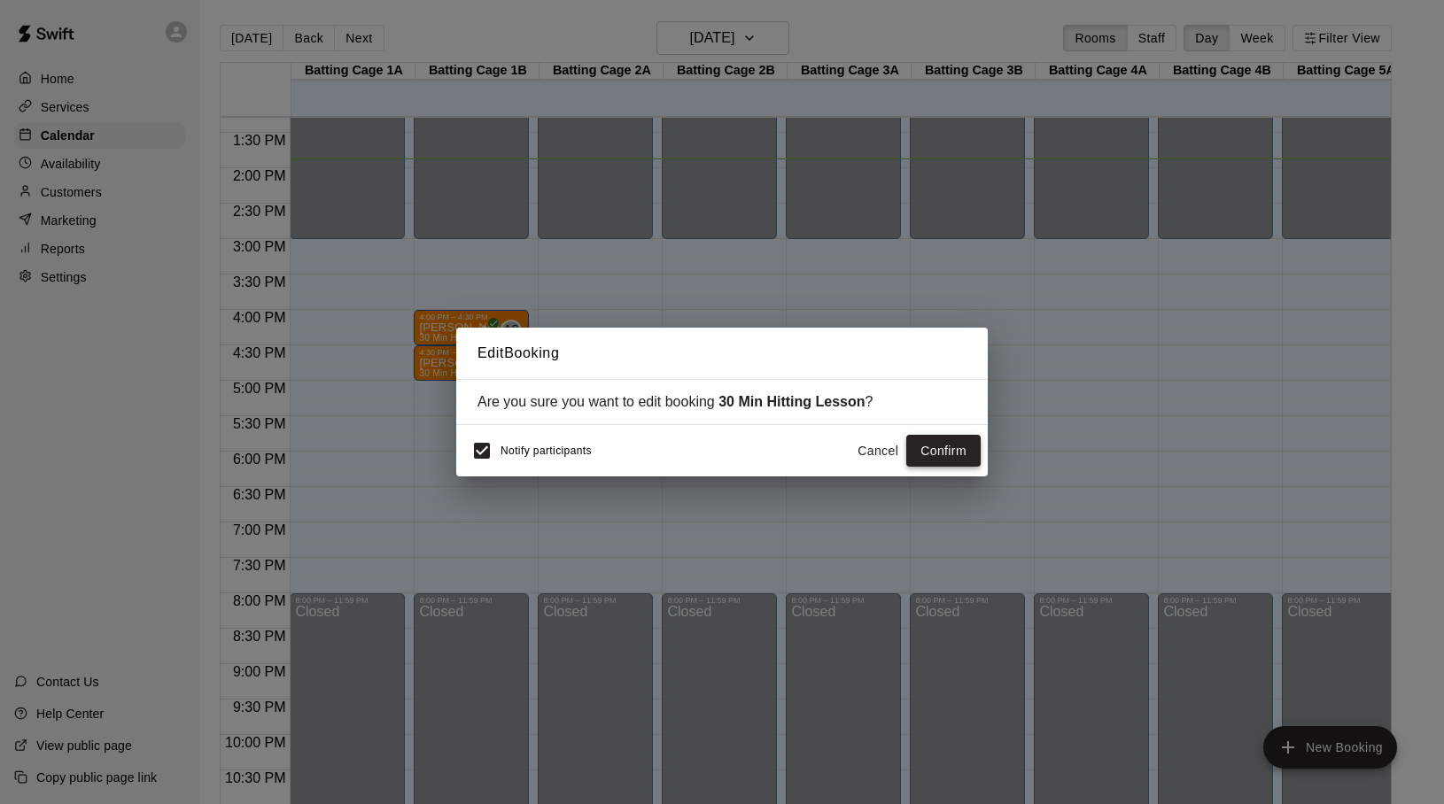
click at [923, 454] on button "Confirm" at bounding box center [943, 451] width 74 height 33
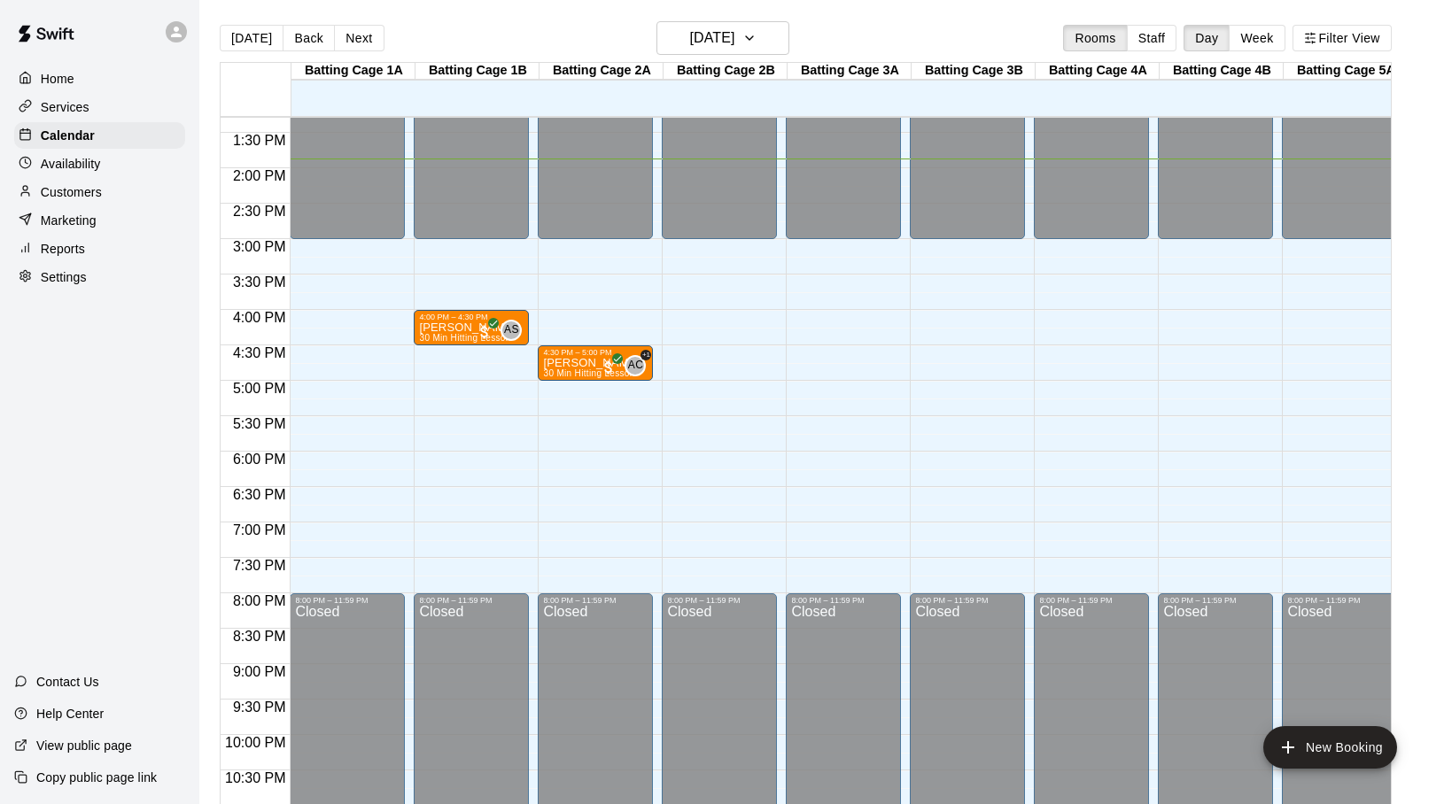
click at [698, 362] on div "12:00 AM – 3:00 PM Closed 8:00 PM – 11:59 PM Closed" at bounding box center [719, 26] width 115 height 1701
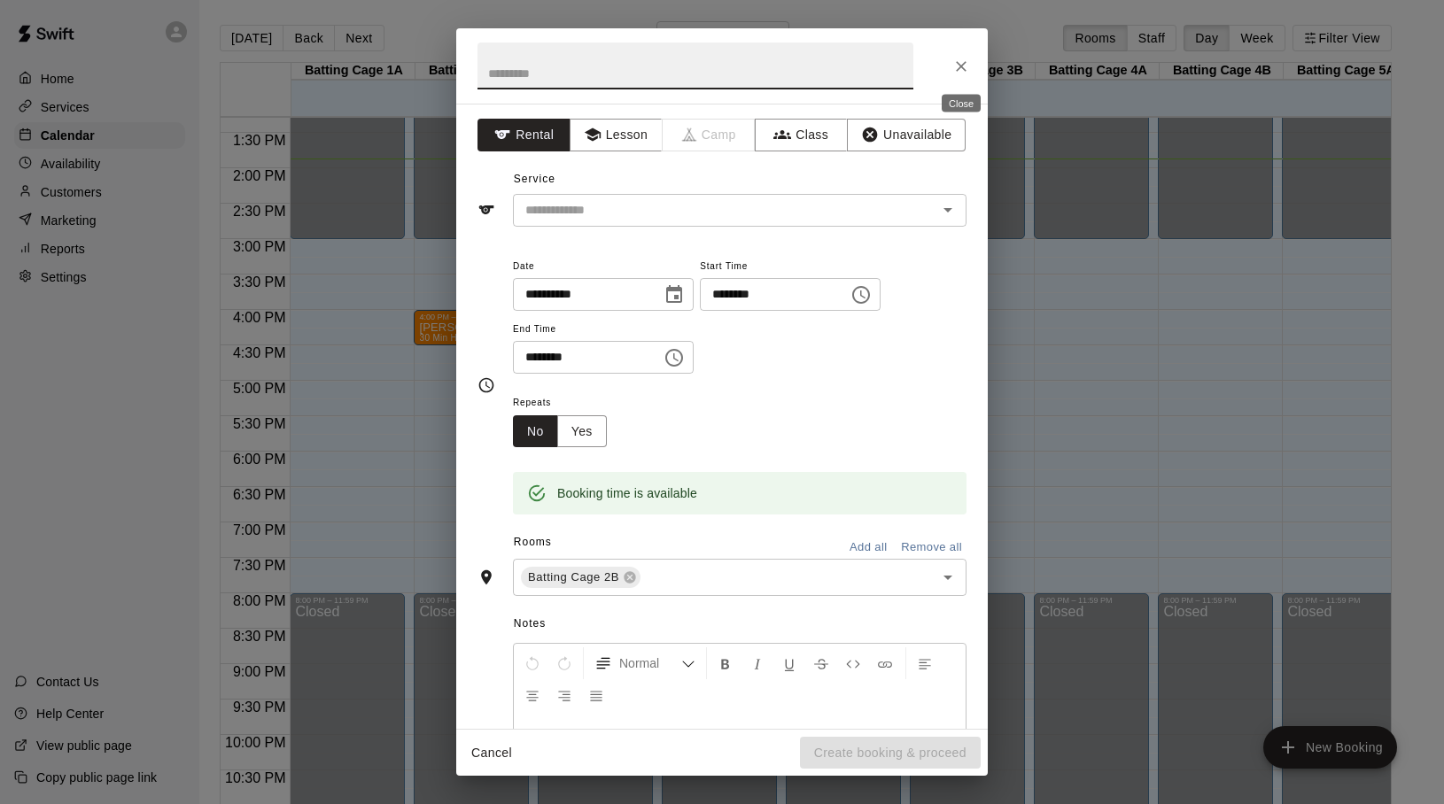
click at [957, 66] on icon "Close" at bounding box center [961, 67] width 18 height 18
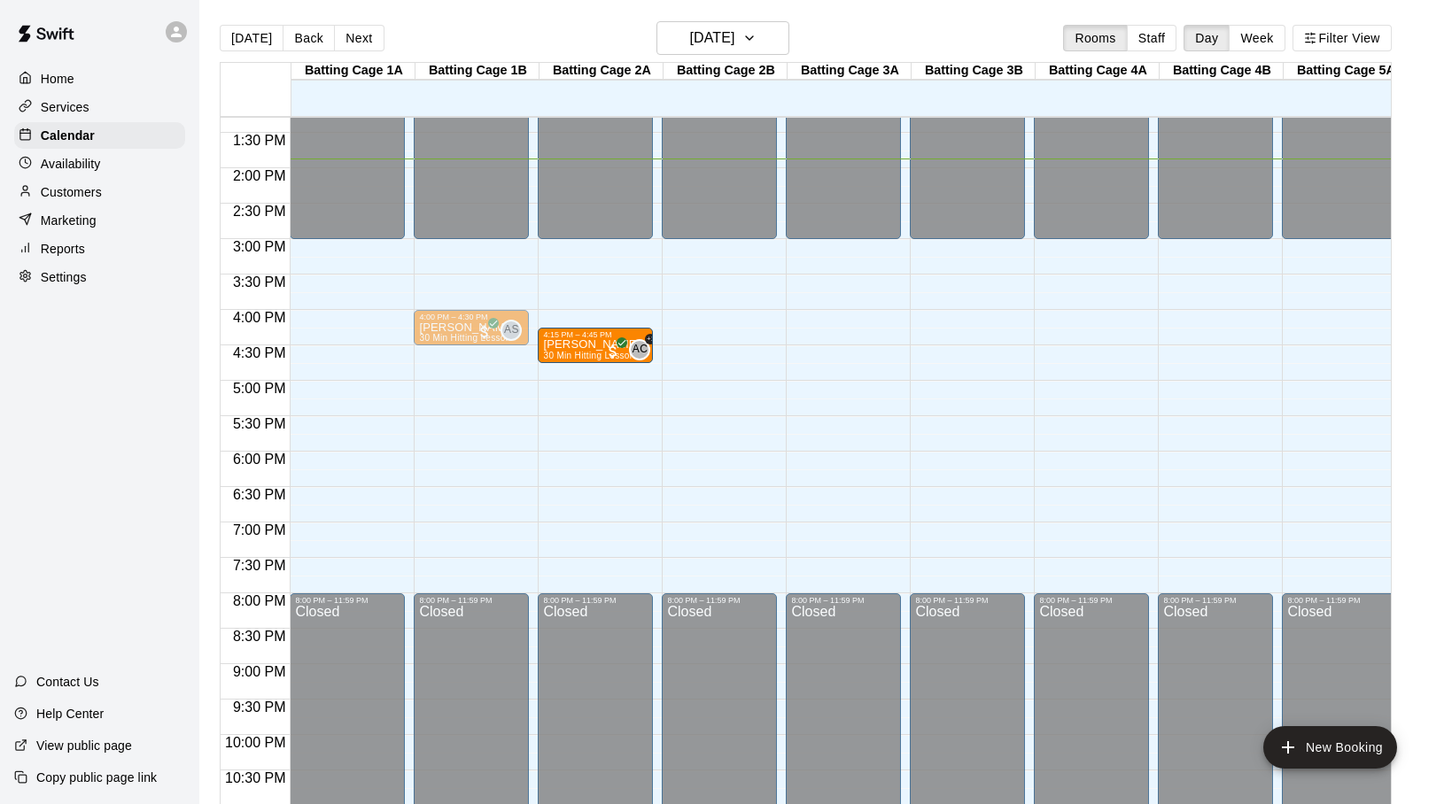
drag, startPoint x: 584, startPoint y: 362, endPoint x: 600, endPoint y: 361, distance: 16.0
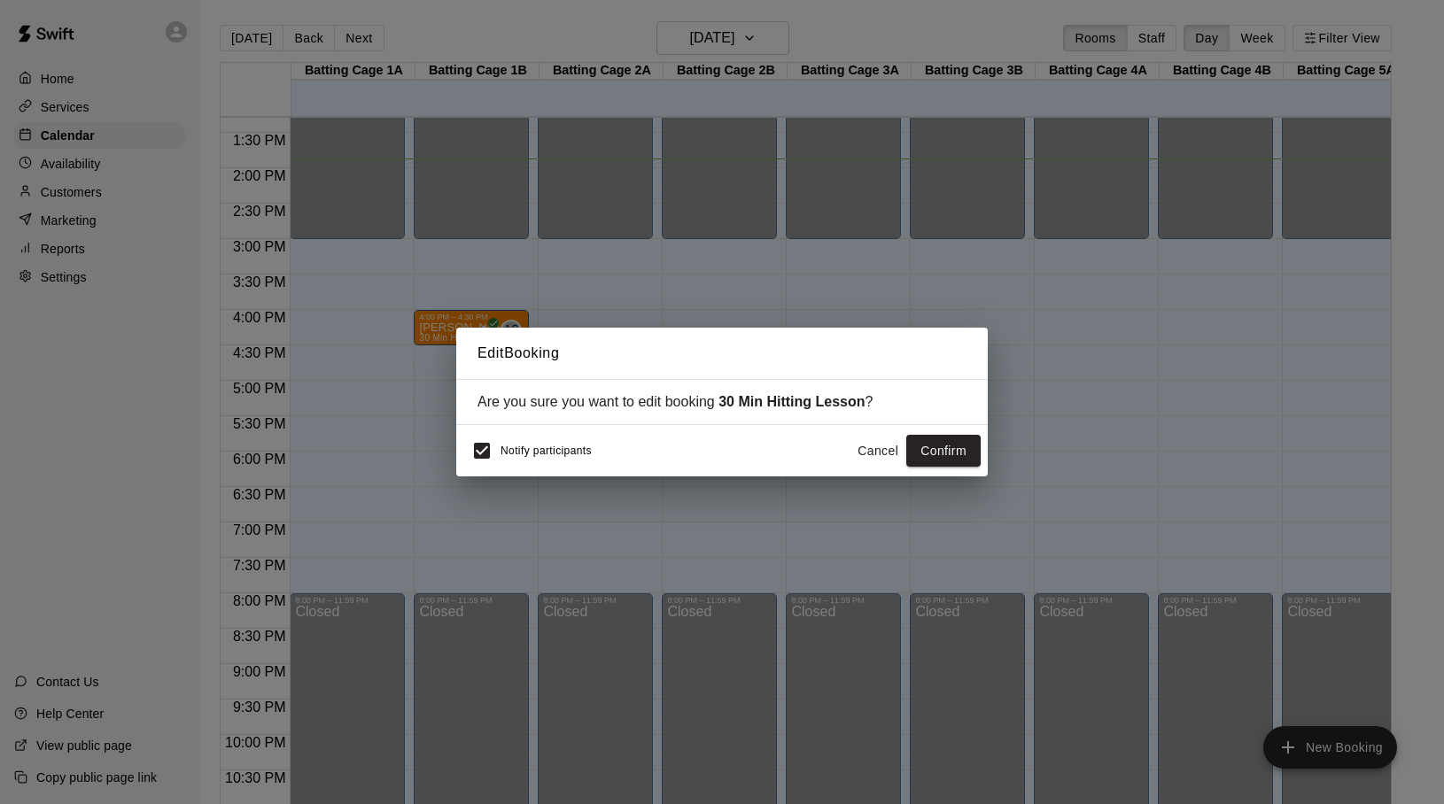
click at [600, 361] on h2 "Edit Booking" at bounding box center [721, 353] width 531 height 51
click at [897, 446] on button "Cancel" at bounding box center [877, 451] width 57 height 33
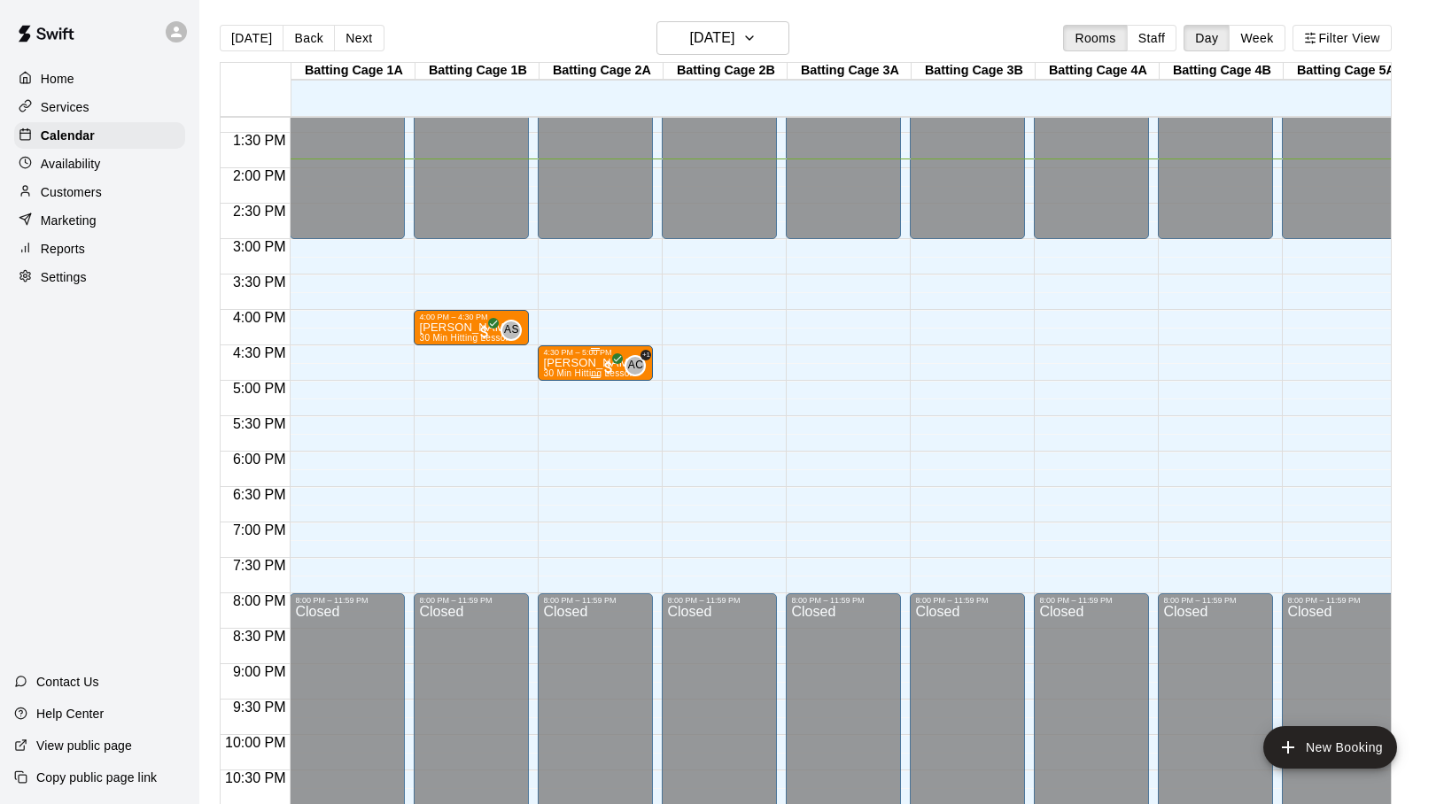
click at [599, 362] on div "[PERSON_NAME] 30 Min Hitting Lesson" at bounding box center [591, 759] width 97 height 804
click at [570, 376] on icon "edit" at bounding box center [561, 376] width 21 height 21
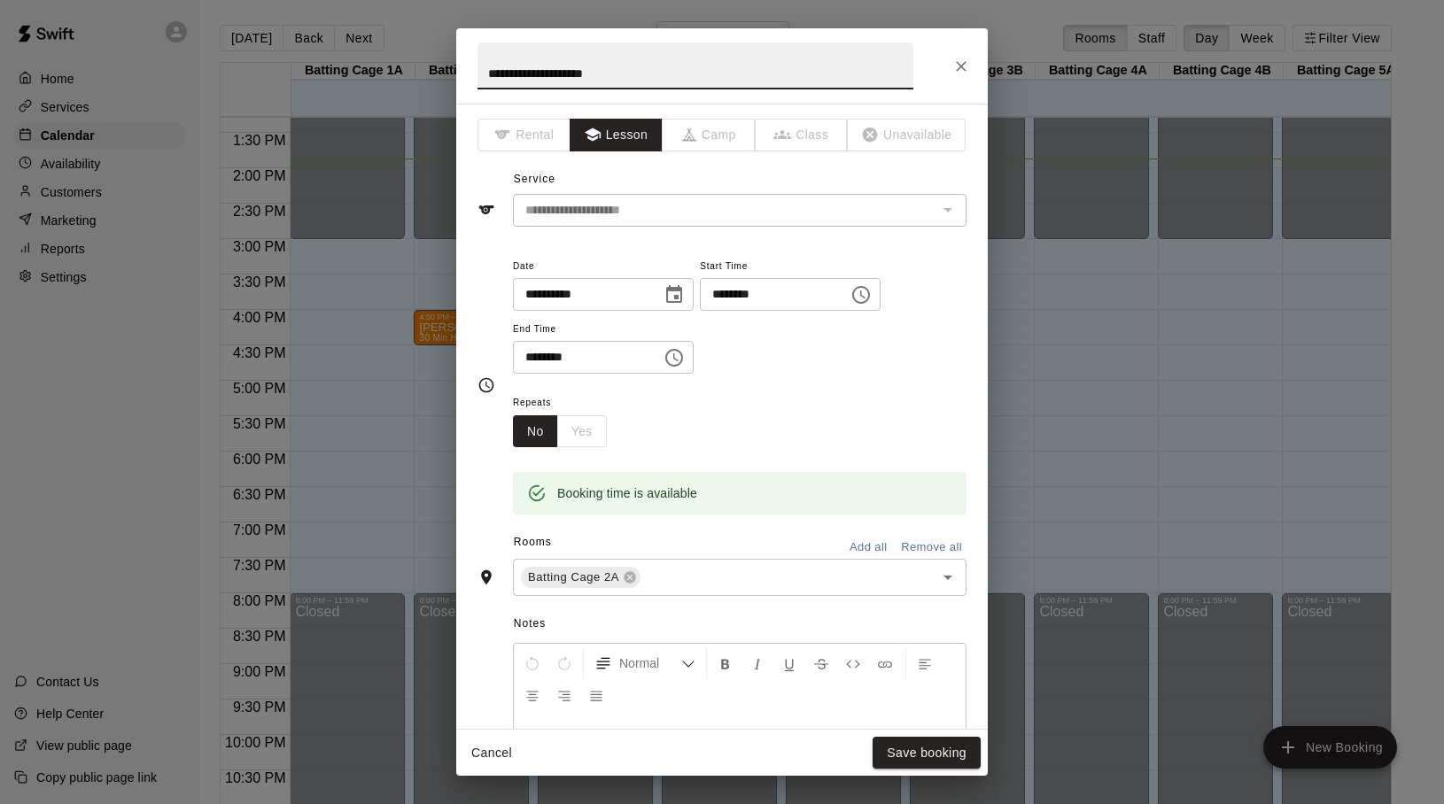
click at [566, 433] on div "No Yes" at bounding box center [560, 431] width 94 height 33
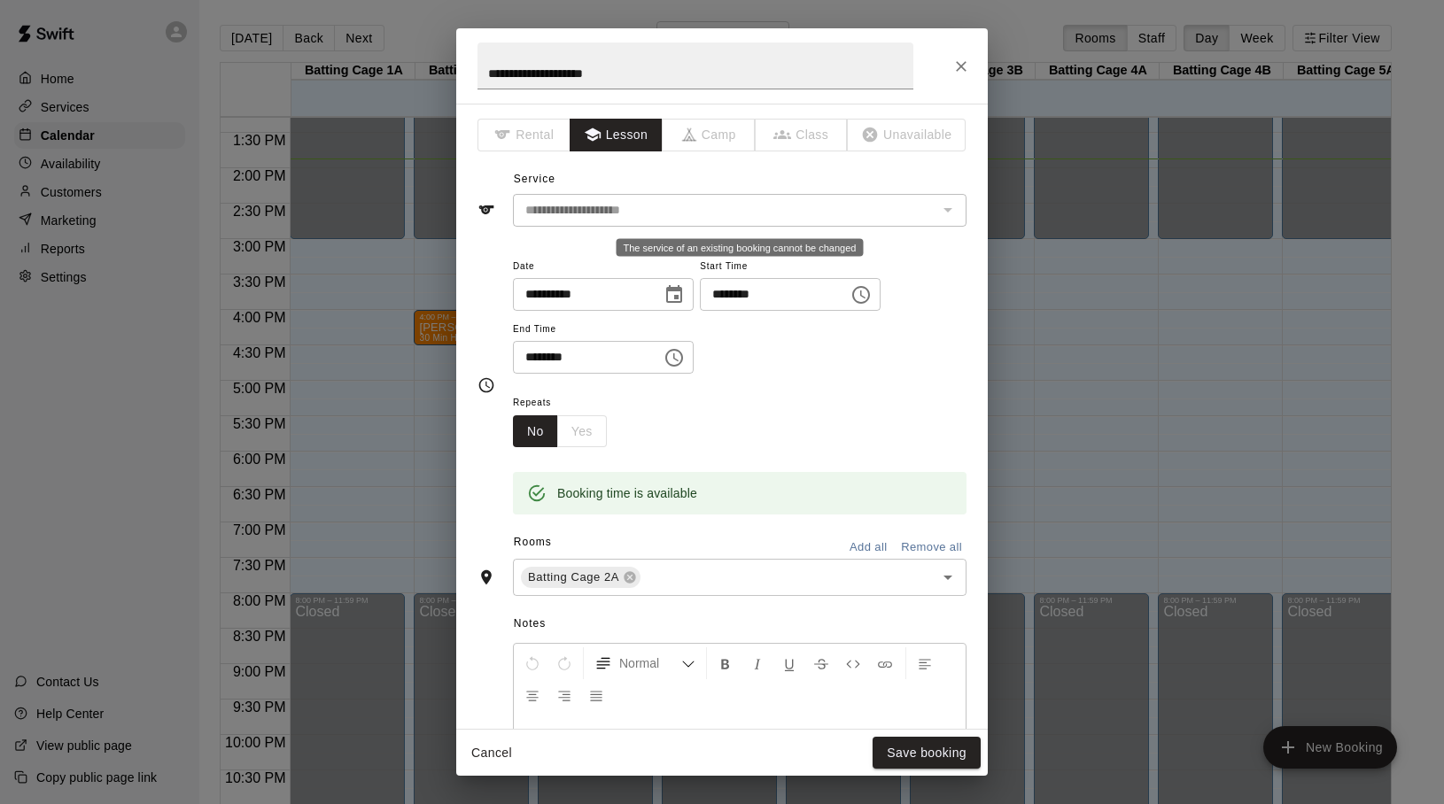
click at [943, 204] on div "The service of an existing booking cannot be changed" at bounding box center [946, 210] width 23 height 25
click at [634, 431] on div "Repeats No Yes" at bounding box center [740, 420] width 454 height 56
click at [586, 438] on div "No Yes" at bounding box center [560, 431] width 94 height 33
click at [540, 434] on button "No" at bounding box center [535, 431] width 45 height 33
click at [946, 219] on div "The service of an existing booking cannot be changed" at bounding box center [946, 210] width 23 height 25
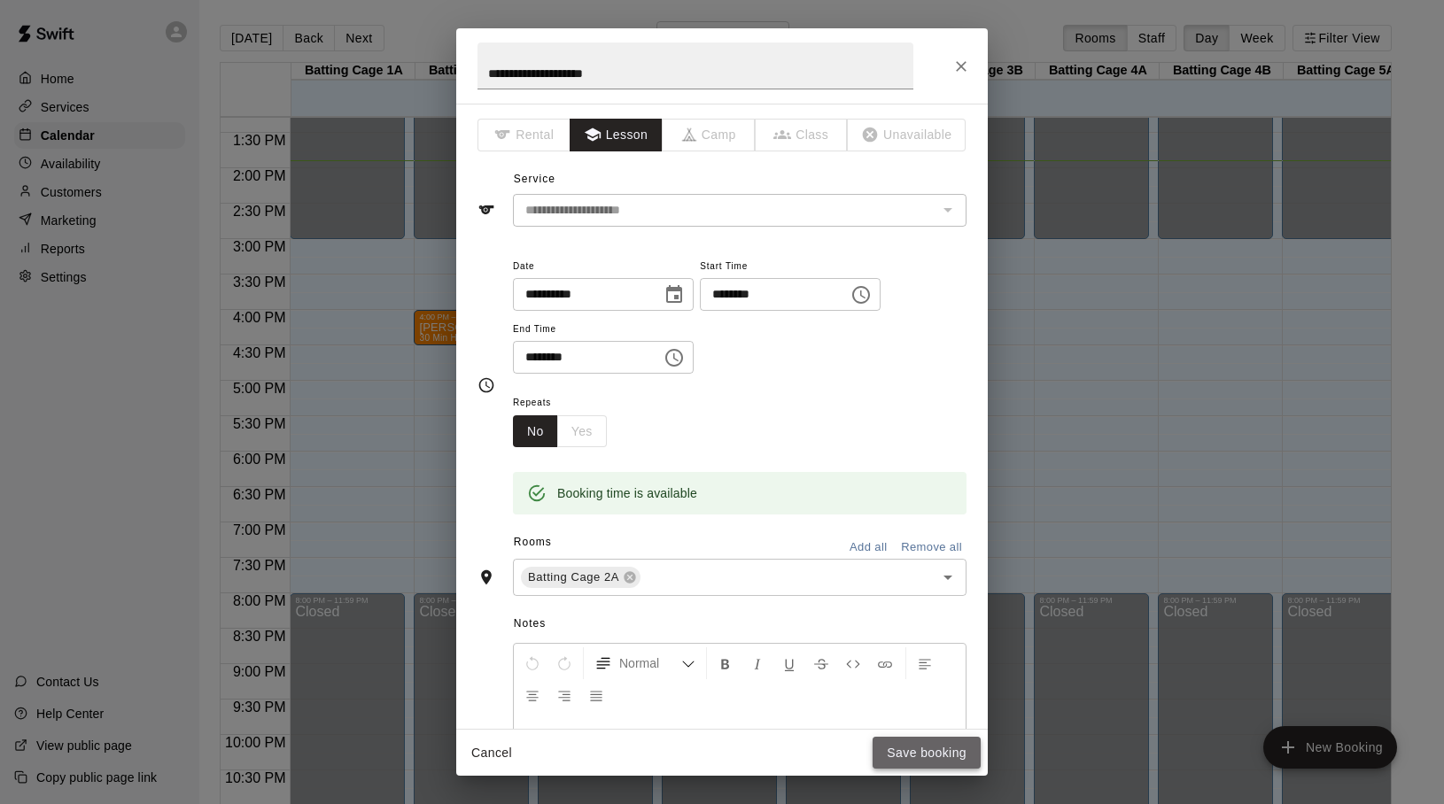
click at [922, 756] on button "Save booking" at bounding box center [927, 753] width 108 height 33
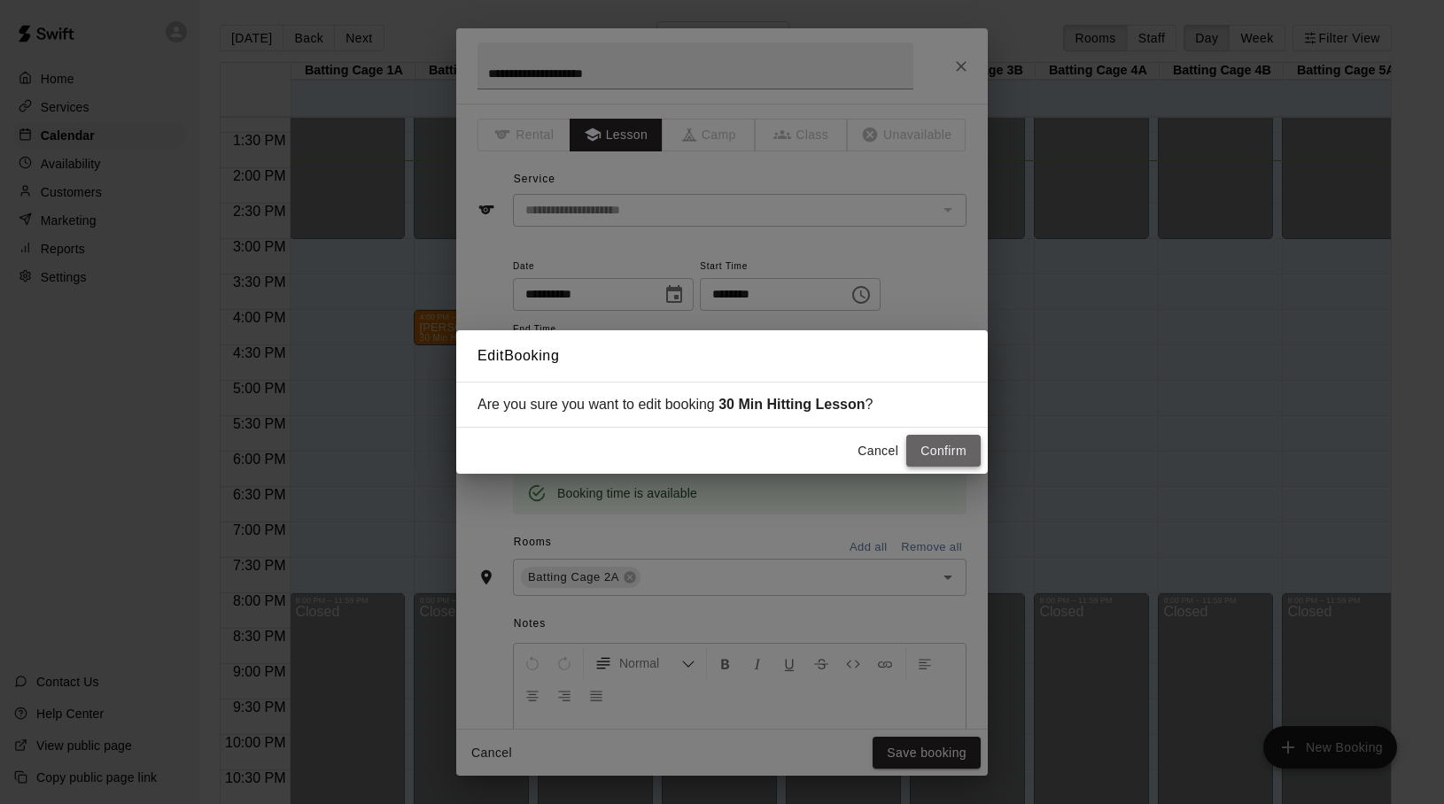
click at [917, 449] on button "Confirm" at bounding box center [943, 451] width 74 height 33
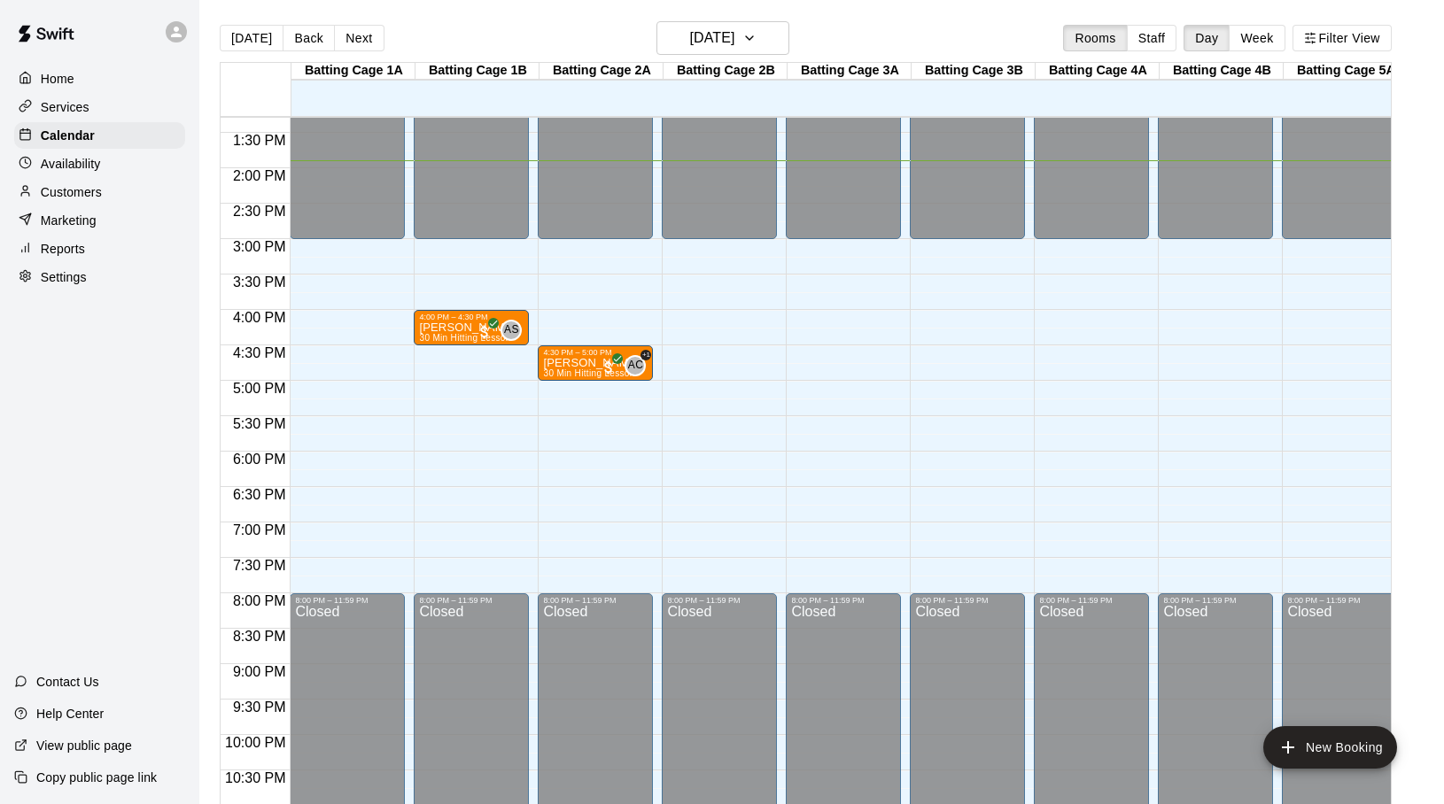
click at [950, 371] on div "12:00 AM – 3:00 PM Closed 8:00 PM – 11:59 PM Closed" at bounding box center [967, 26] width 115 height 1701
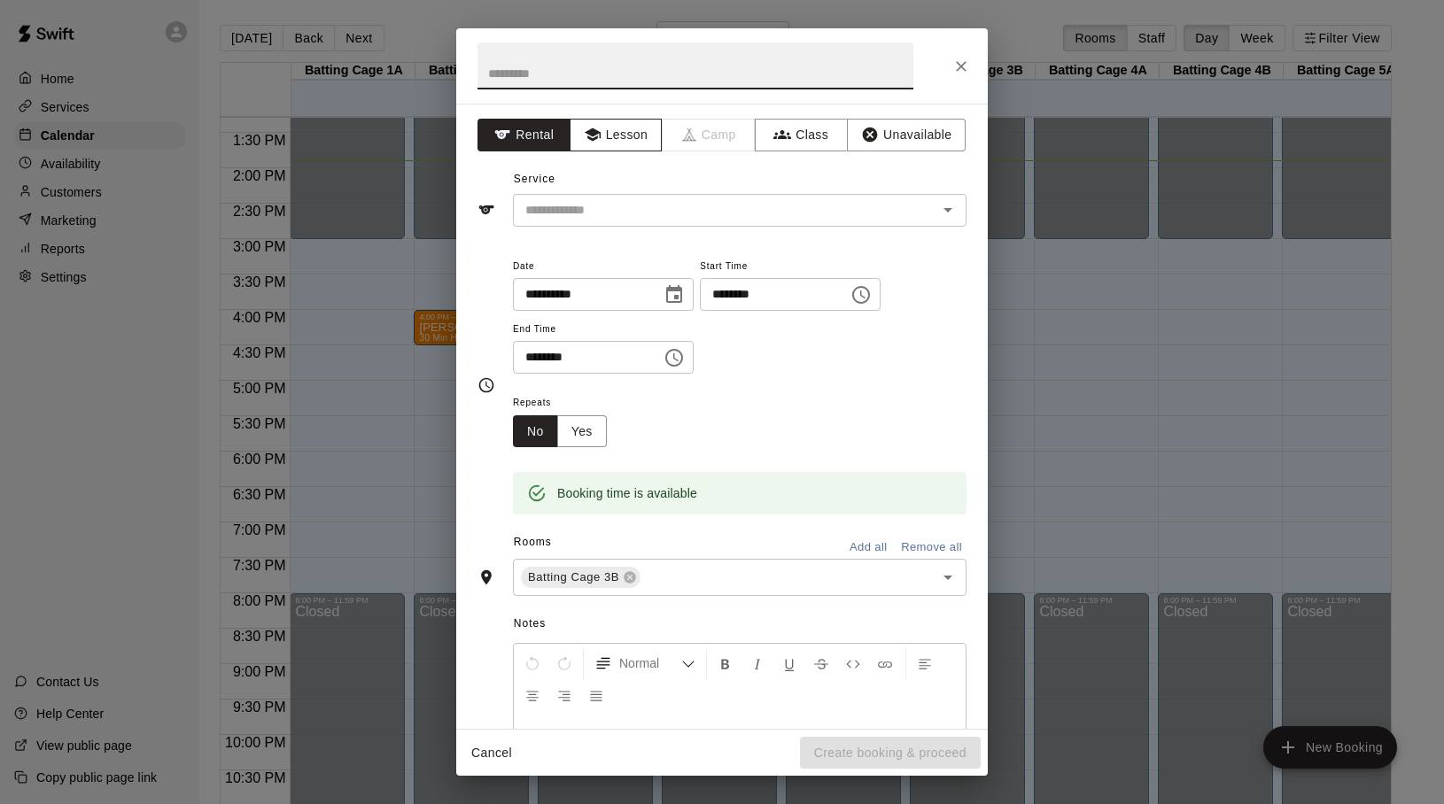
click at [610, 123] on button "Lesson" at bounding box center [616, 135] width 93 height 33
click at [527, 81] on input "text" at bounding box center [695, 66] width 436 height 47
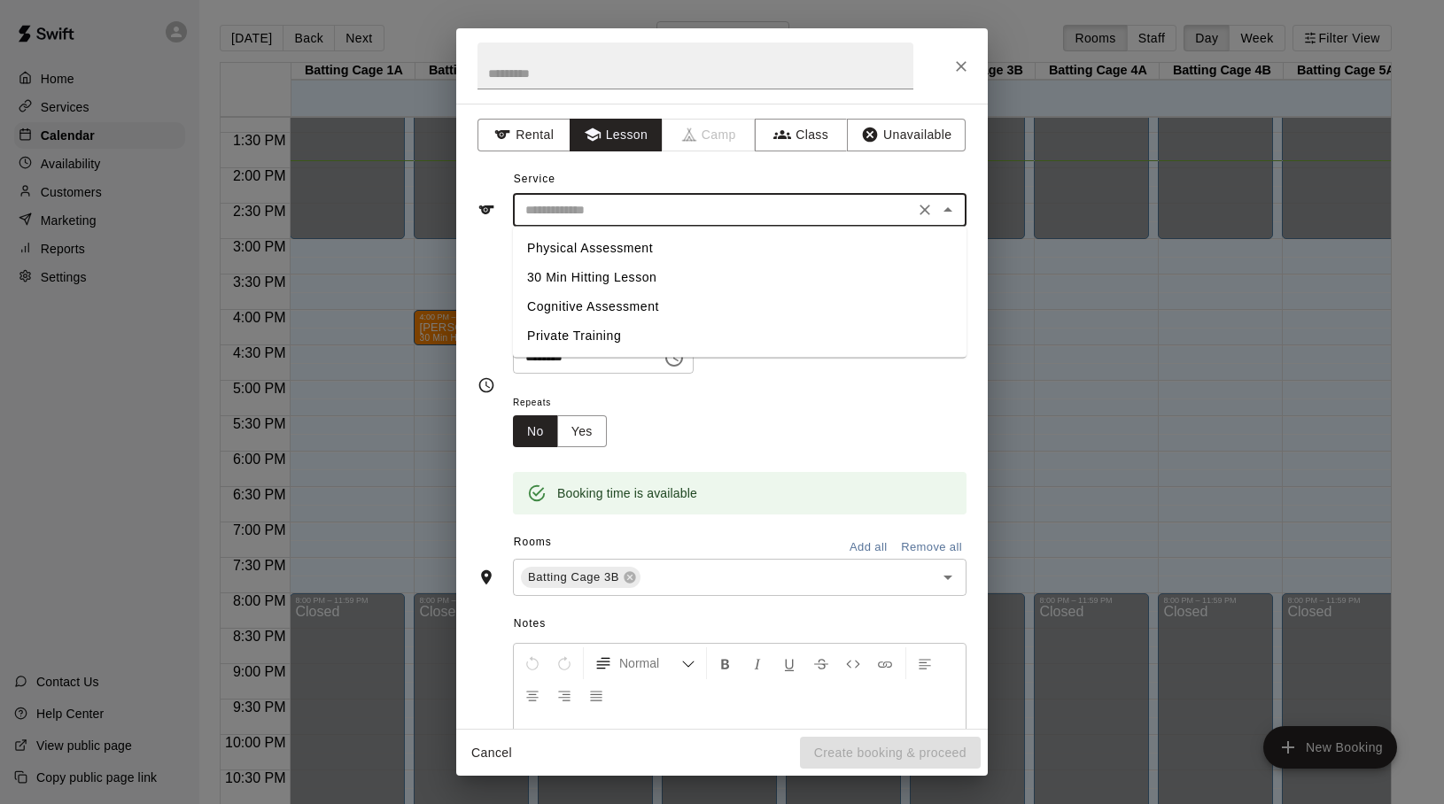
click at [668, 218] on input "text" at bounding box center [713, 210] width 391 height 22
click at [616, 267] on li "30 Min Hitting Lesson" at bounding box center [740, 277] width 454 height 29
type input "**********"
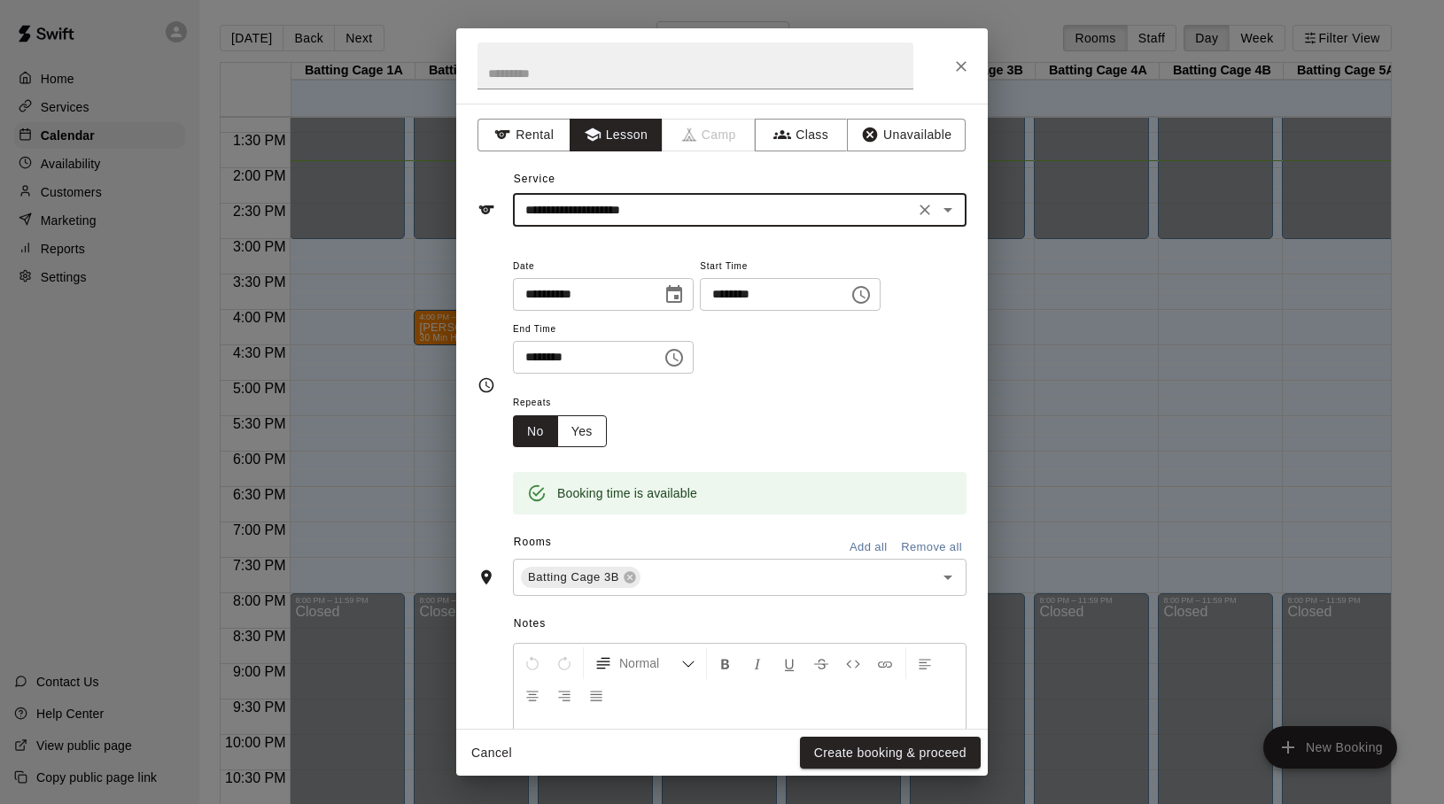
click at [588, 438] on button "Yes" at bounding box center [582, 431] width 50 height 33
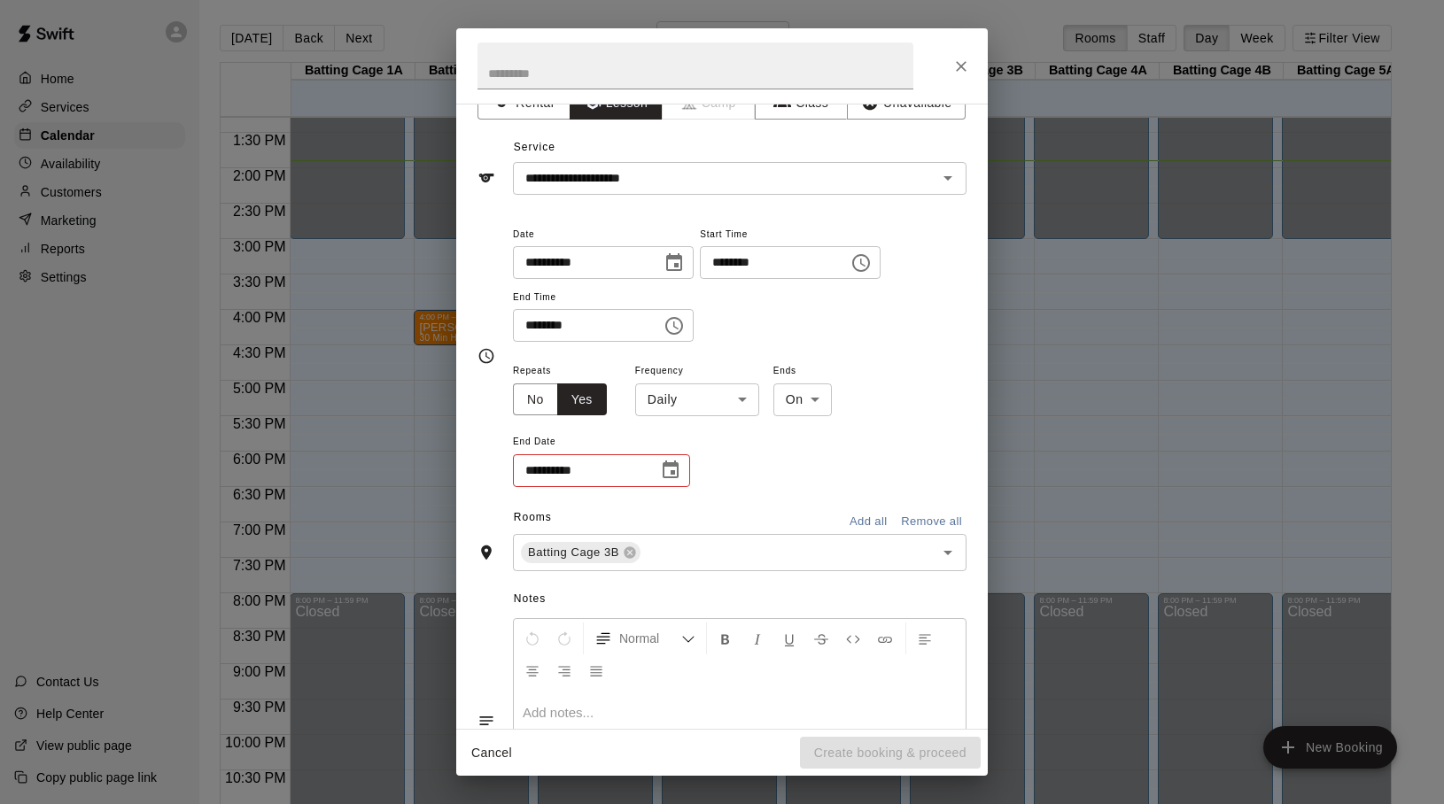
scroll to position [34, 0]
click at [733, 399] on body "Home Services Calendar Availability Customers Marketing Reports Settings Contac…" at bounding box center [722, 416] width 1444 height 833
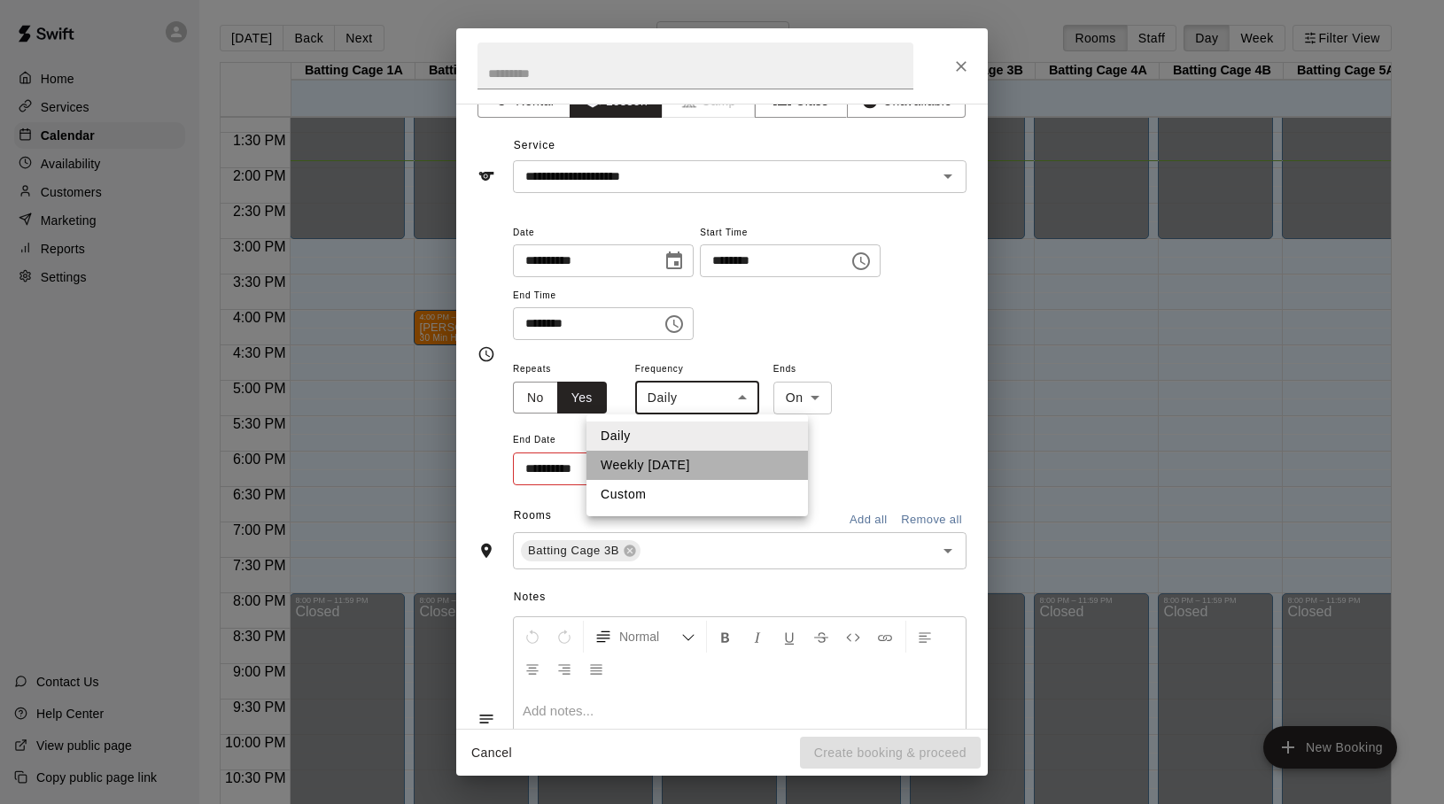
click at [704, 455] on li "Weekly [DATE]" at bounding box center [696, 465] width 221 height 29
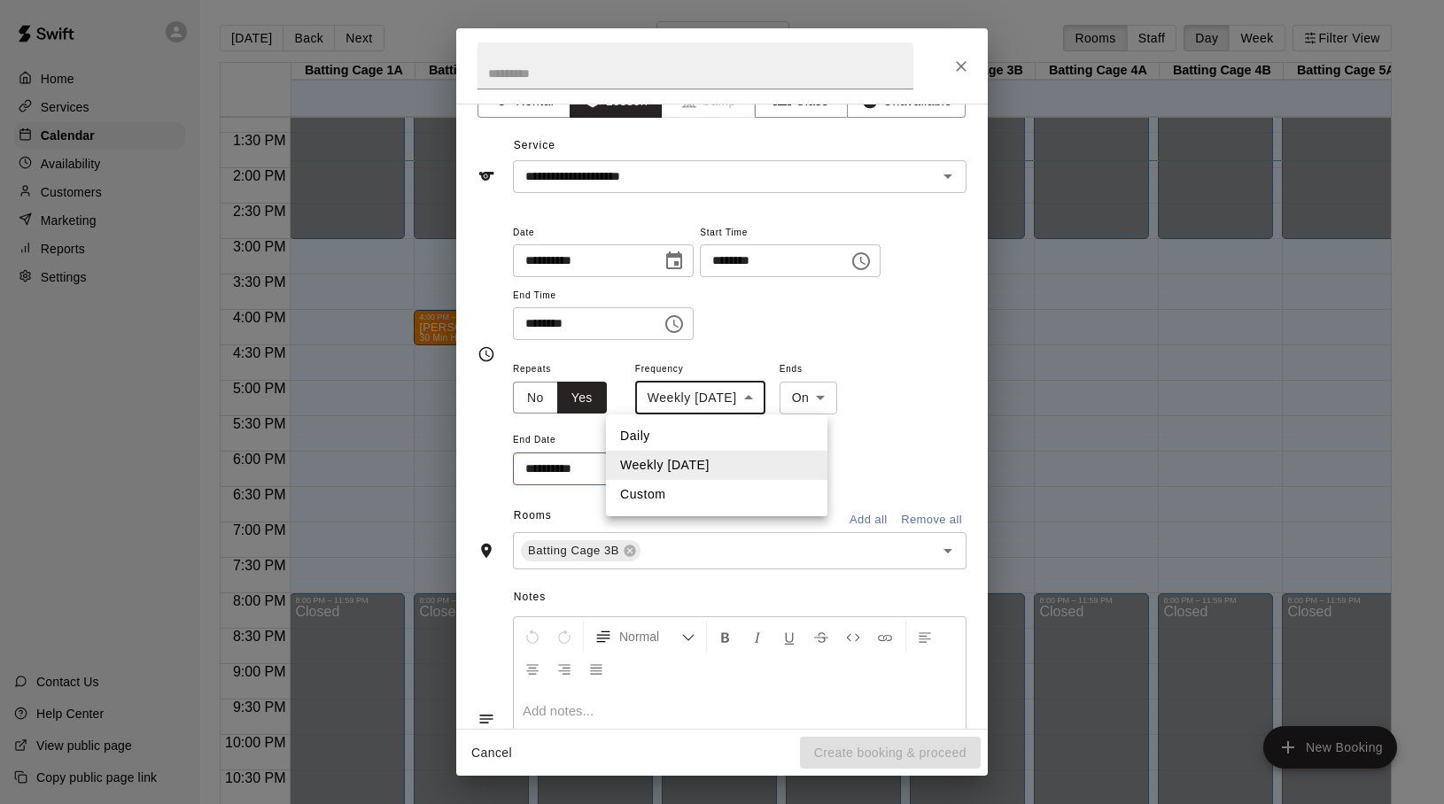
click at [780, 399] on body "Home Services Calendar Availability Customers Marketing Reports Settings Contac…" at bounding box center [722, 416] width 1444 height 833
click at [639, 495] on li "Custom" at bounding box center [716, 494] width 221 height 29
type input "******"
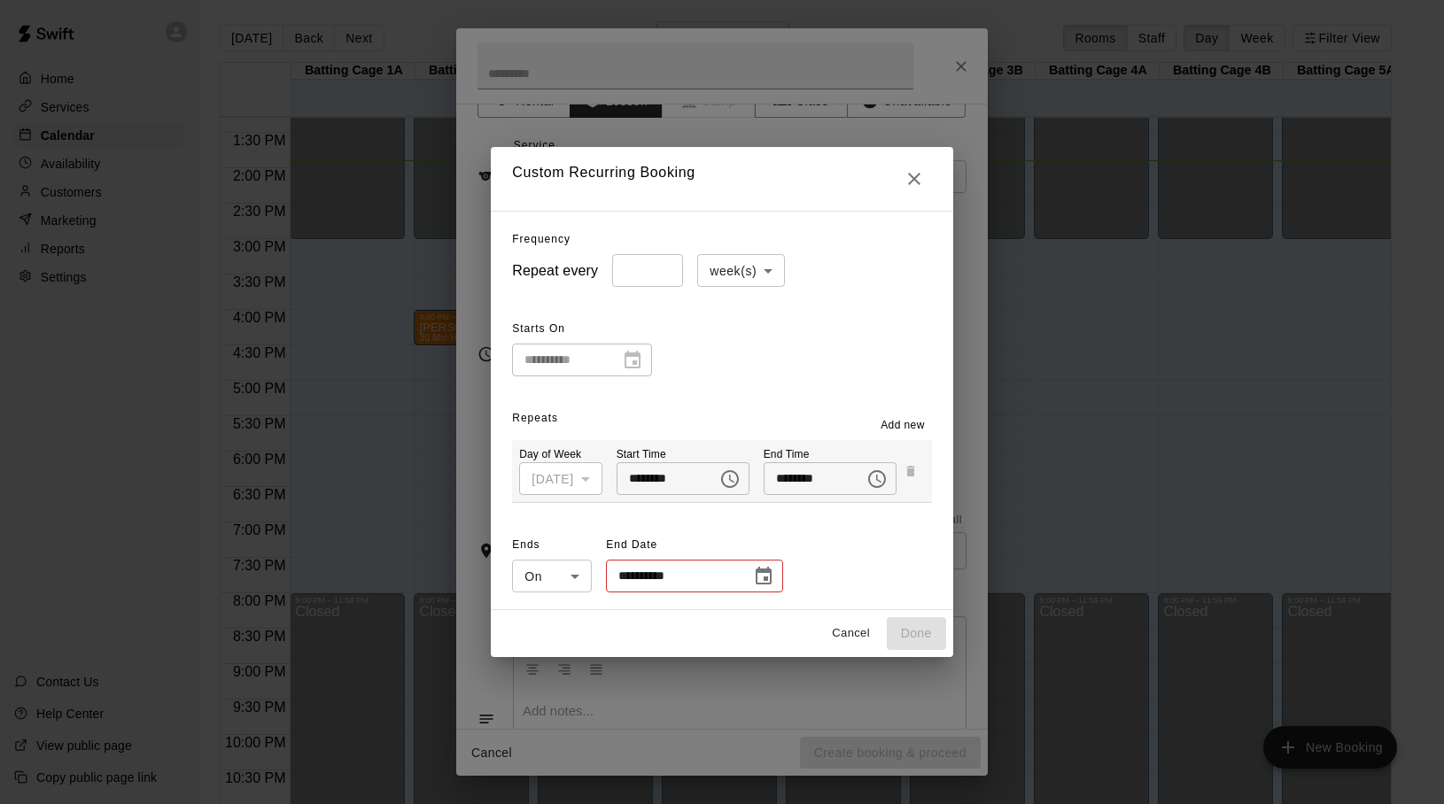
click at [665, 268] on input "*" at bounding box center [647, 270] width 71 height 33
type input "*"
click at [662, 268] on input "*" at bounding box center [647, 270] width 71 height 33
click at [764, 274] on body "Home Services Calendar Availability Customers Marketing Reports Settings Contac…" at bounding box center [722, 416] width 1444 height 833
click at [725, 315] on li "day(s)" at bounding box center [735, 308] width 88 height 29
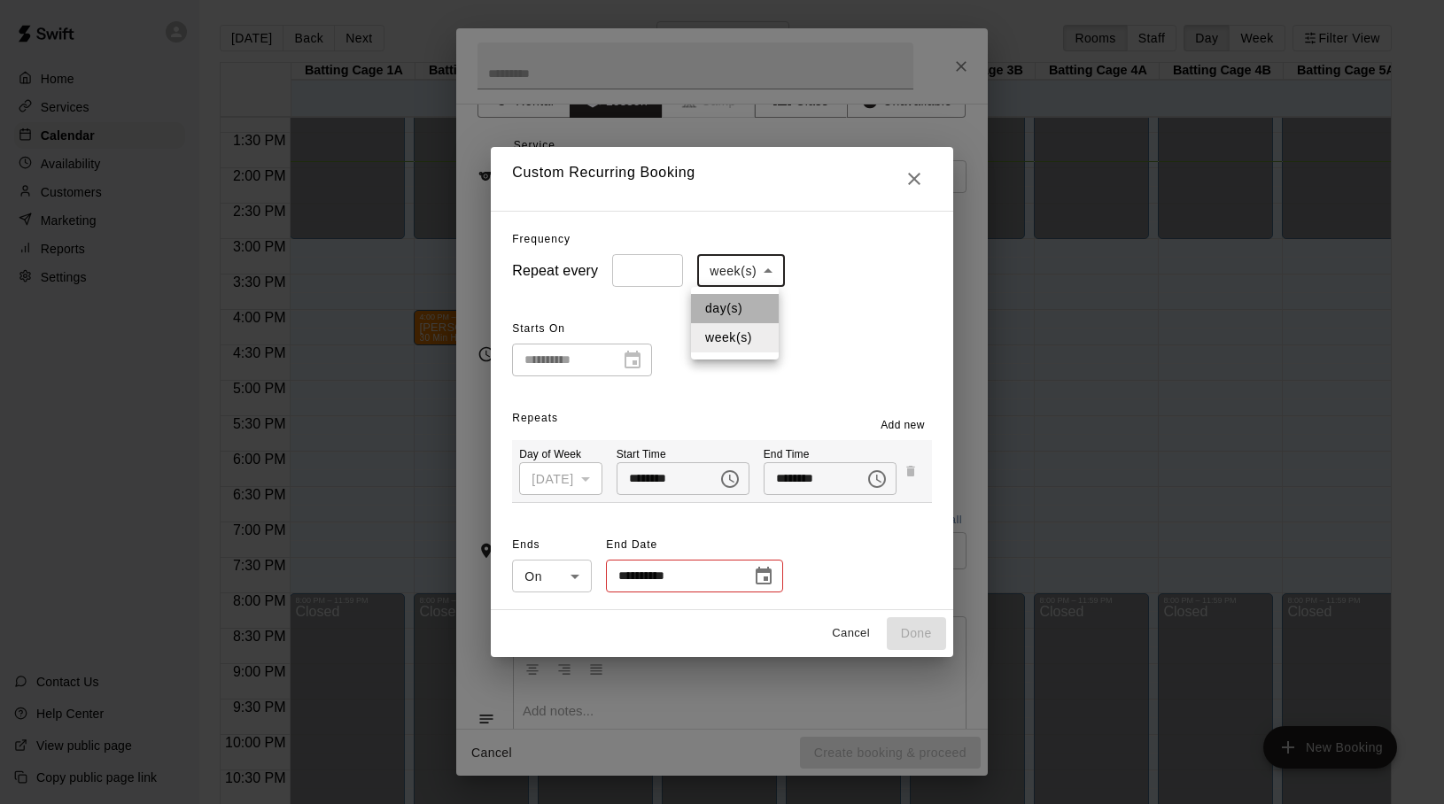
type input "*****"
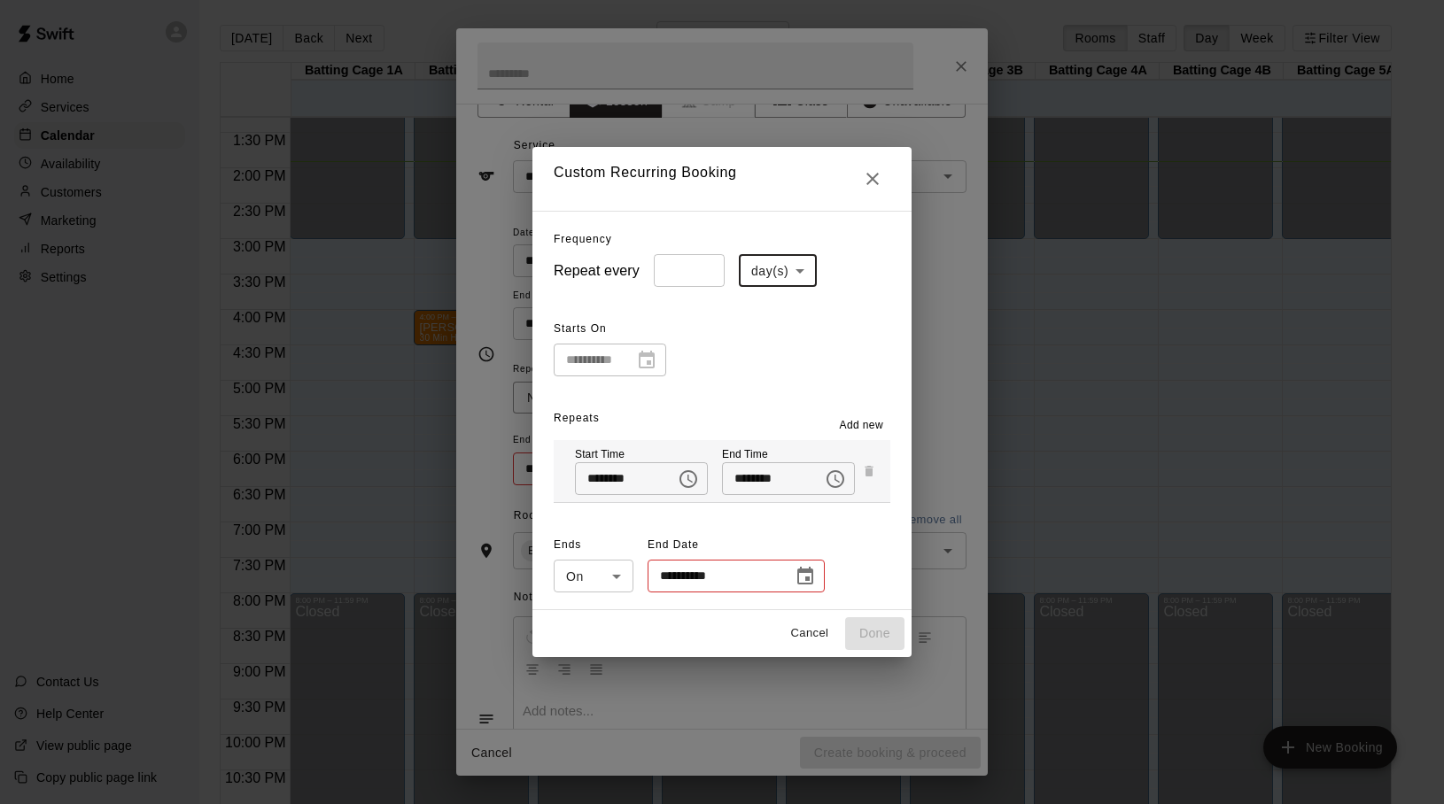
click at [639, 363] on div "**********" at bounding box center [610, 360] width 112 height 33
click at [643, 363] on div "**********" at bounding box center [610, 360] width 112 height 33
click at [683, 482] on icon "Choose time, selected time is 4:45 PM" at bounding box center [688, 479] width 21 height 21
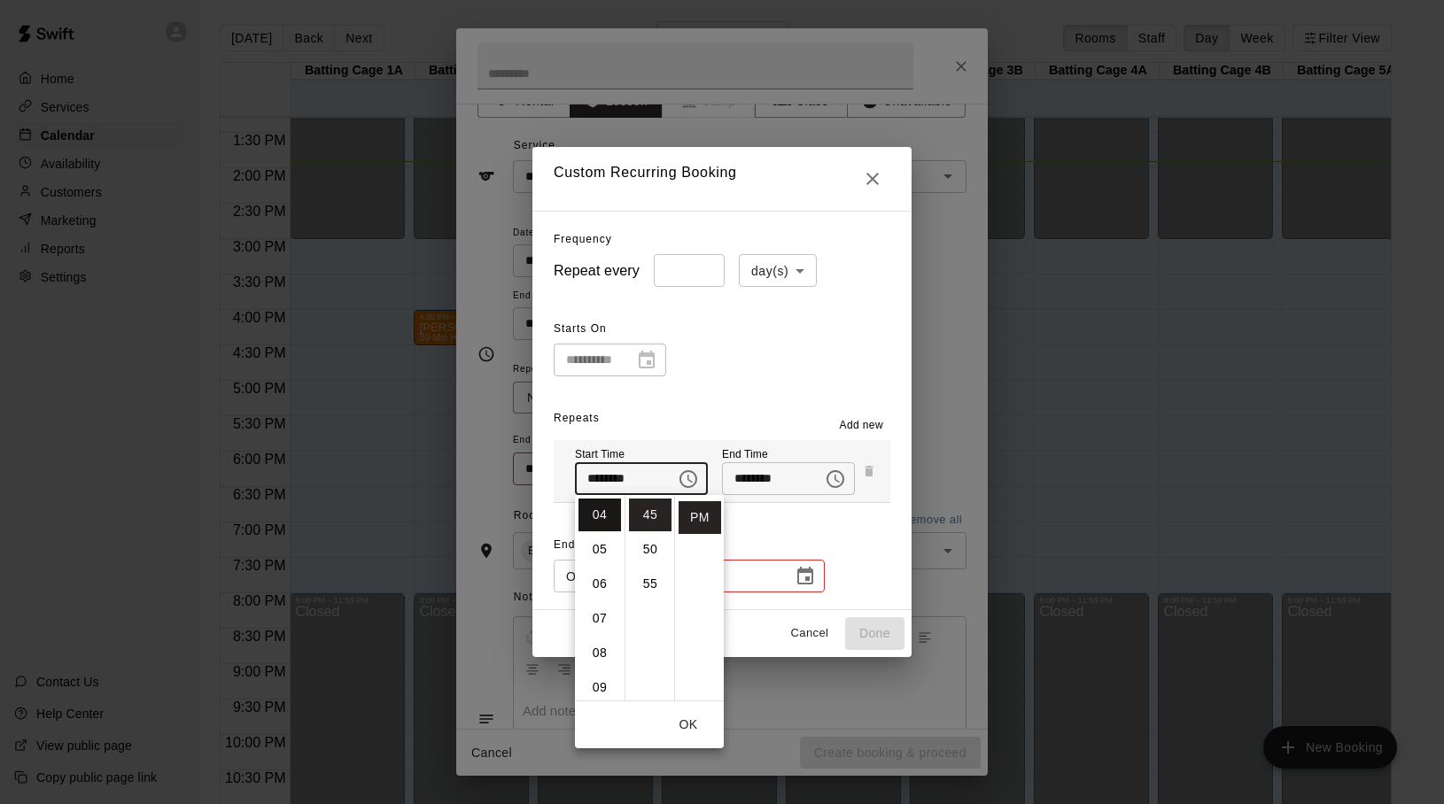
scroll to position [138, 0]
click at [601, 516] on li "04" at bounding box center [599, 515] width 43 height 33
click at [651, 518] on li "00" at bounding box center [650, 515] width 43 height 33
type input "********"
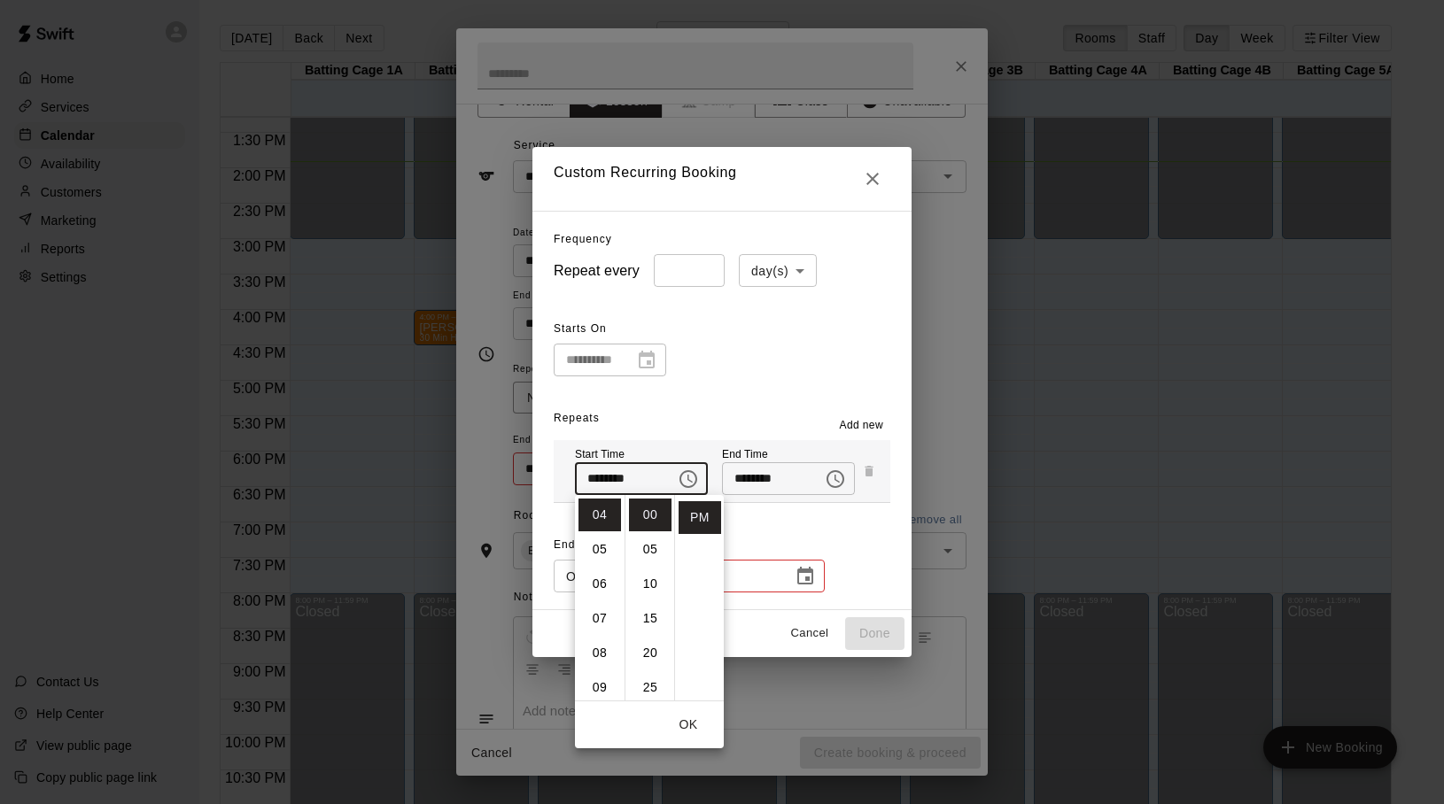
scroll to position [32, 0]
click at [833, 478] on icon "Choose time, selected time is 5:15 PM" at bounding box center [835, 479] width 21 height 21
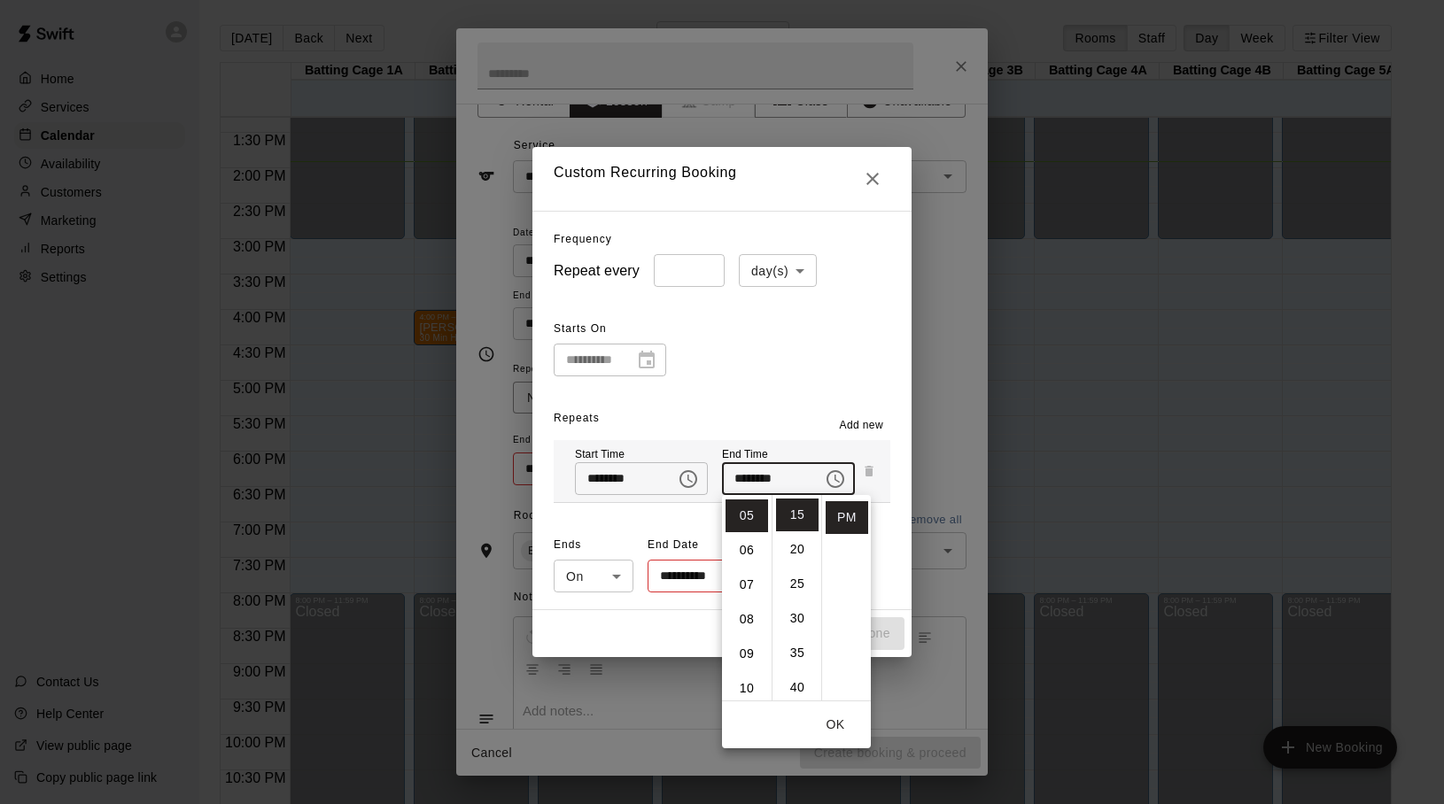
scroll to position [0, 0]
click at [742, 655] on li "04" at bounding box center [746, 653] width 43 height 33
click at [748, 548] on li "05" at bounding box center [746, 557] width 43 height 33
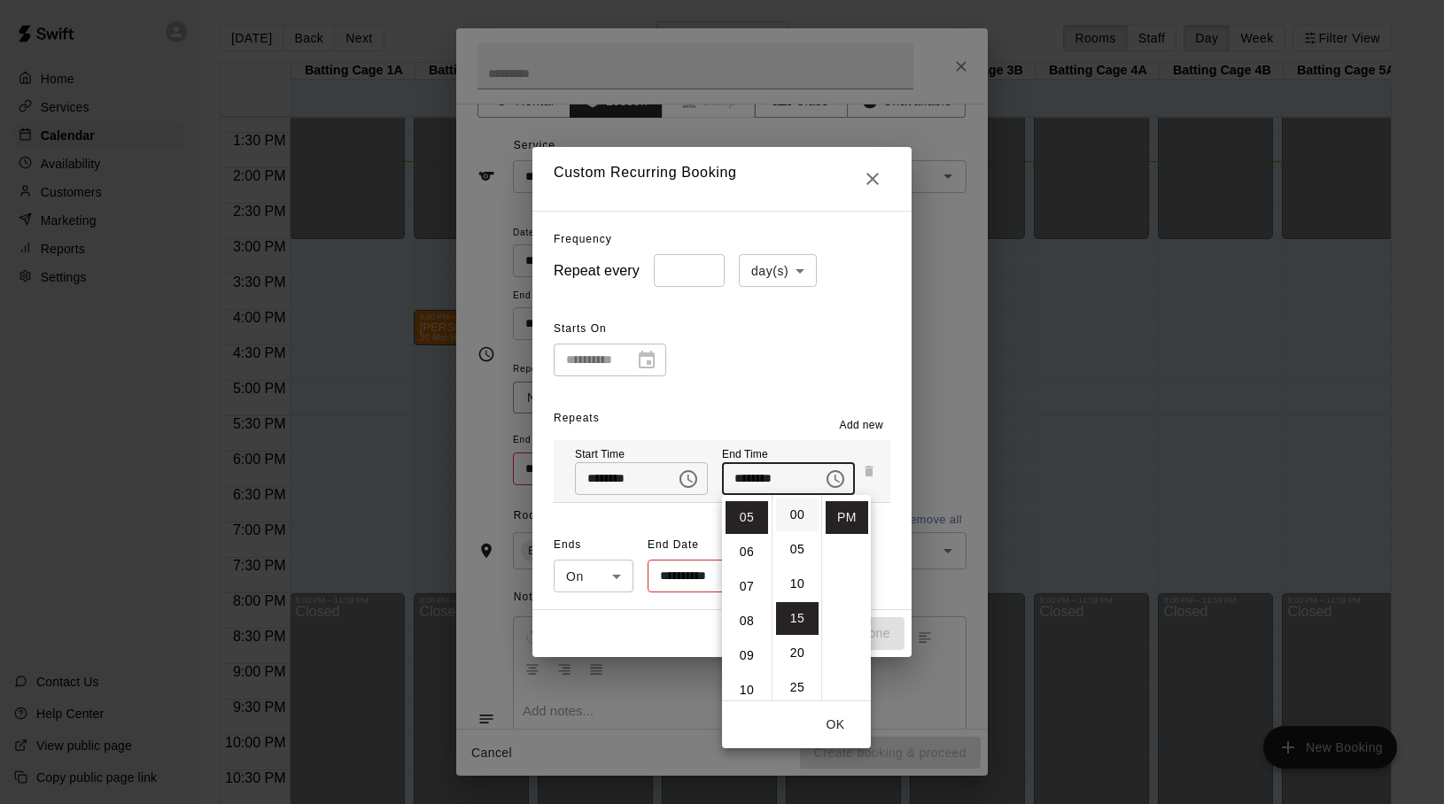
click at [797, 509] on li "00" at bounding box center [797, 515] width 43 height 33
click at [880, 581] on div "**********" at bounding box center [722, 563] width 337 height 64
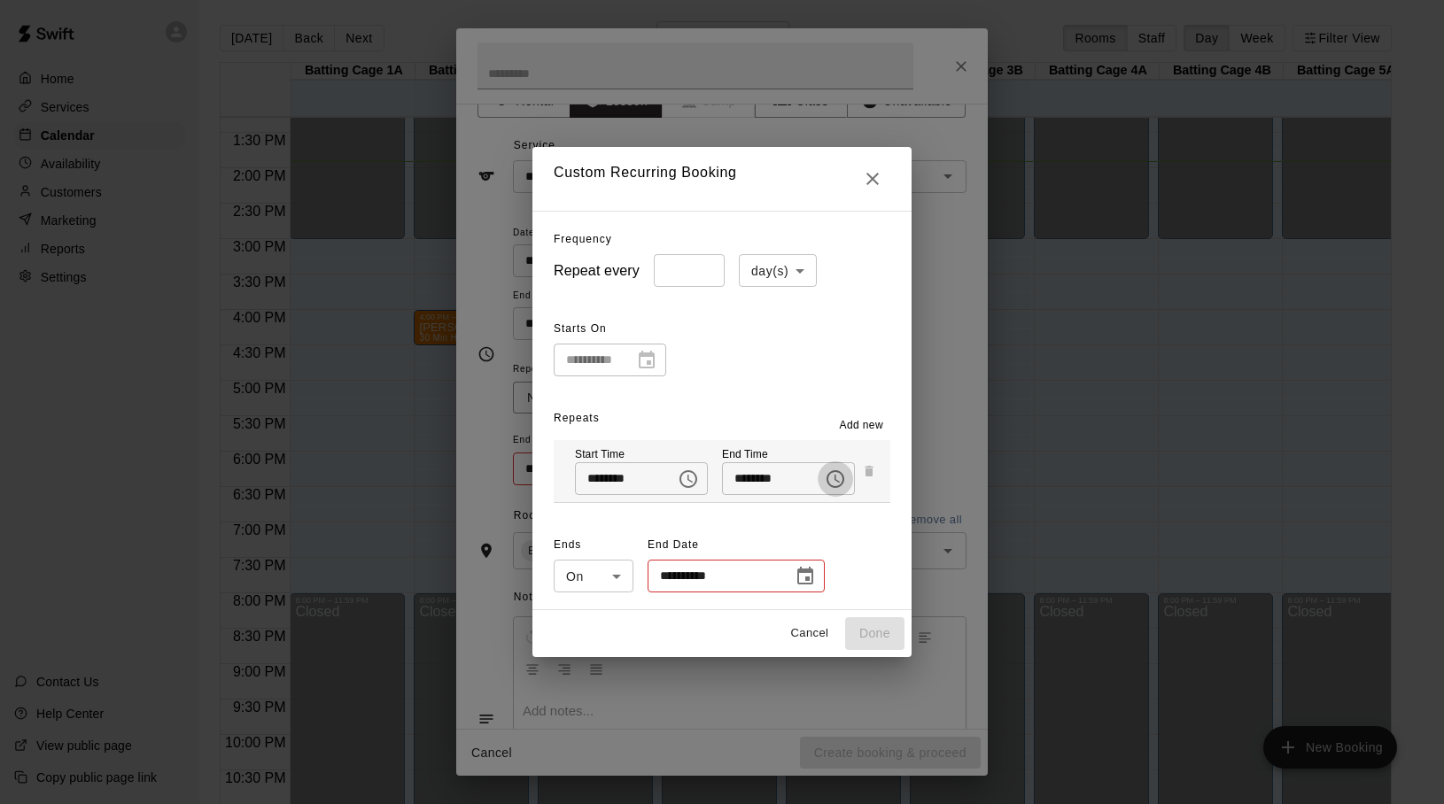
click at [834, 479] on icon "Choose time, selected time is 5:00 PM" at bounding box center [836, 479] width 5 height 8
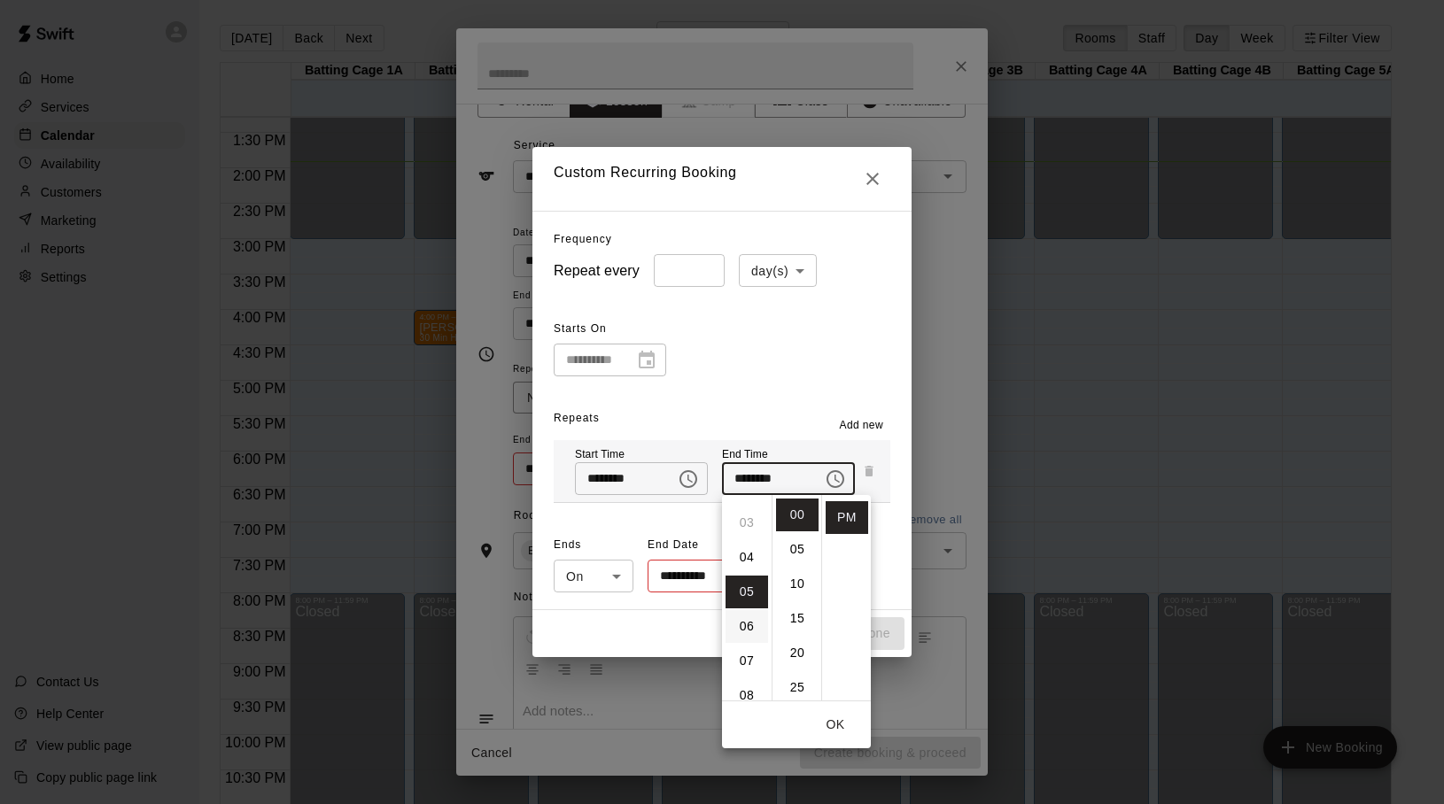
scroll to position [88, 0]
click at [742, 557] on li "04" at bounding box center [746, 565] width 43 height 33
type input "********"
click at [795, 533] on ul "00 05 10 15 20 25 30 35 40 45 50 55" at bounding box center [797, 598] width 50 height 206
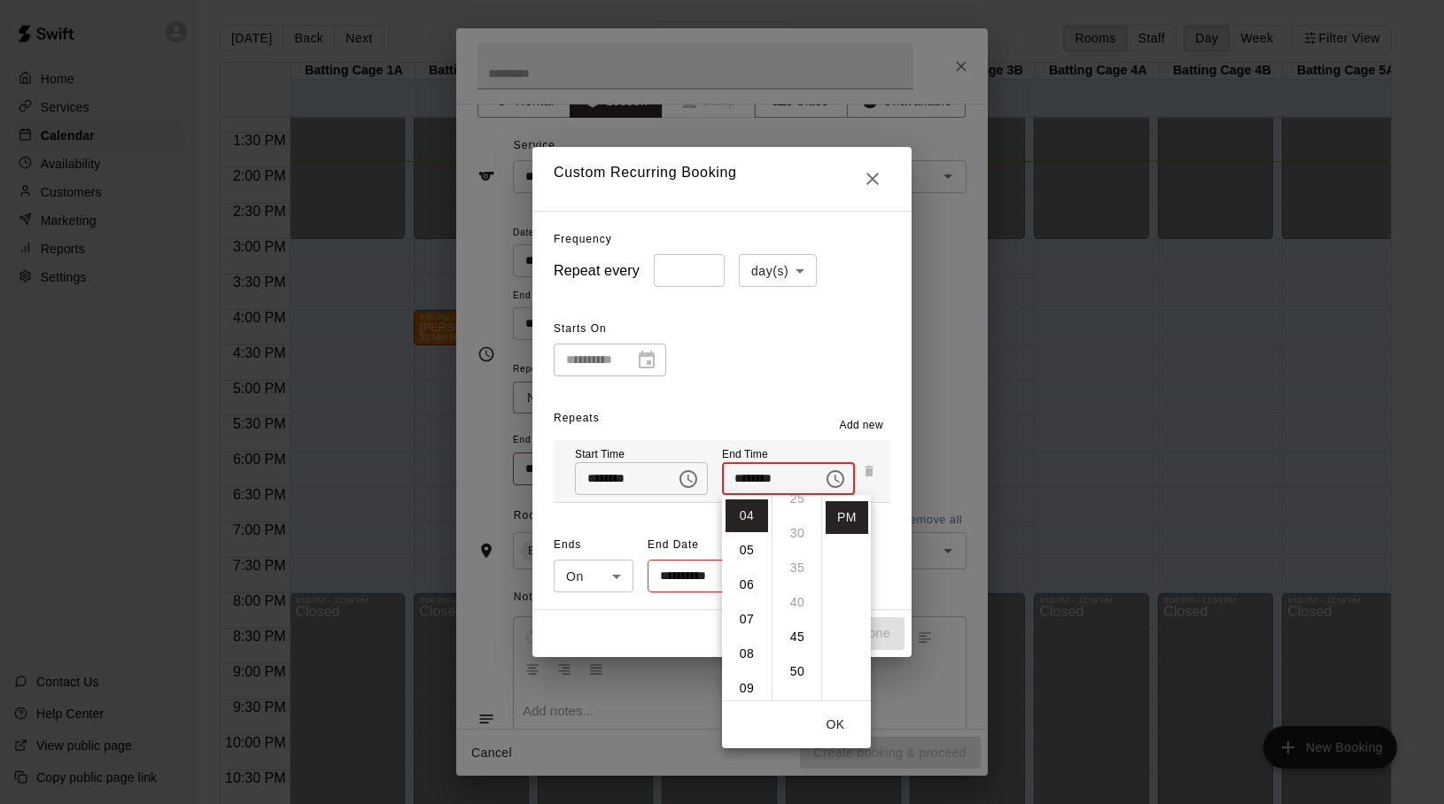
click at [795, 533] on ul "00 05 10 15 20 25 30 35 40 45 50 55" at bounding box center [797, 598] width 50 height 206
click at [865, 174] on icon "Close" at bounding box center [872, 178] width 21 height 21
type input "******"
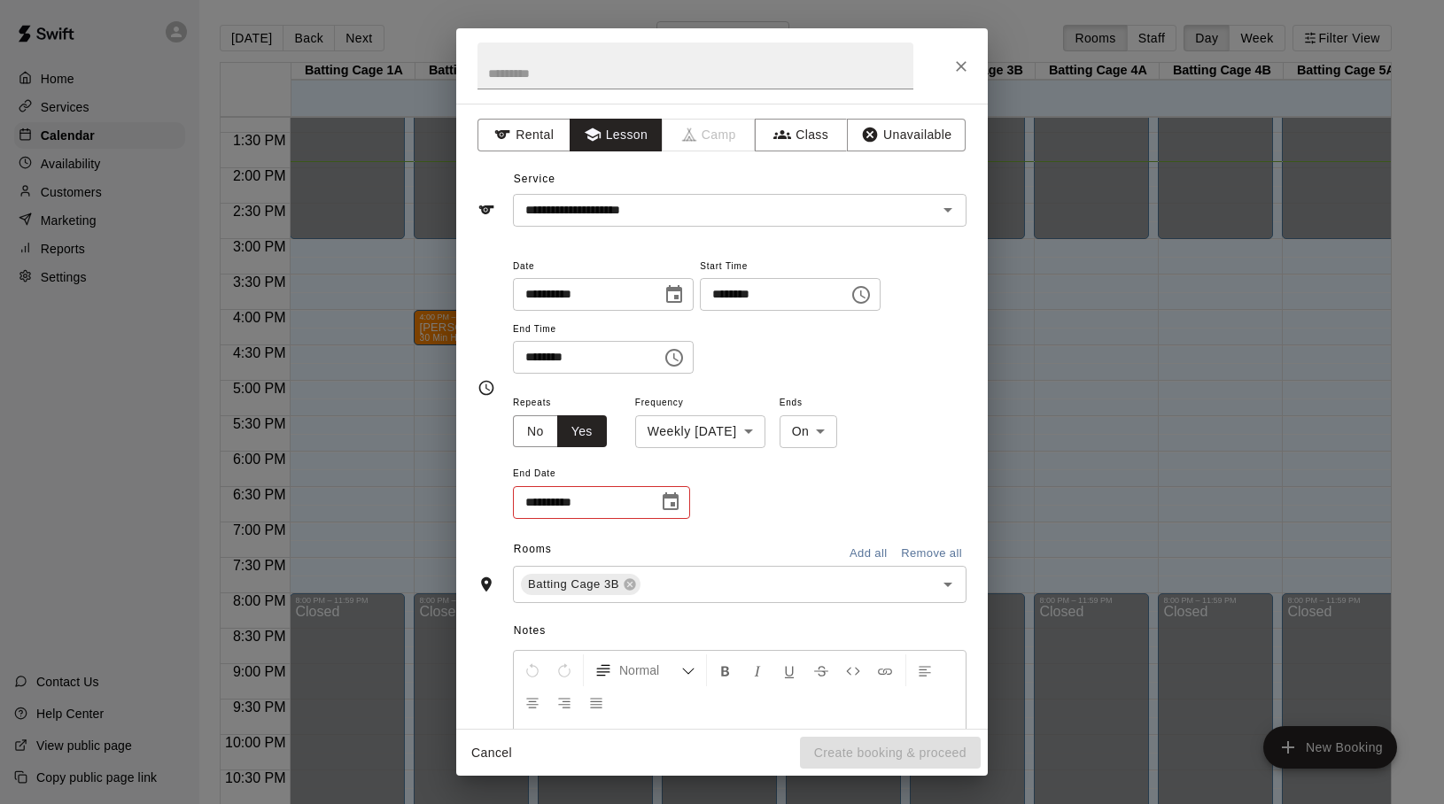
click at [963, 58] on icon "Close" at bounding box center [961, 67] width 18 height 18
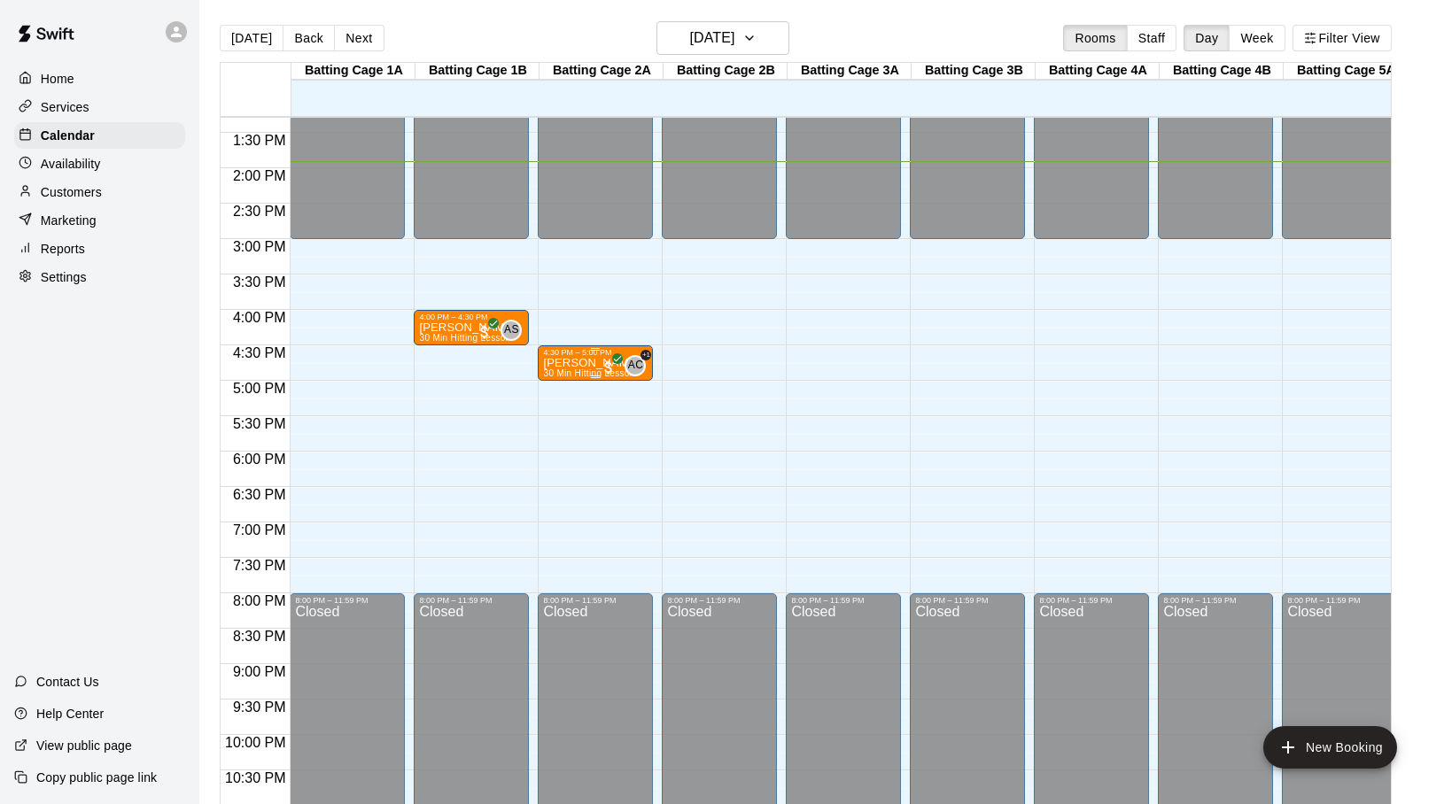
click at [570, 363] on p "[PERSON_NAME]" at bounding box center [591, 363] width 97 height 0
click at [557, 462] on icon "delete" at bounding box center [561, 466] width 12 height 16
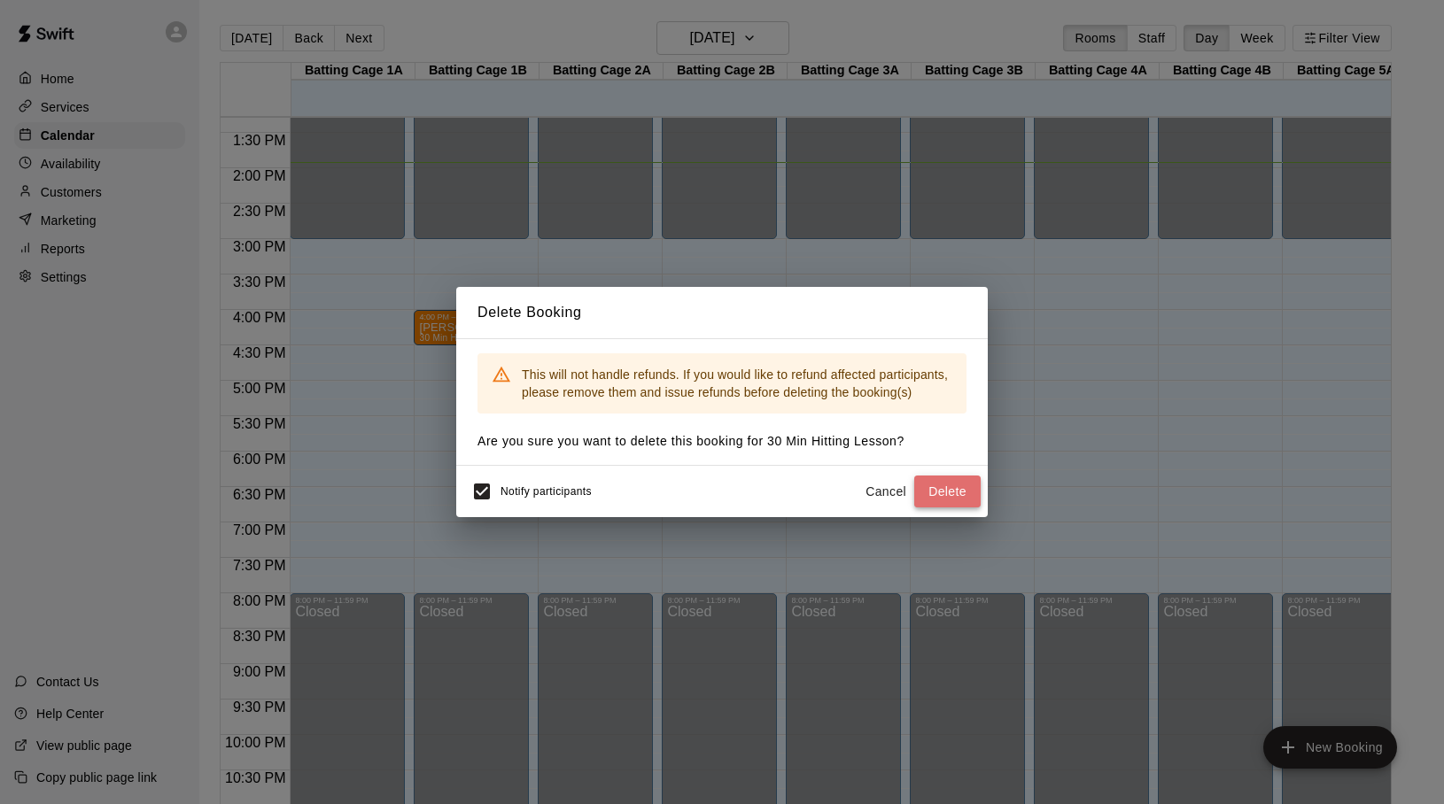
click at [915, 487] on button "Delete" at bounding box center [947, 492] width 66 height 33
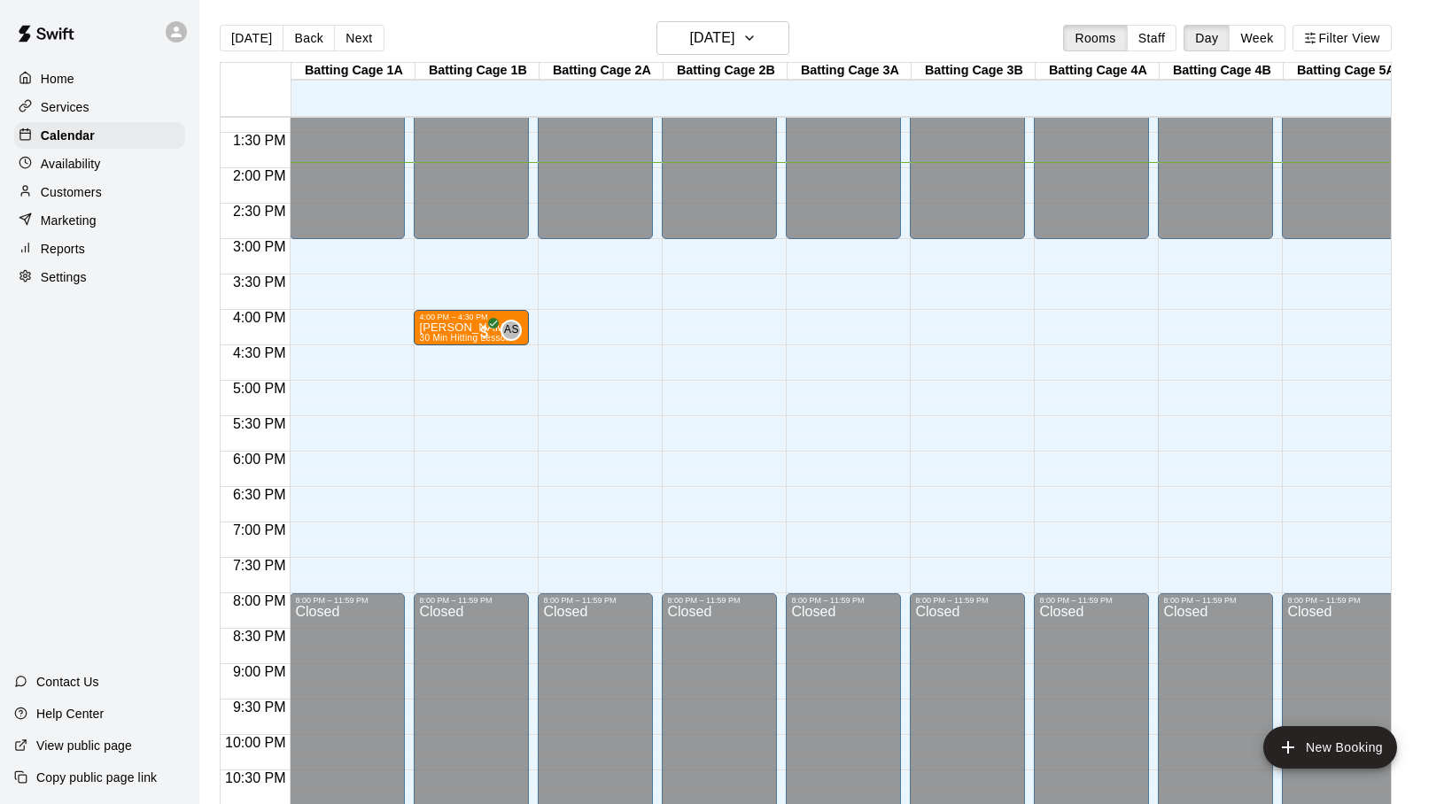
click at [593, 369] on div "12:00 AM – 3:00 PM Closed 8:00 PM – 11:59 PM Closed" at bounding box center [595, 26] width 115 height 1701
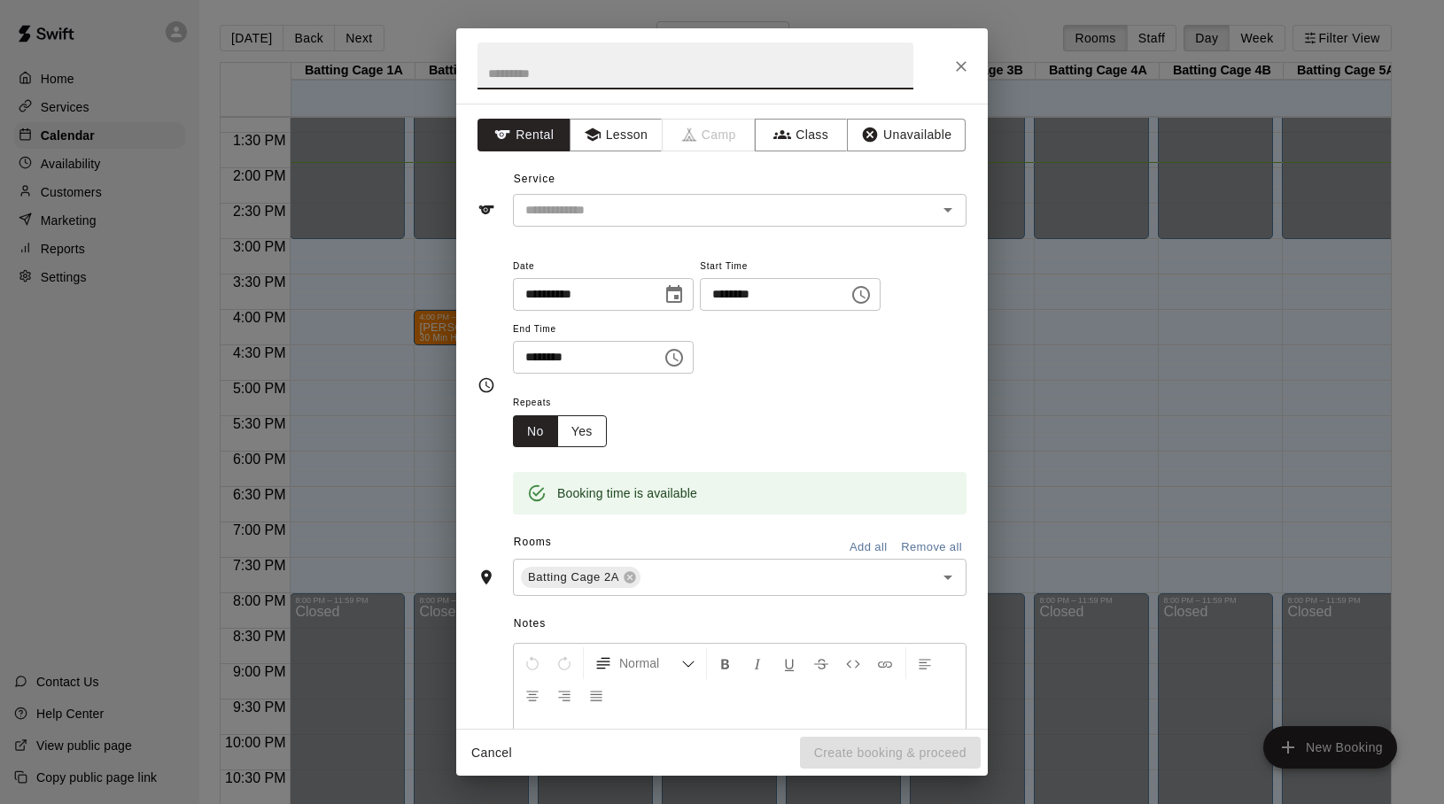
click at [593, 435] on button "Yes" at bounding box center [582, 431] width 50 height 33
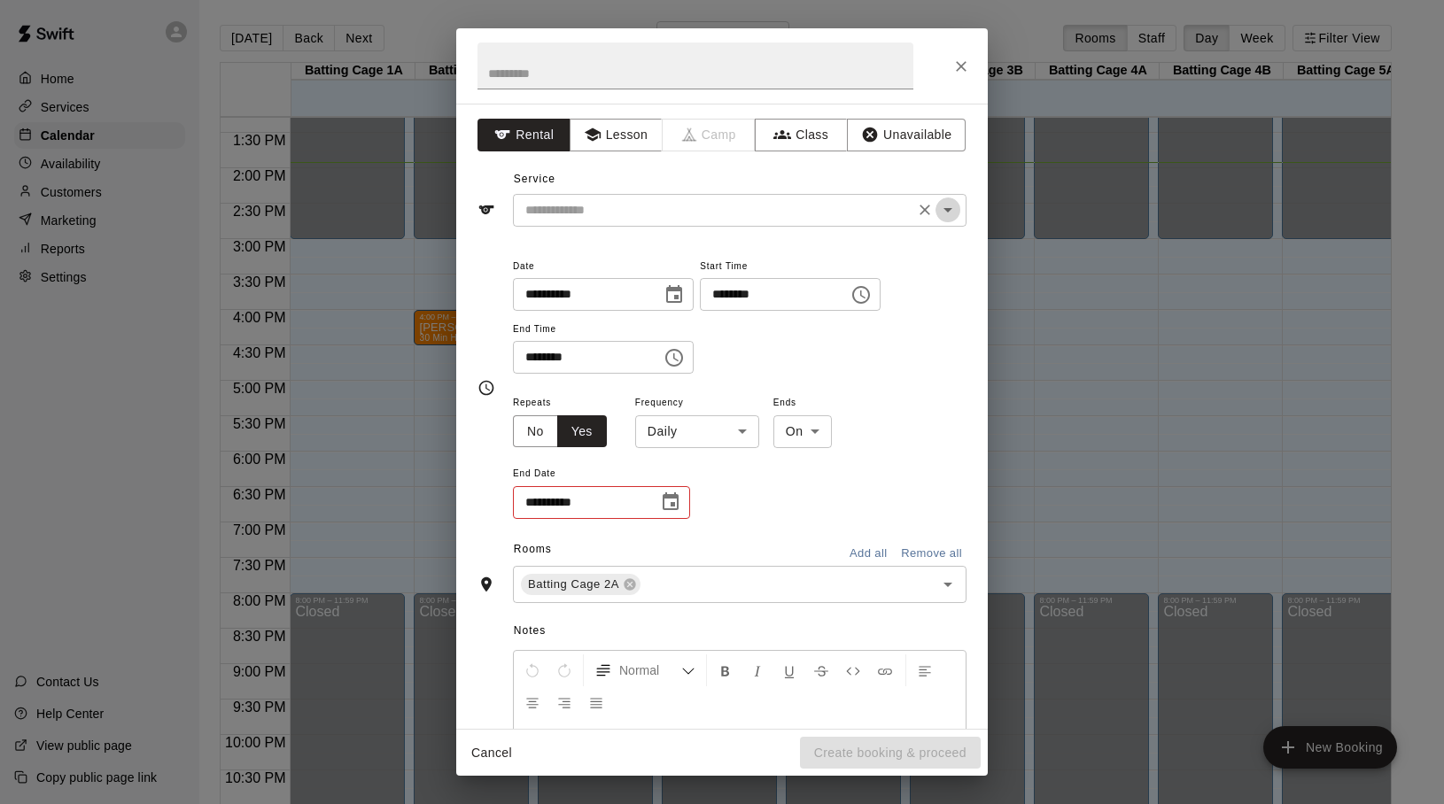
click at [953, 213] on icon "Open" at bounding box center [947, 209] width 21 height 21
click at [654, 139] on button "Lesson" at bounding box center [616, 135] width 93 height 33
click at [935, 206] on button "Clear" at bounding box center [924, 210] width 25 height 25
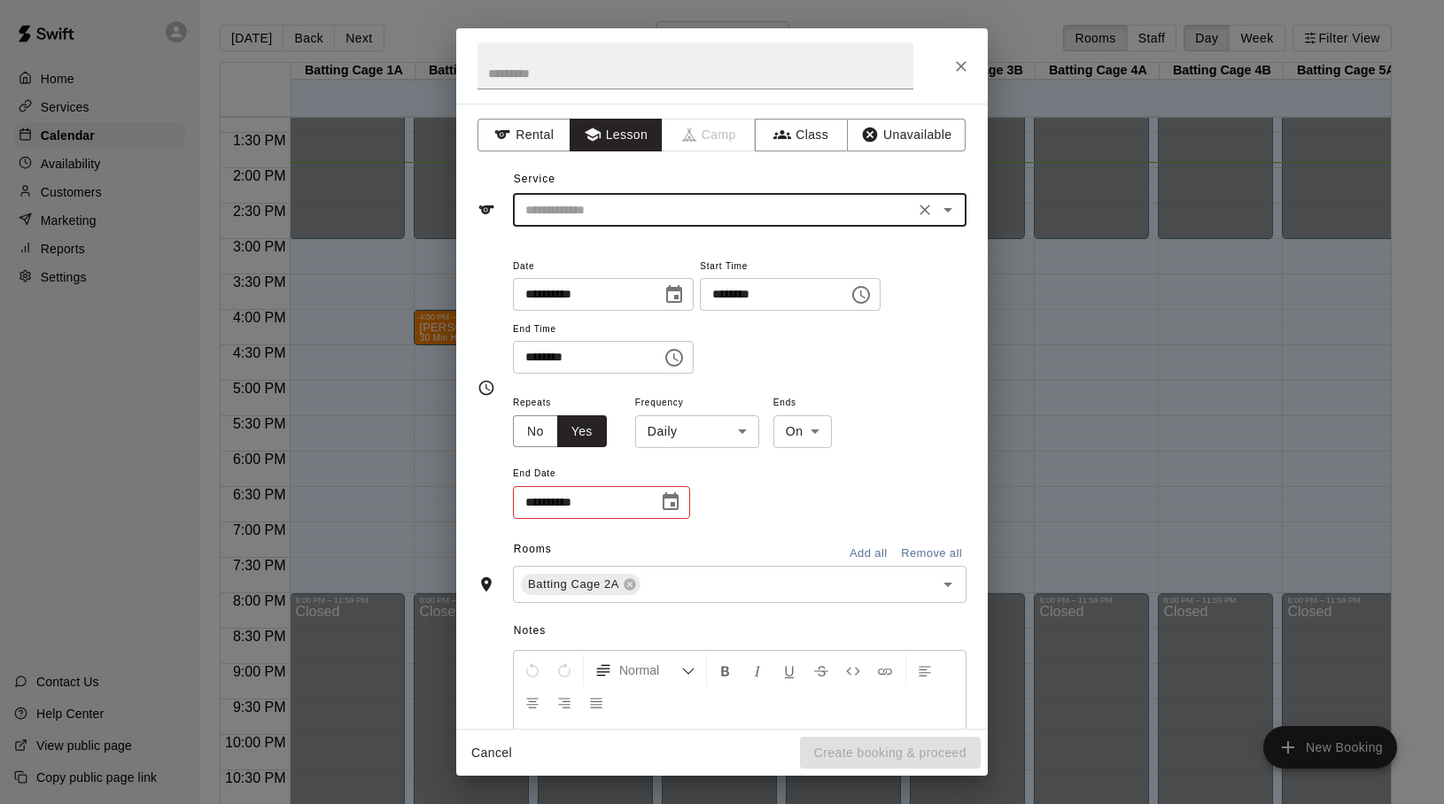
click at [948, 211] on icon "Open" at bounding box center [947, 210] width 9 height 4
click at [625, 275] on li "30 Min Hitting Lesson" at bounding box center [740, 277] width 454 height 29
type input "**********"
click at [742, 433] on body "Home Services Calendar Availability Customers Marketing Reports Settings Contac…" at bounding box center [722, 416] width 1444 height 833
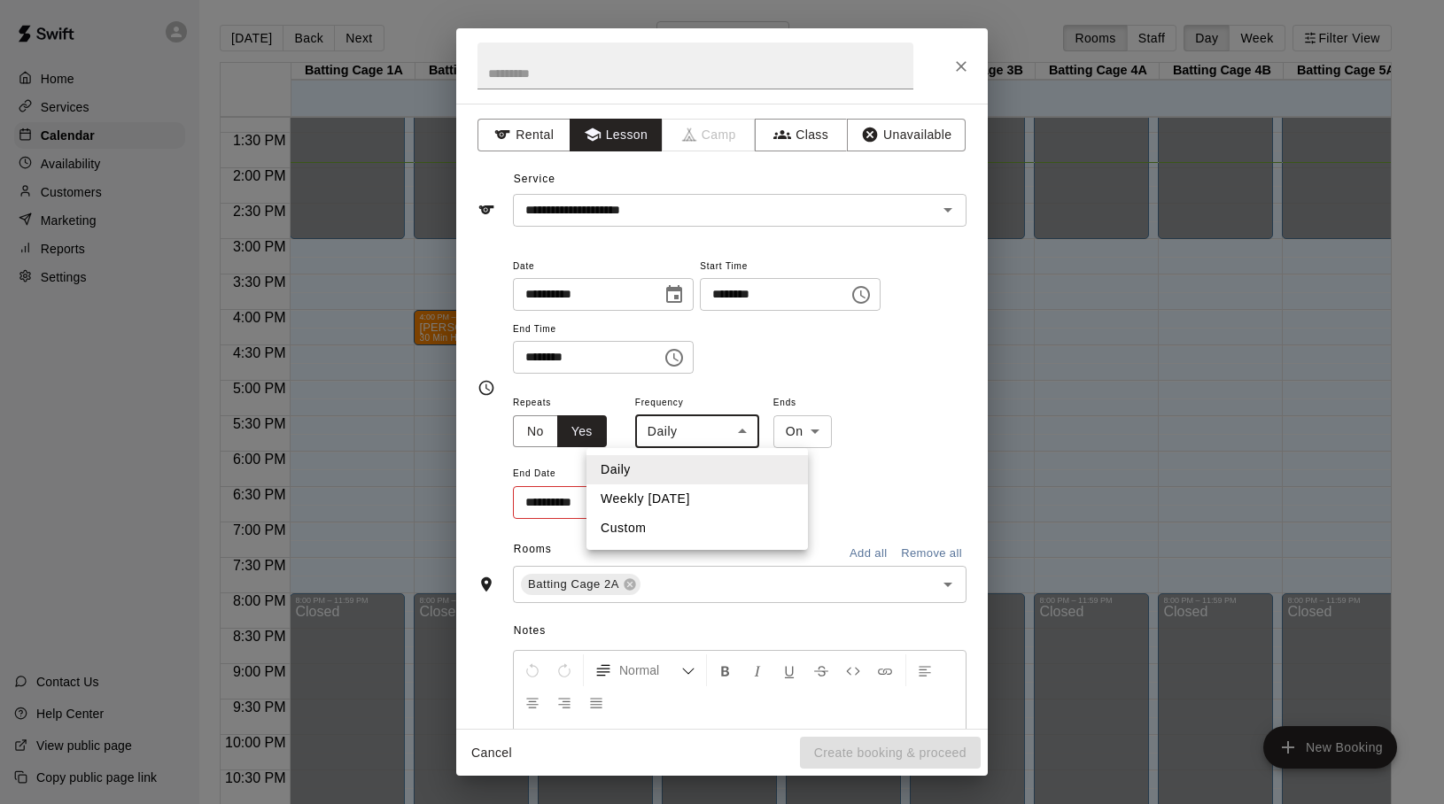
click at [635, 526] on li "Custom" at bounding box center [696, 528] width 221 height 29
type input "******"
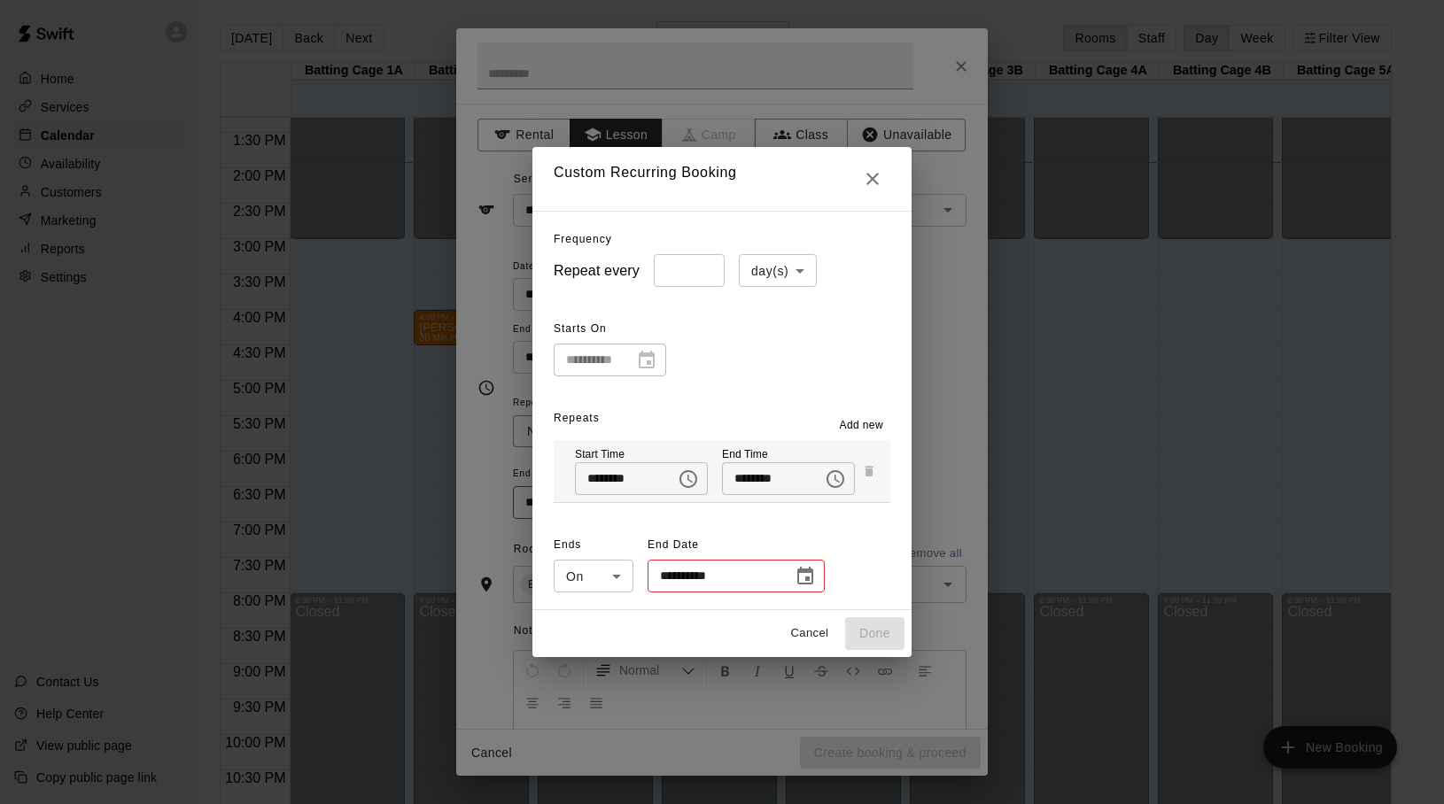
type input "*"
click at [706, 269] on input "*" at bounding box center [689, 270] width 71 height 33
click at [867, 177] on icon "Close" at bounding box center [872, 178] width 21 height 21
type input "*****"
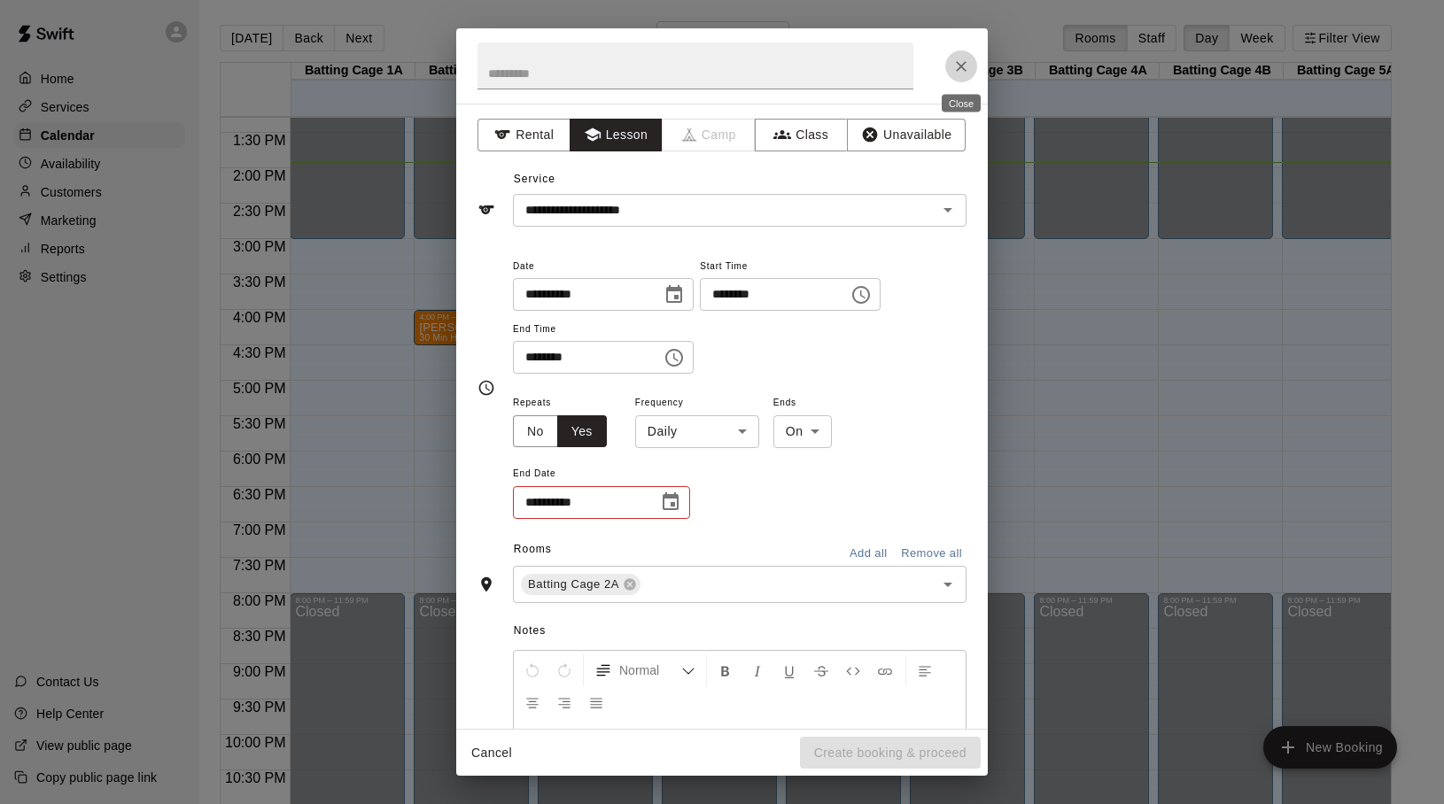
click at [962, 65] on icon "Close" at bounding box center [961, 67] width 18 height 18
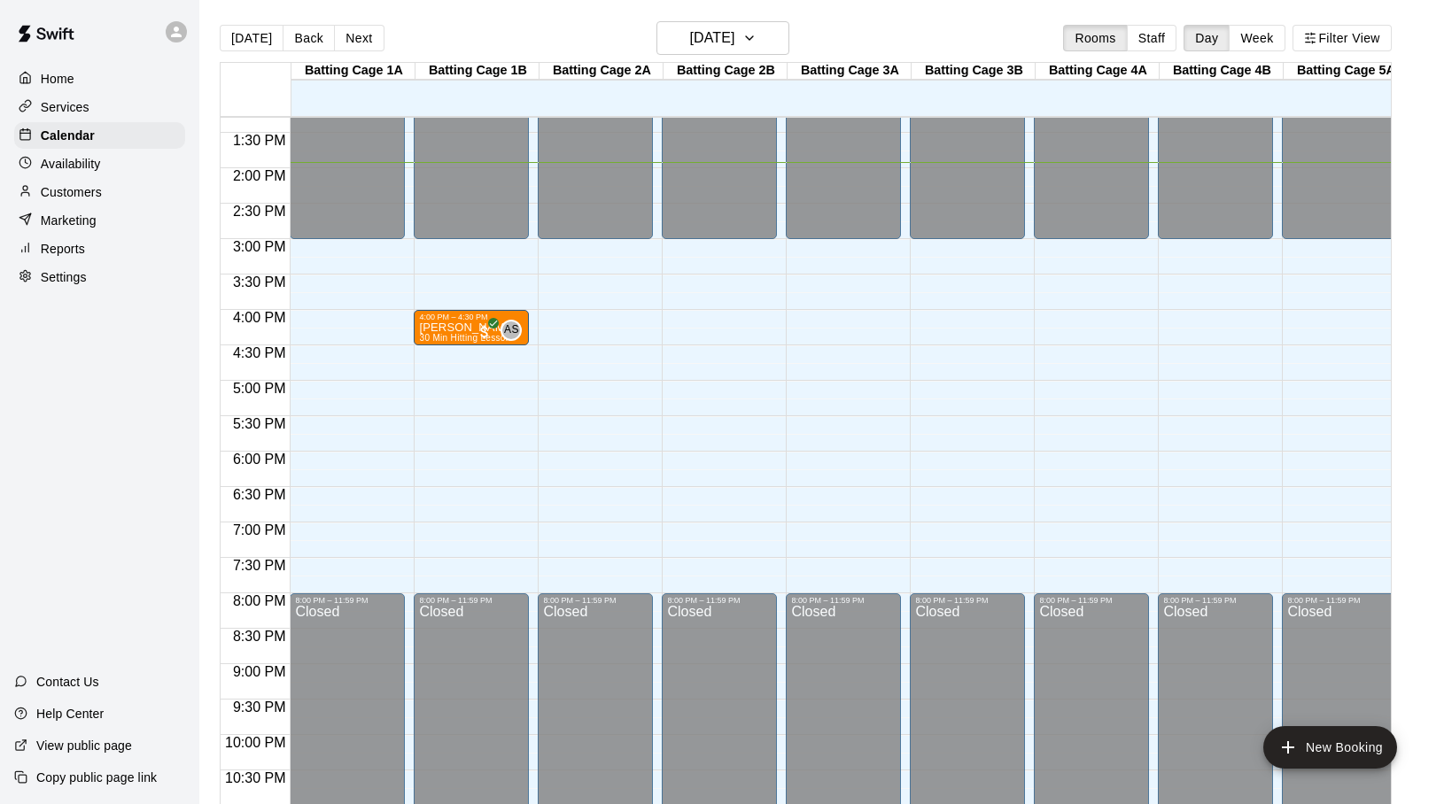
click at [570, 359] on div "12:00 AM – 3:00 PM Closed 8:00 PM – 11:59 PM Closed" at bounding box center [595, 26] width 115 height 1701
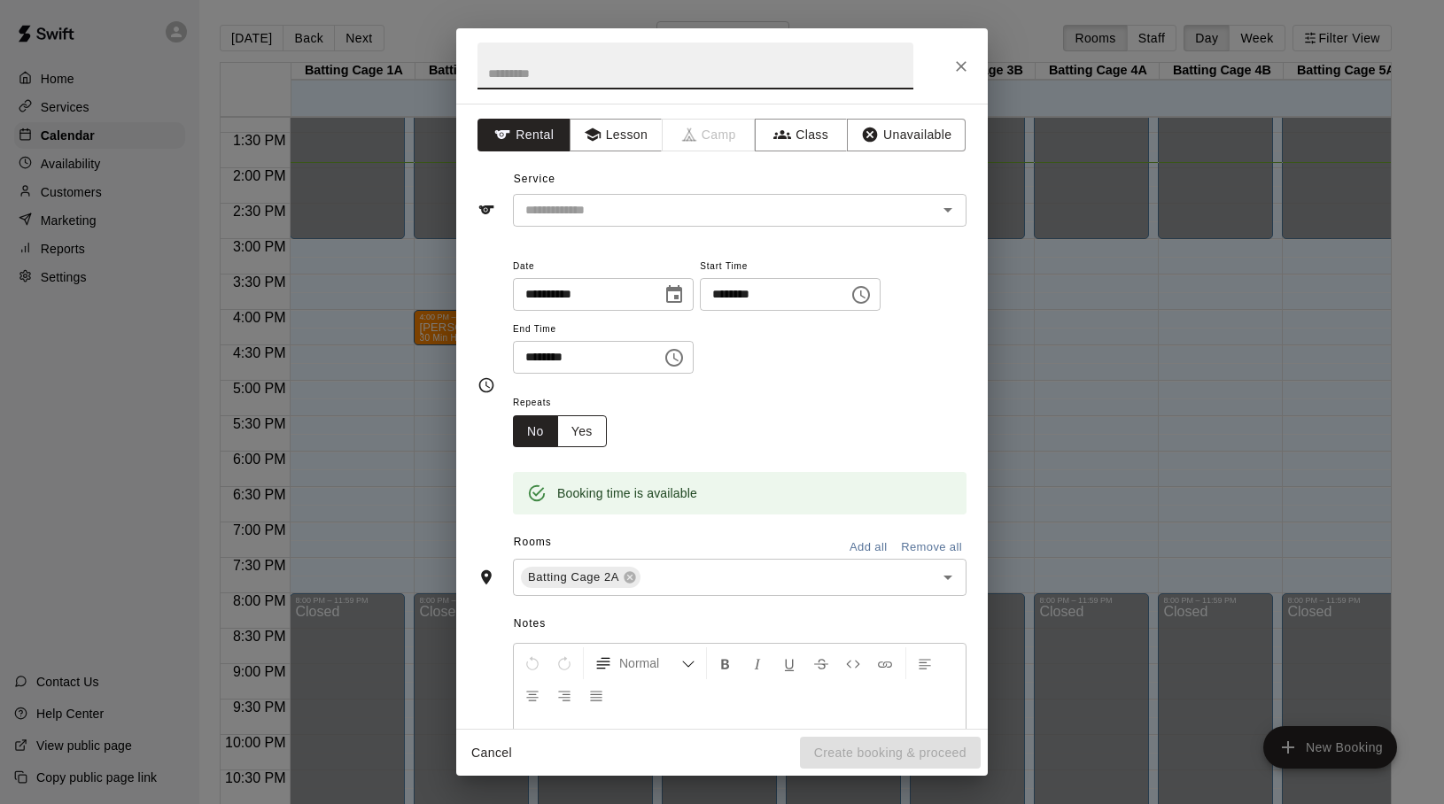
click at [582, 434] on button "Yes" at bounding box center [582, 431] width 50 height 33
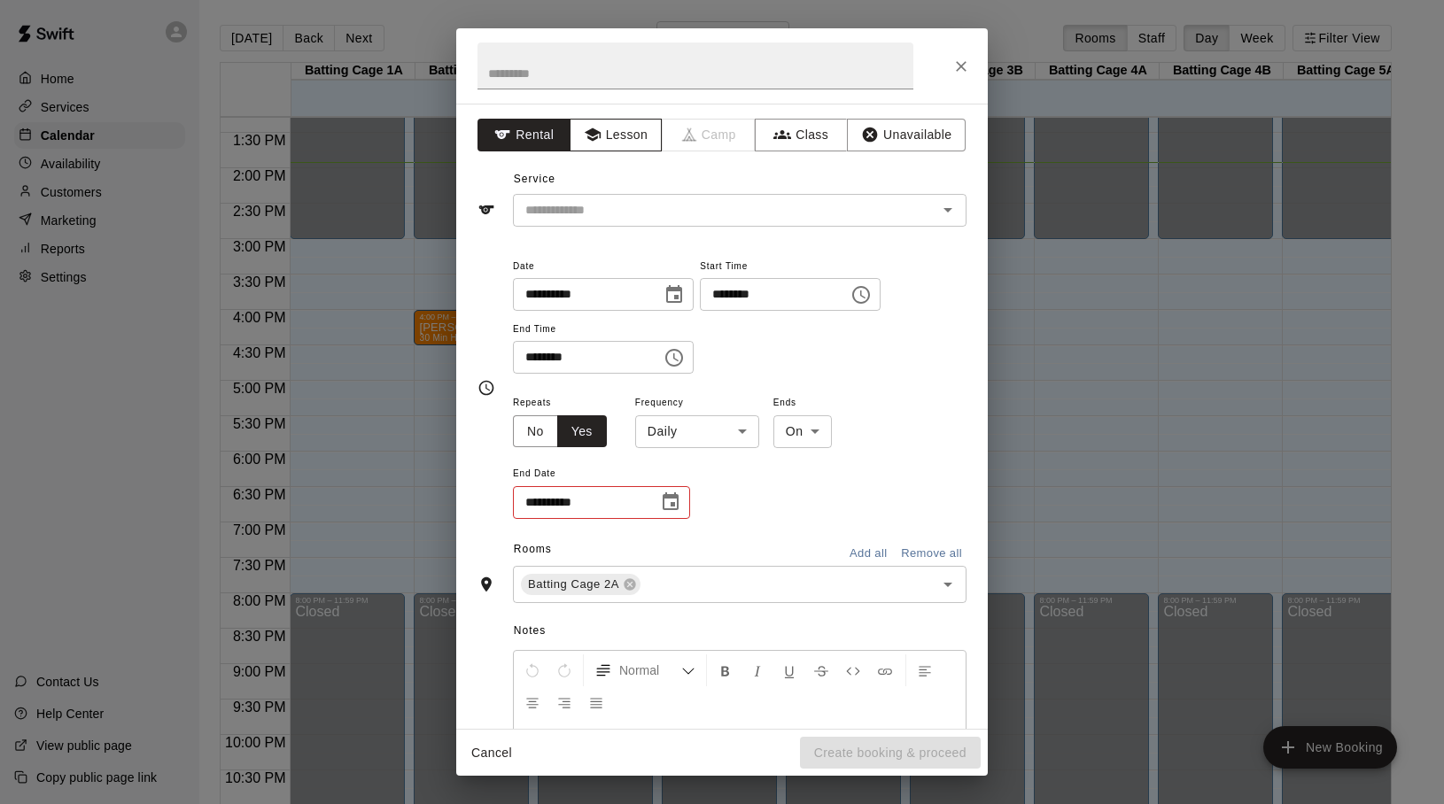
click at [632, 135] on button "Lesson" at bounding box center [616, 135] width 93 height 33
click at [942, 215] on icon "Open" at bounding box center [947, 209] width 21 height 21
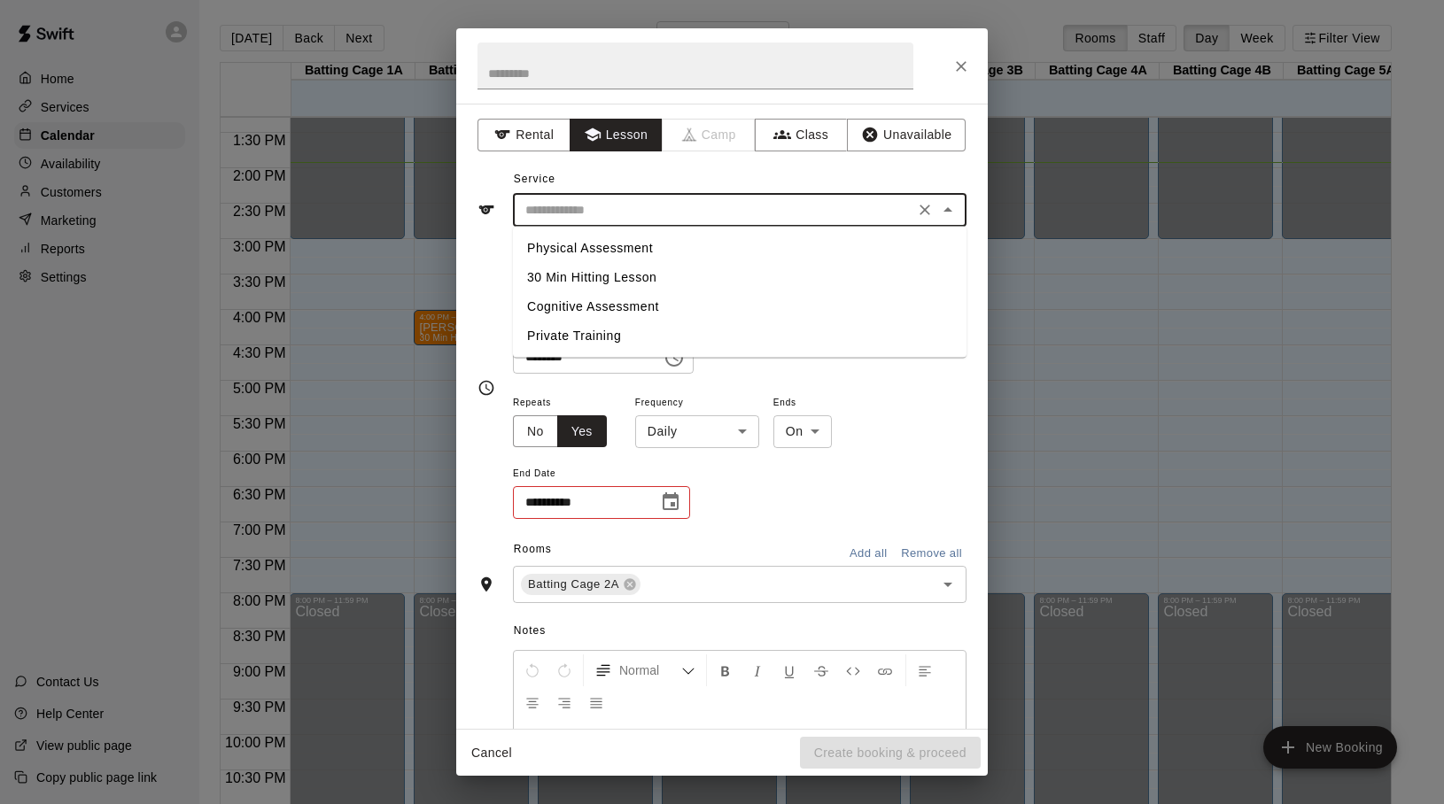
click at [684, 286] on li "30 Min Hitting Lesson" at bounding box center [740, 277] width 454 height 29
type input "**********"
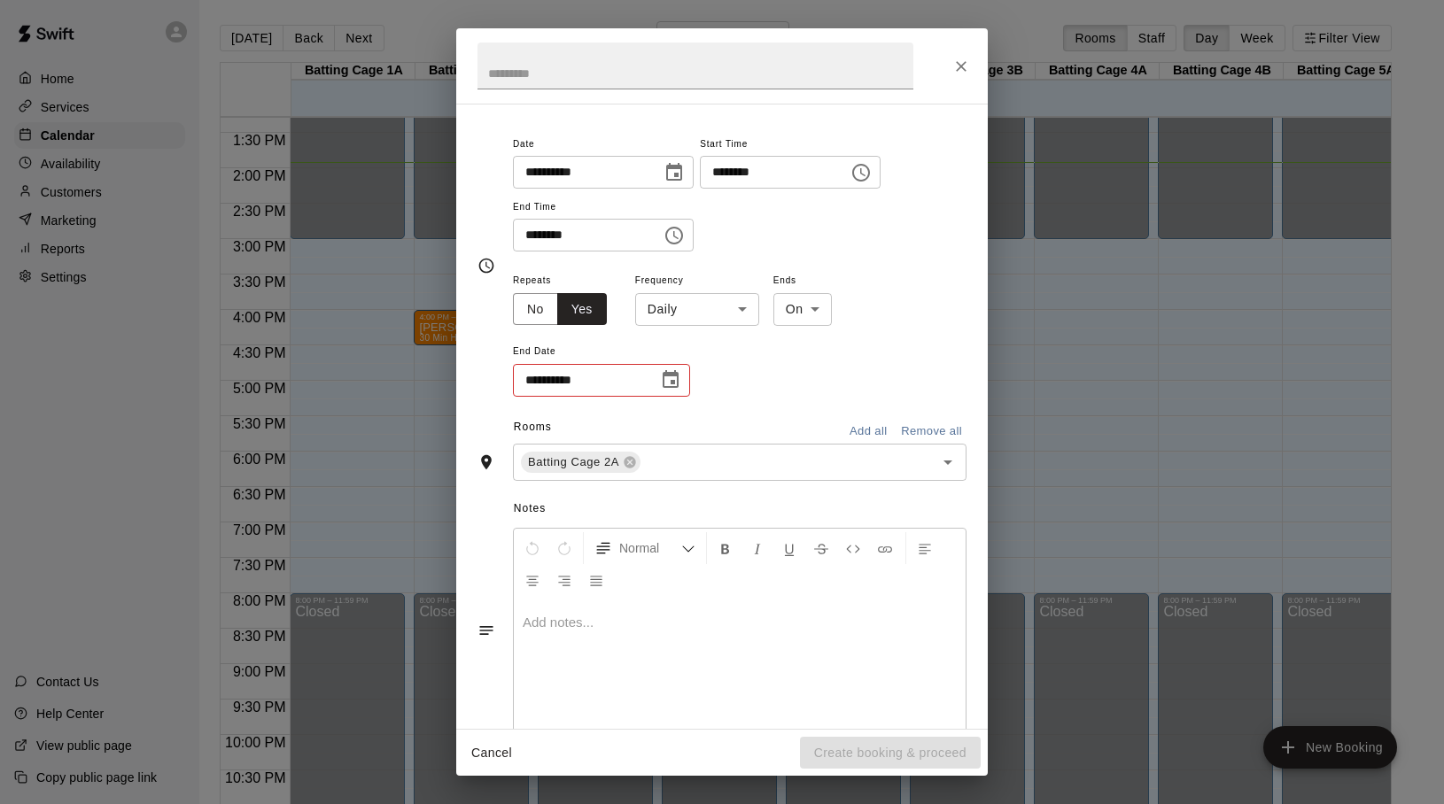
scroll to position [131, 0]
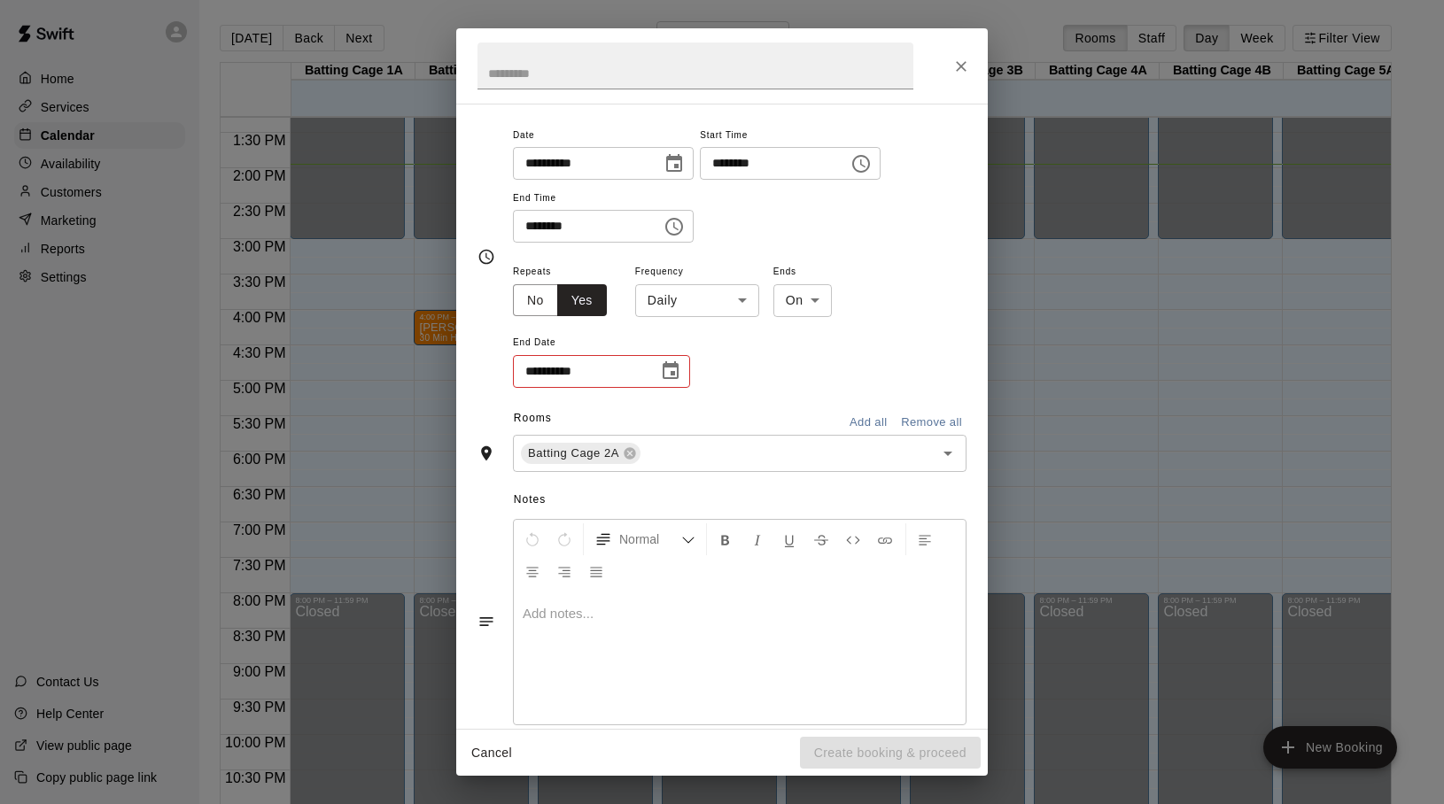
click at [745, 300] on body "Home Services Calendar Availability Customers Marketing Reports Settings Contac…" at bounding box center [722, 416] width 1444 height 833
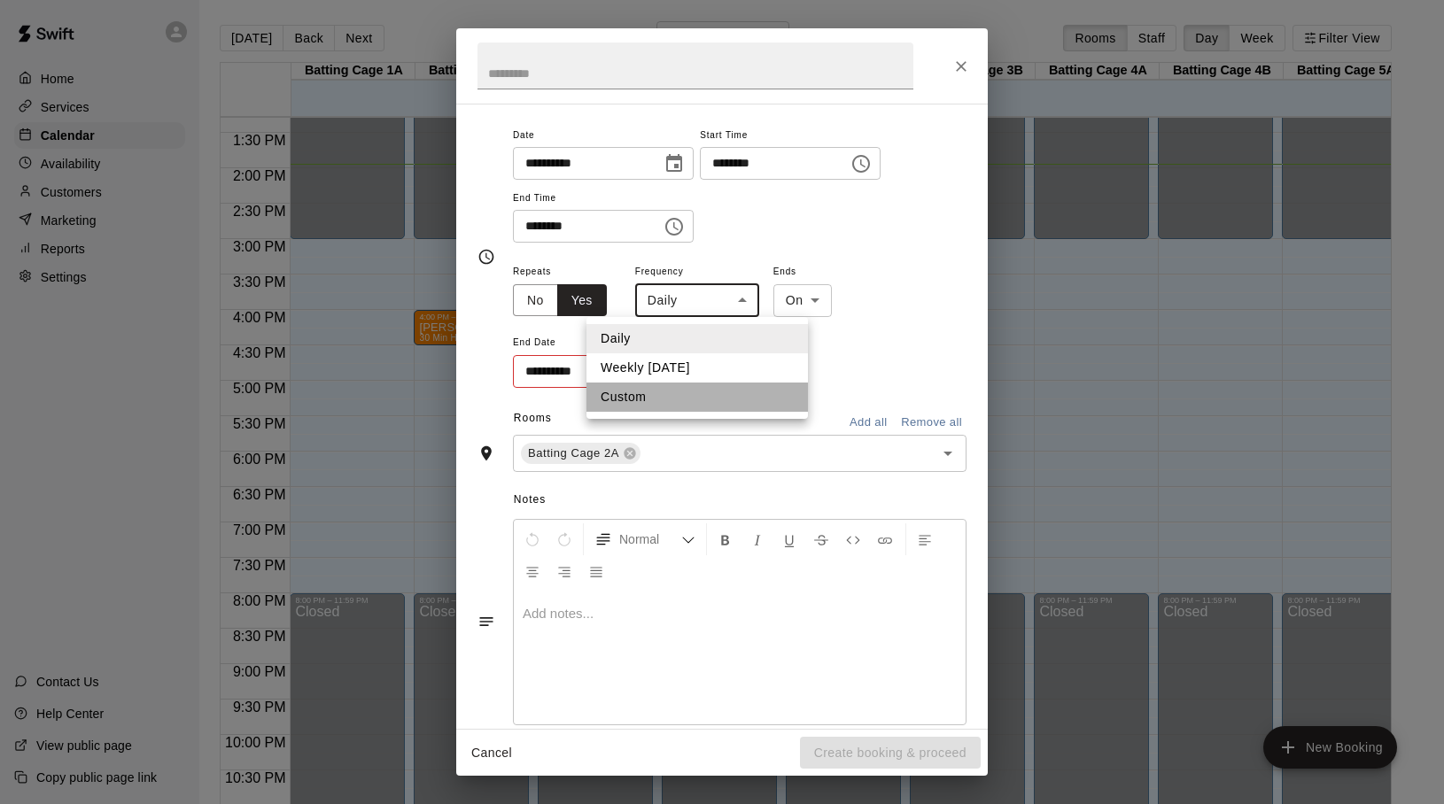
click at [661, 398] on li "Custom" at bounding box center [696, 397] width 221 height 29
type input "******"
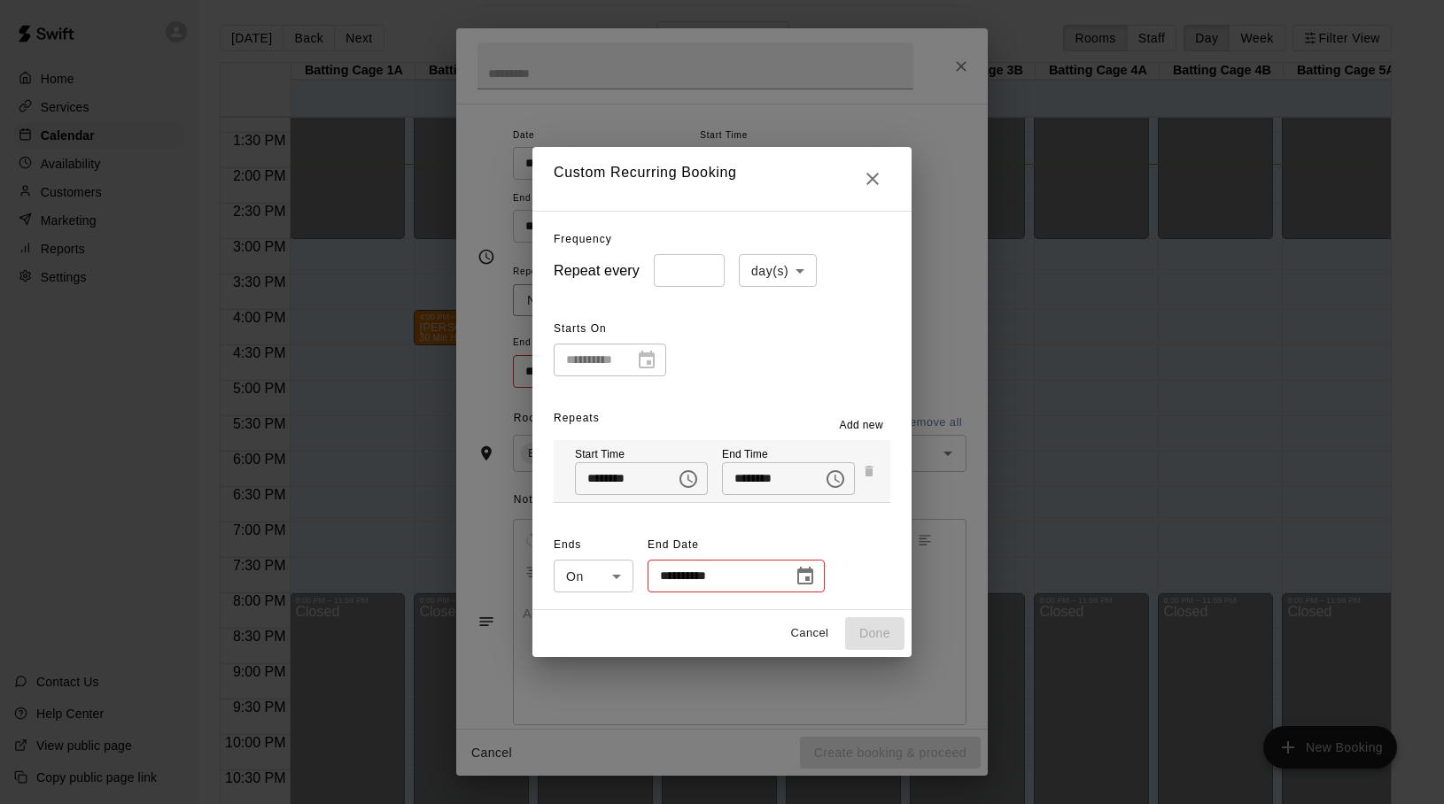
click at [706, 268] on input "*" at bounding box center [689, 270] width 71 height 33
type input "*"
click at [706, 270] on input "*" at bounding box center [689, 270] width 71 height 33
click at [810, 584] on icon "Choose date" at bounding box center [805, 576] width 16 height 18
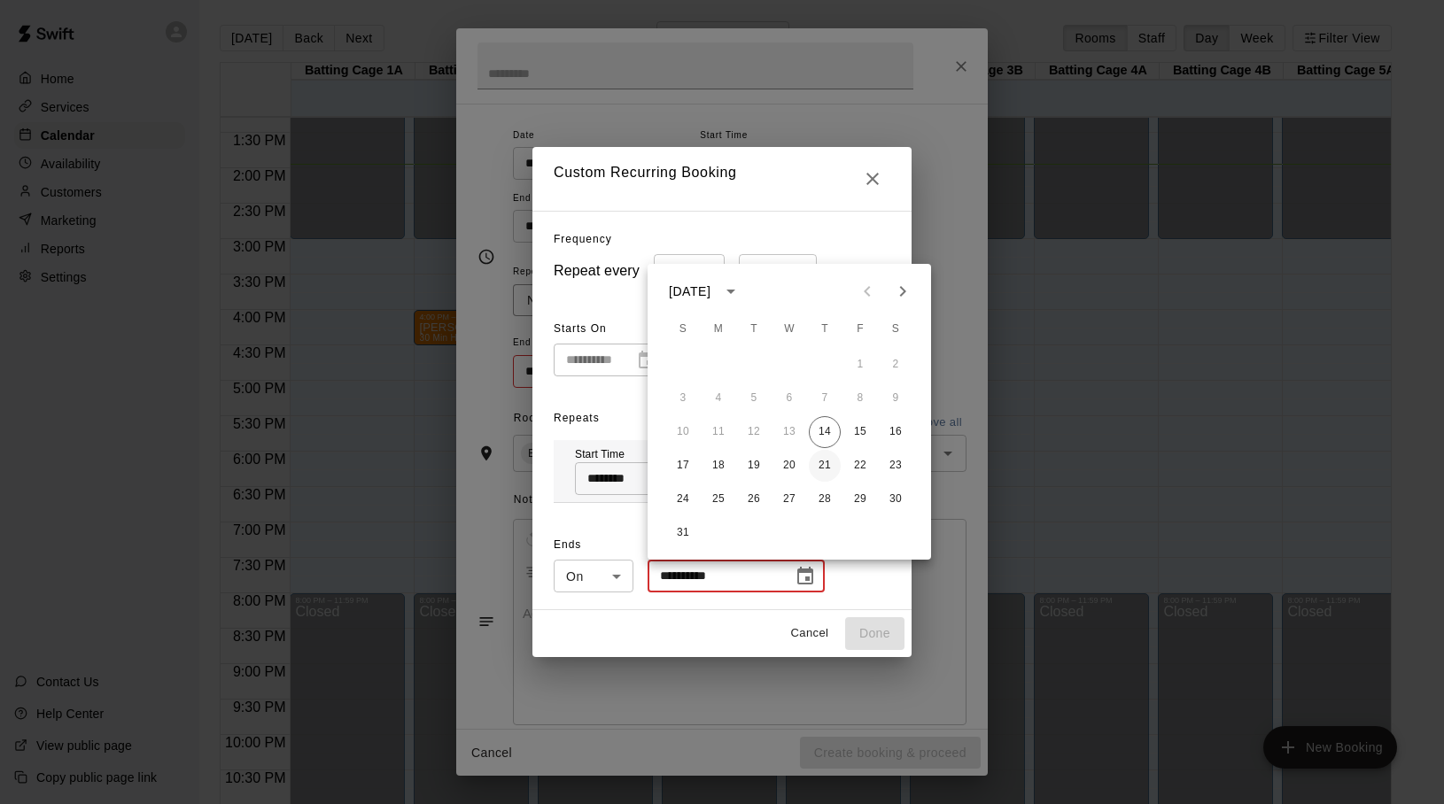
click at [823, 464] on button "21" at bounding box center [825, 466] width 32 height 32
type input "**********"
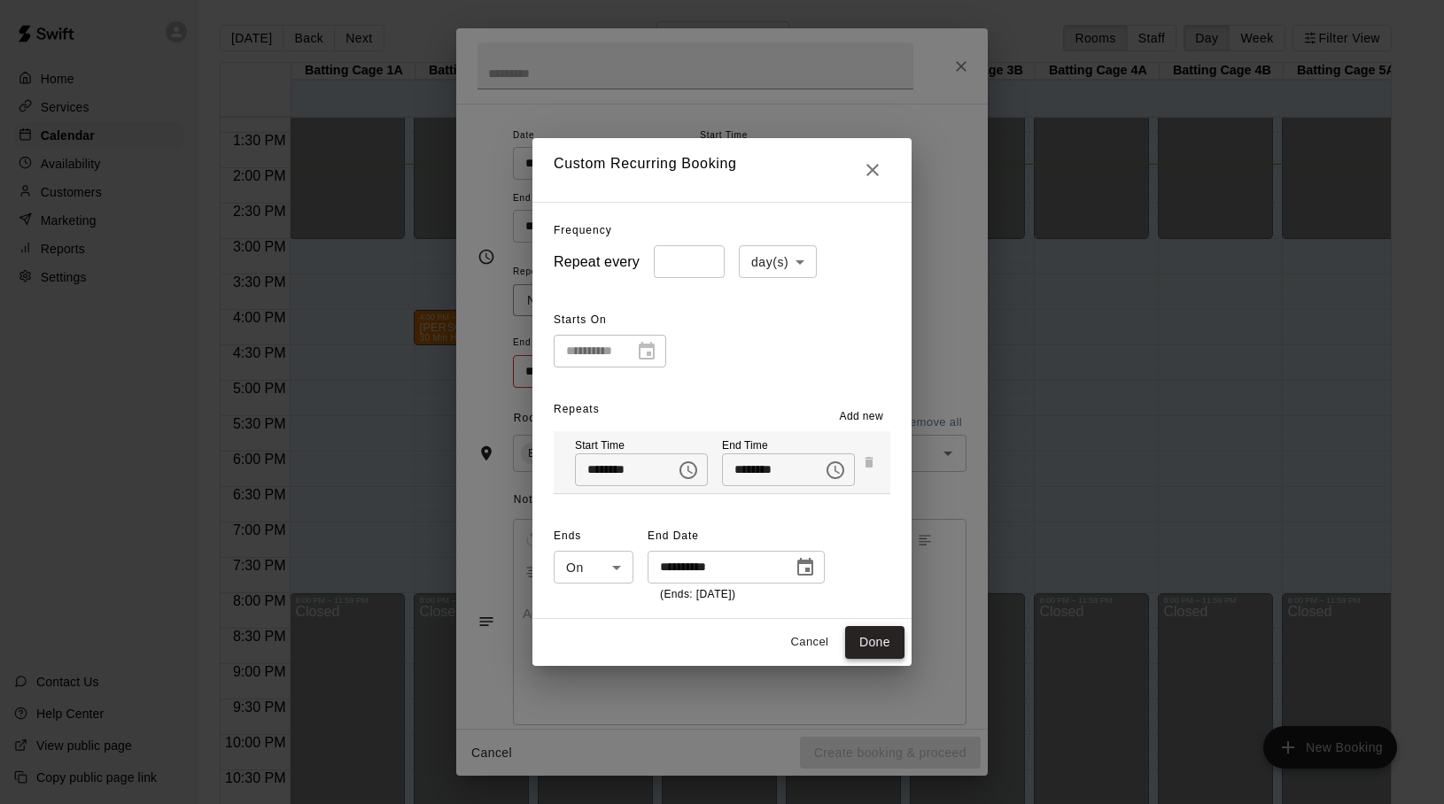
click at [863, 643] on button "Done" at bounding box center [874, 642] width 59 height 33
type input "**********"
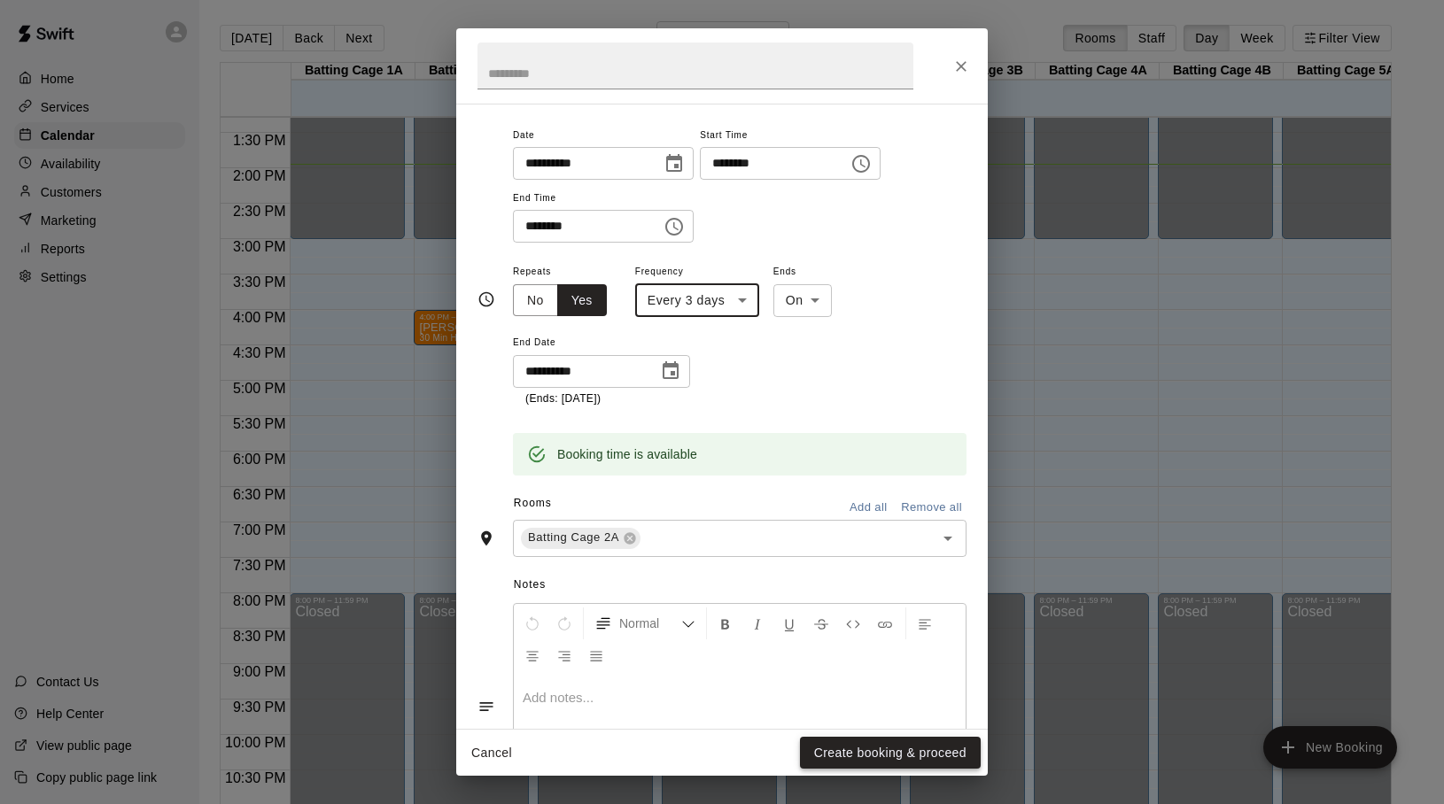
click at [840, 746] on button "Create booking & proceed" at bounding box center [890, 753] width 181 height 33
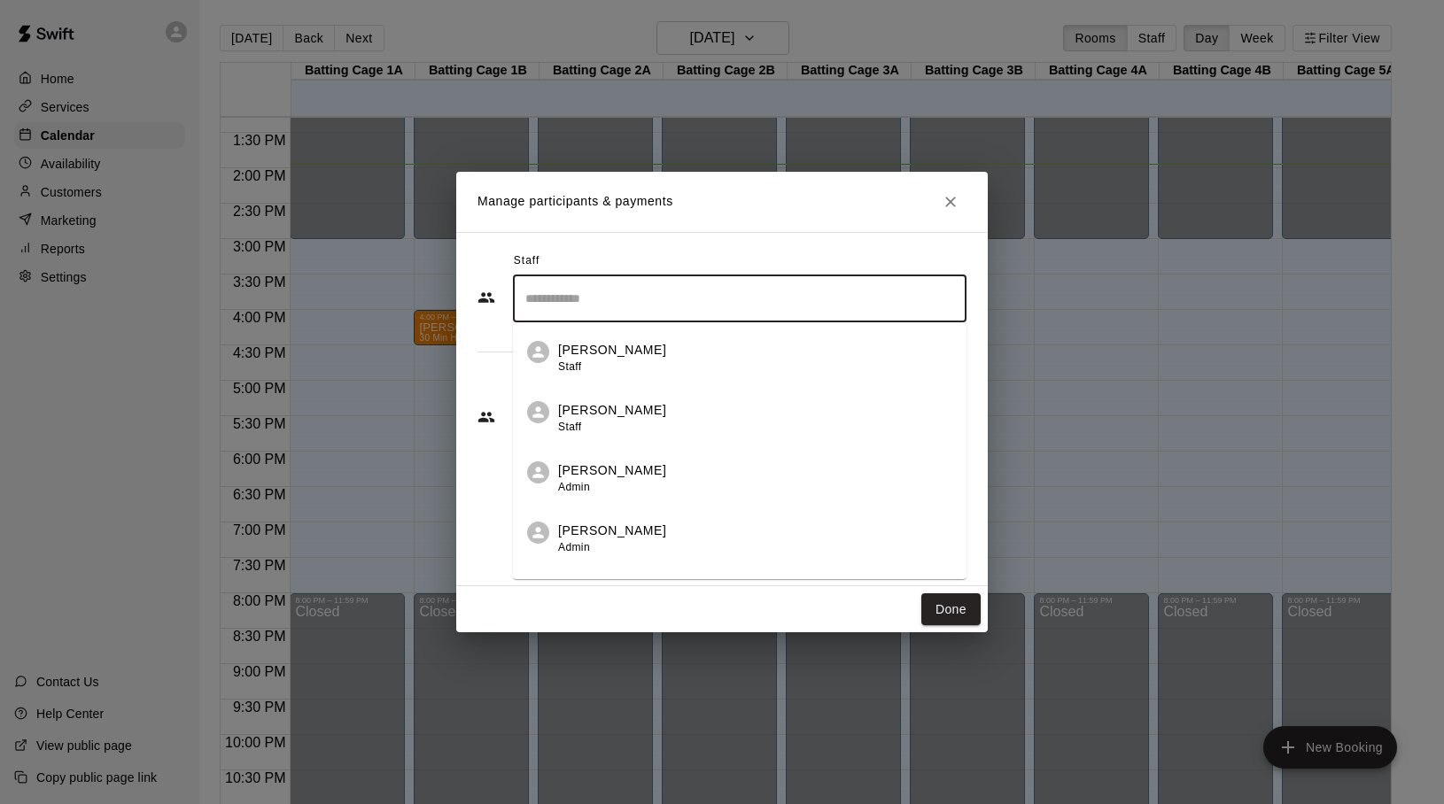
click at [696, 308] on input "Search staff" at bounding box center [740, 298] width 438 height 31
click at [617, 344] on p "[PERSON_NAME]" at bounding box center [612, 350] width 108 height 19
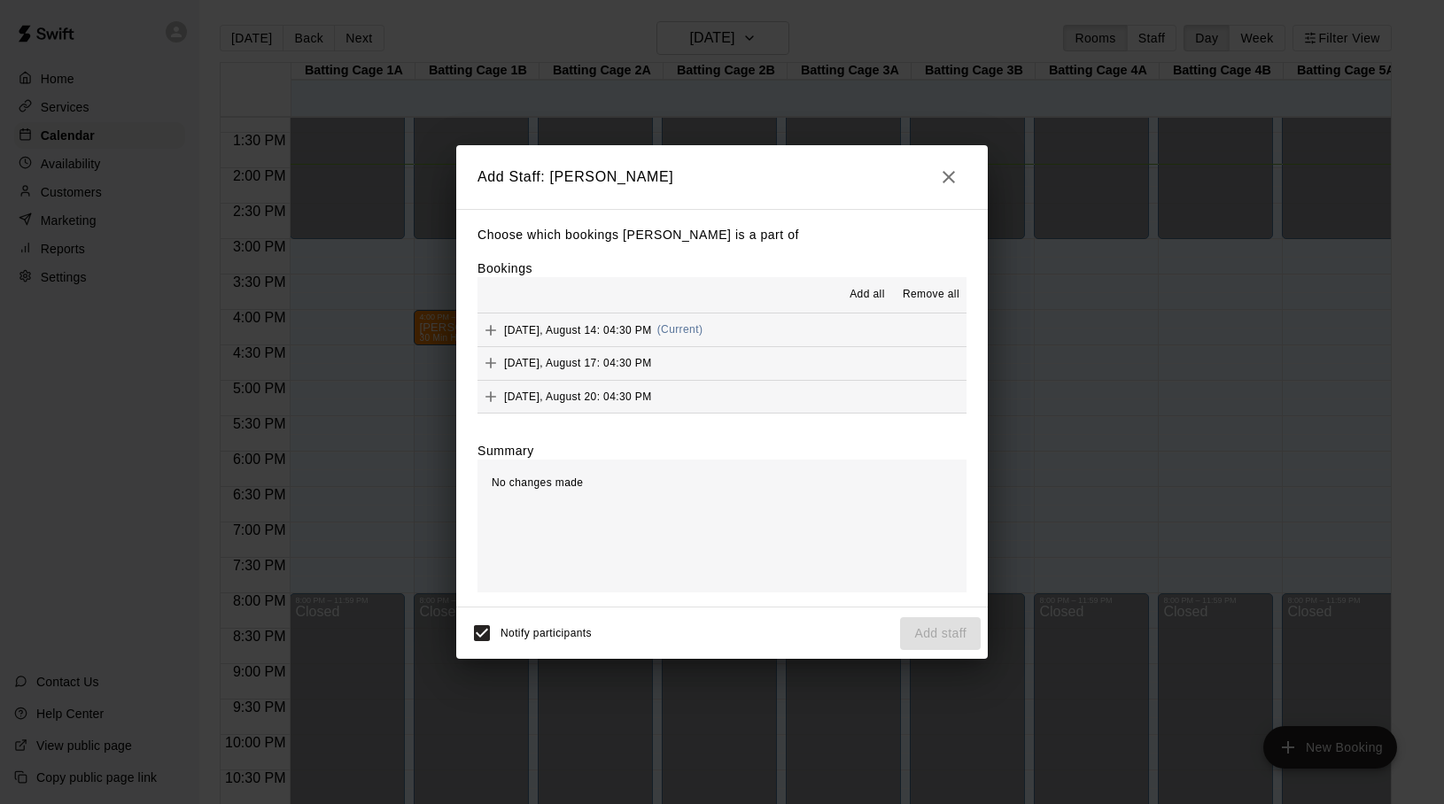
click at [549, 331] on span "[DATE], August 14: 04:30 PM" at bounding box center [578, 329] width 148 height 12
click at [532, 360] on span "[DATE], August 17: 04:30 PM" at bounding box center [578, 363] width 148 height 12
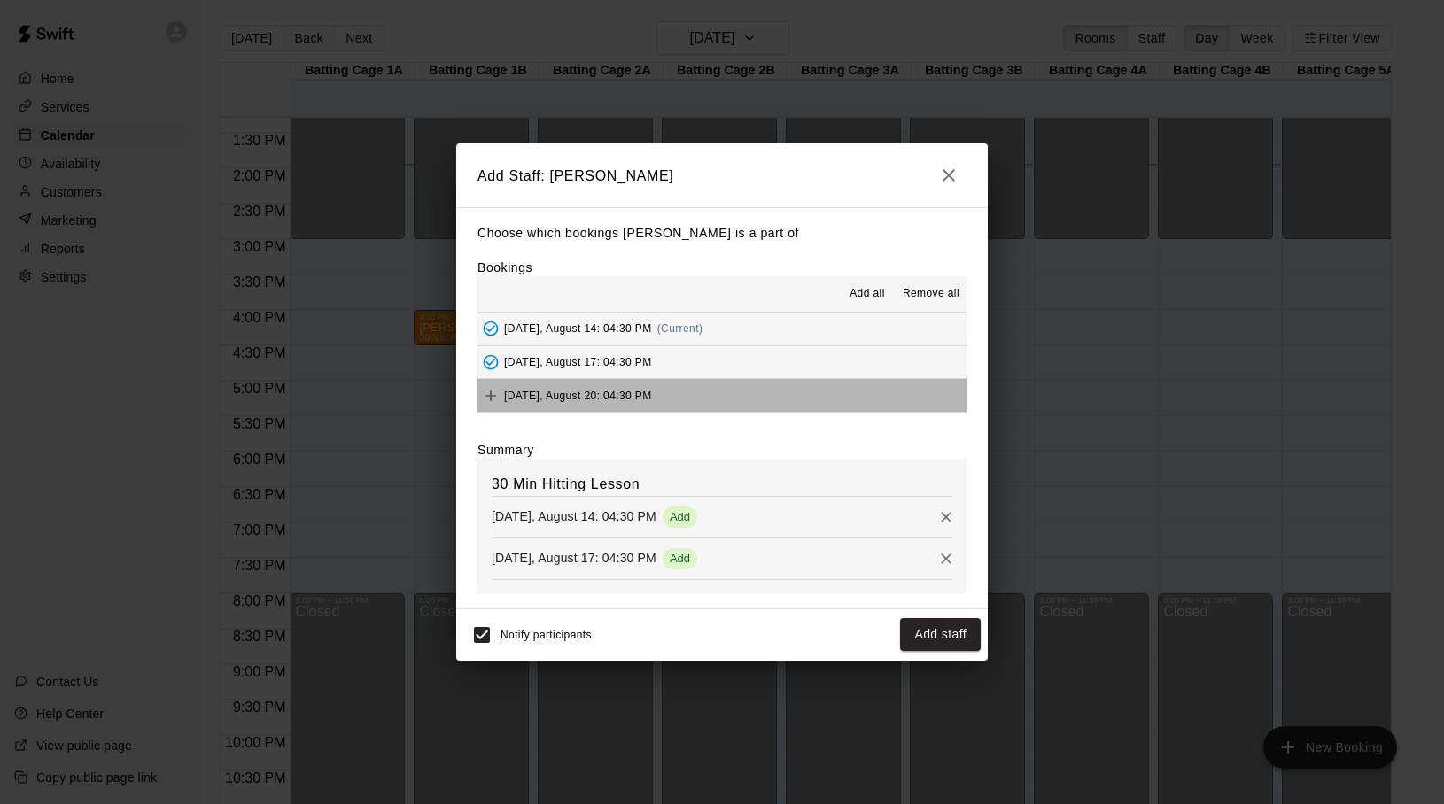
click at [521, 384] on div "[DATE], August 20: 04:30 PM" at bounding box center [564, 396] width 175 height 27
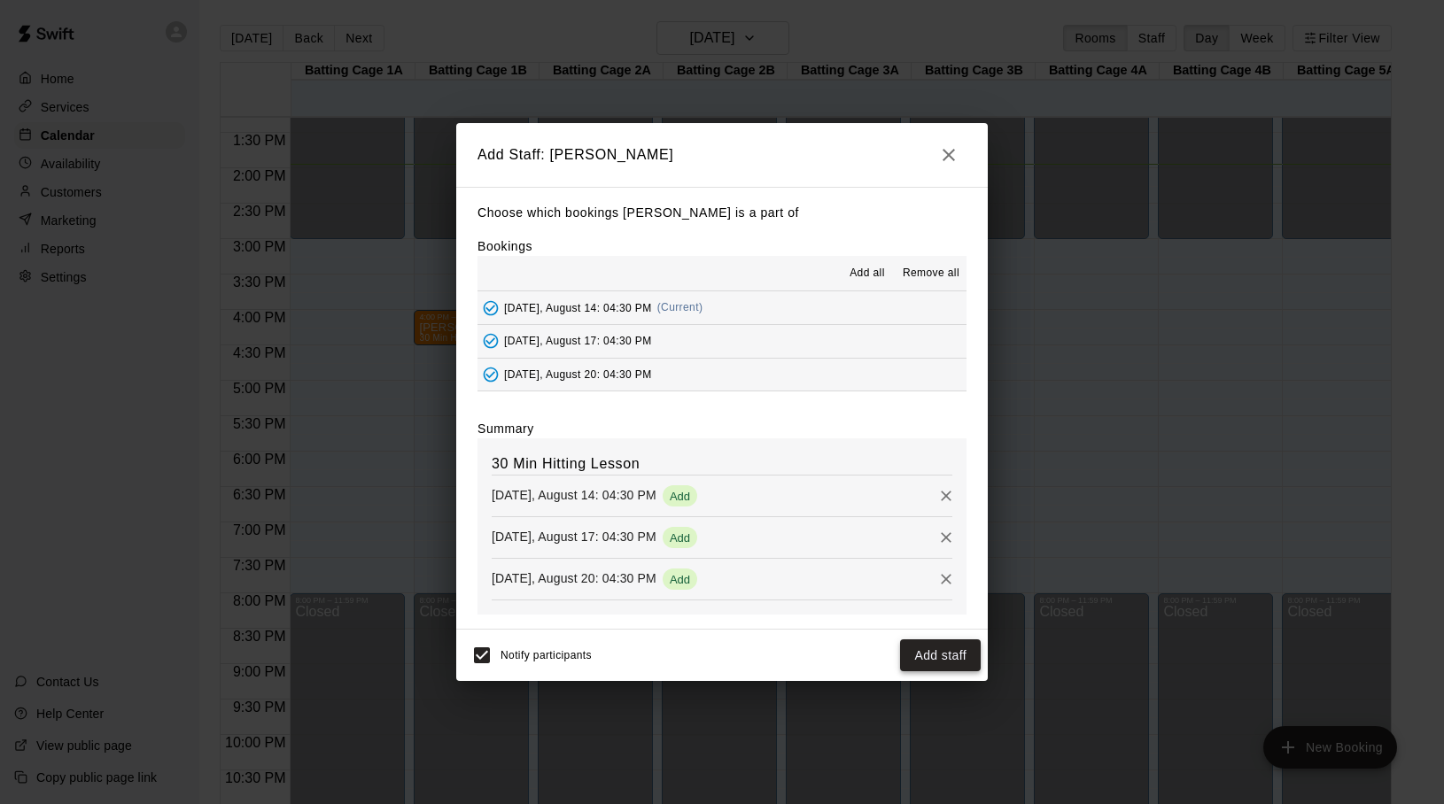
click at [939, 650] on button "Add staff" at bounding box center [940, 656] width 81 height 33
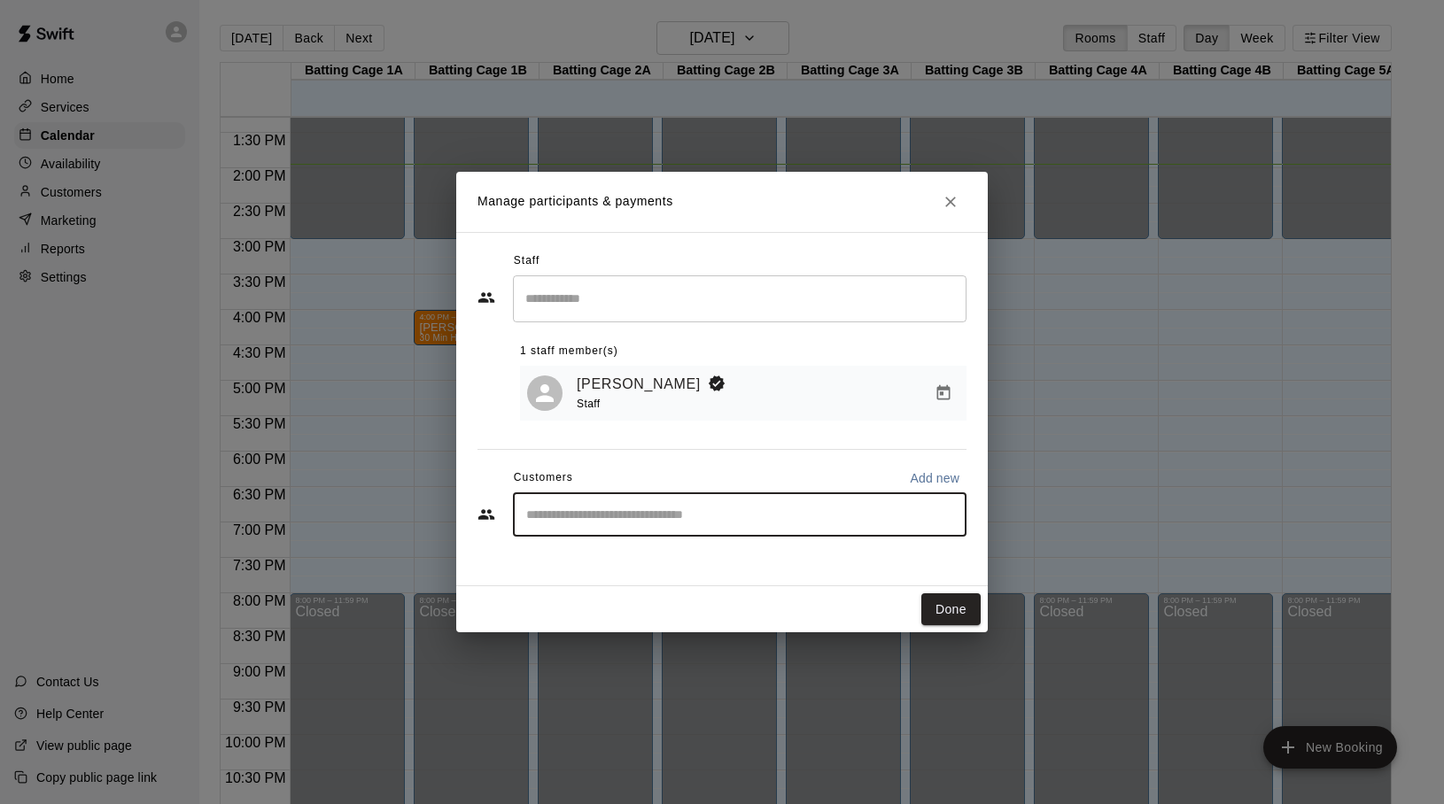
click at [633, 521] on input "Start typing to search customers..." at bounding box center [740, 515] width 438 height 18
click at [624, 522] on input "Start typing to search customers..." at bounding box center [740, 515] width 438 height 18
type input "**"
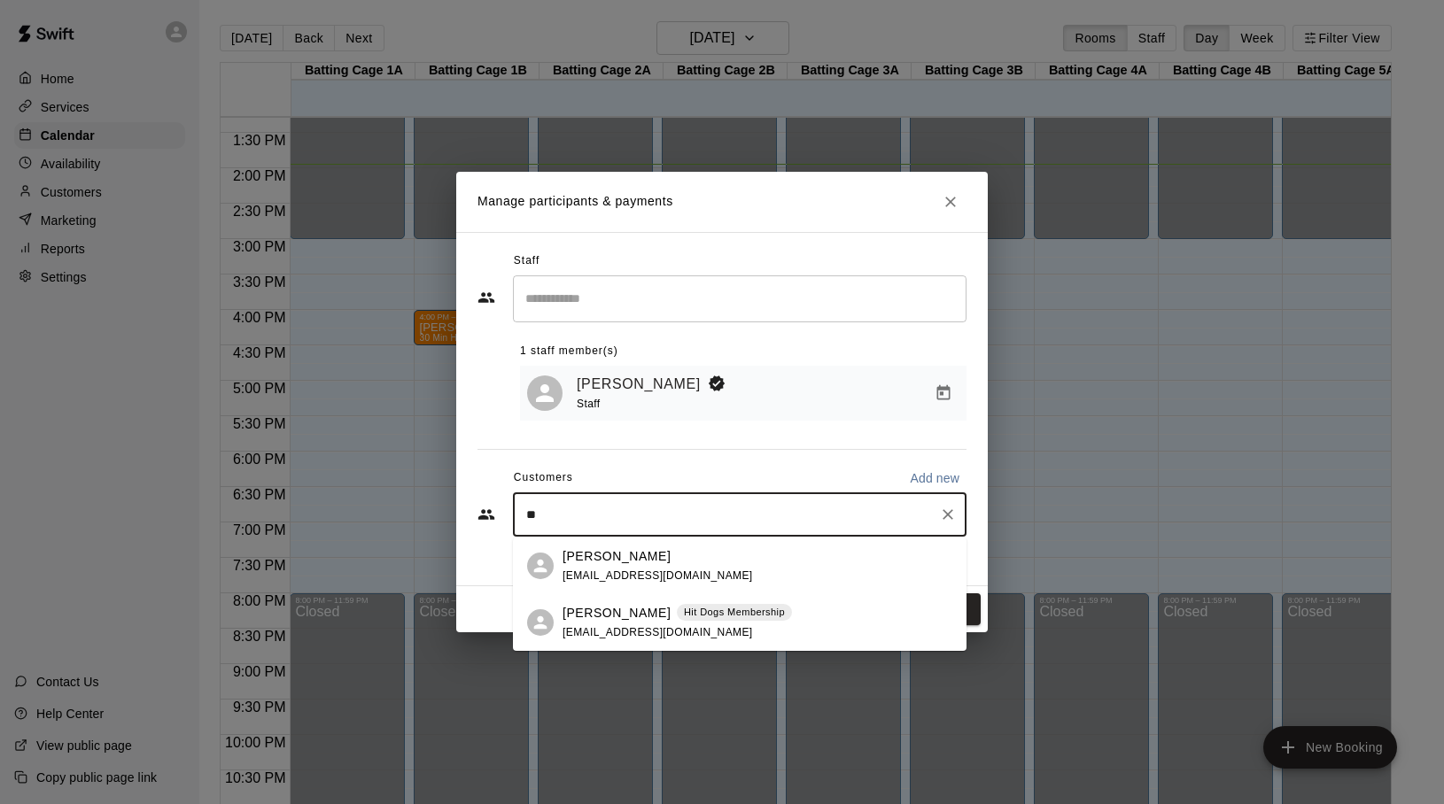
click at [611, 570] on span "[EMAIL_ADDRESS][DOMAIN_NAME]" at bounding box center [657, 576] width 190 height 12
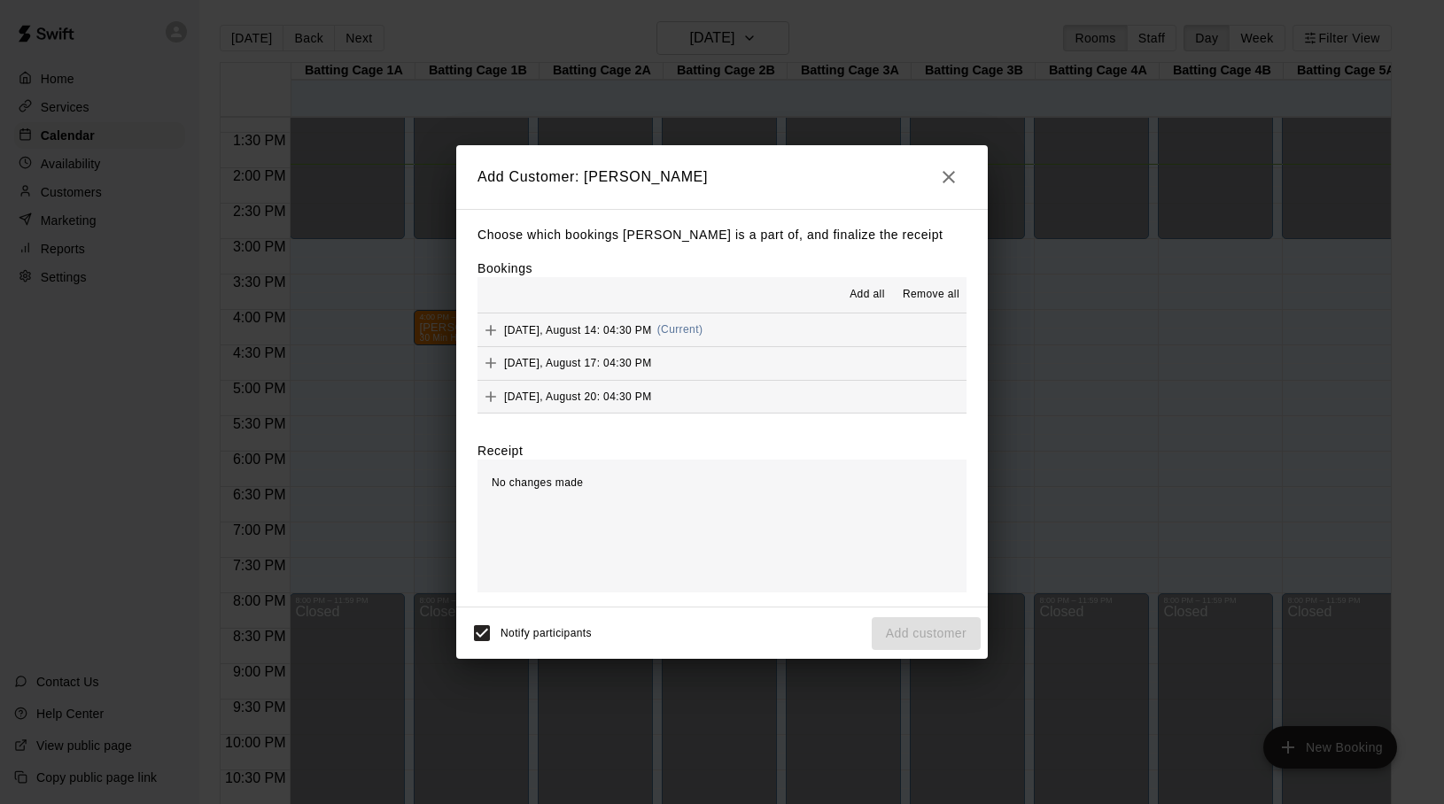
click at [558, 328] on span "[DATE], August 14: 04:30 PM" at bounding box center [578, 329] width 148 height 12
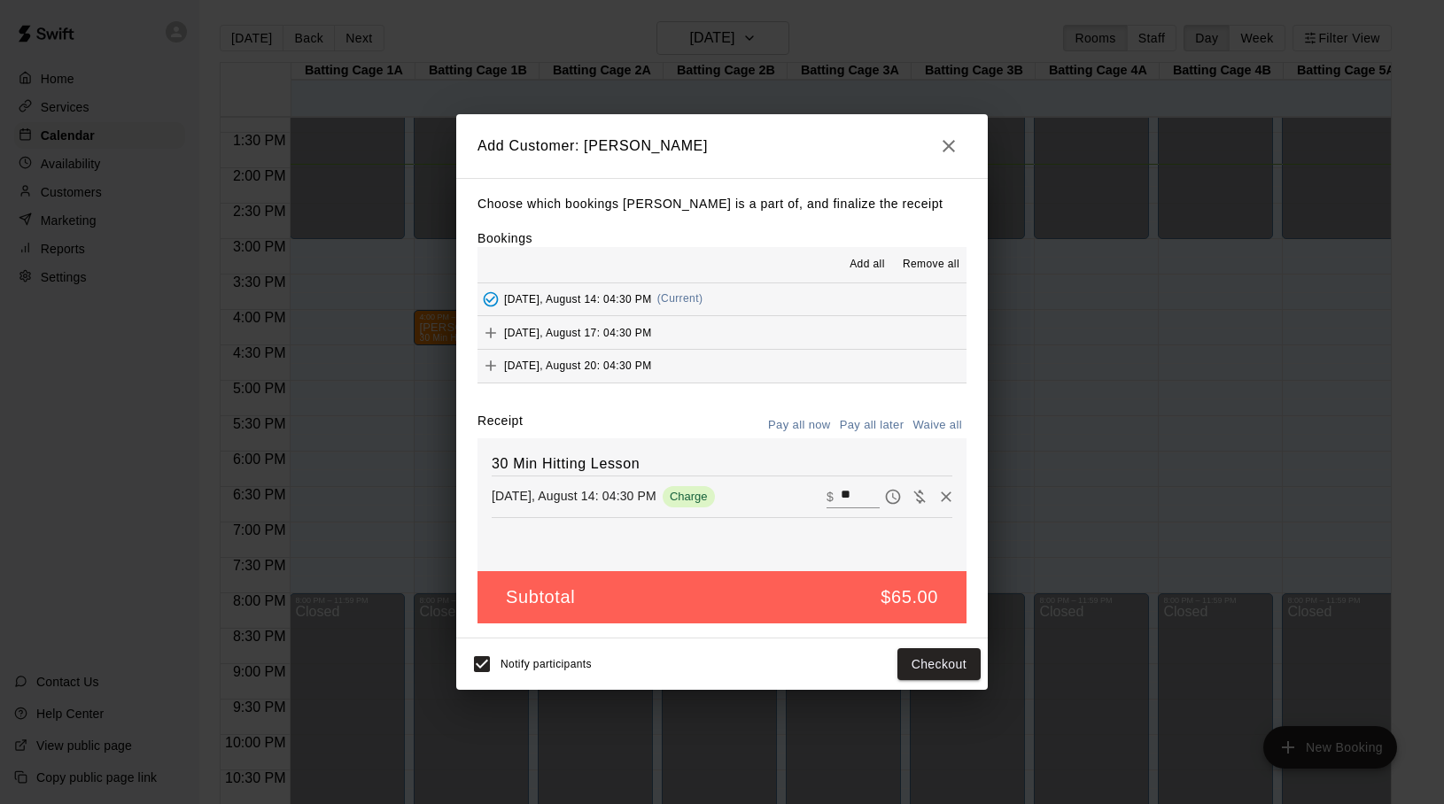
click at [547, 343] on div "[DATE], August 17: 04:30 PM" at bounding box center [564, 333] width 175 height 27
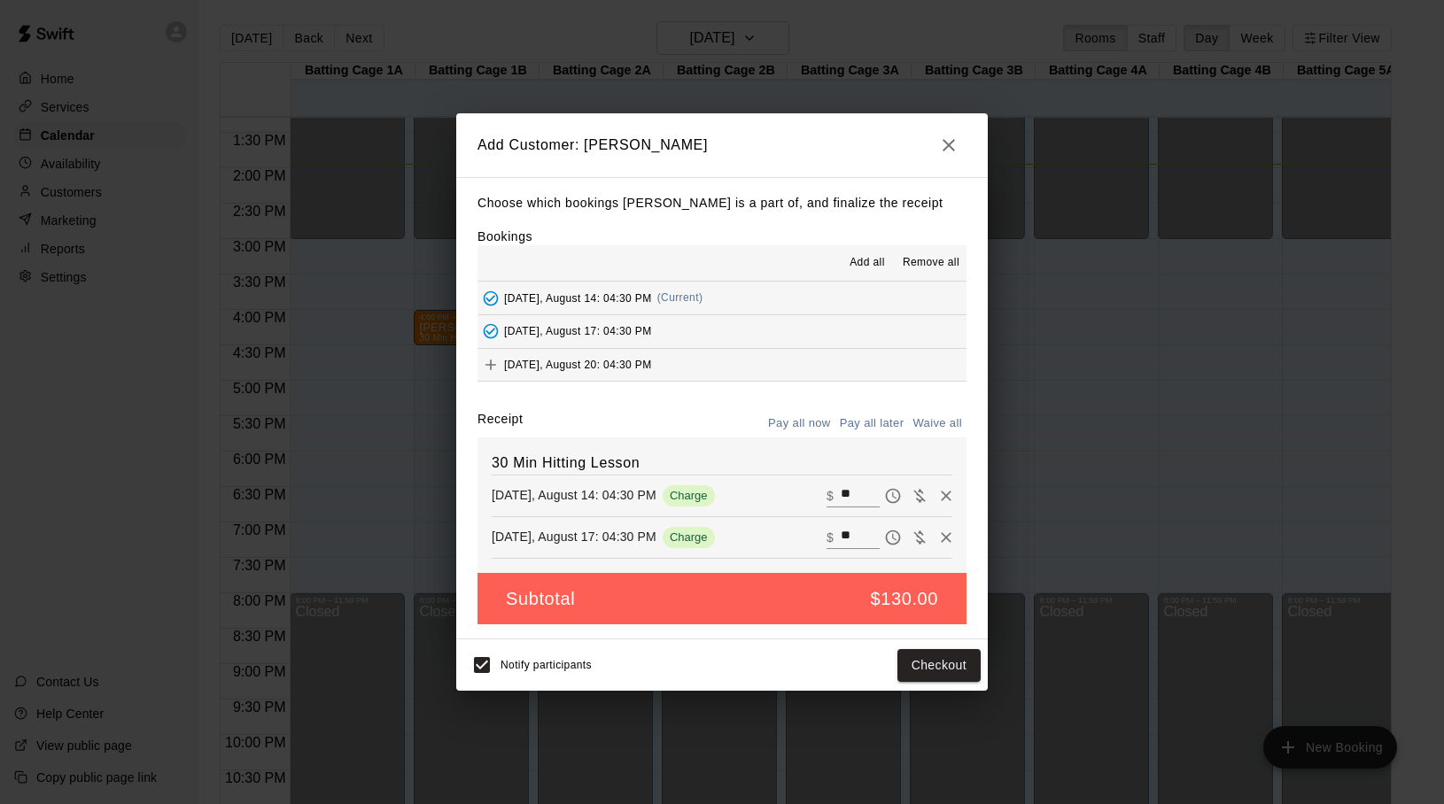
click at [547, 357] on div "[DATE], August 20: 04:30 PM" at bounding box center [564, 365] width 175 height 27
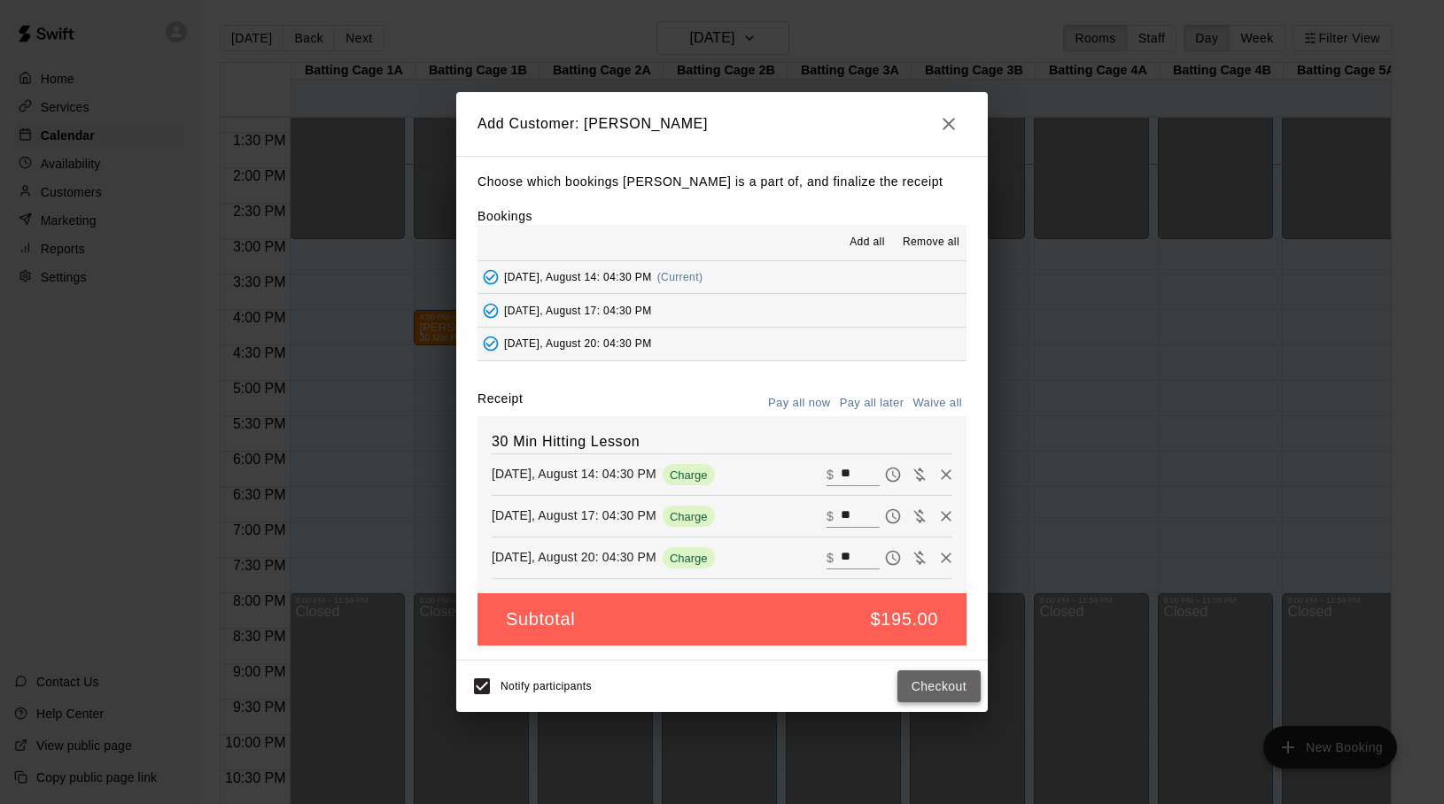
click at [923, 686] on button "Checkout" at bounding box center [938, 687] width 83 height 33
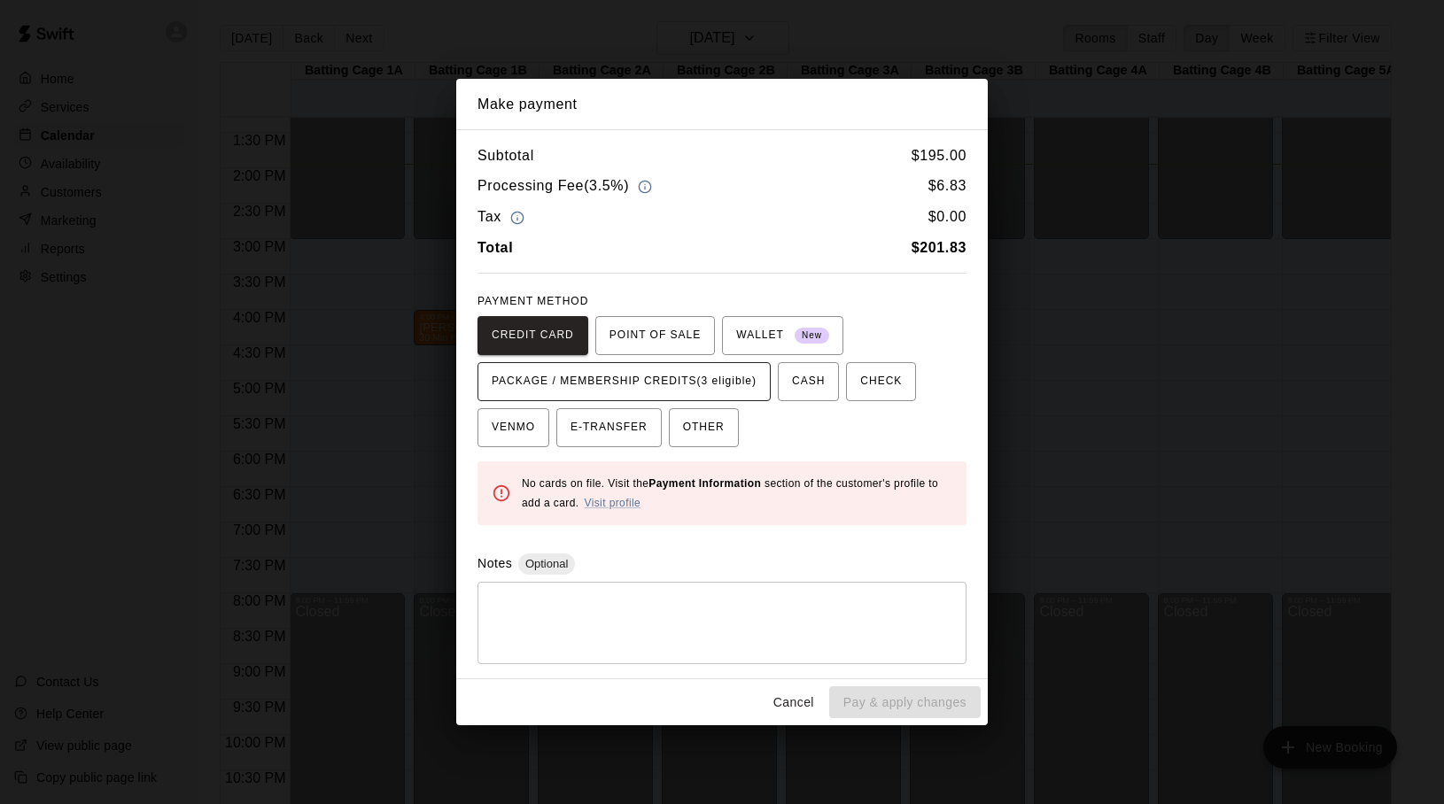
click at [707, 384] on span "PACKAGE / MEMBERSHIP CREDITS (3 eligible)" at bounding box center [624, 382] width 265 height 28
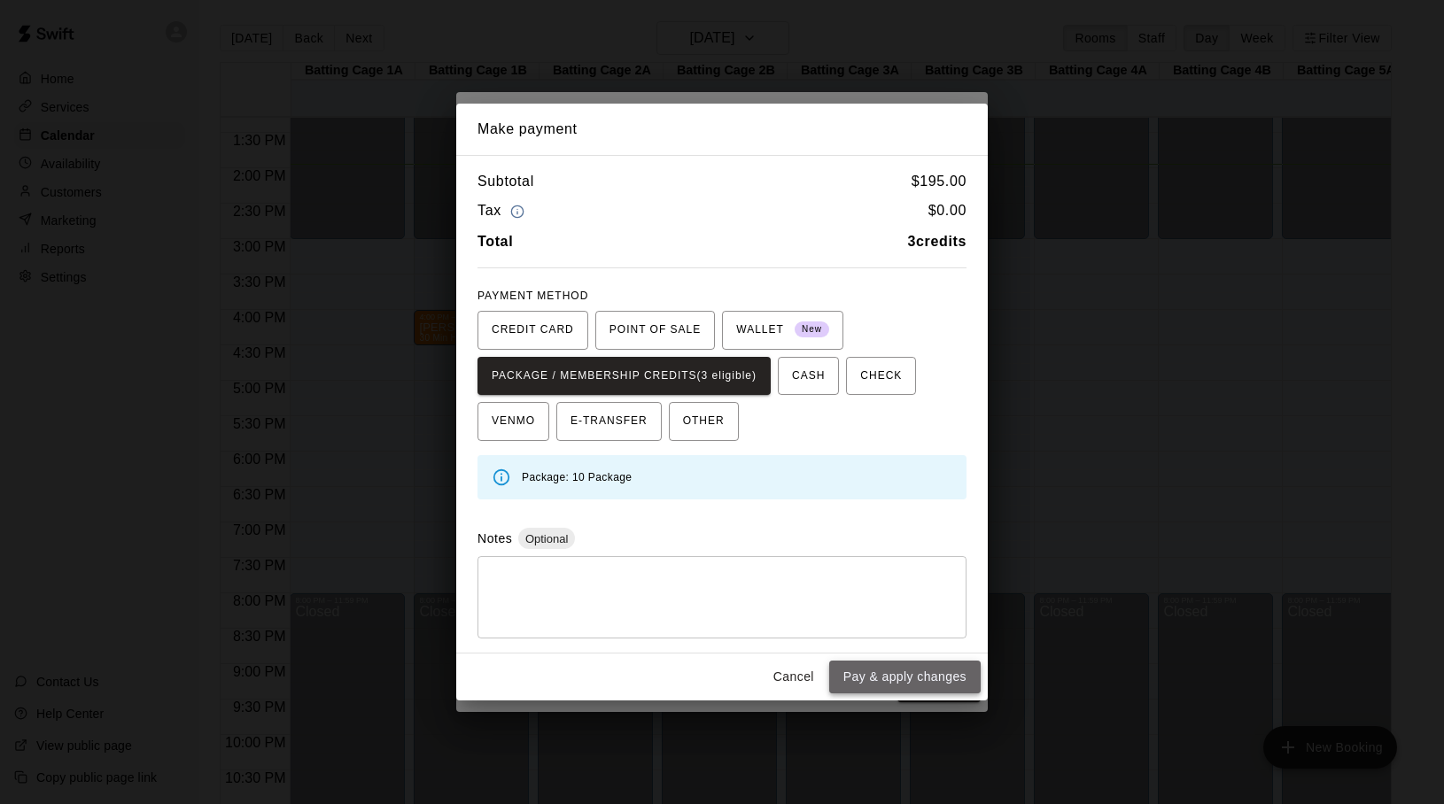
click at [885, 674] on button "Pay & apply changes" at bounding box center [904, 677] width 151 height 33
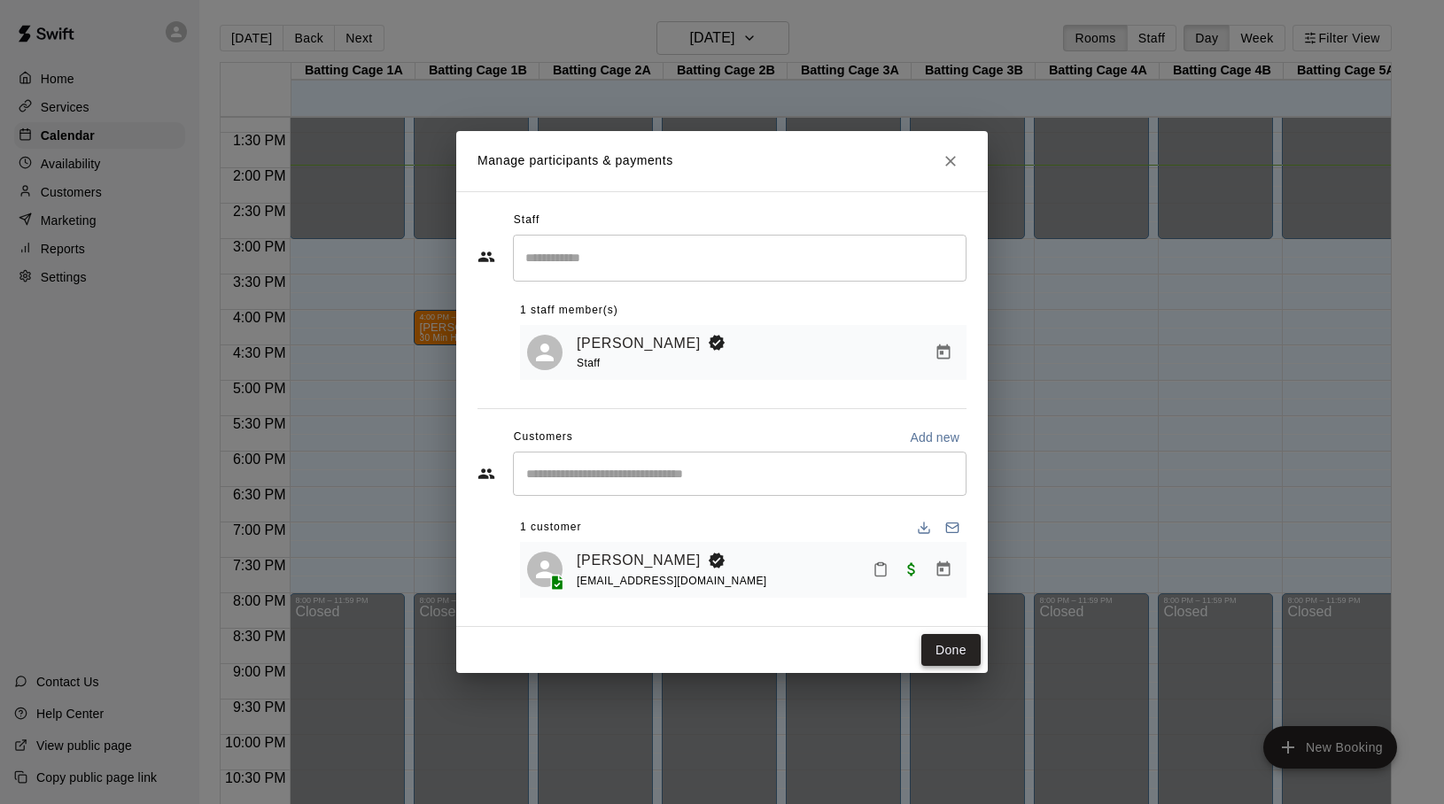
click at [937, 649] on button "Done" at bounding box center [950, 650] width 59 height 33
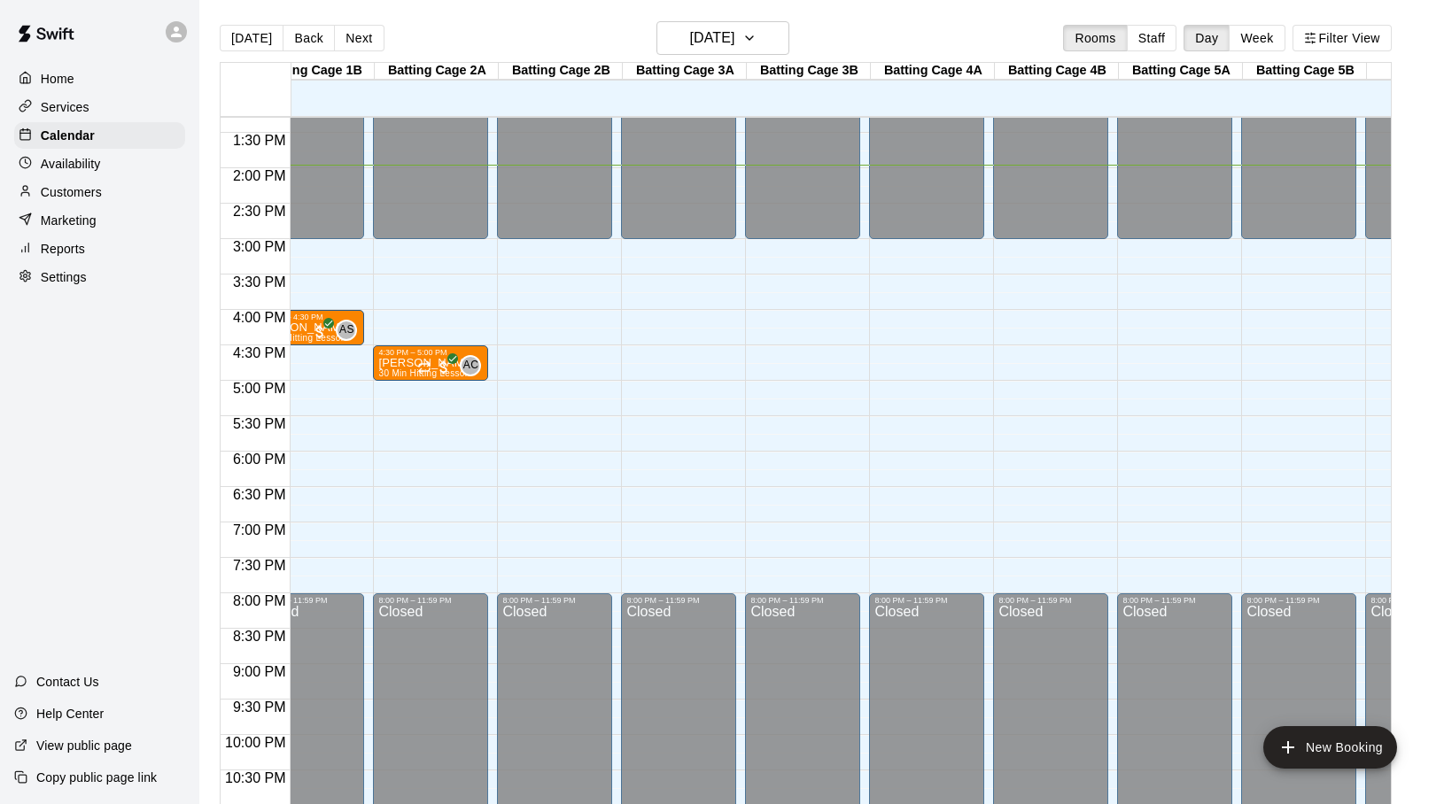
scroll to position [942, 0]
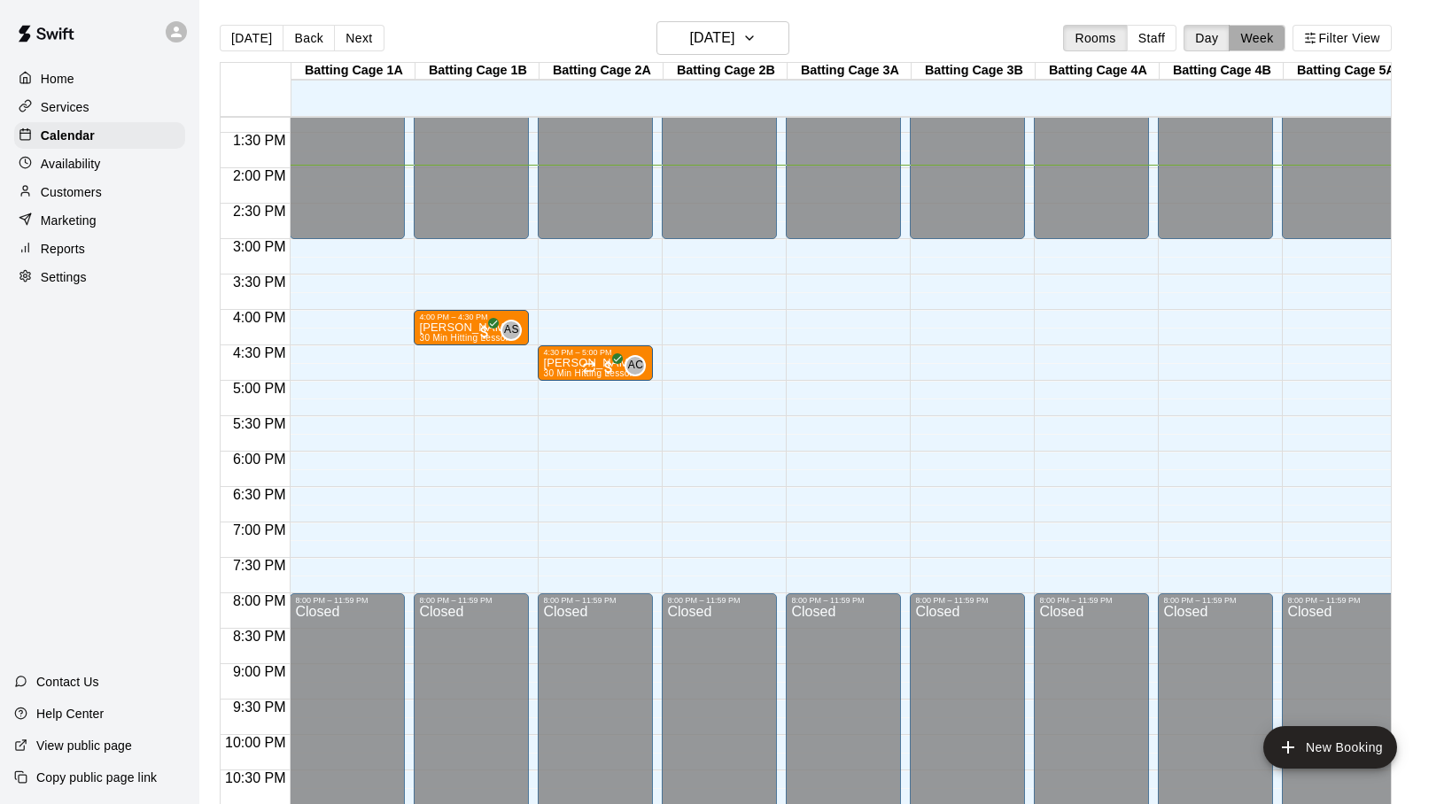
click at [1256, 37] on button "Week" at bounding box center [1257, 38] width 56 height 27
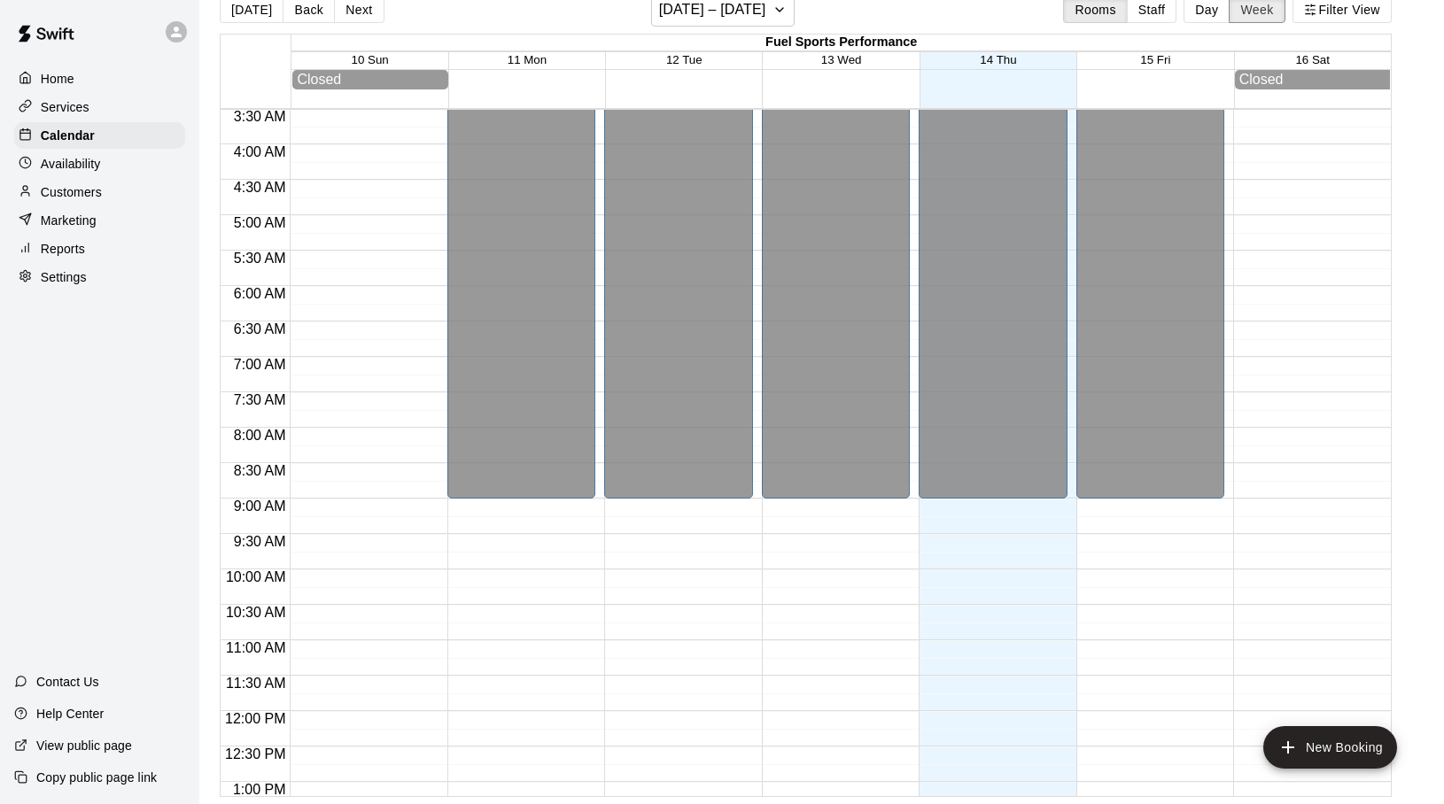
scroll to position [270, 0]
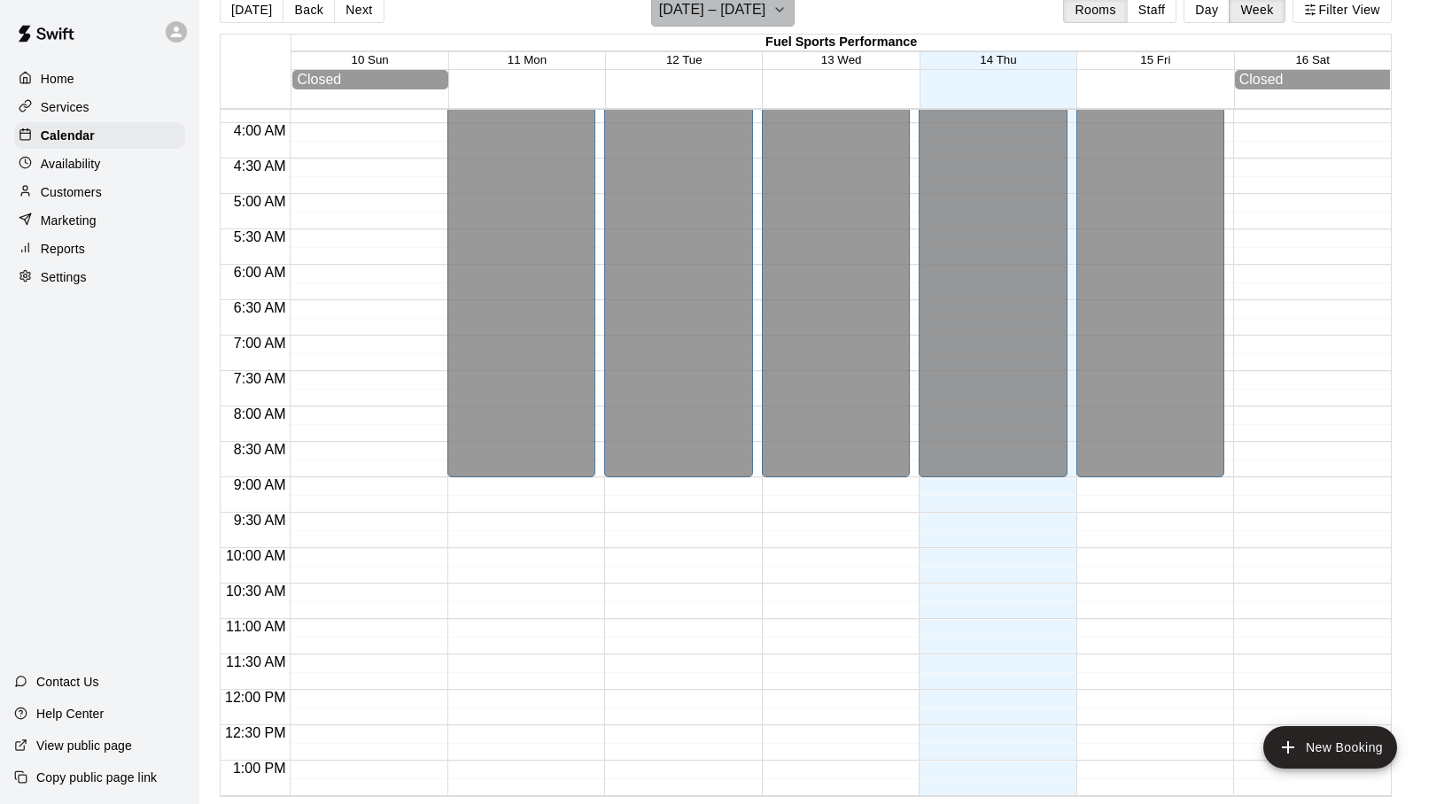
click at [772, 6] on icon "button" at bounding box center [779, 9] width 14 height 21
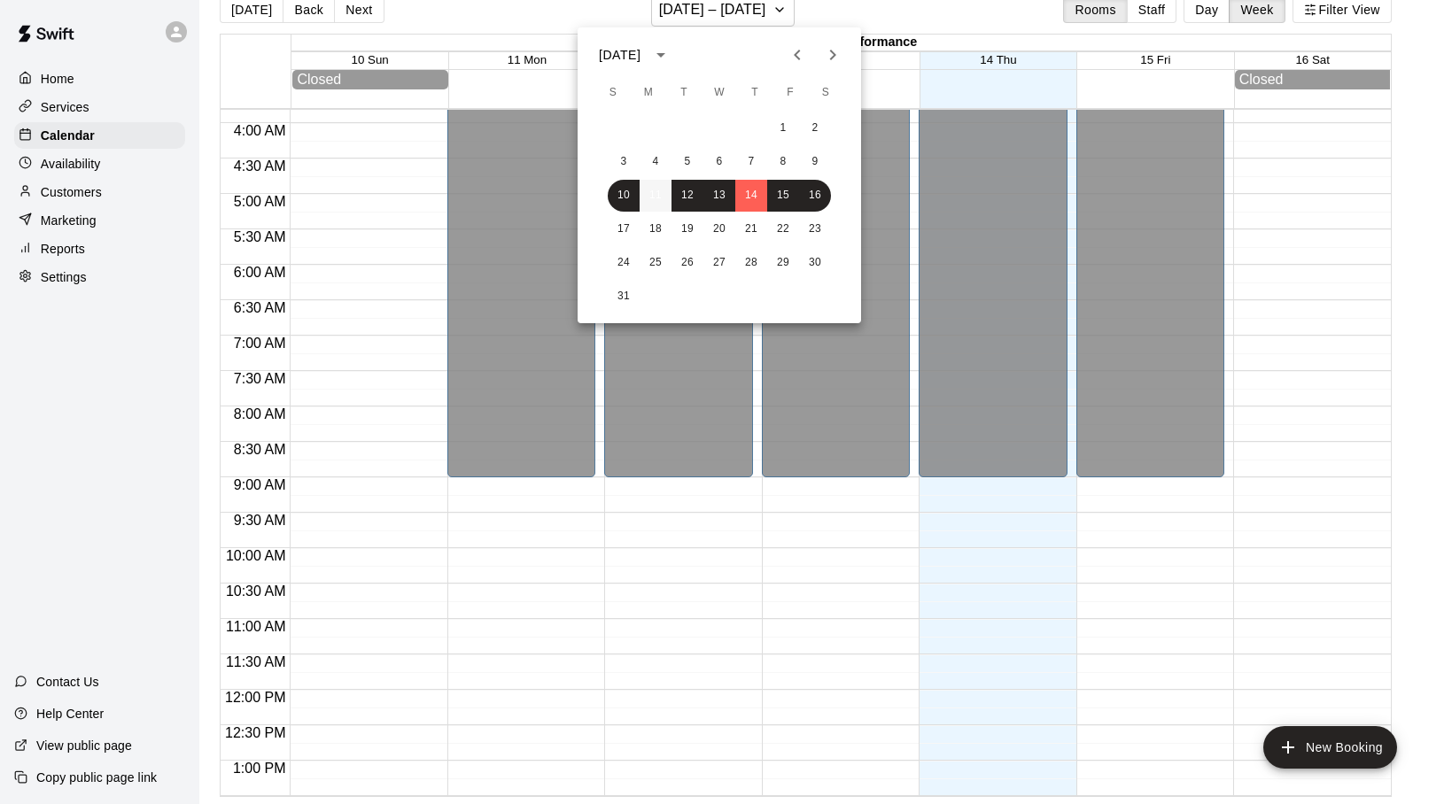
click at [649, 194] on button "11" at bounding box center [656, 196] width 32 height 32
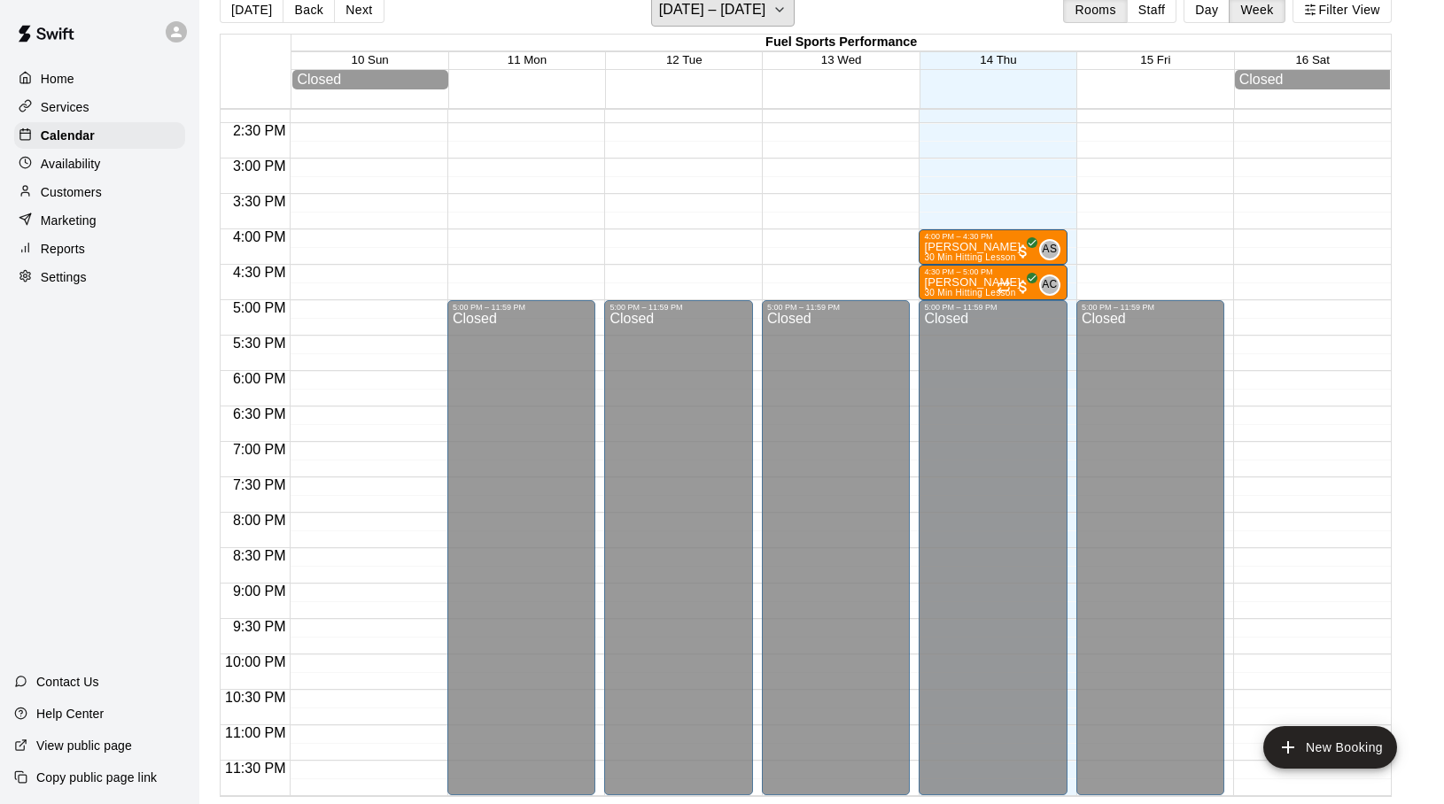
scroll to position [1016, 0]
click at [995, 274] on div "4:30 PM – 5:00 PM" at bounding box center [992, 272] width 137 height 9
click at [950, 282] on icon "edit" at bounding box center [942, 285] width 21 height 21
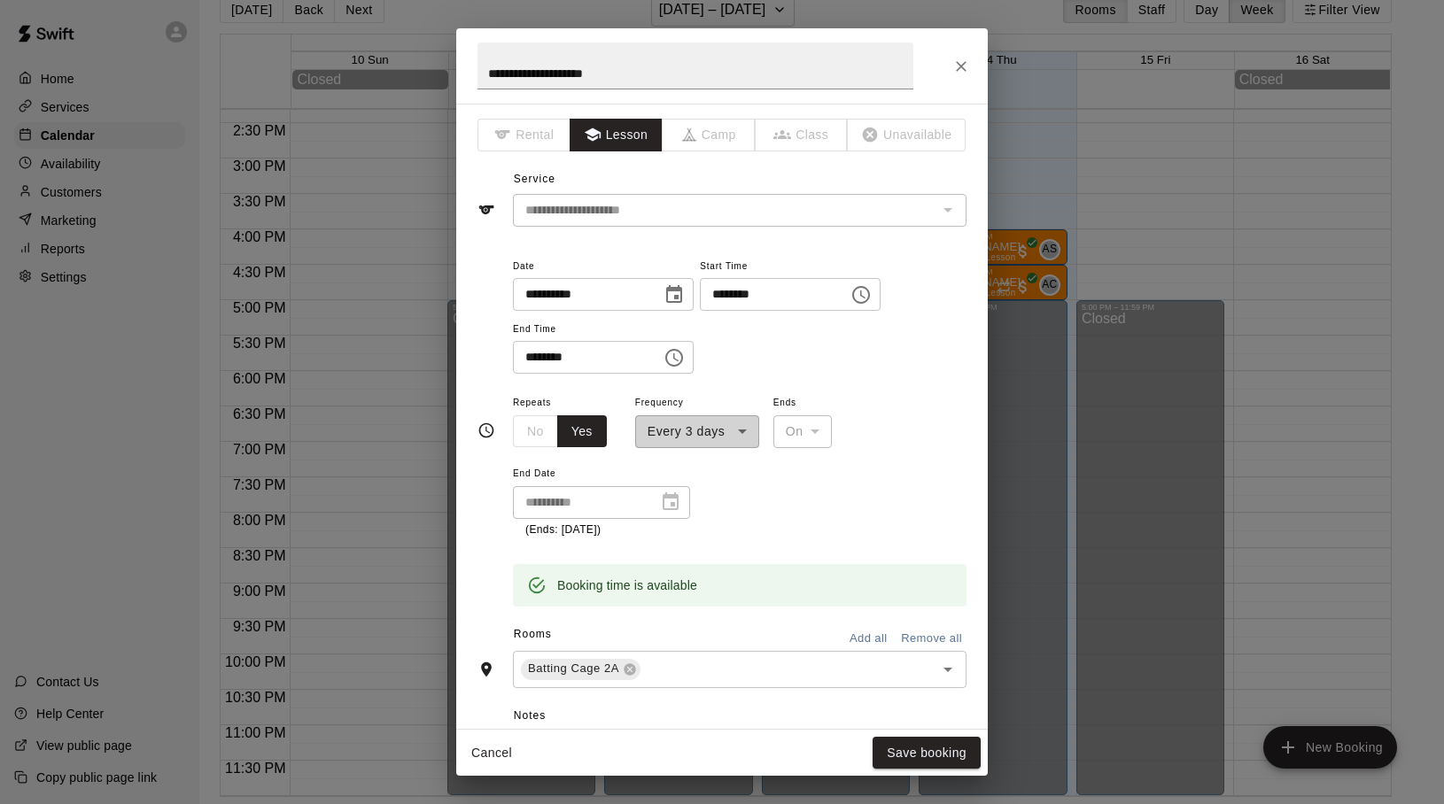
click at [675, 503] on div "**********" at bounding box center [601, 502] width 177 height 33
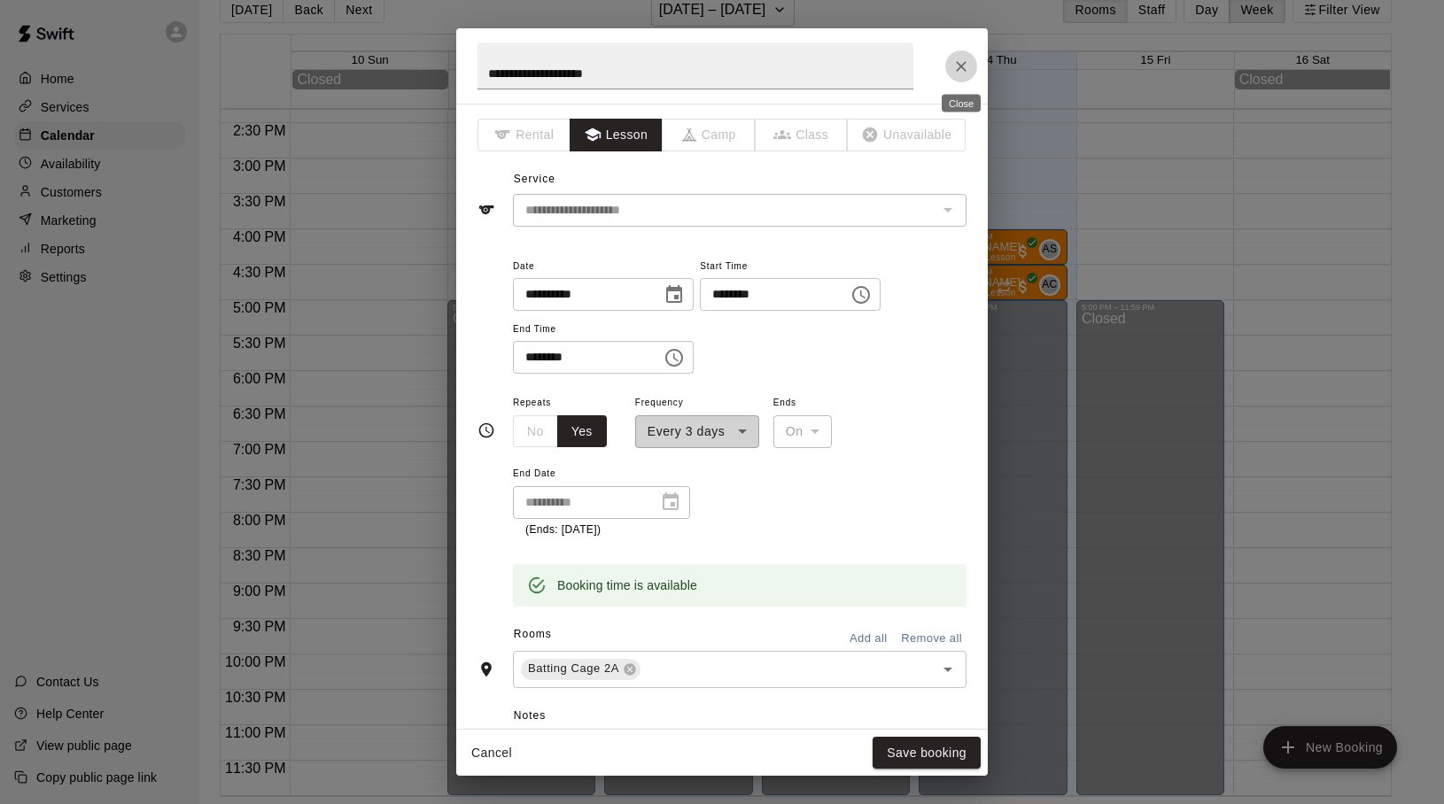
click at [967, 66] on icon "Close" at bounding box center [961, 67] width 18 height 18
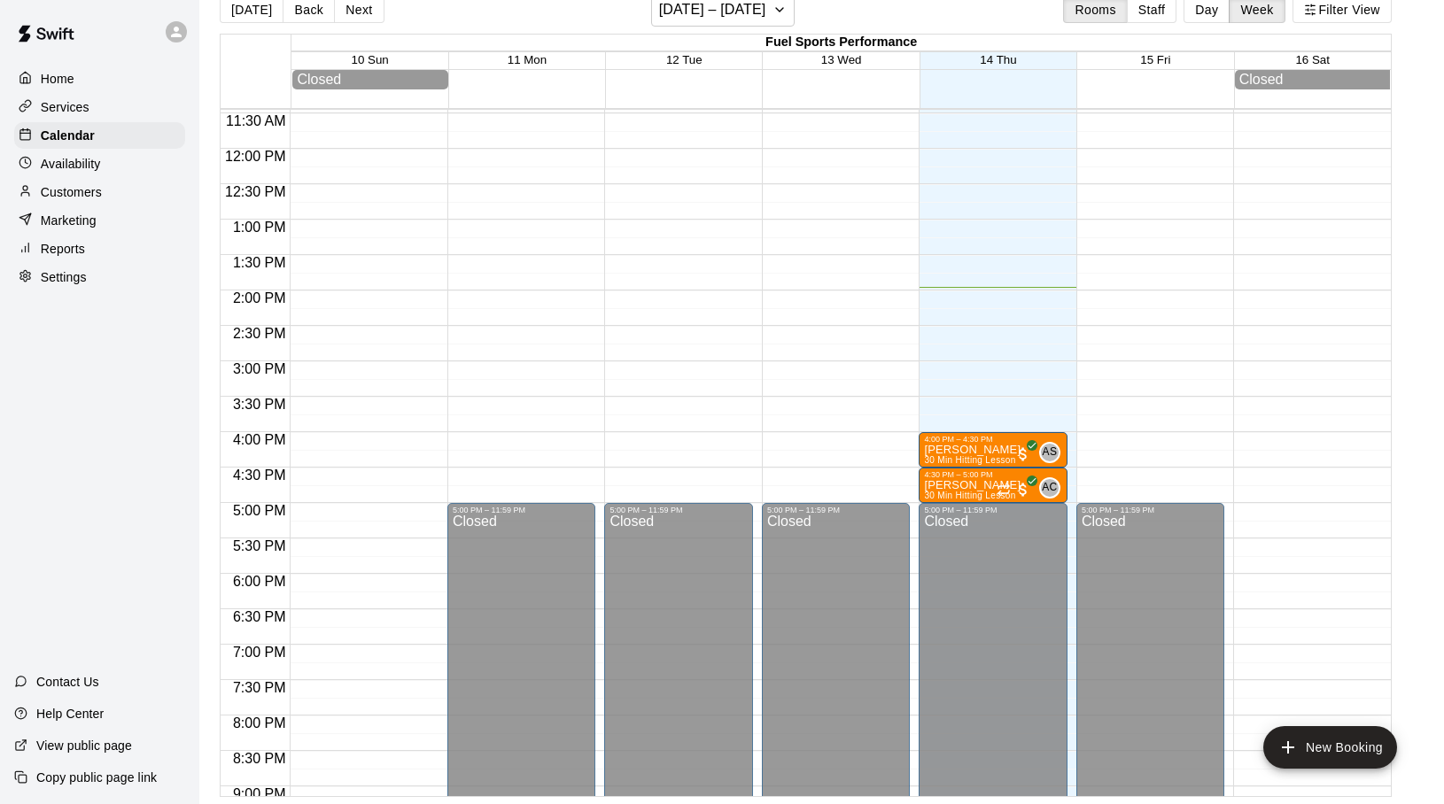
scroll to position [772, 0]
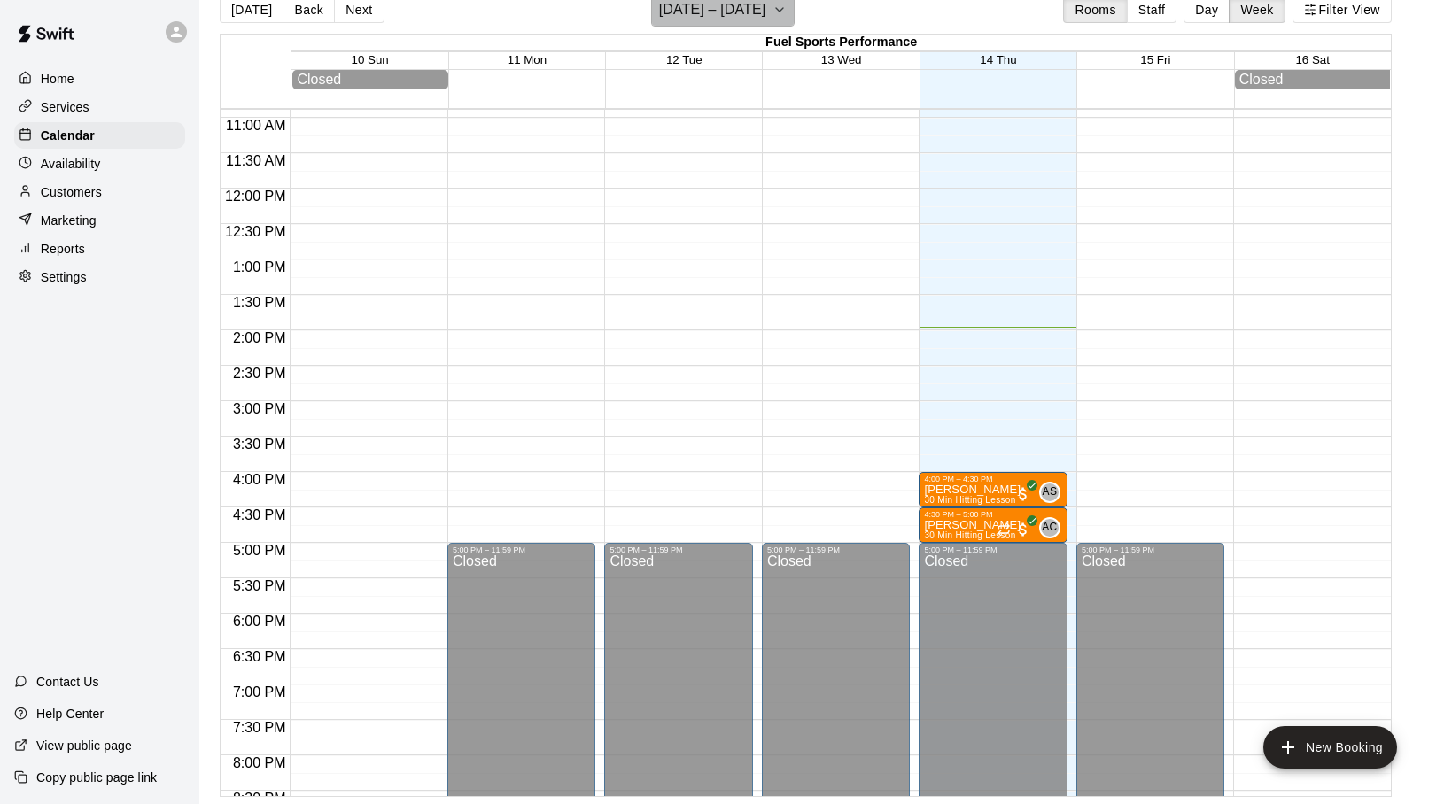
click at [772, 12] on icon "button" at bounding box center [779, 9] width 14 height 21
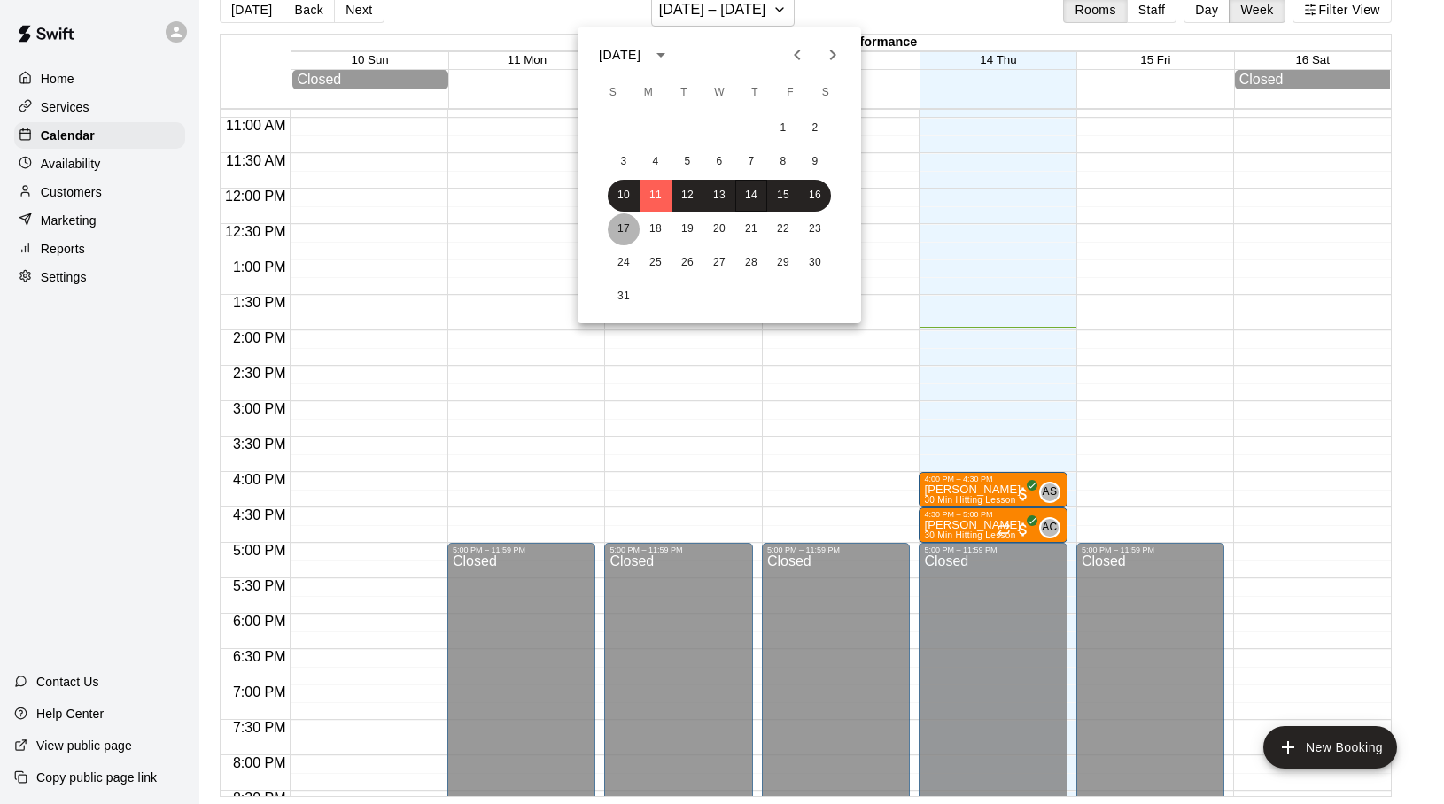
click at [632, 224] on button "17" at bounding box center [624, 229] width 32 height 32
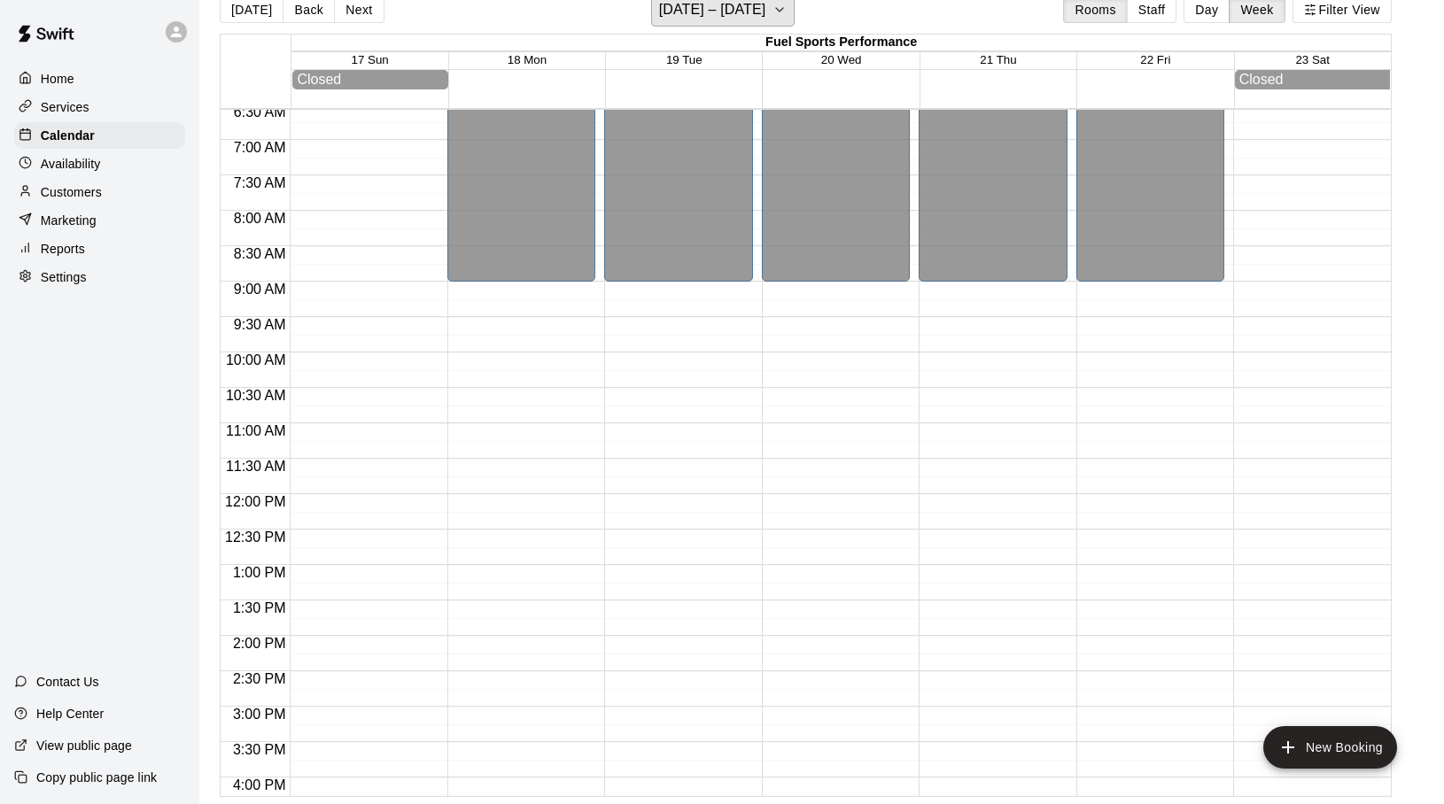
scroll to position [531, 0]
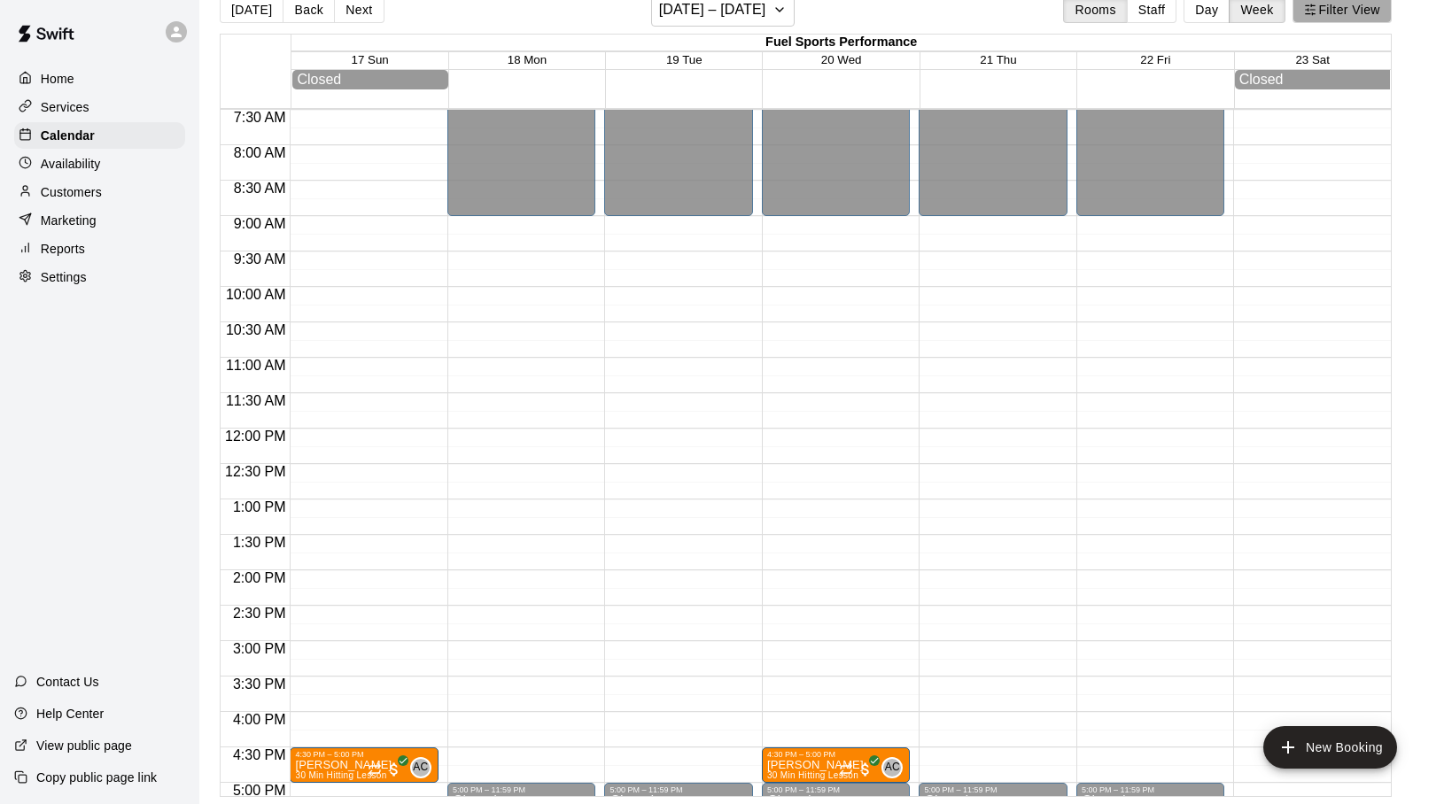
click at [1304, 4] on icon "button" at bounding box center [1310, 10] width 12 height 12
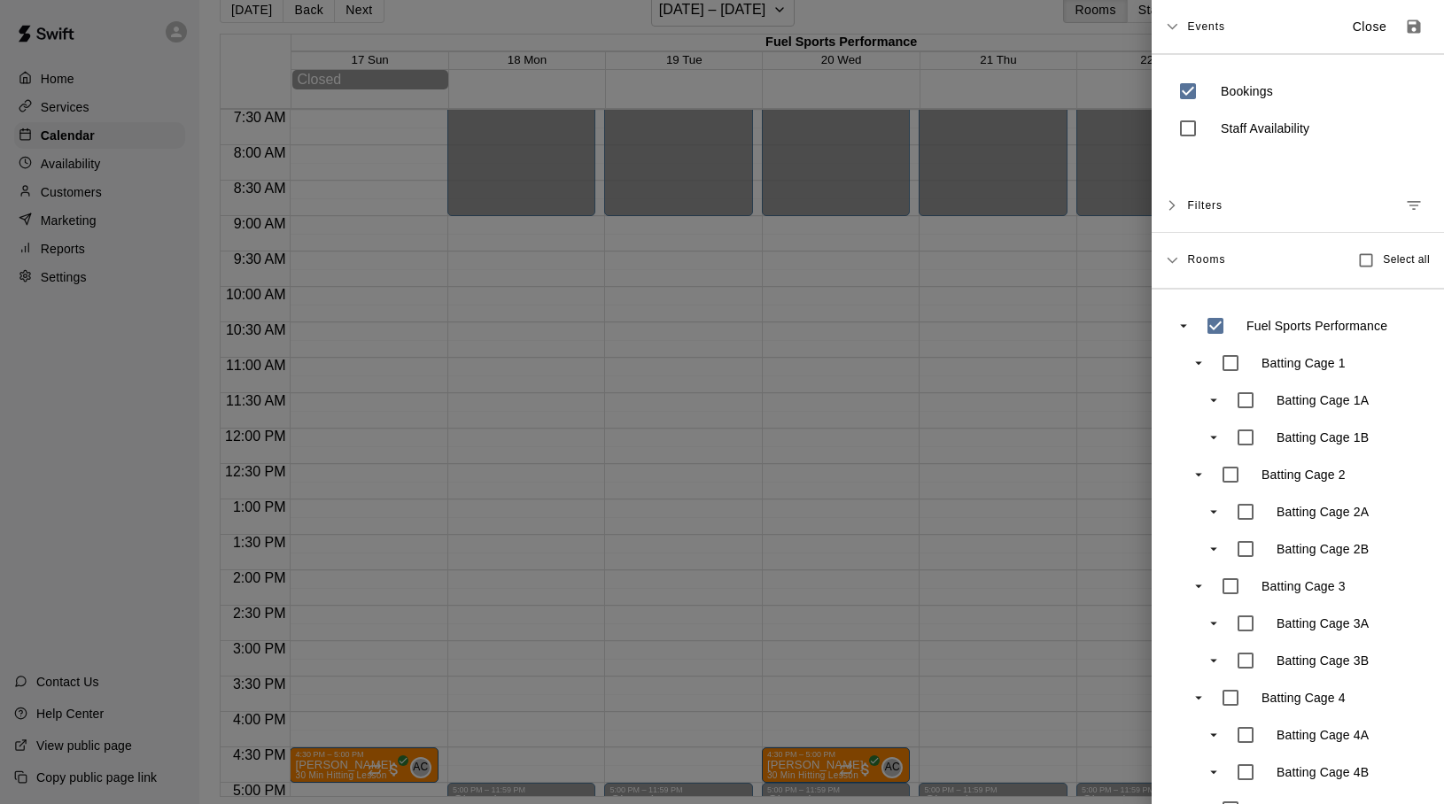
click at [1012, 23] on div at bounding box center [722, 402] width 1444 height 804
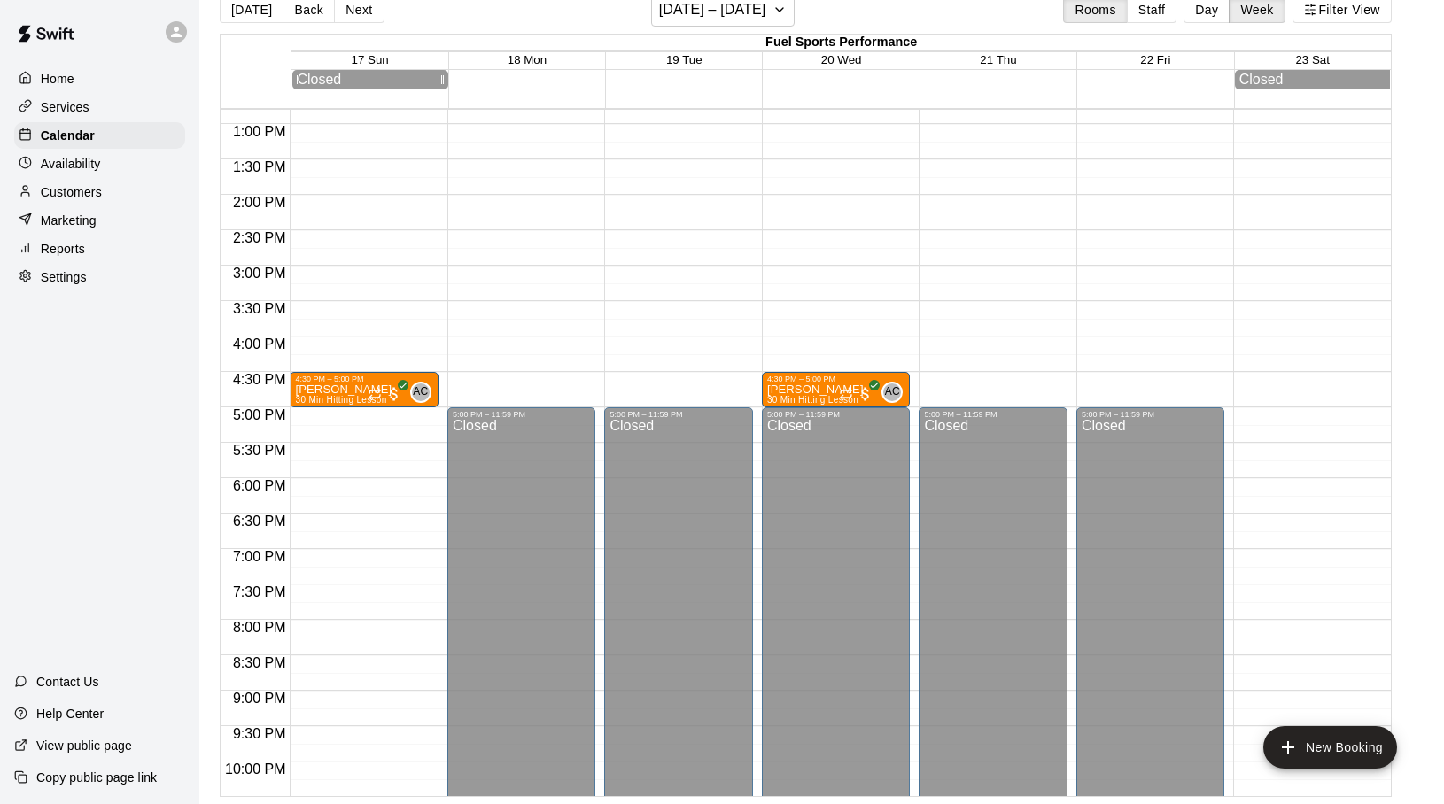
scroll to position [0, 0]
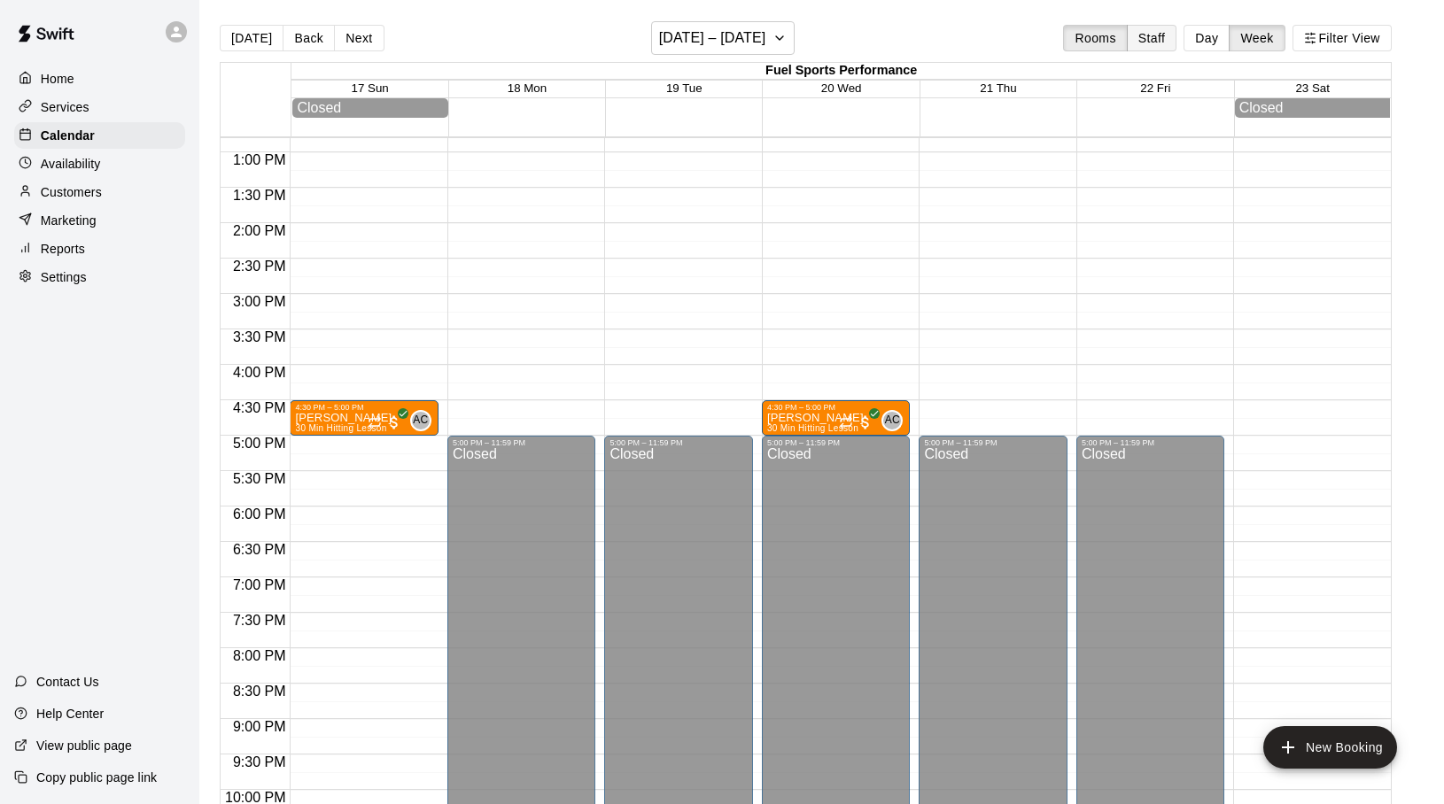
click at [1146, 39] on button "Staff" at bounding box center [1152, 38] width 50 height 27
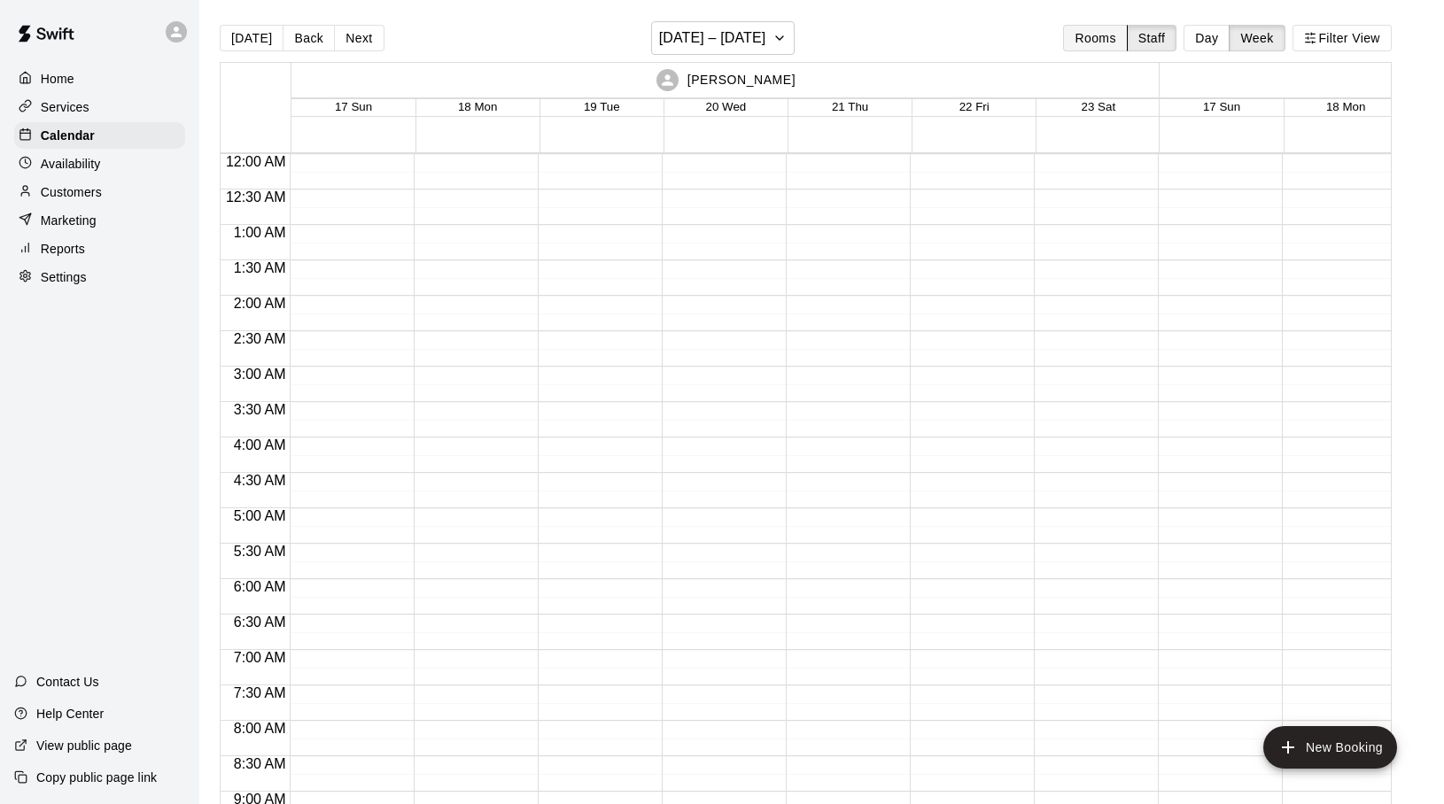
click at [1102, 45] on button "Rooms" at bounding box center [1095, 38] width 64 height 27
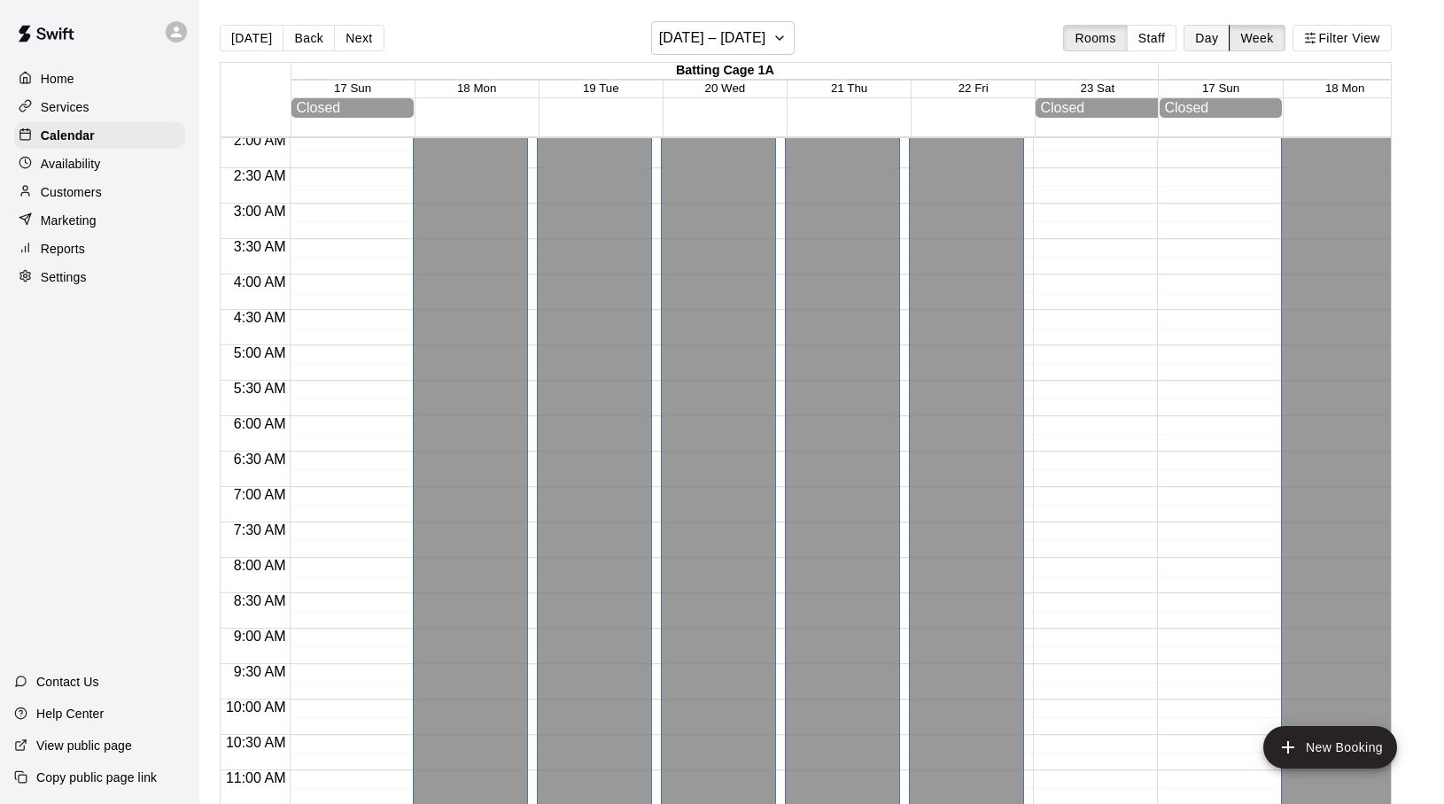
click at [1204, 43] on button "Day" at bounding box center [1206, 38] width 46 height 27
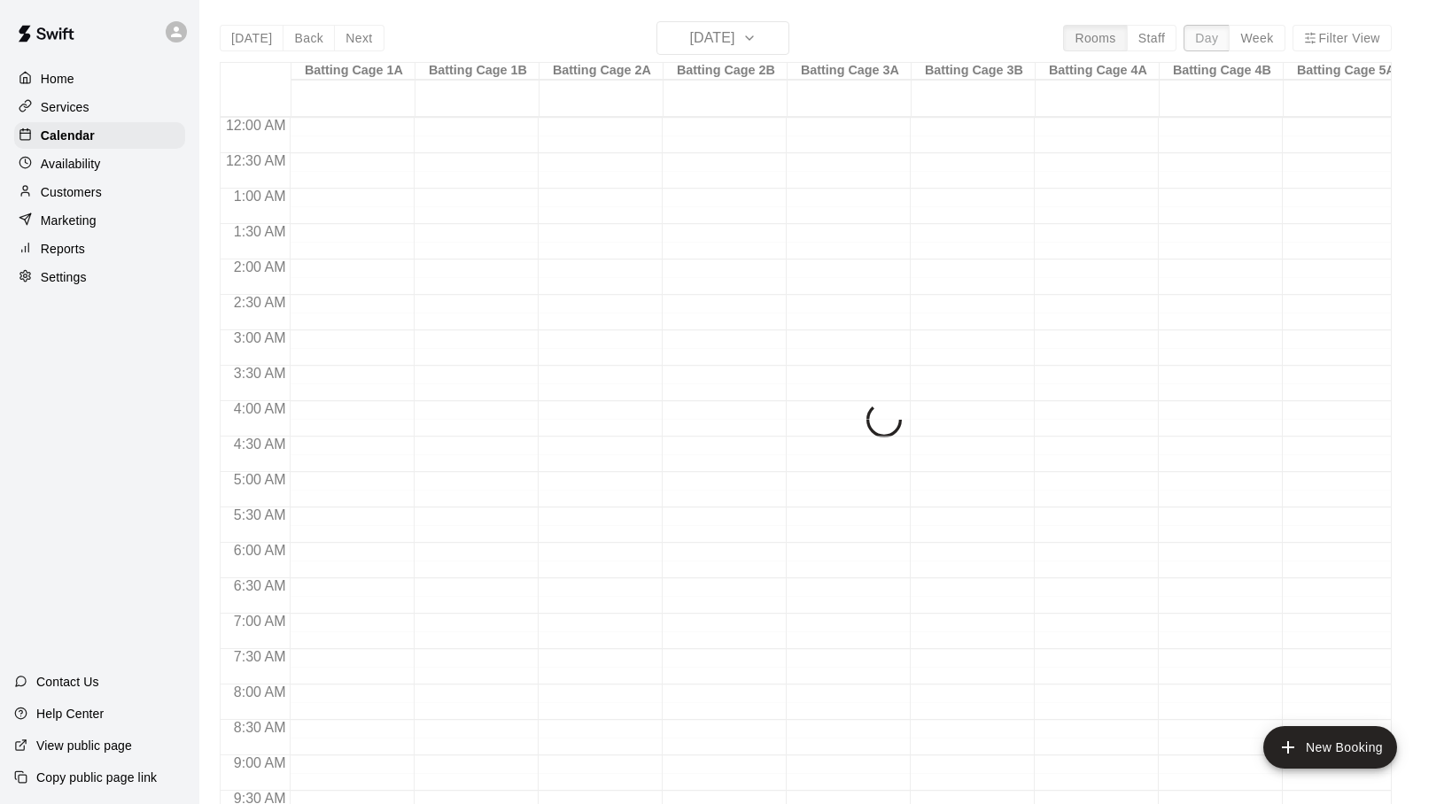
scroll to position [991, 0]
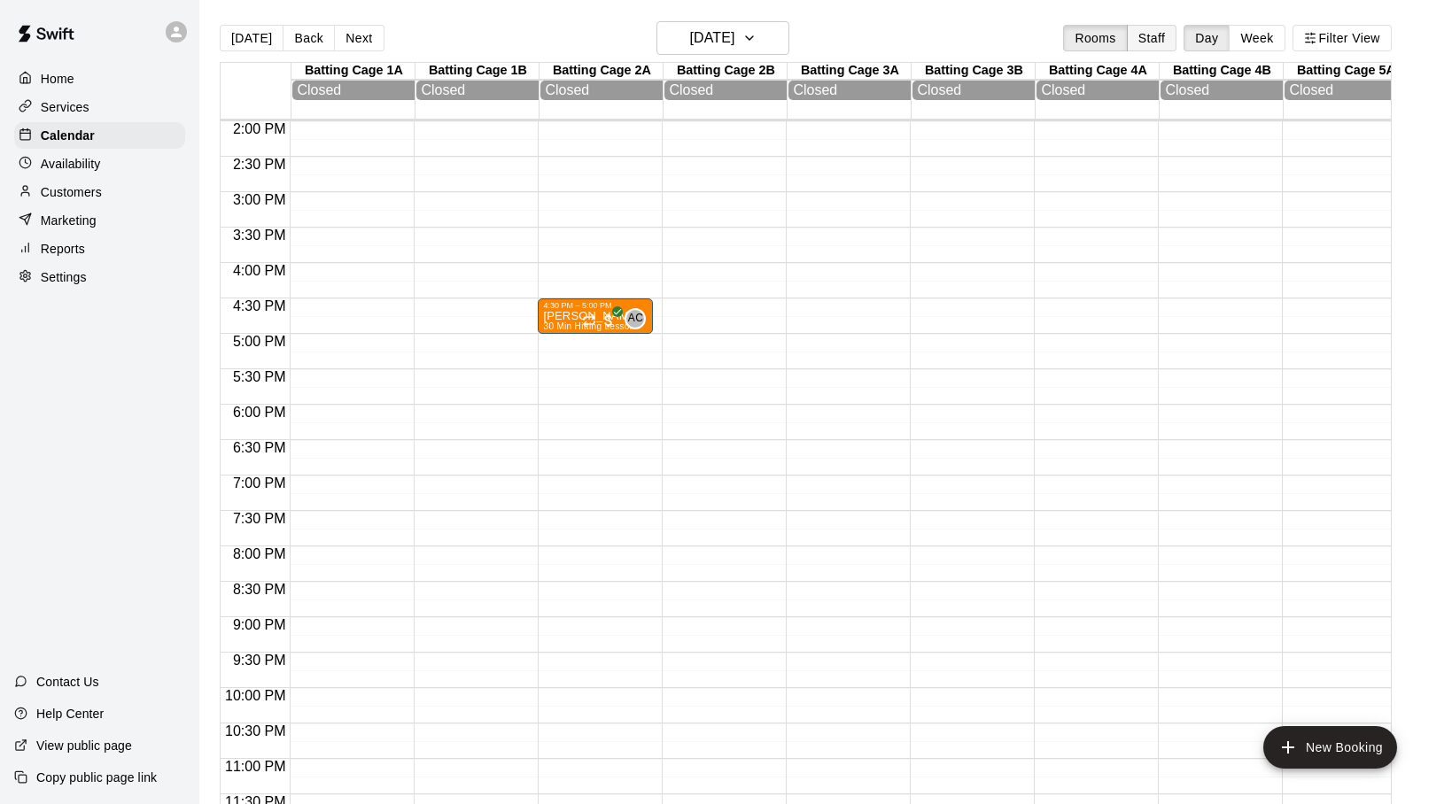
click at [1161, 40] on button "Staff" at bounding box center [1152, 38] width 50 height 27
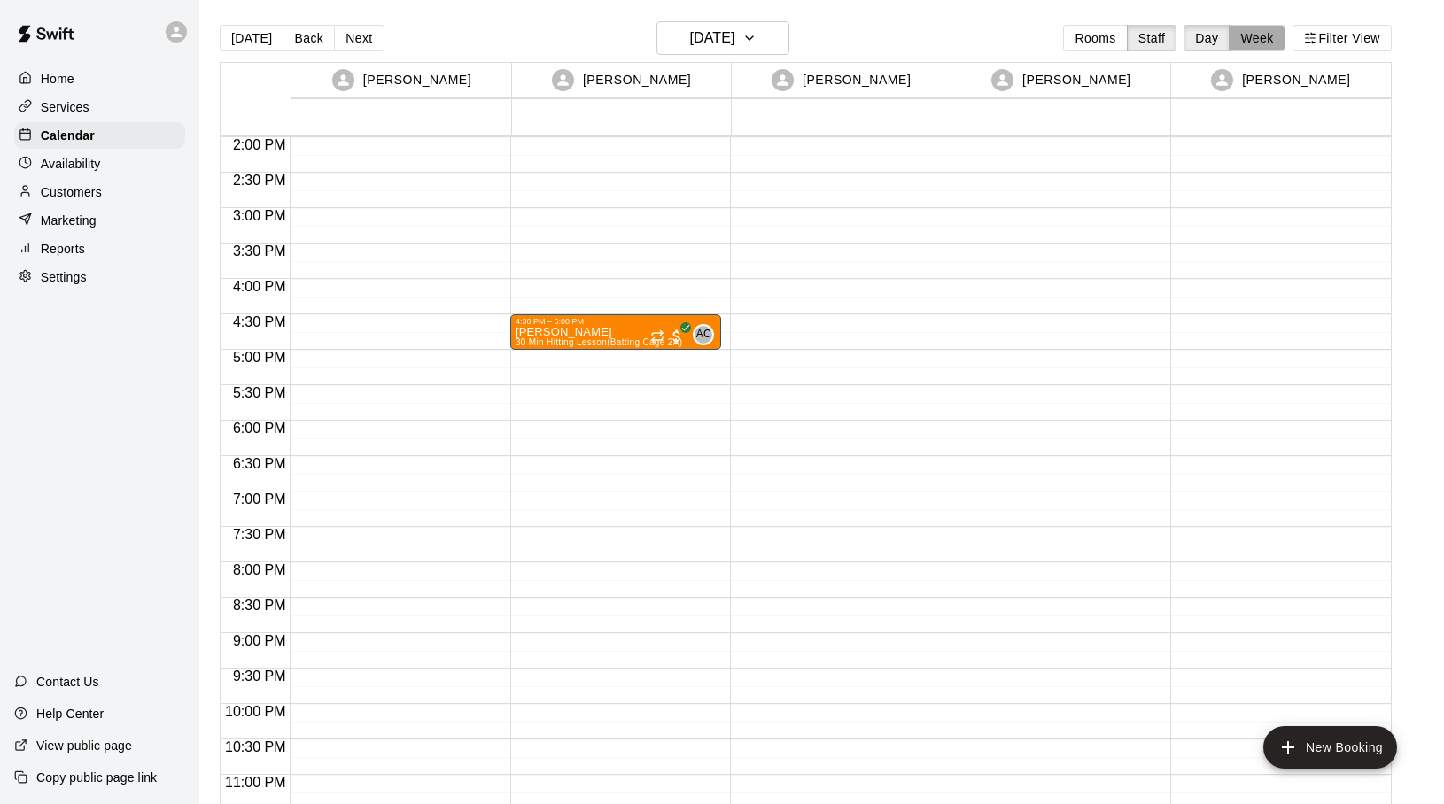
click at [1265, 41] on button "Week" at bounding box center [1257, 38] width 56 height 27
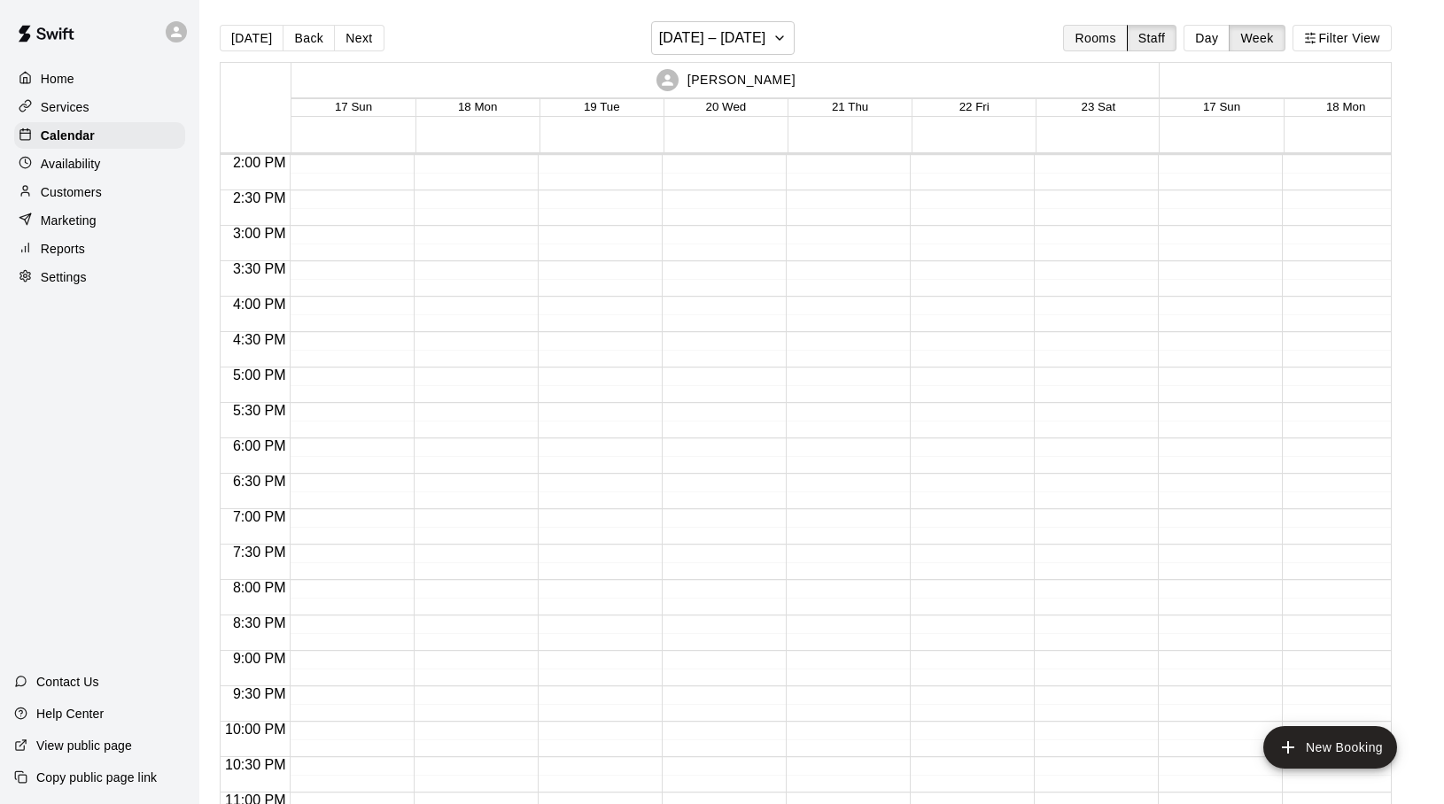
click at [1118, 36] on button "Rooms" at bounding box center [1095, 38] width 64 height 27
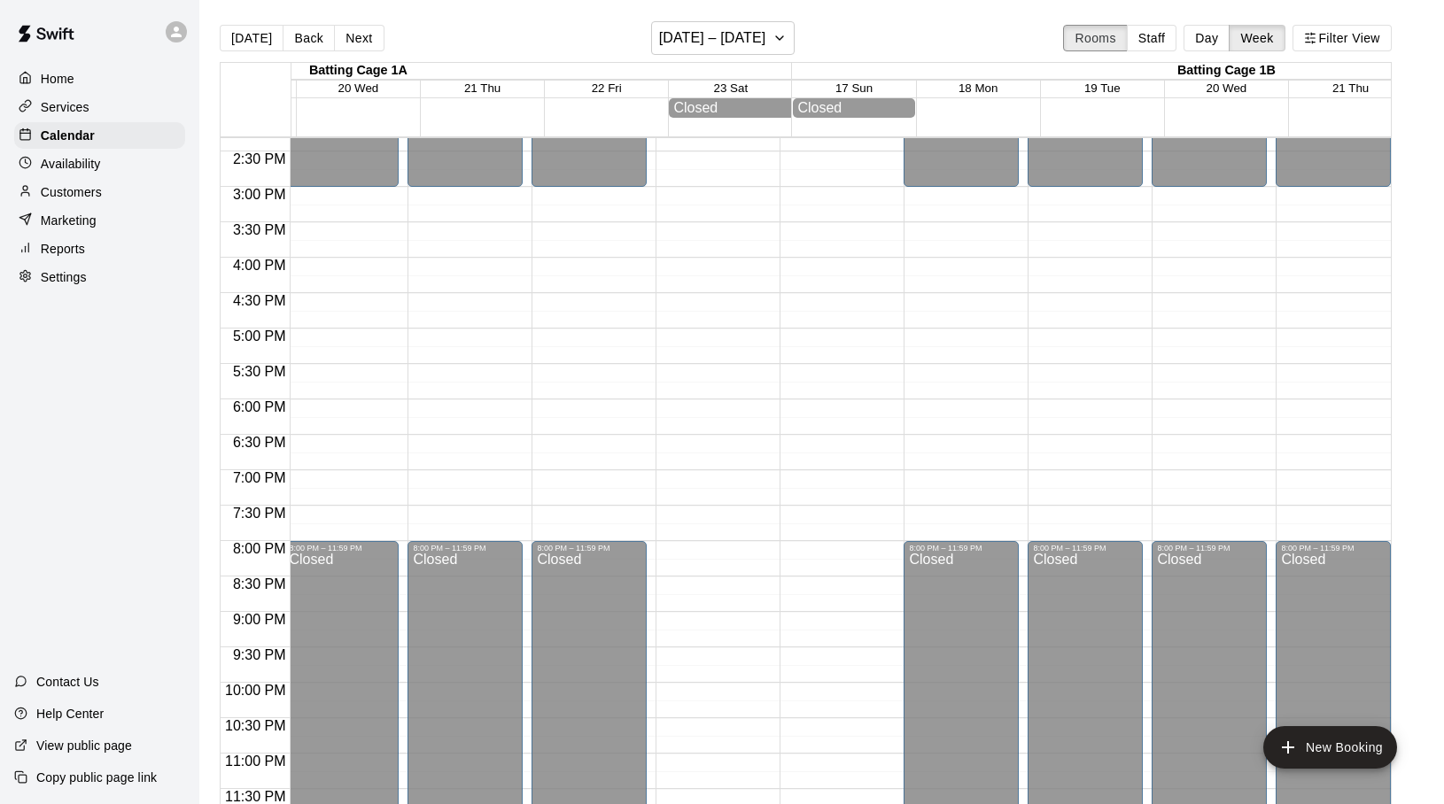
scroll to position [0, 530]
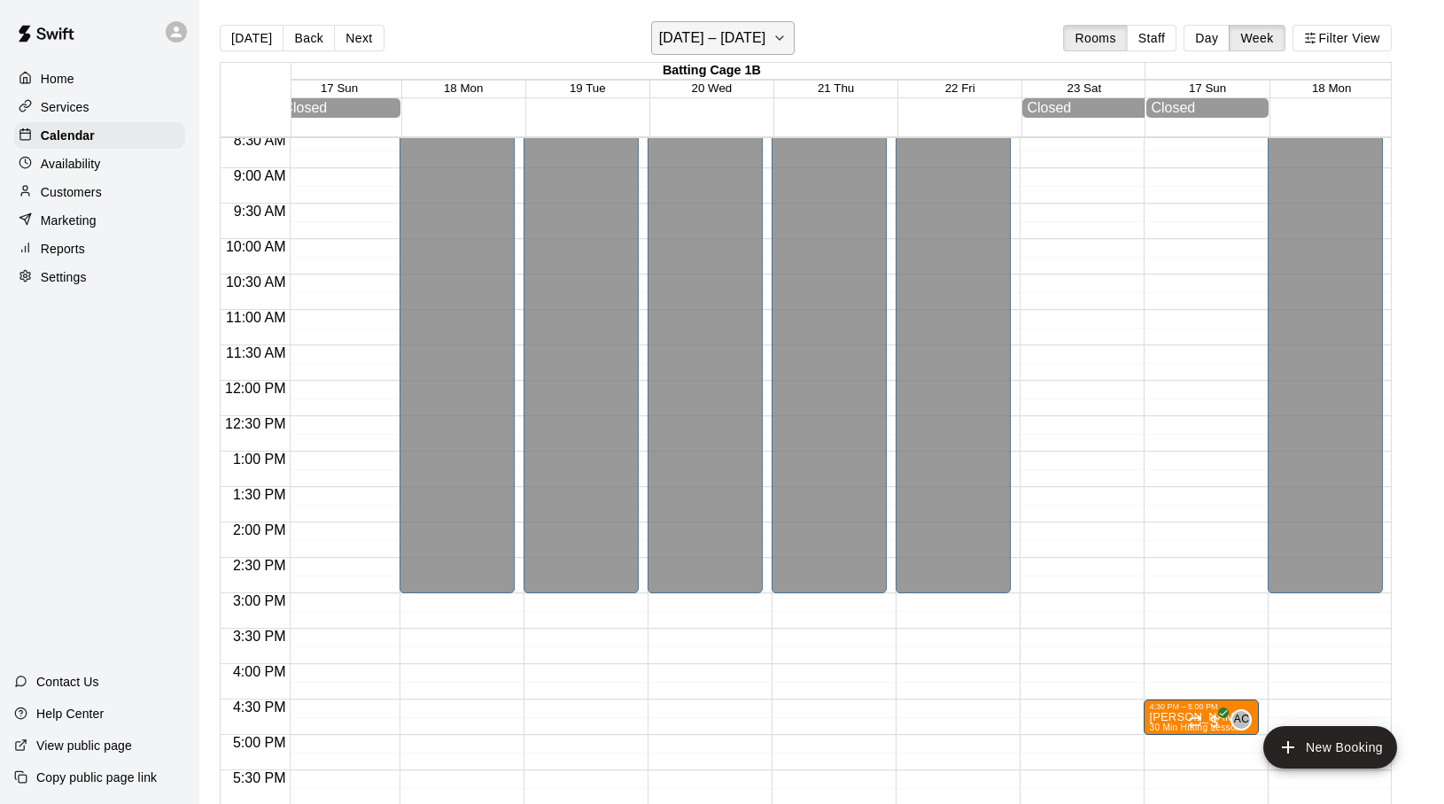
click at [772, 30] on icon "button" at bounding box center [779, 37] width 14 height 21
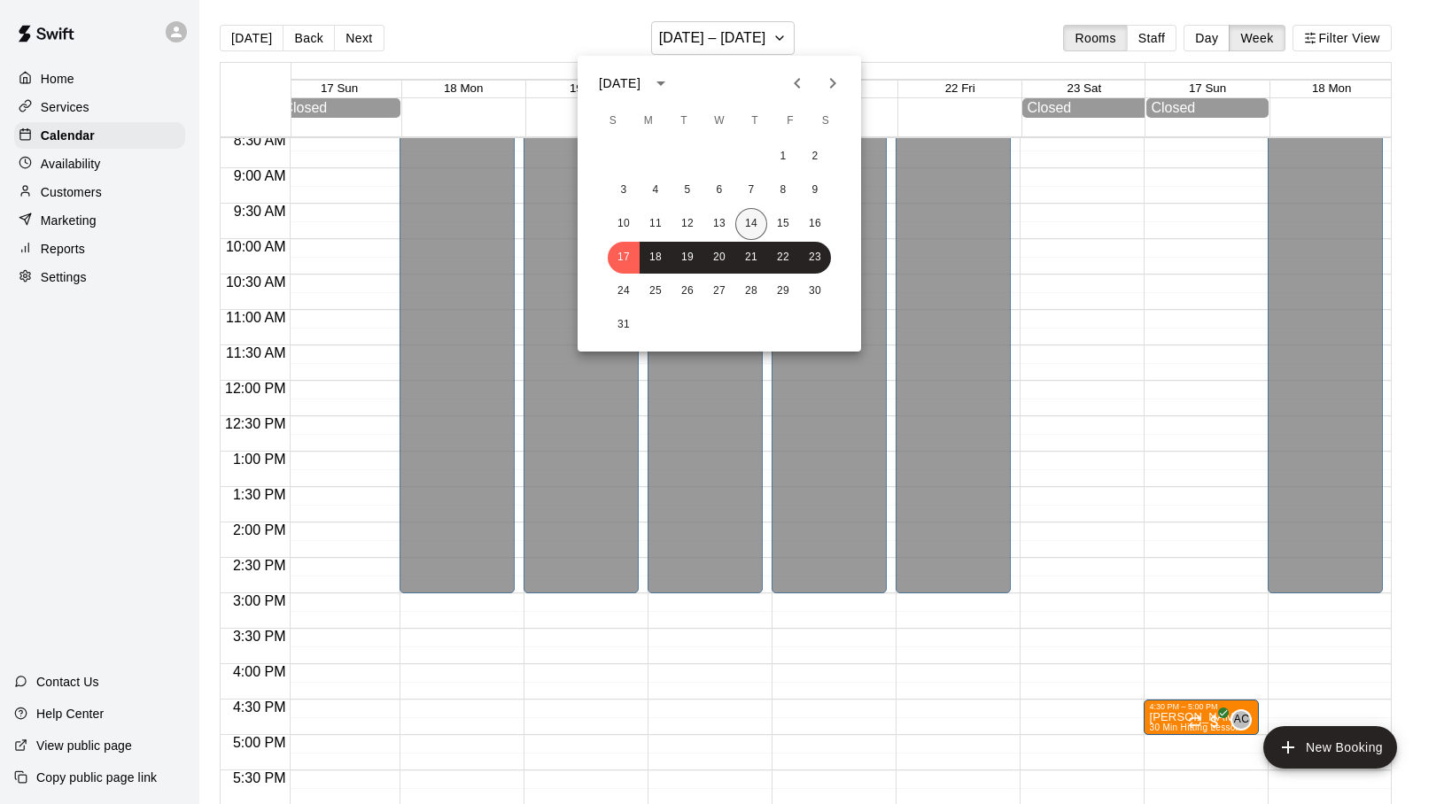
click at [746, 223] on button "14" at bounding box center [751, 224] width 32 height 32
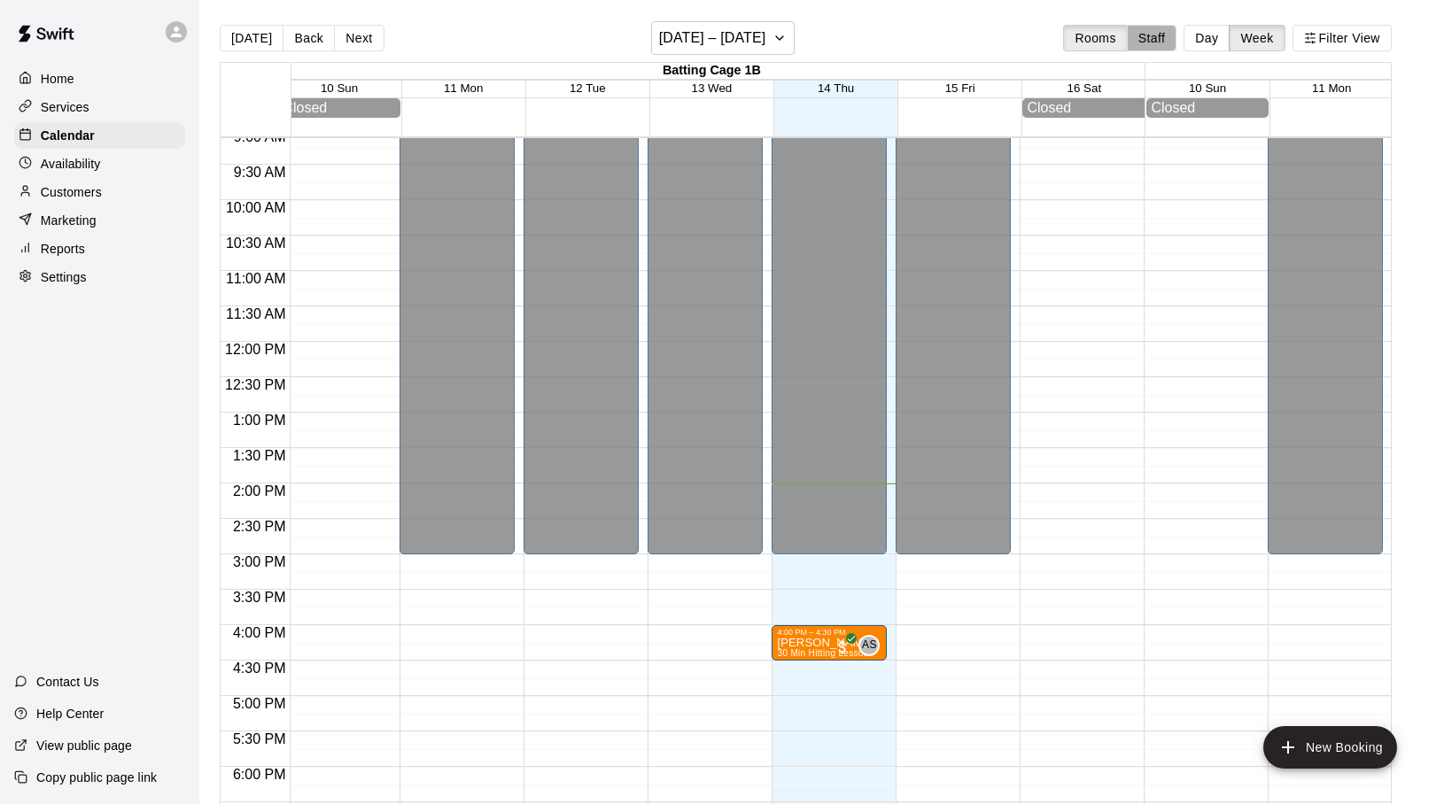
drag, startPoint x: 1154, startPoint y: 36, endPoint x: 1165, endPoint y: 44, distance: 13.3
click at [1158, 36] on button "Staff" at bounding box center [1152, 38] width 50 height 27
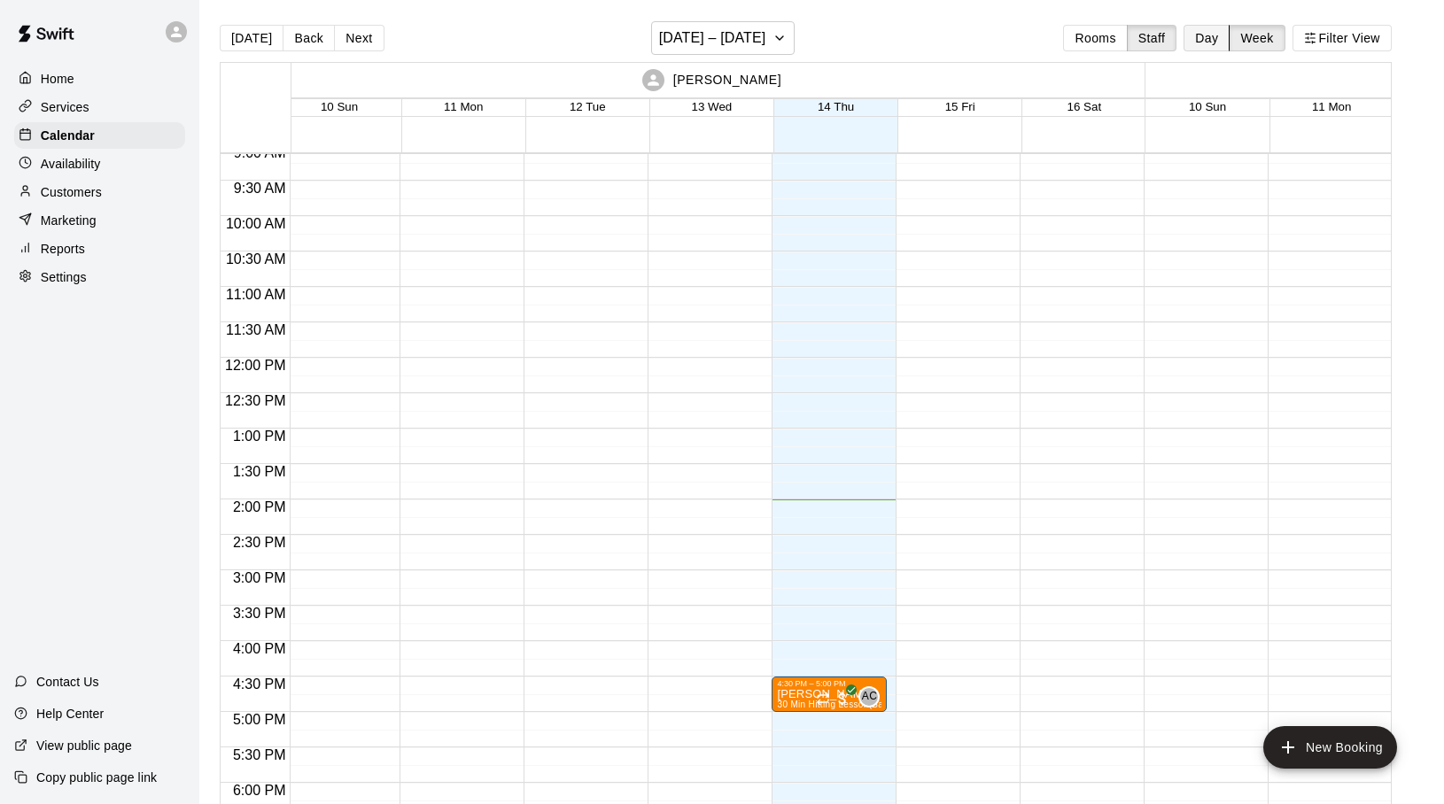
click at [1195, 43] on button "Day" at bounding box center [1206, 38] width 46 height 27
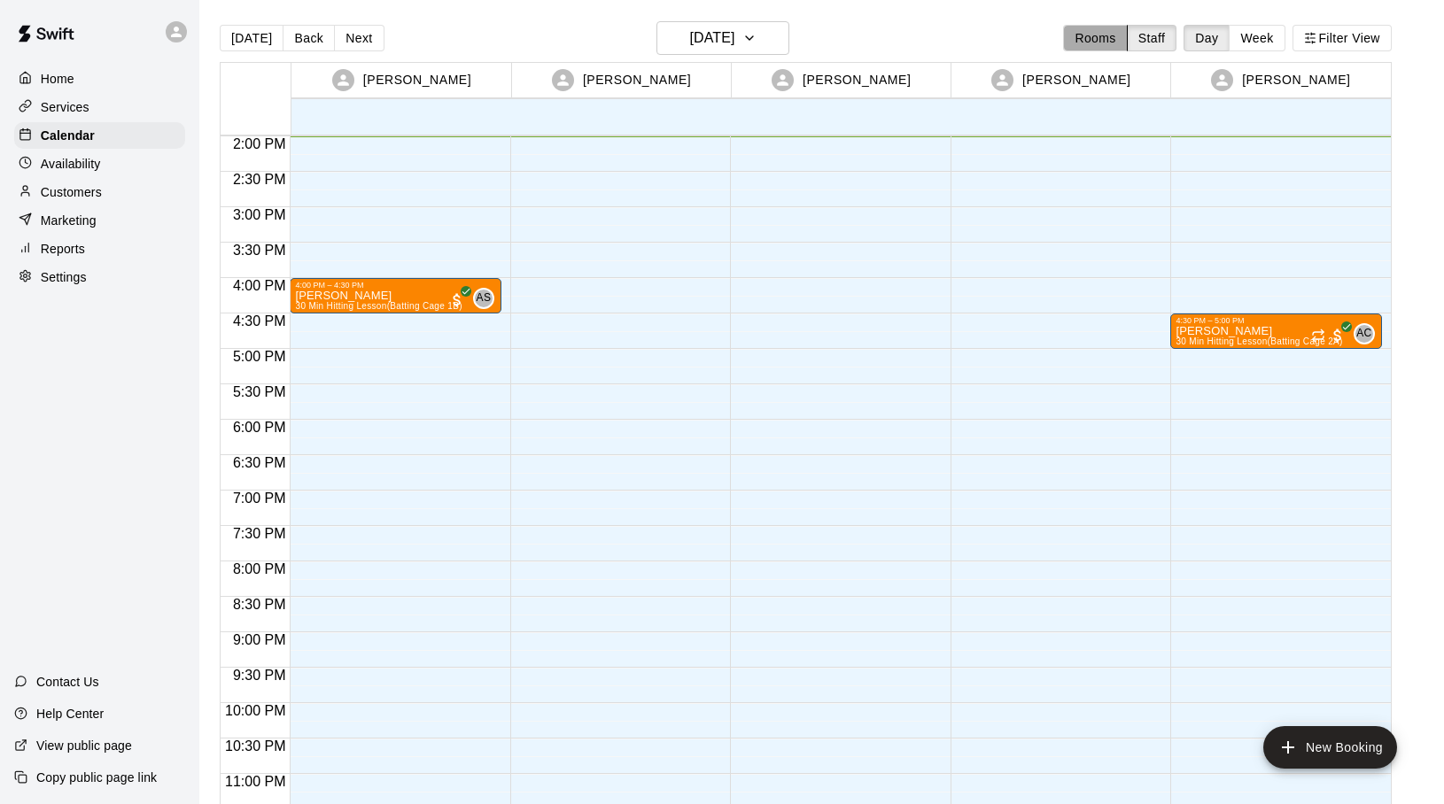
click at [1082, 38] on button "Rooms" at bounding box center [1095, 38] width 64 height 27
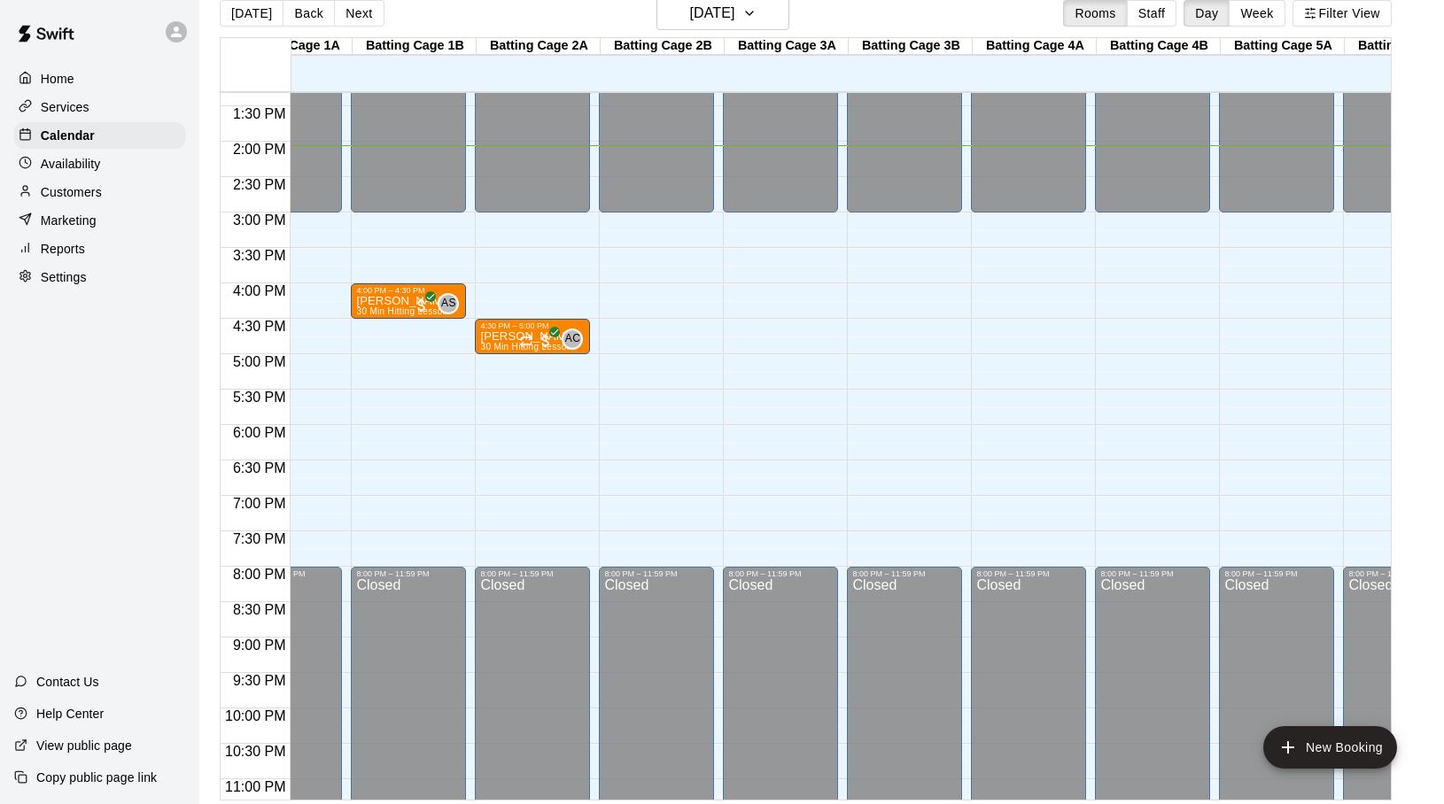
scroll to position [995, 63]
